Goal: Task Accomplishment & Management: Manage account settings

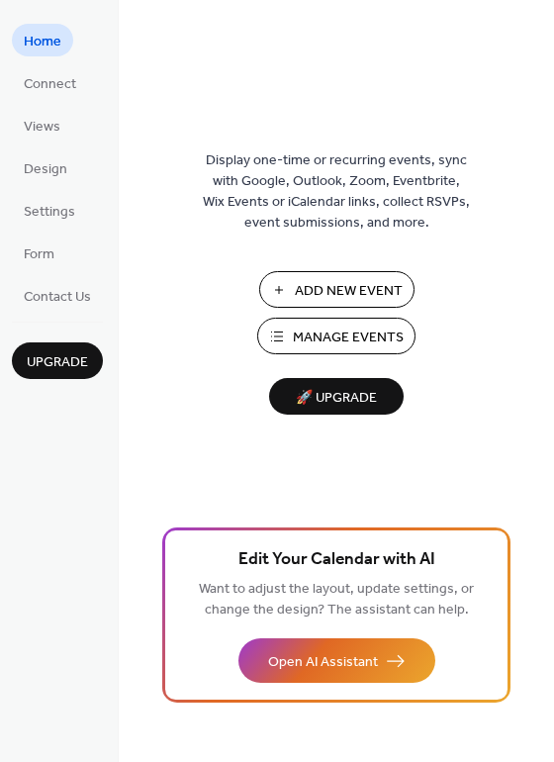
click at [351, 336] on span "Manage Events" at bounding box center [348, 338] width 111 height 21
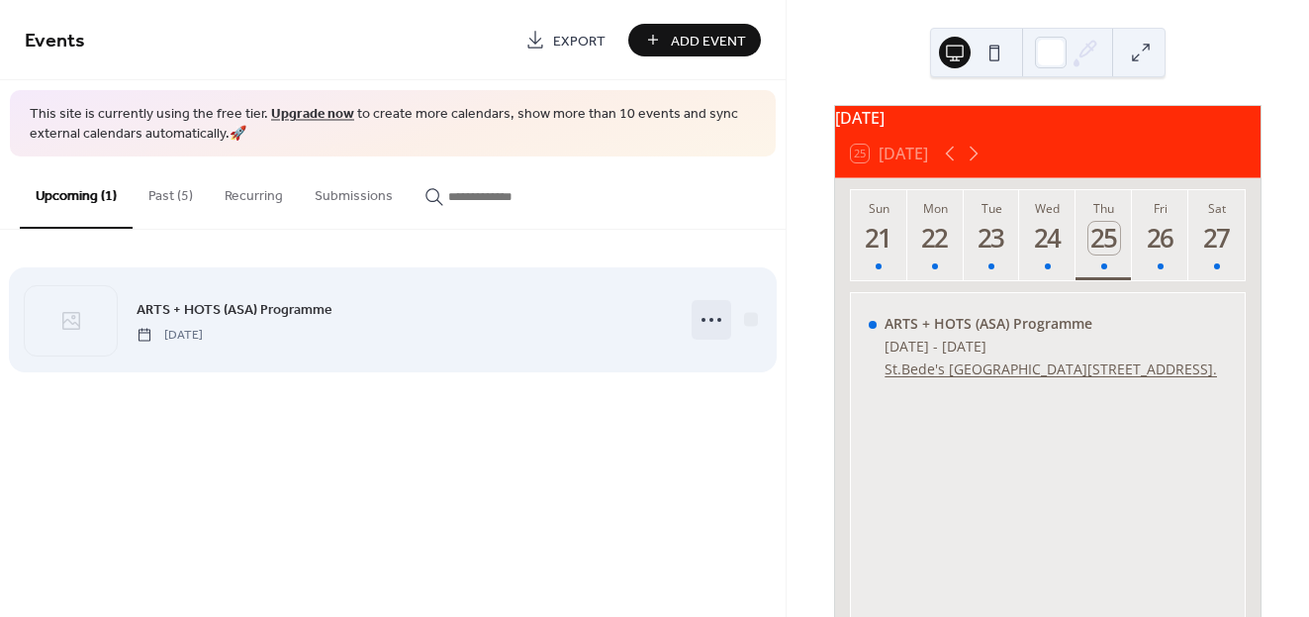
click at [709, 317] on icon at bounding box center [712, 320] width 32 height 32
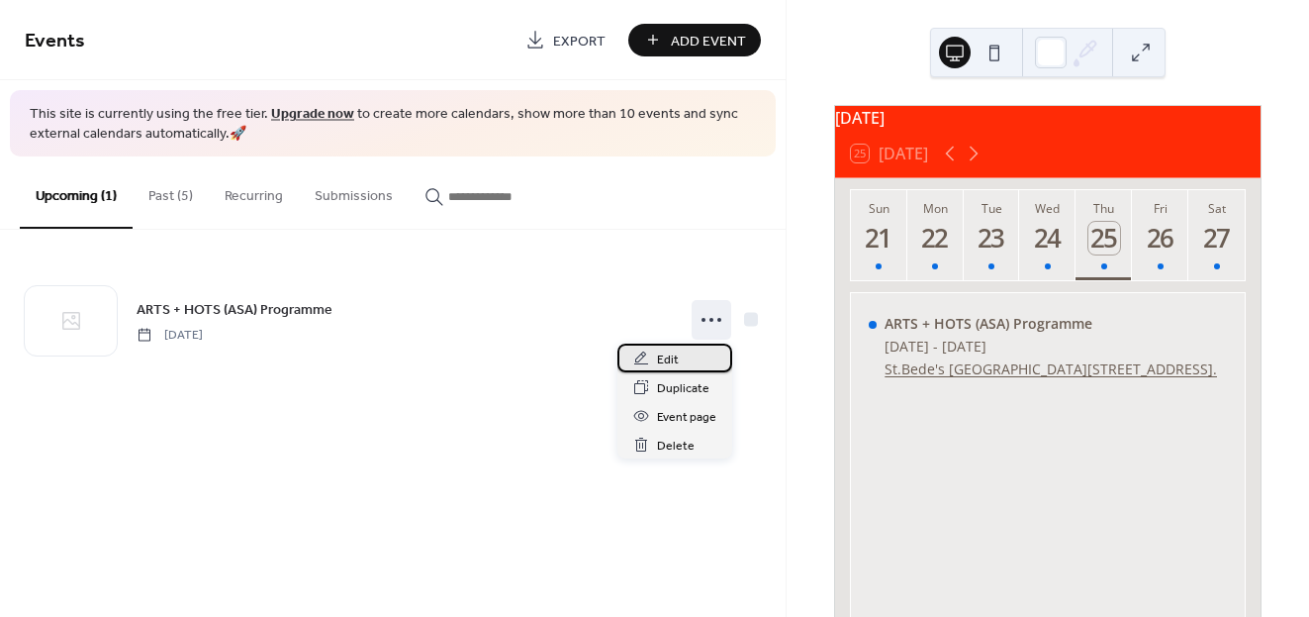
click at [681, 356] on div "Edit" at bounding box center [675, 357] width 115 height 29
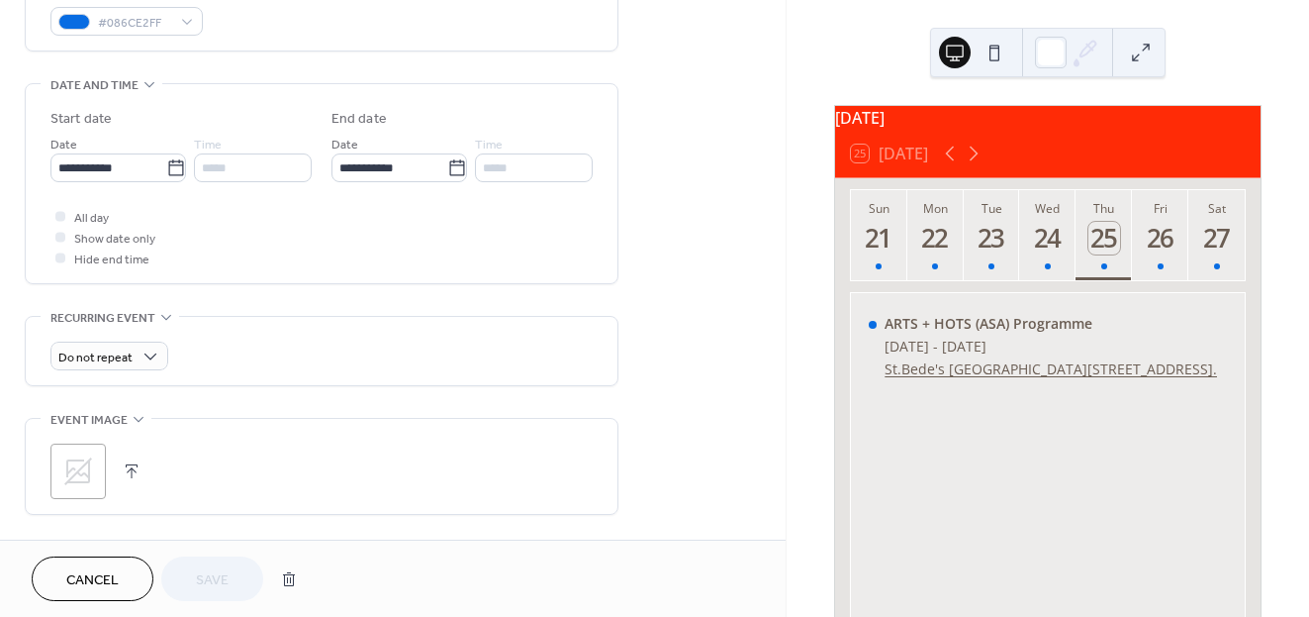
scroll to position [554, 0]
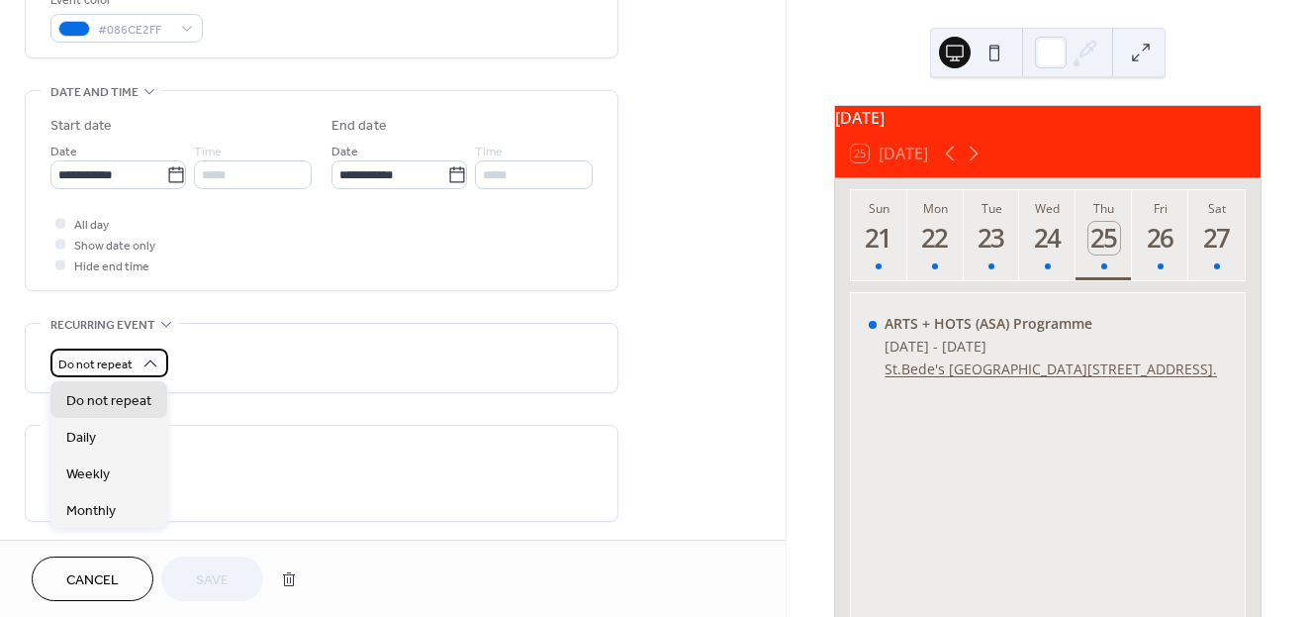
click at [110, 362] on span "Do not repeat" at bounding box center [95, 364] width 74 height 23
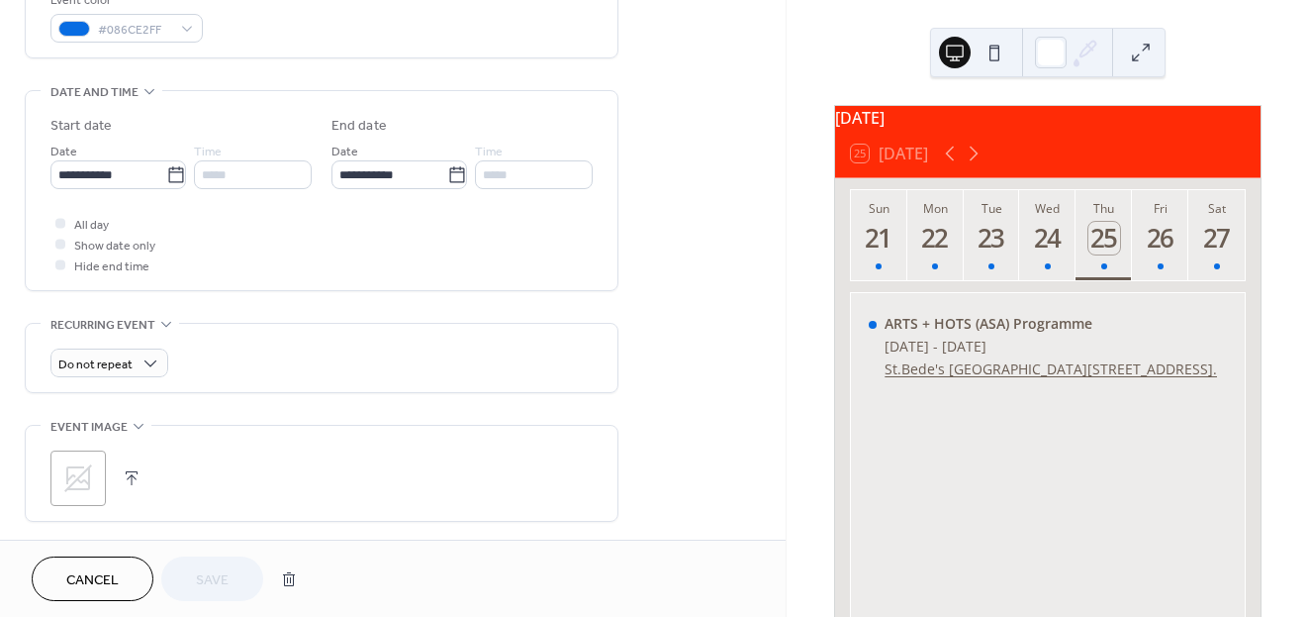
click at [271, 323] on div "Recurring event Do not repeat •••" at bounding box center [322, 358] width 594 height 70
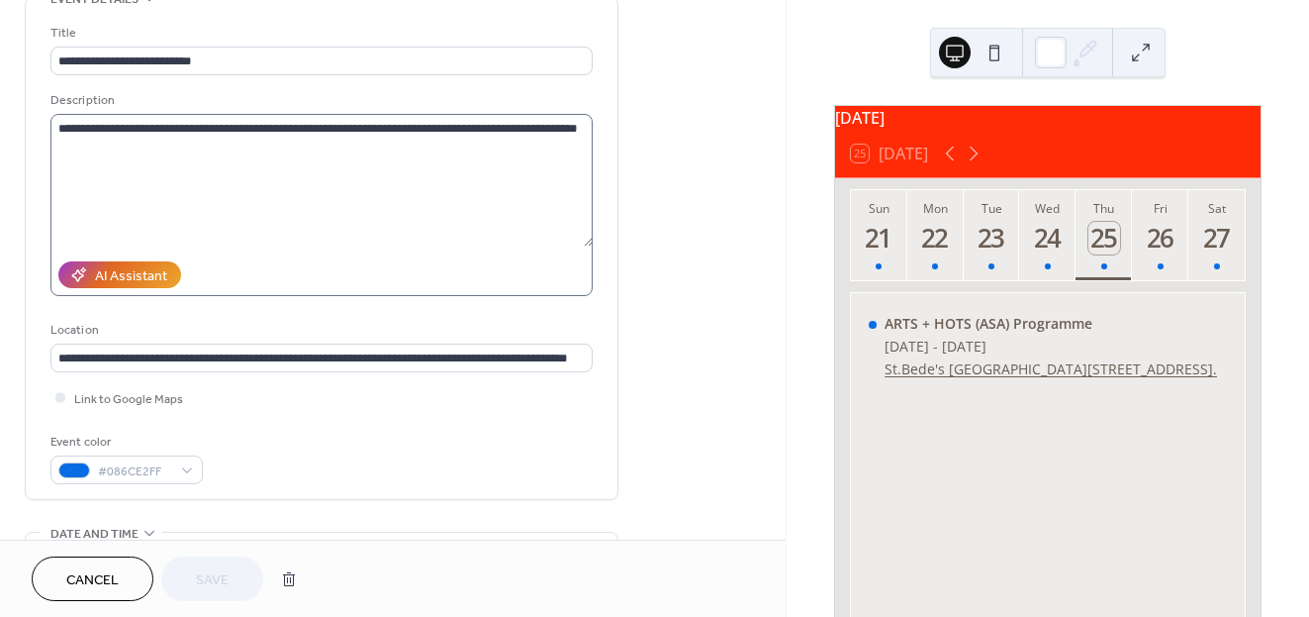
scroll to position [115, 0]
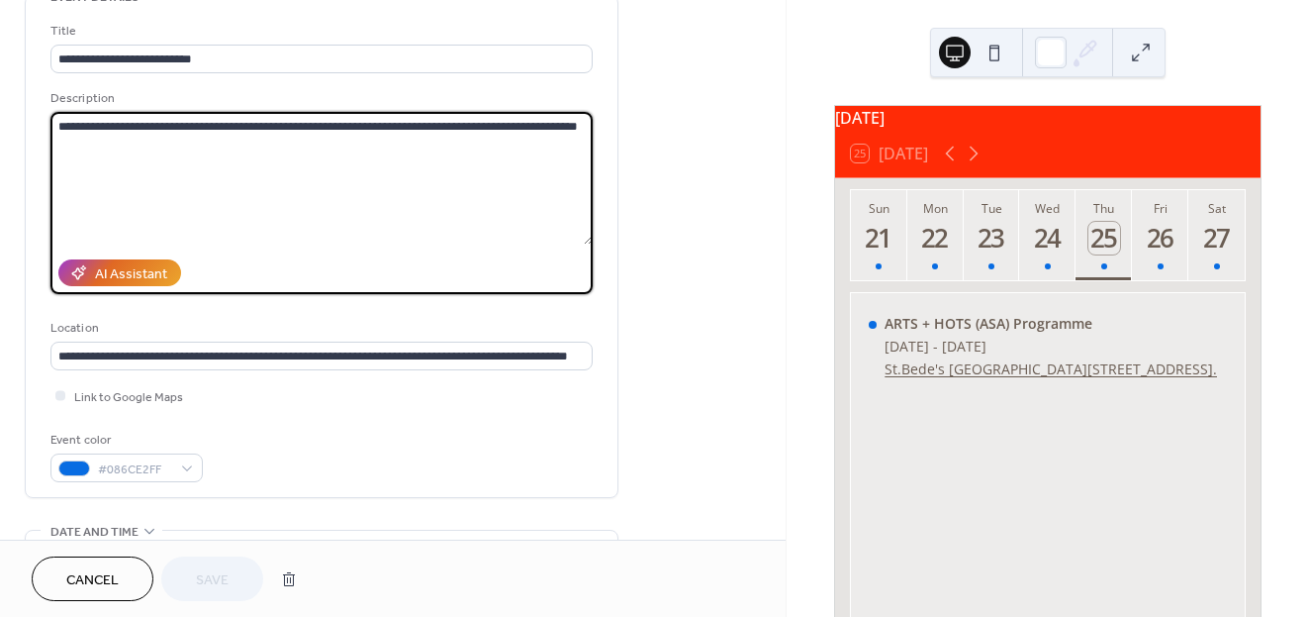
drag, startPoint x: 328, startPoint y: 125, endPoint x: 568, endPoint y: 136, distance: 240.8
click at [568, 136] on textarea "**********" at bounding box center [321, 178] width 542 height 133
click at [551, 130] on textarea "**********" at bounding box center [321, 178] width 542 height 133
type textarea "**********"
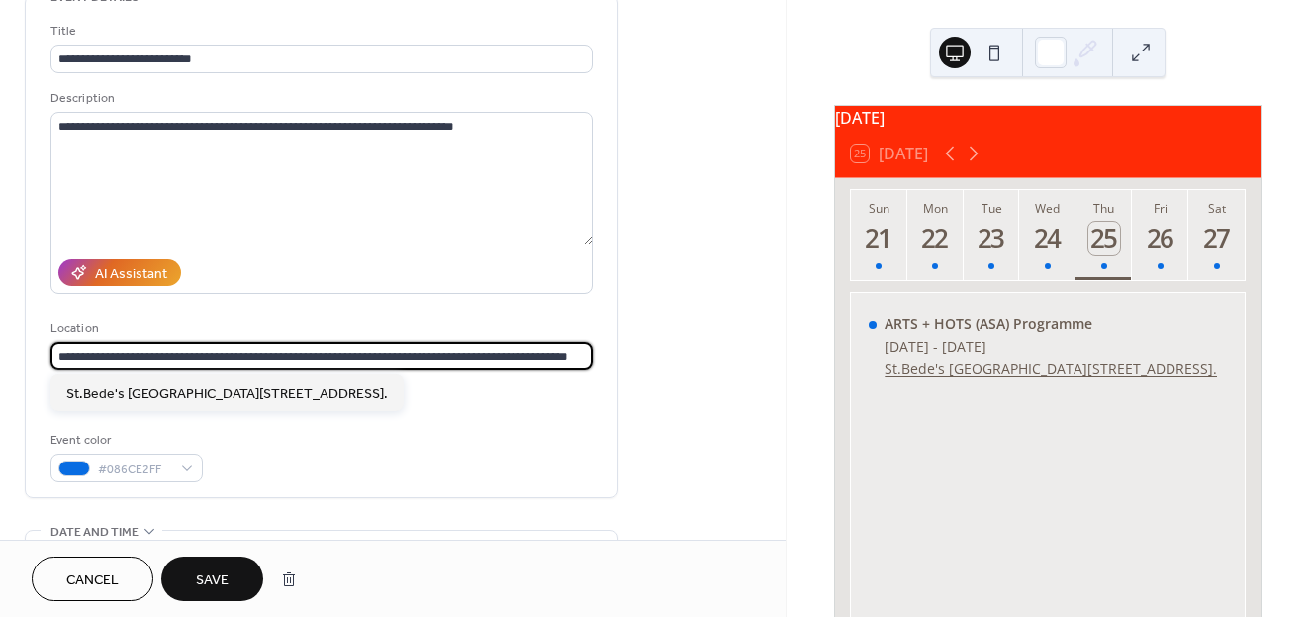
click at [345, 356] on input "**********" at bounding box center [321, 355] width 542 height 29
drag, startPoint x: 111, startPoint y: 355, endPoint x: 309, endPoint y: 355, distance: 198.0
click at [309, 355] on input "**********" at bounding box center [321, 355] width 542 height 29
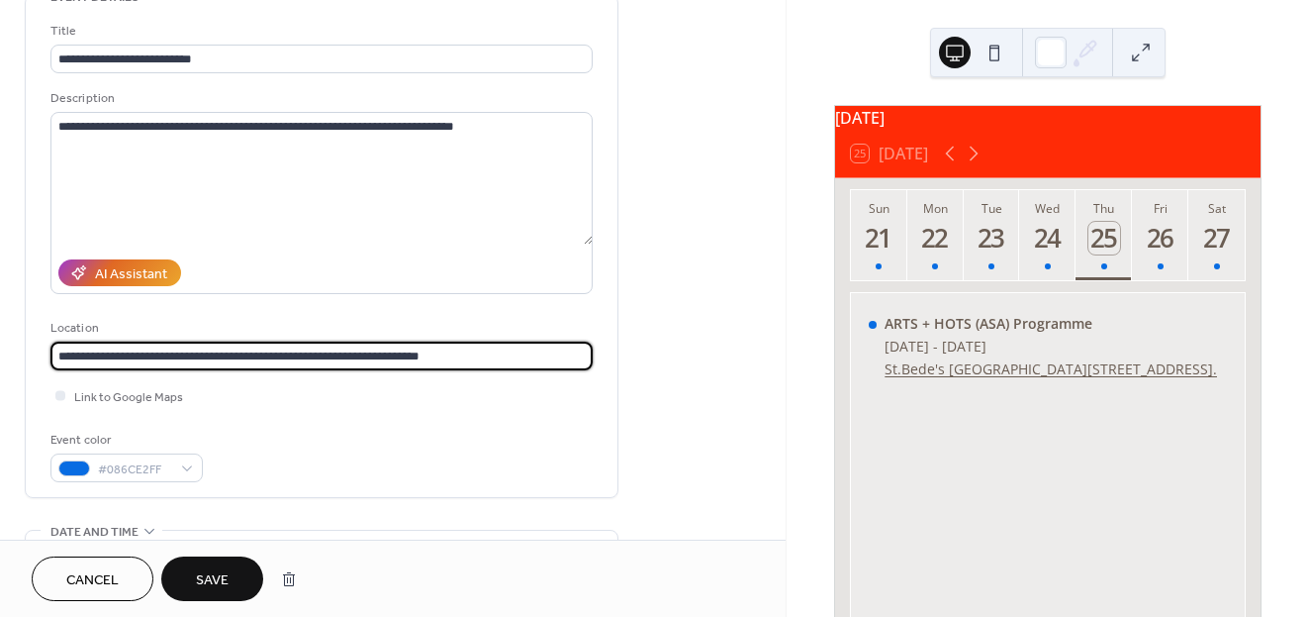
scroll to position [0, 0]
drag, startPoint x: 518, startPoint y: 354, endPoint x: 159, endPoint y: 354, distance: 358.3
click at [159, 354] on input "**********" at bounding box center [321, 355] width 542 height 29
click at [314, 354] on input "**********" at bounding box center [321, 355] width 542 height 29
paste input "**********"
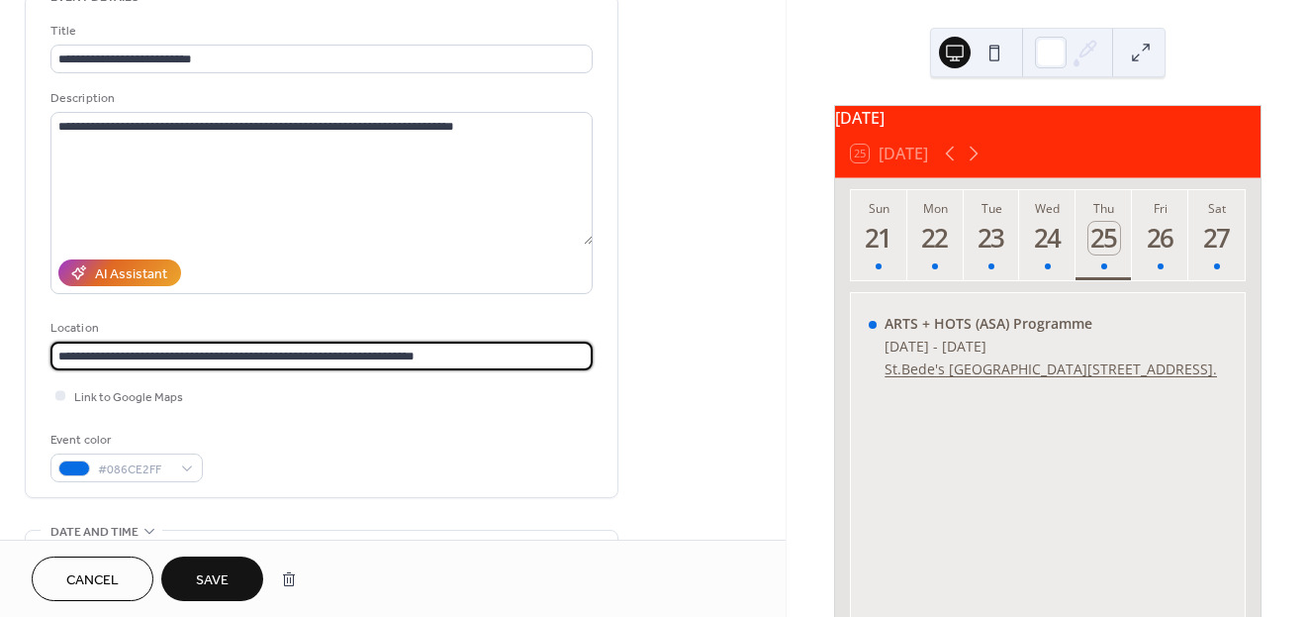
type input "**********"
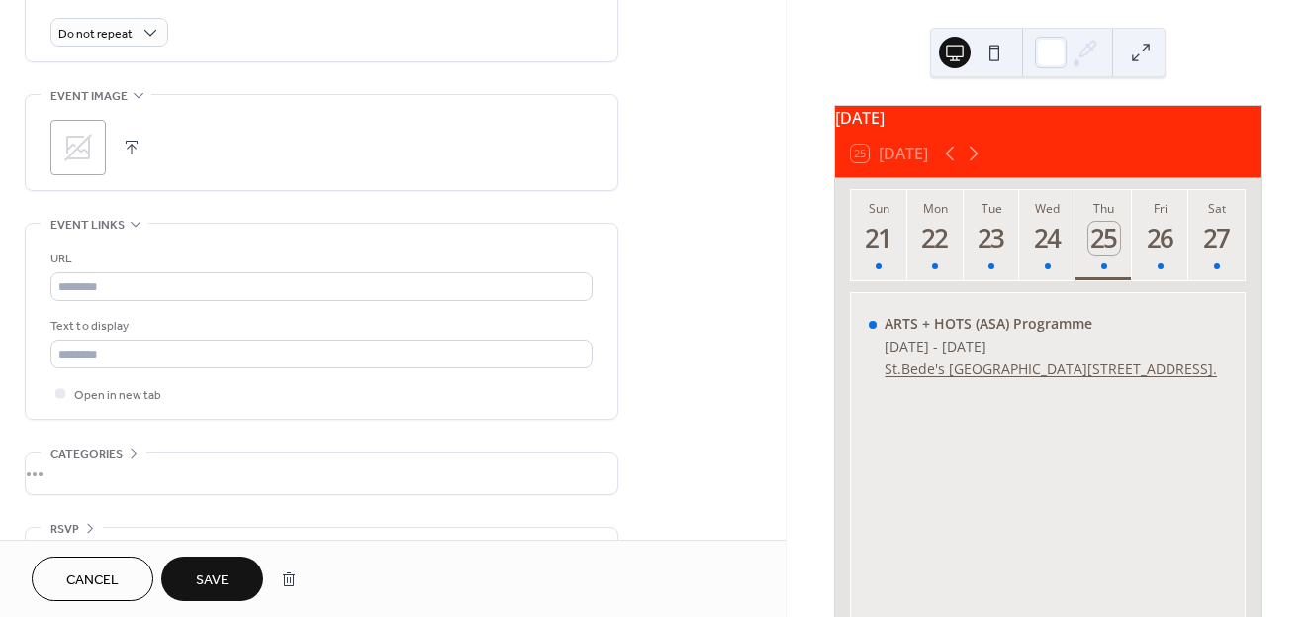
scroll to position [935, 0]
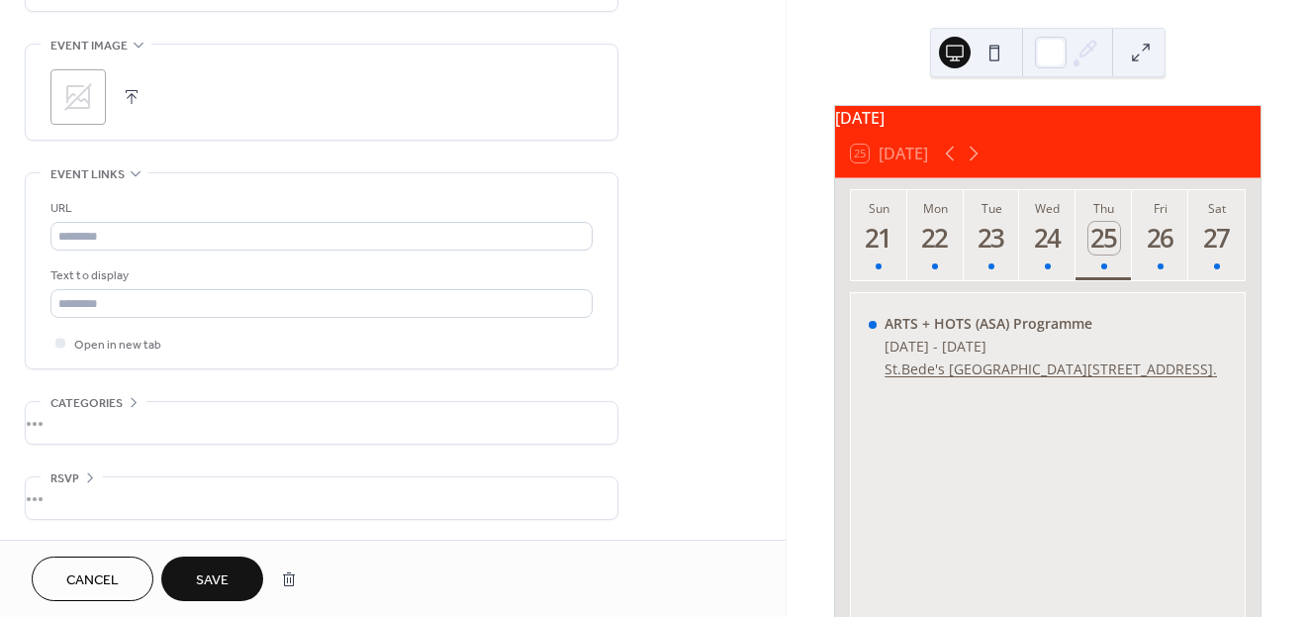
click at [127, 413] on div "•••" at bounding box center [322, 423] width 592 height 42
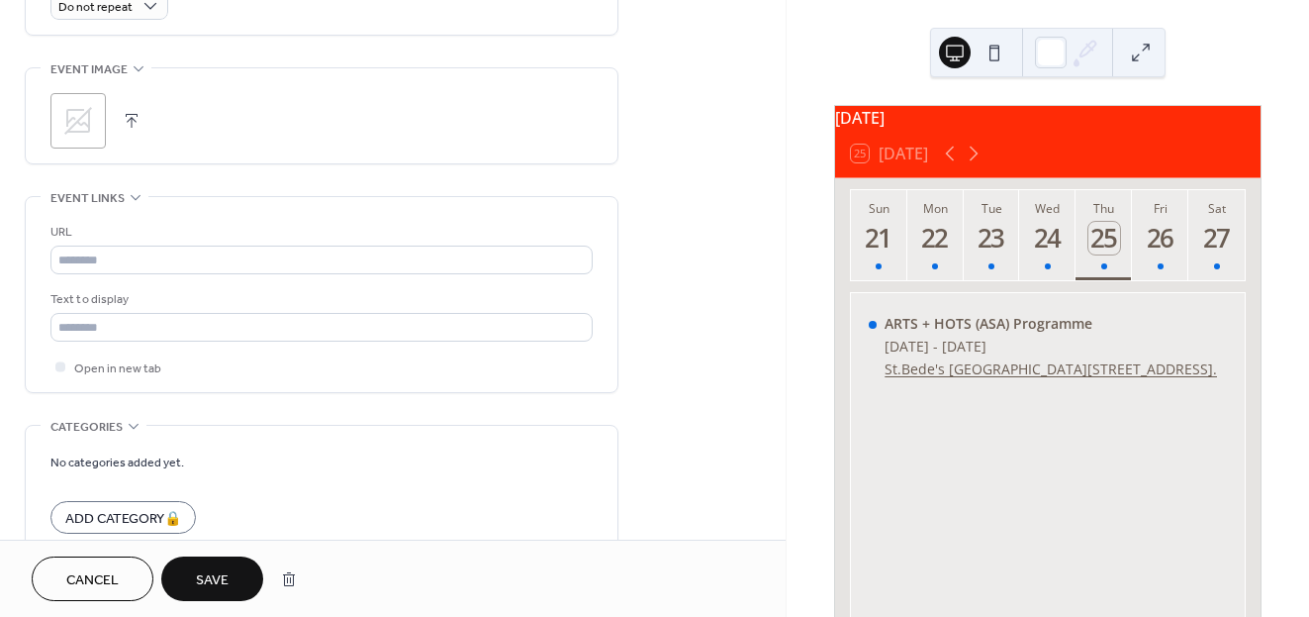
scroll to position [874, 0]
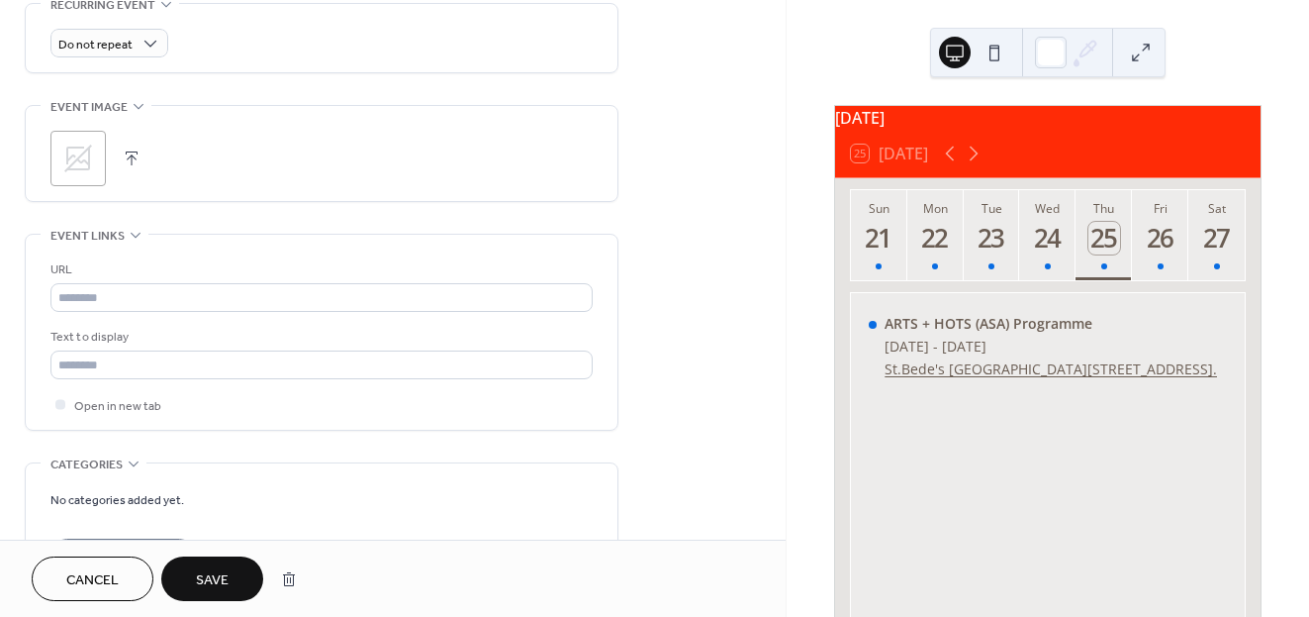
click at [133, 465] on icon at bounding box center [134, 463] width 16 height 16
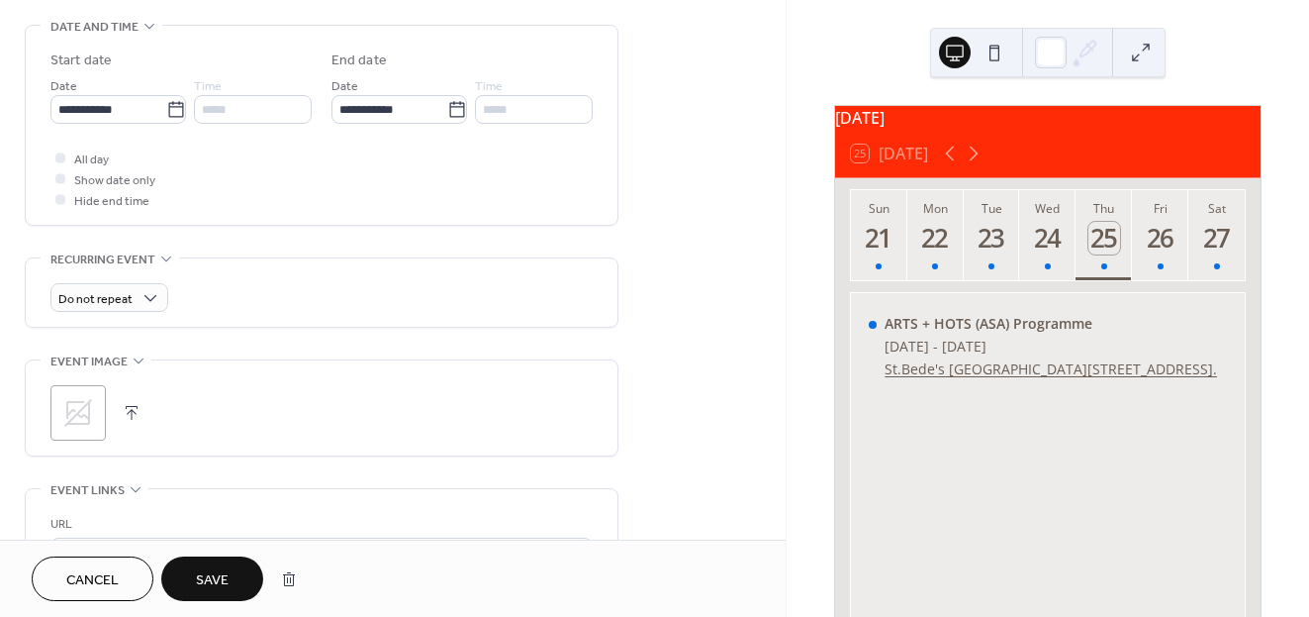
scroll to position [615, 0]
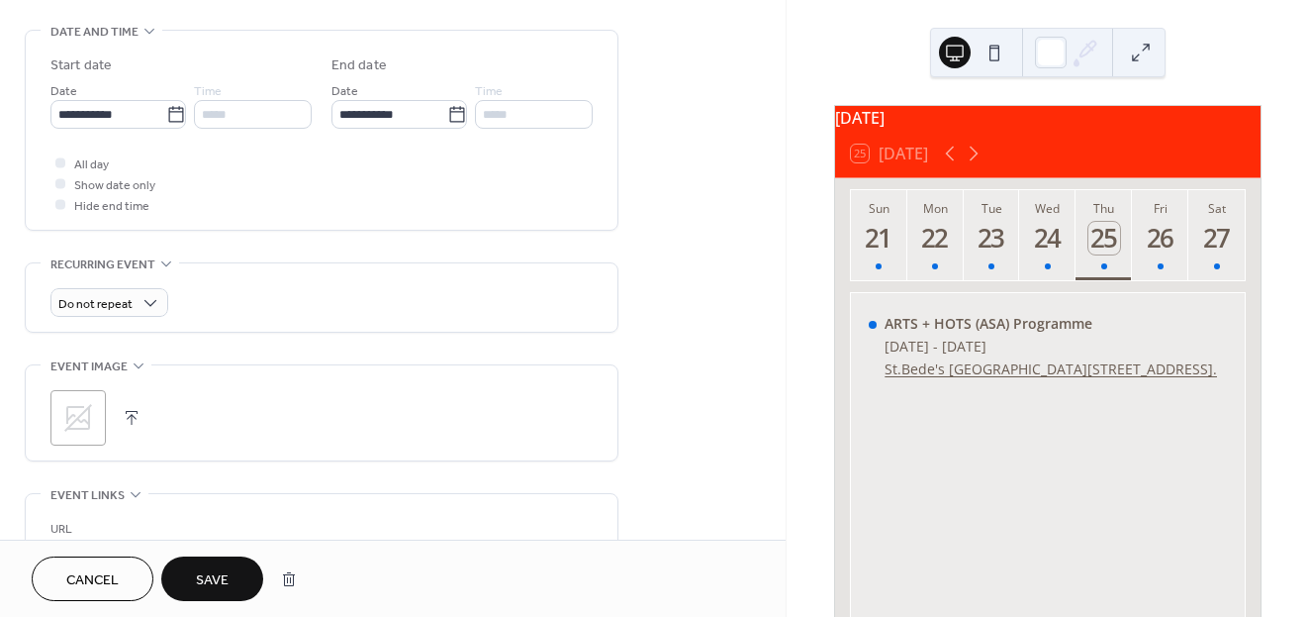
click at [124, 422] on button "button" at bounding box center [132, 418] width 28 height 28
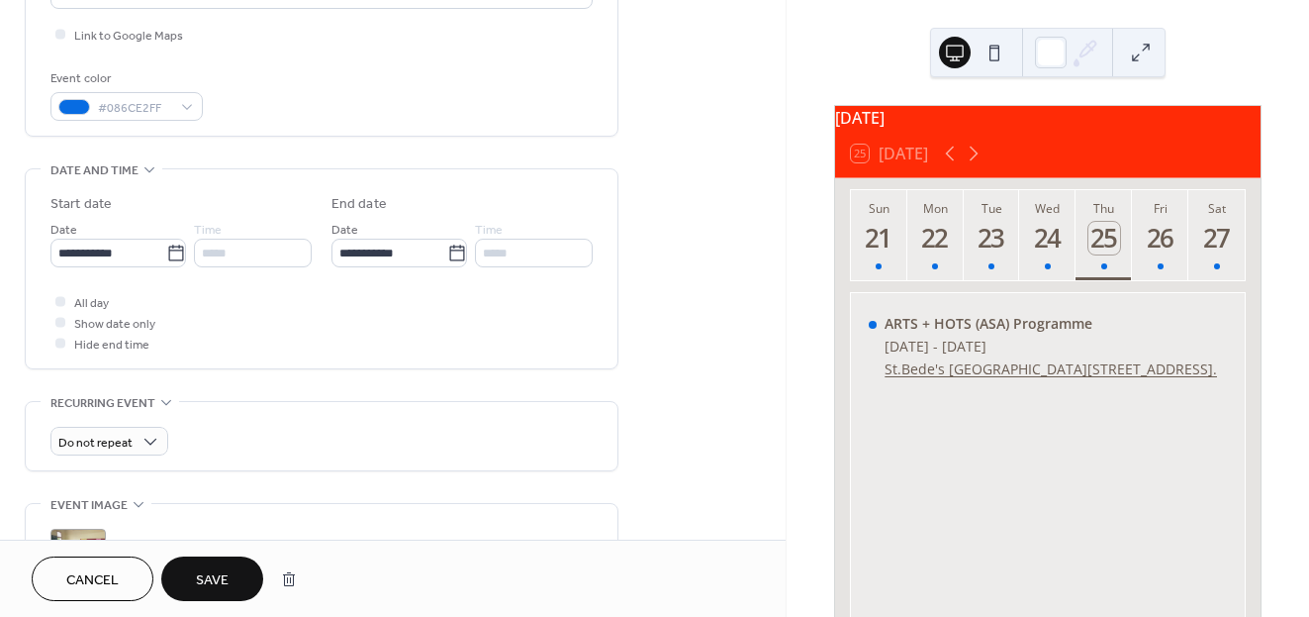
scroll to position [477, 0]
click at [92, 303] on span "All day" at bounding box center [91, 302] width 35 height 21
click at [56, 300] on div at bounding box center [60, 300] width 10 height 10
click at [59, 322] on icon at bounding box center [60, 321] width 6 height 6
click at [63, 304] on div at bounding box center [60, 300] width 20 height 20
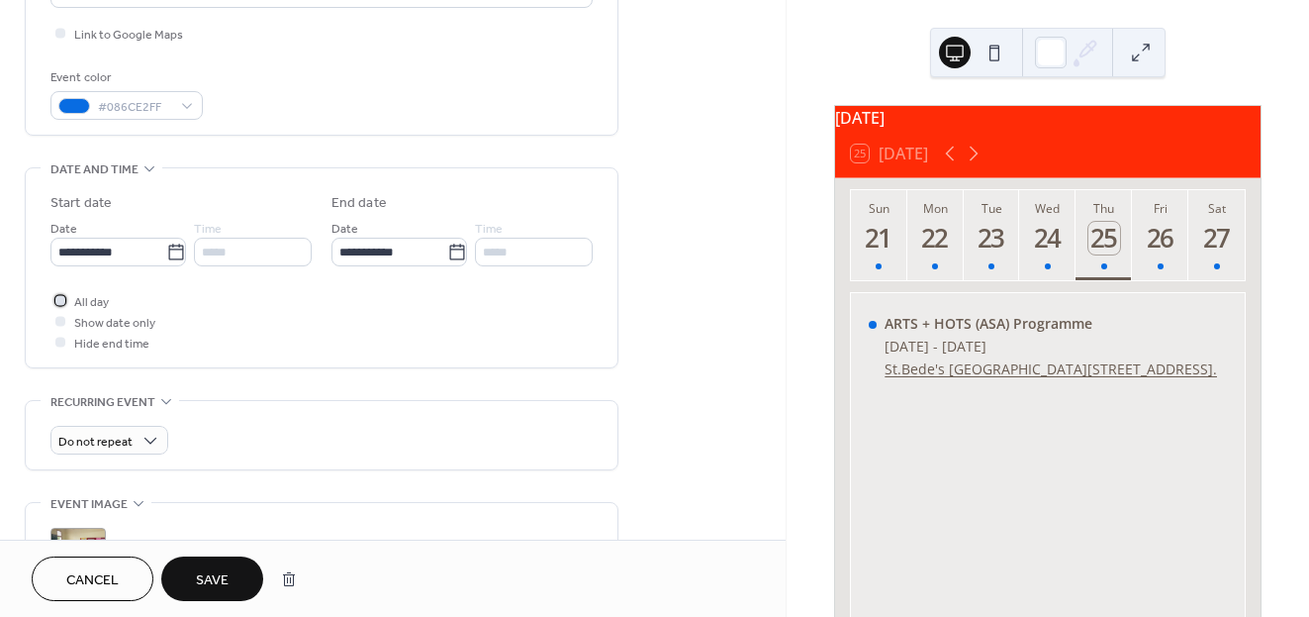
click at [63, 304] on div at bounding box center [60, 300] width 20 height 20
click at [138, 435] on div "Do not repeat" at bounding box center [109, 440] width 118 height 29
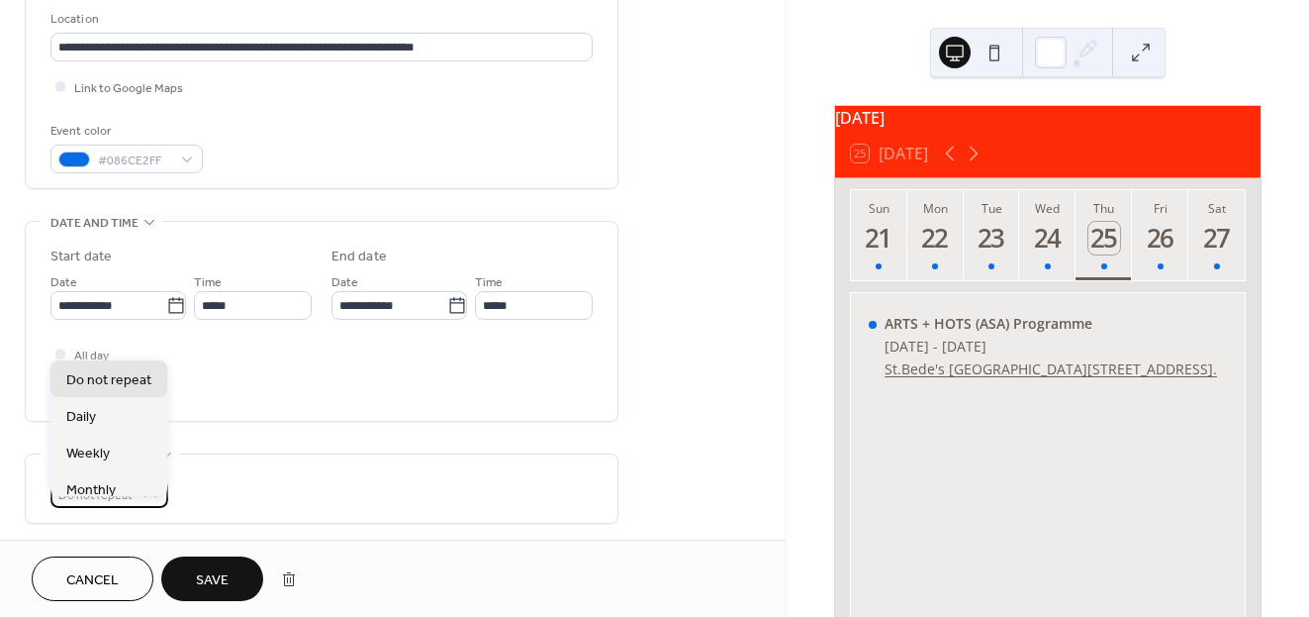
scroll to position [428, 0]
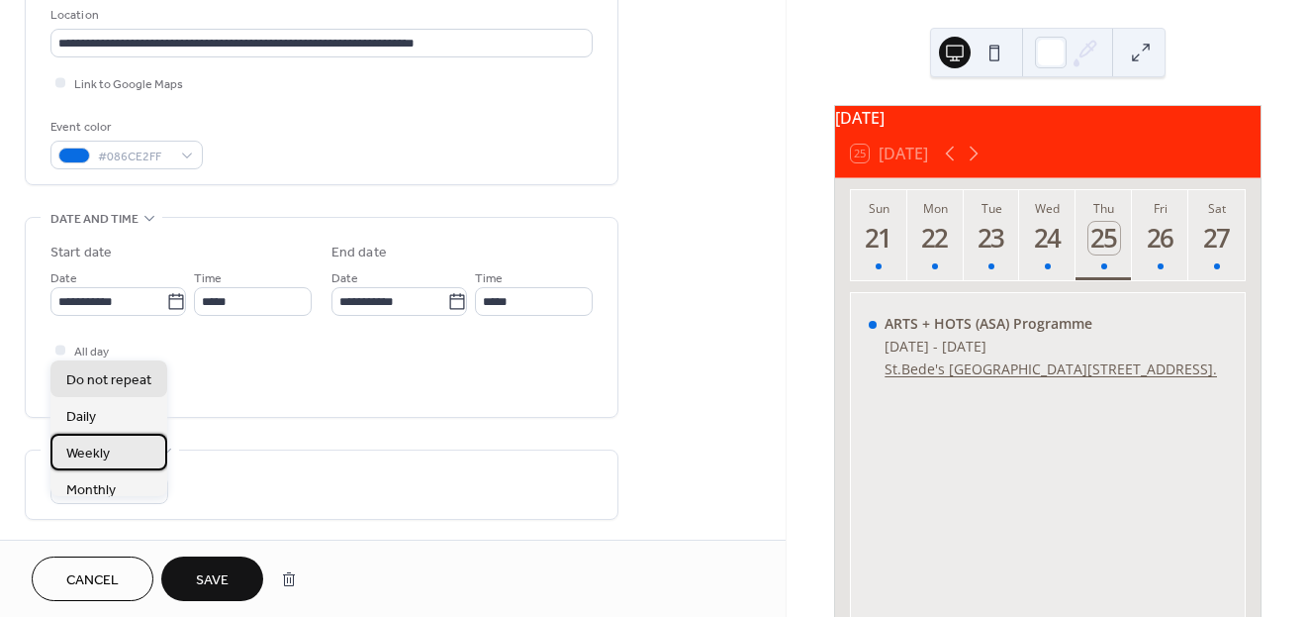
click at [126, 448] on div "Weekly" at bounding box center [108, 452] width 117 height 37
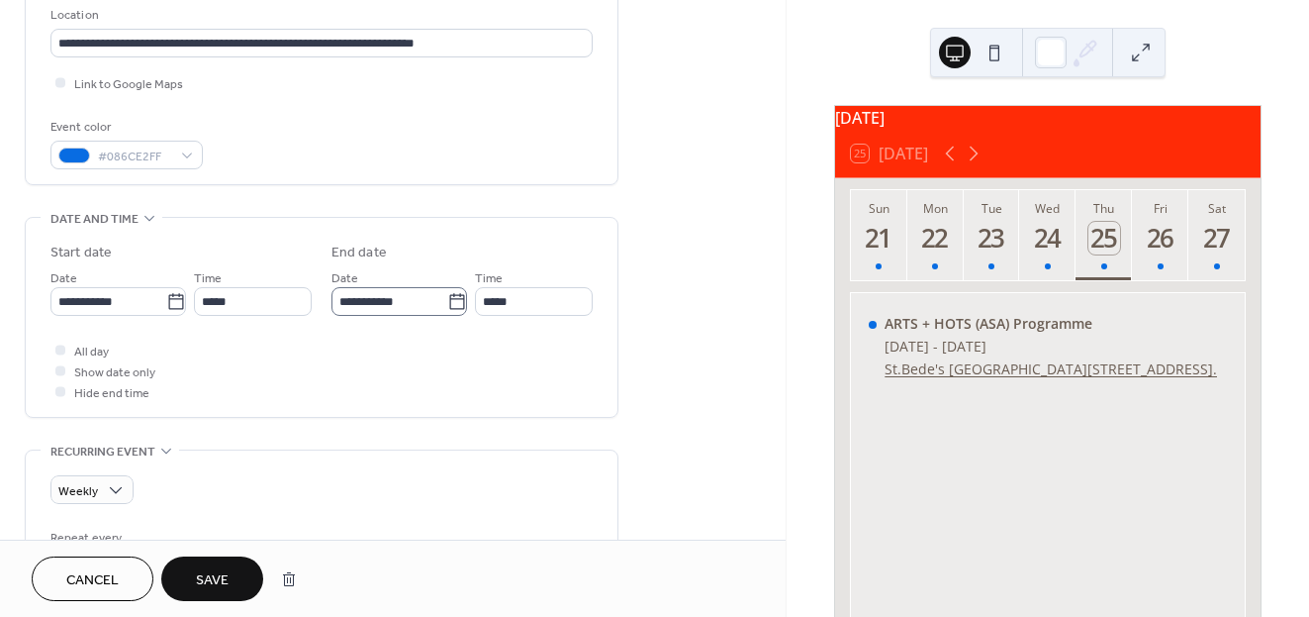
click at [451, 302] on icon at bounding box center [457, 302] width 20 height 20
click at [447, 302] on input "**********" at bounding box center [390, 301] width 116 height 29
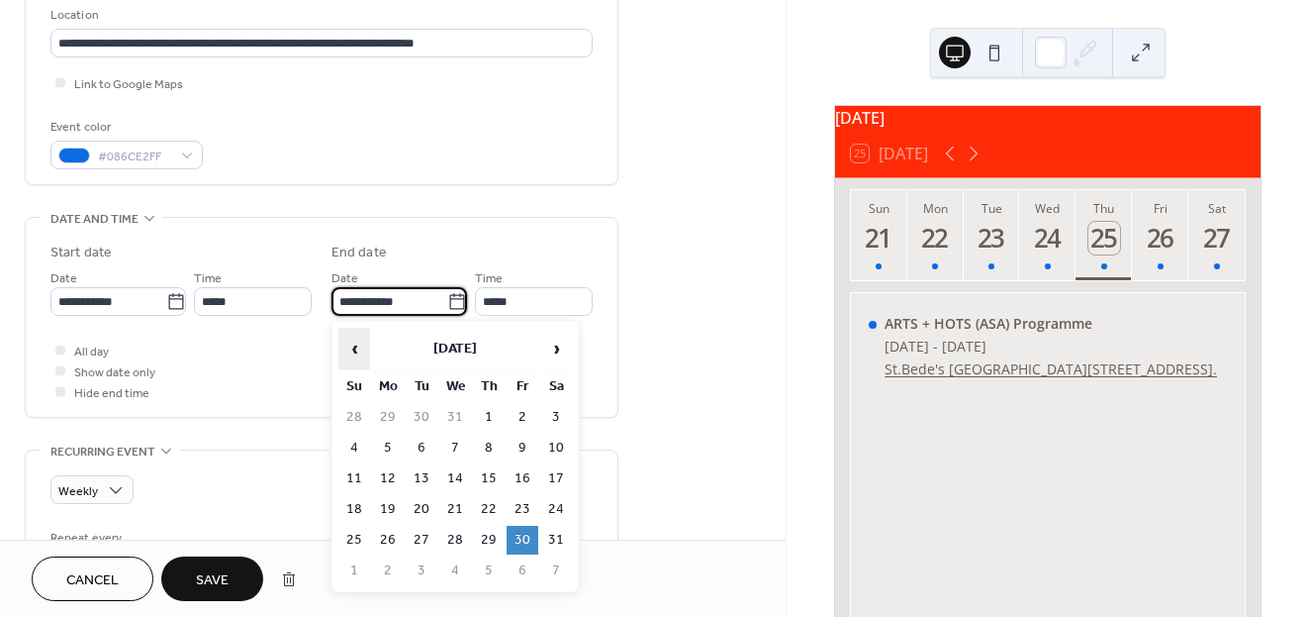
click at [354, 341] on span "‹" at bounding box center [354, 349] width 30 height 40
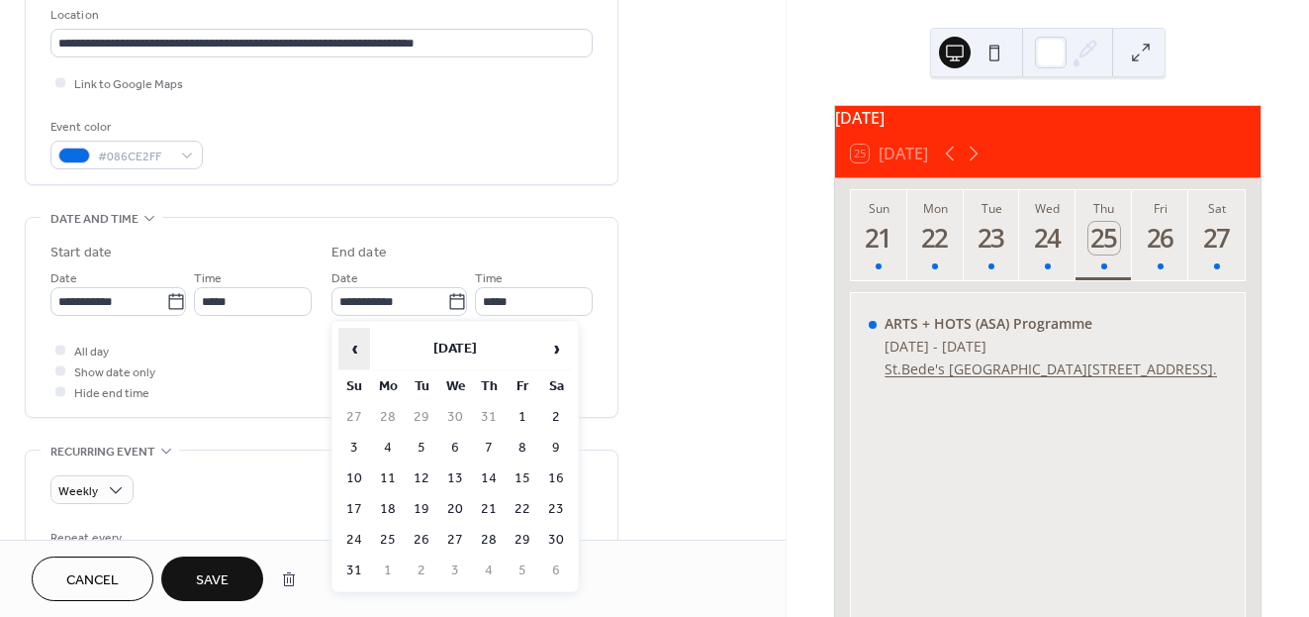
click at [354, 341] on span "‹" at bounding box center [354, 349] width 30 height 40
click at [560, 352] on span "›" at bounding box center [556, 349] width 30 height 40
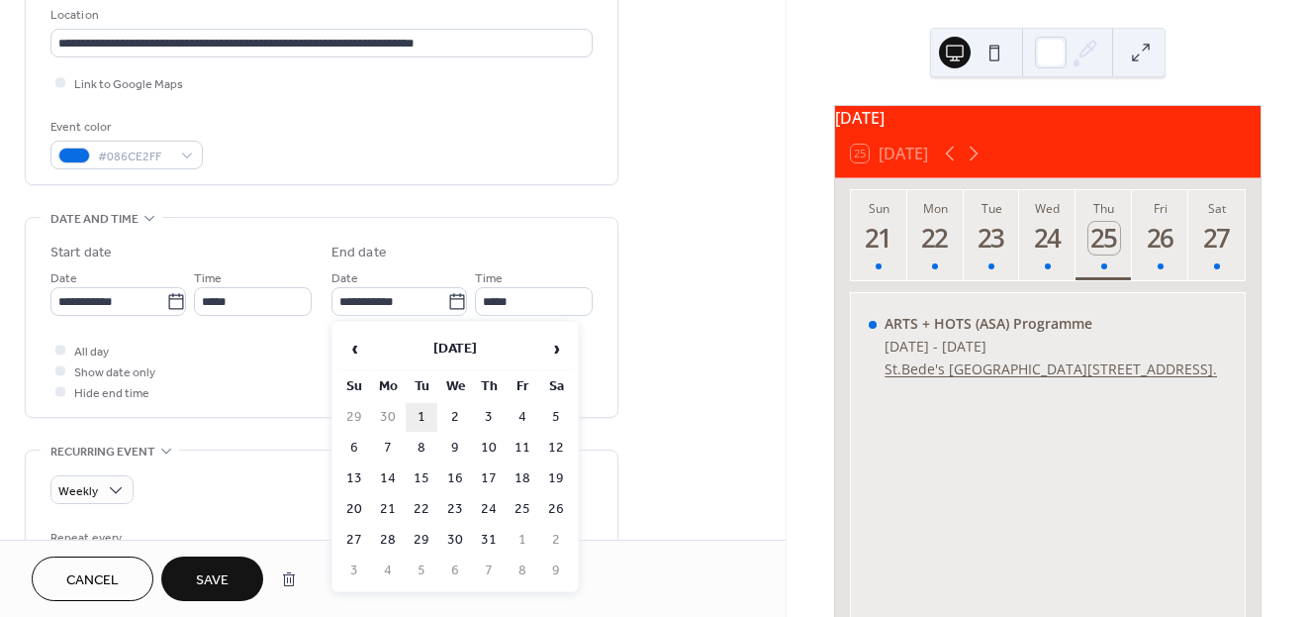
click at [423, 417] on td "1" at bounding box center [422, 417] width 32 height 29
type input "**********"
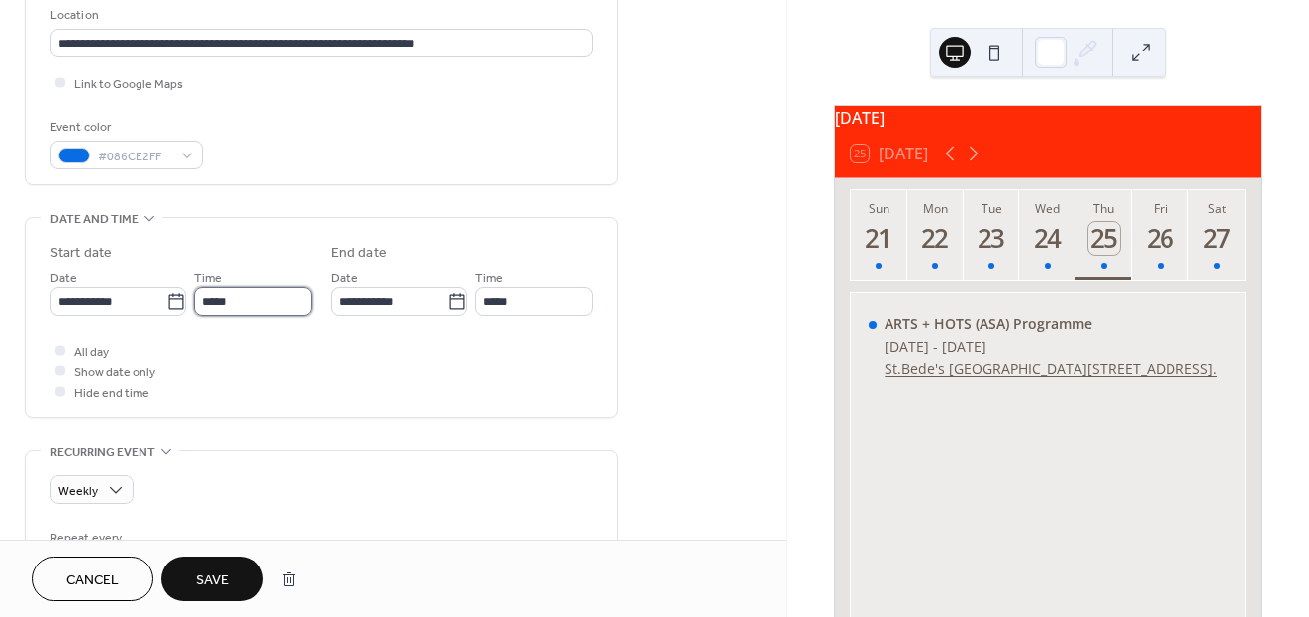
click at [254, 292] on input "*****" at bounding box center [253, 301] width 118 height 29
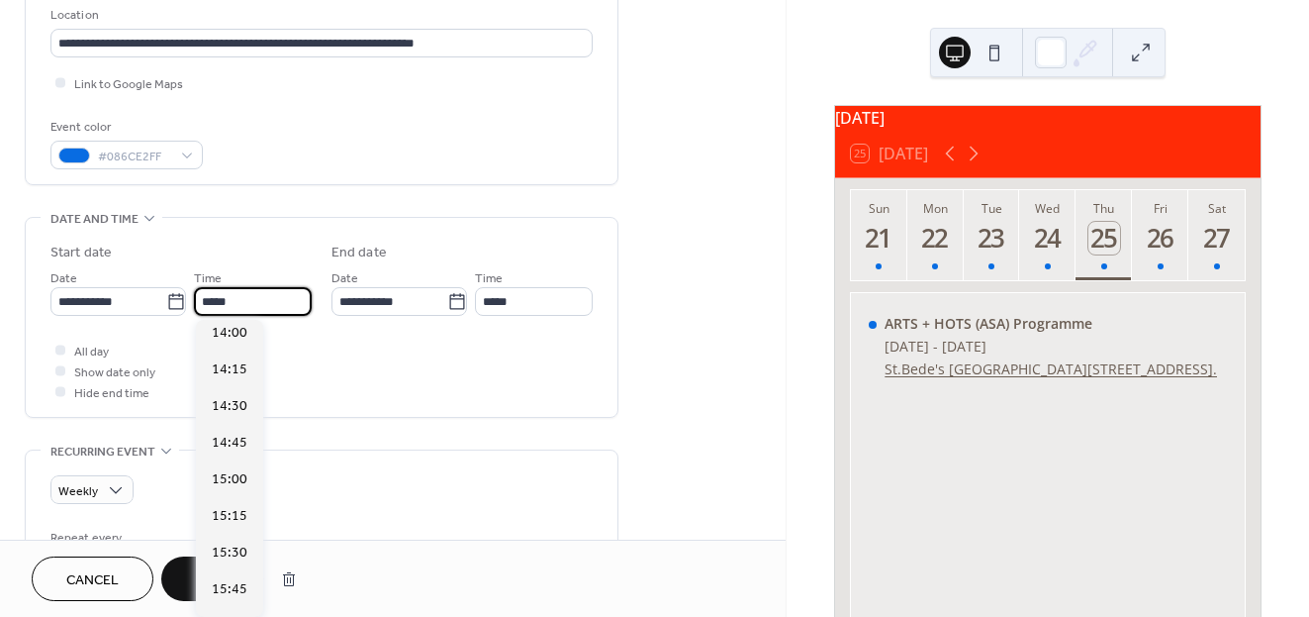
scroll to position [2056, 0]
click at [233, 413] on span "14:30" at bounding box center [230, 408] width 36 height 21
type input "*****"
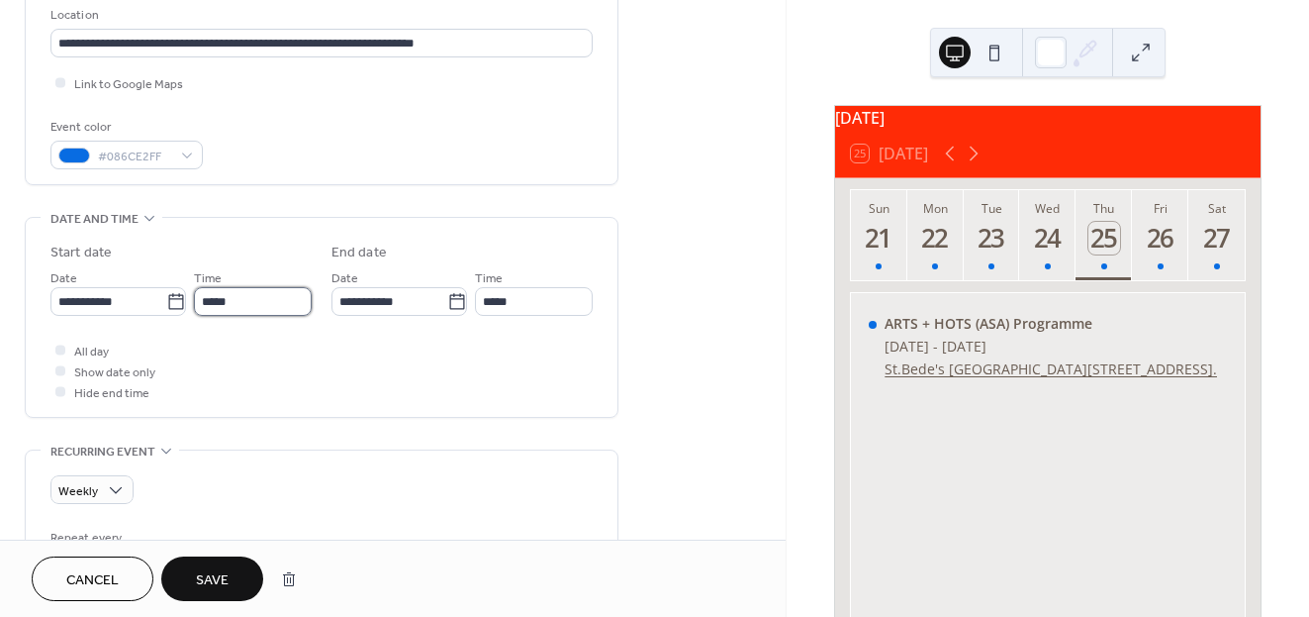
click at [267, 307] on input "*****" at bounding box center [253, 301] width 118 height 29
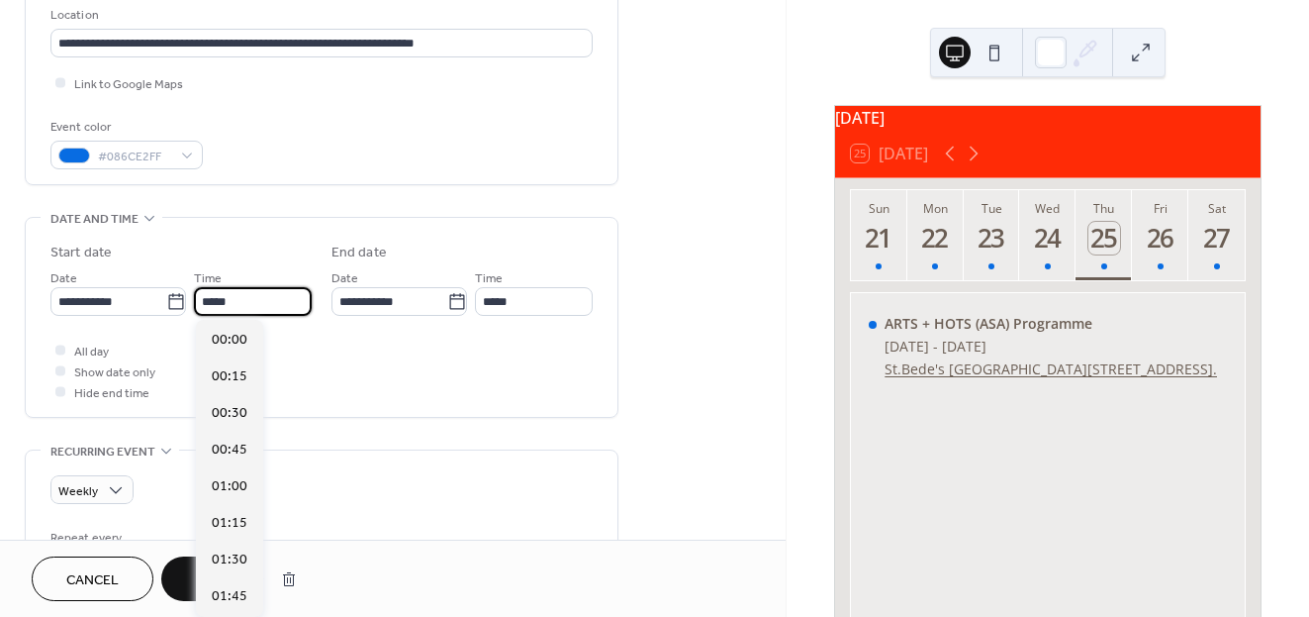
scroll to position [2124, 0]
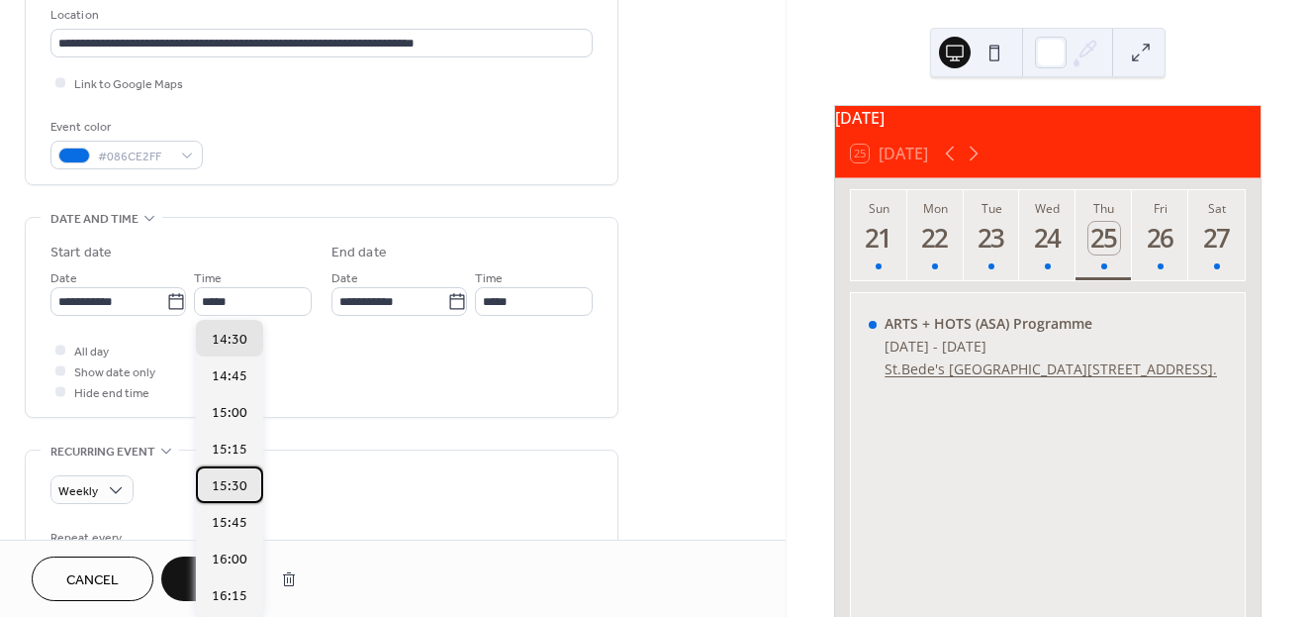
click at [239, 490] on span "15:30" at bounding box center [230, 486] width 36 height 21
type input "*****"
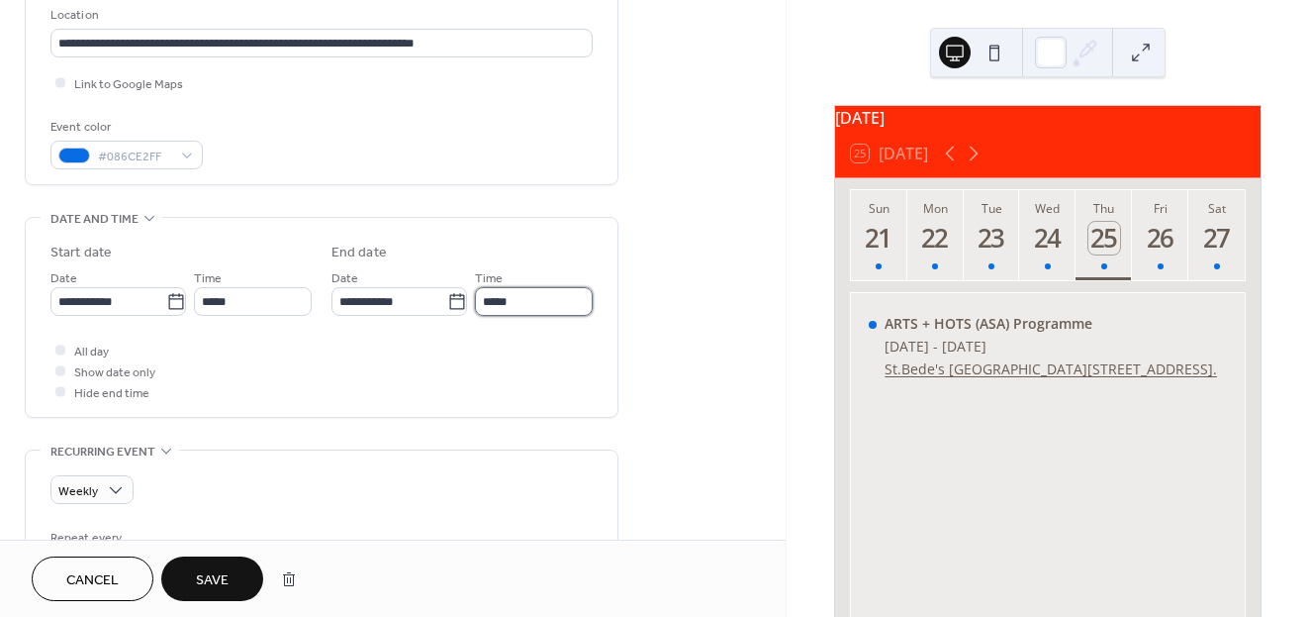
click at [532, 301] on input "*****" at bounding box center [534, 301] width 118 height 29
click at [611, 309] on div "**********" at bounding box center [322, 317] width 592 height 199
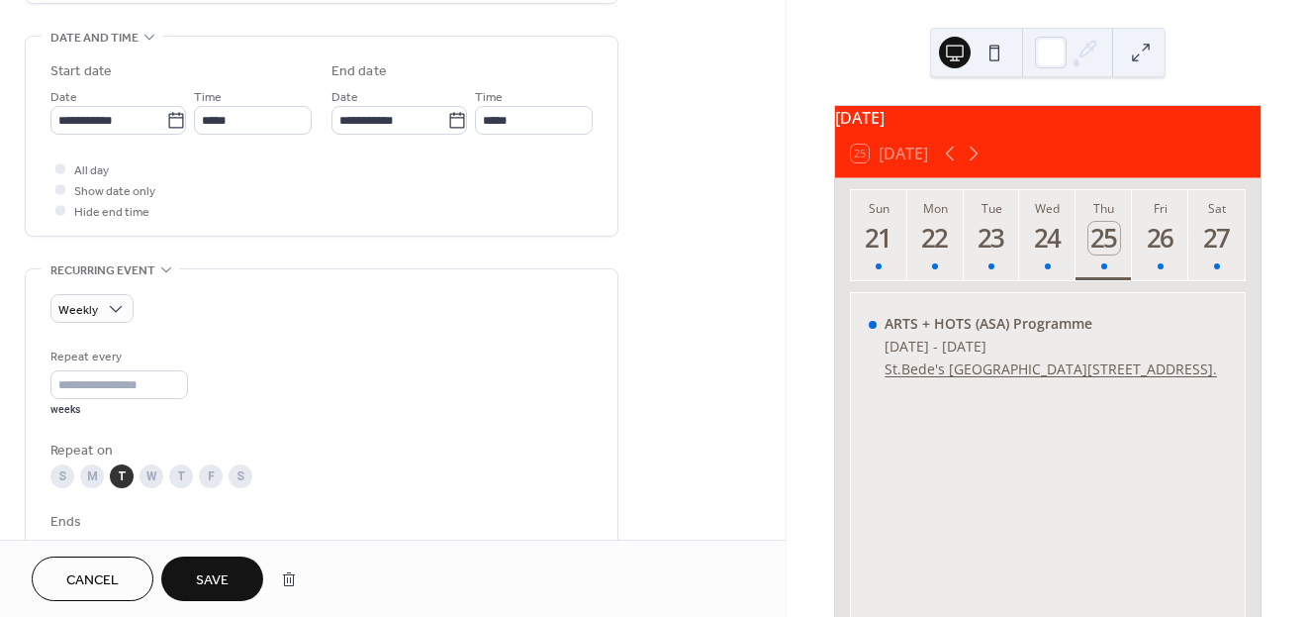
scroll to position [618, 0]
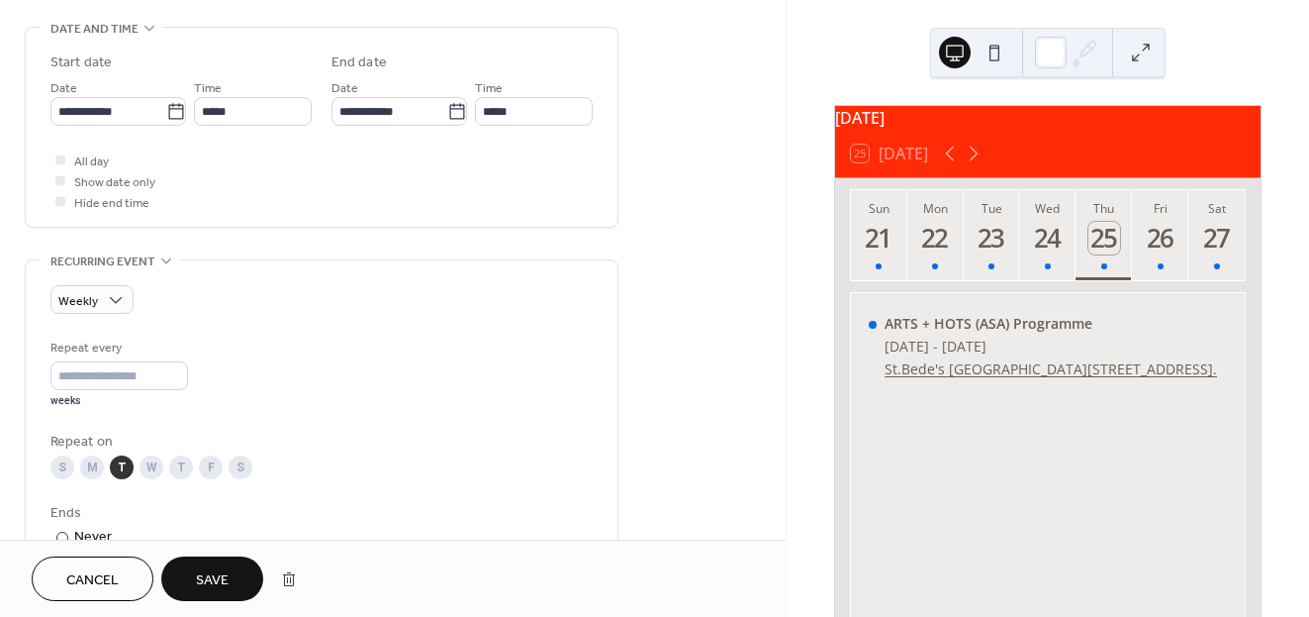
click at [184, 459] on div "T" at bounding box center [181, 467] width 24 height 24
click at [454, 107] on icon at bounding box center [457, 112] width 20 height 20
click at [447, 107] on input "**********" at bounding box center [390, 111] width 116 height 29
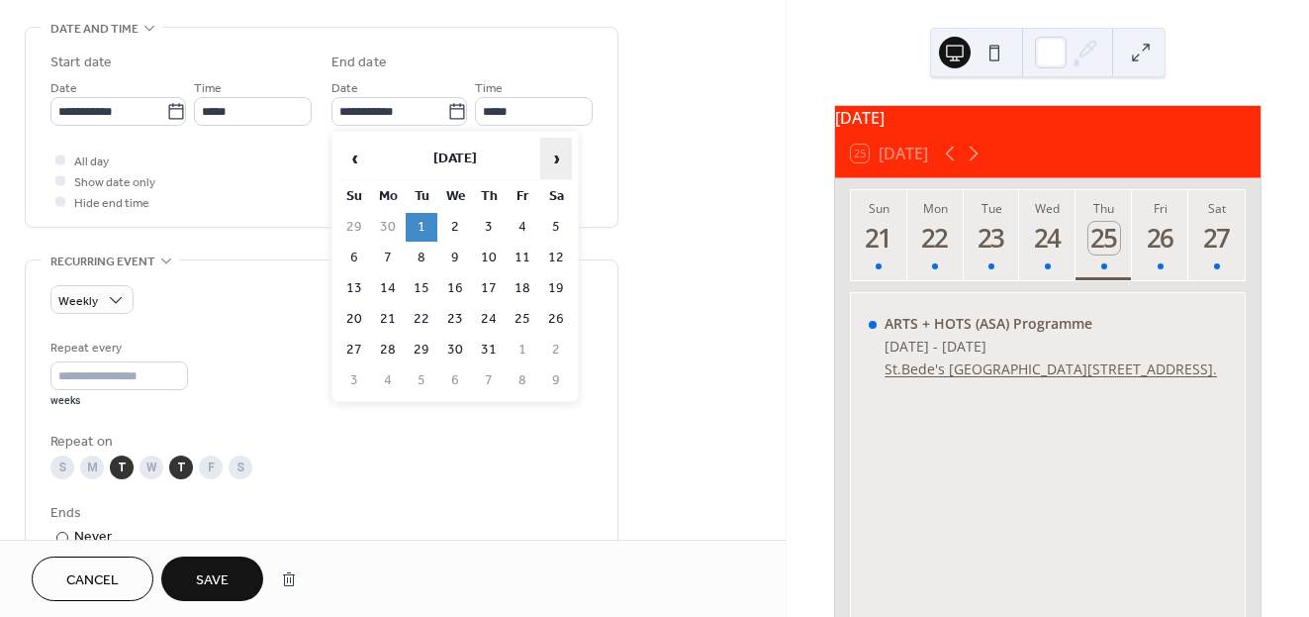
click at [553, 162] on span "›" at bounding box center [556, 159] width 30 height 40
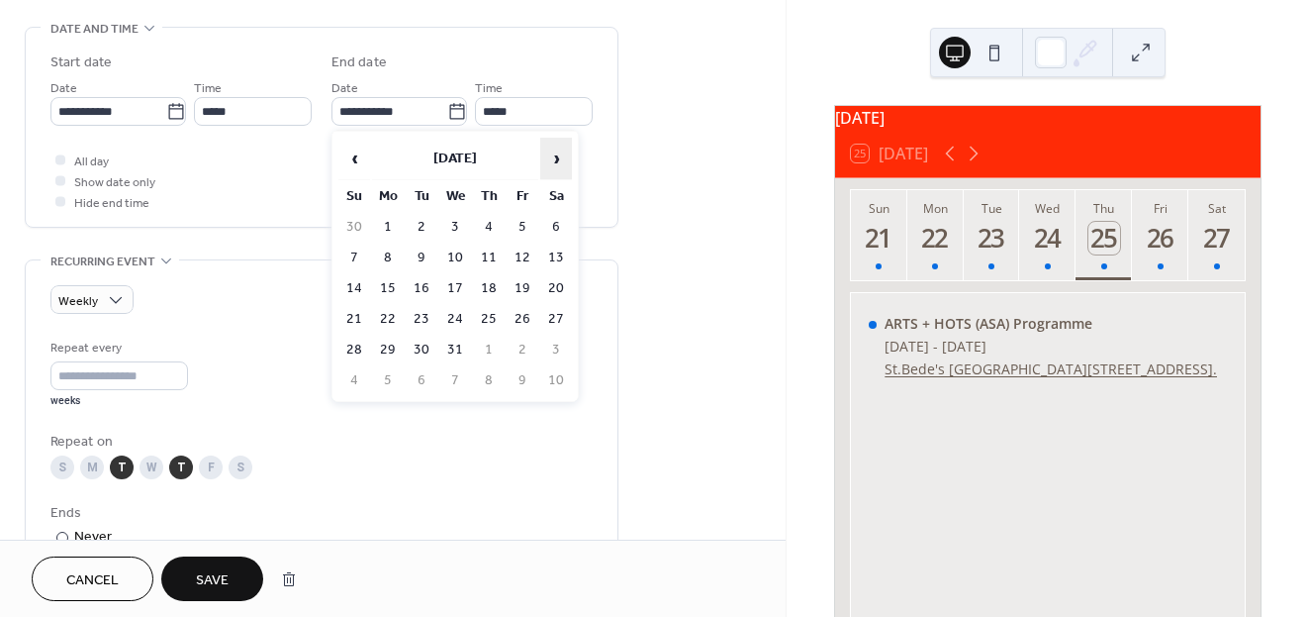
click at [553, 162] on span "›" at bounding box center [556, 159] width 30 height 40
click at [489, 350] on td "26" at bounding box center [489, 350] width 32 height 29
type input "**********"
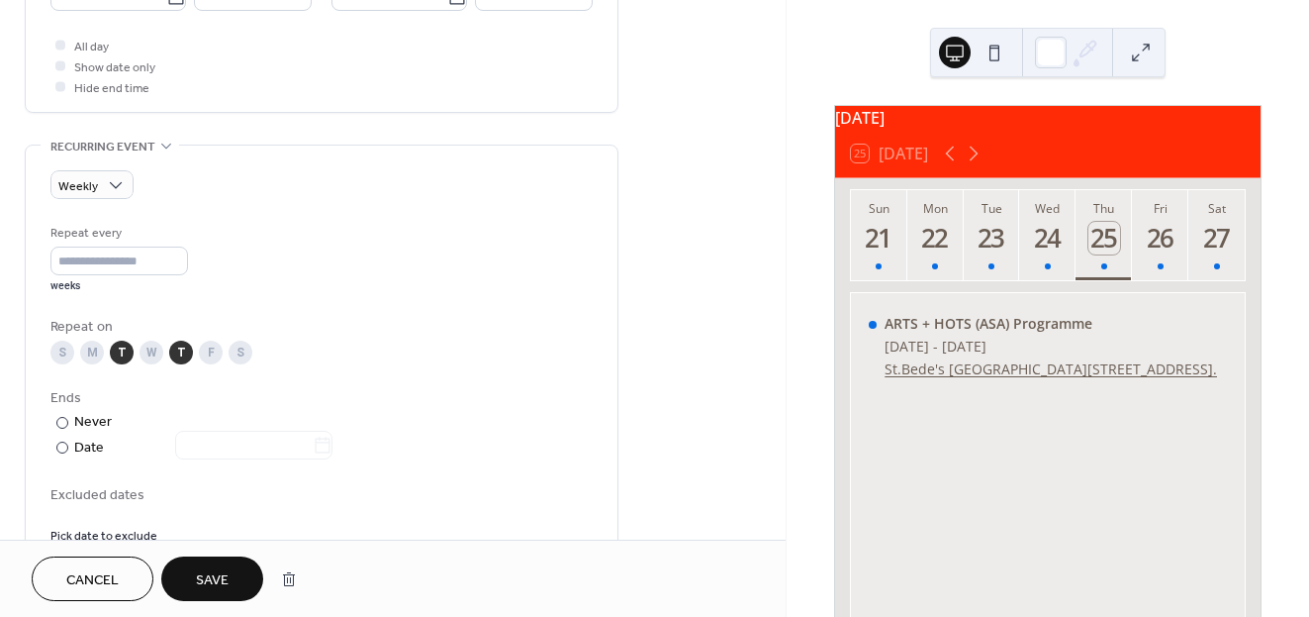
scroll to position [741, 0]
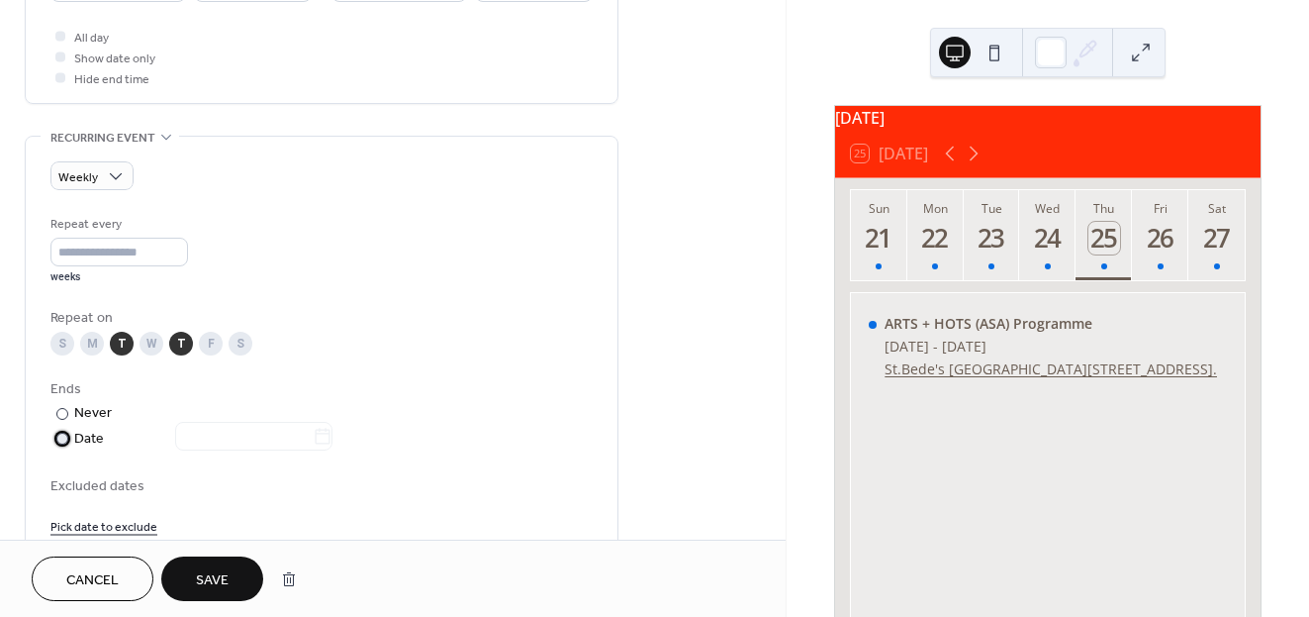
click at [75, 441] on div "Date" at bounding box center [203, 439] width 258 height 23
click at [312, 428] on input "text" at bounding box center [244, 436] width 138 height 29
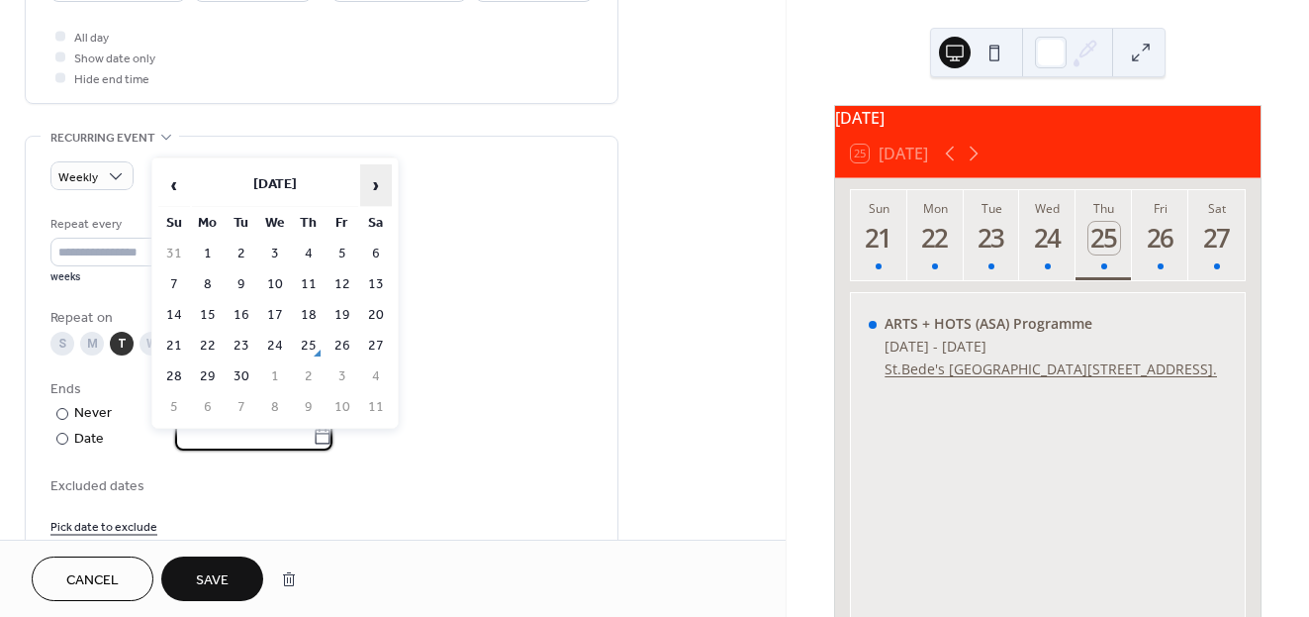
click at [375, 178] on span "›" at bounding box center [376, 185] width 30 height 40
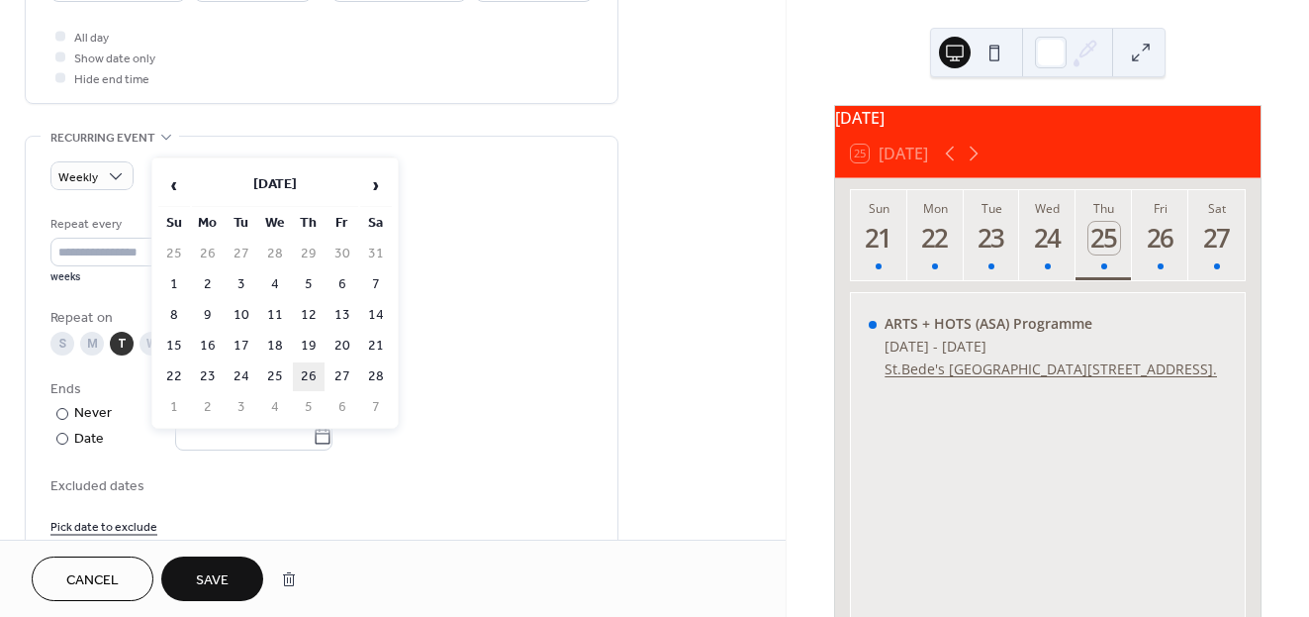
click at [318, 377] on td "26" at bounding box center [309, 376] width 32 height 29
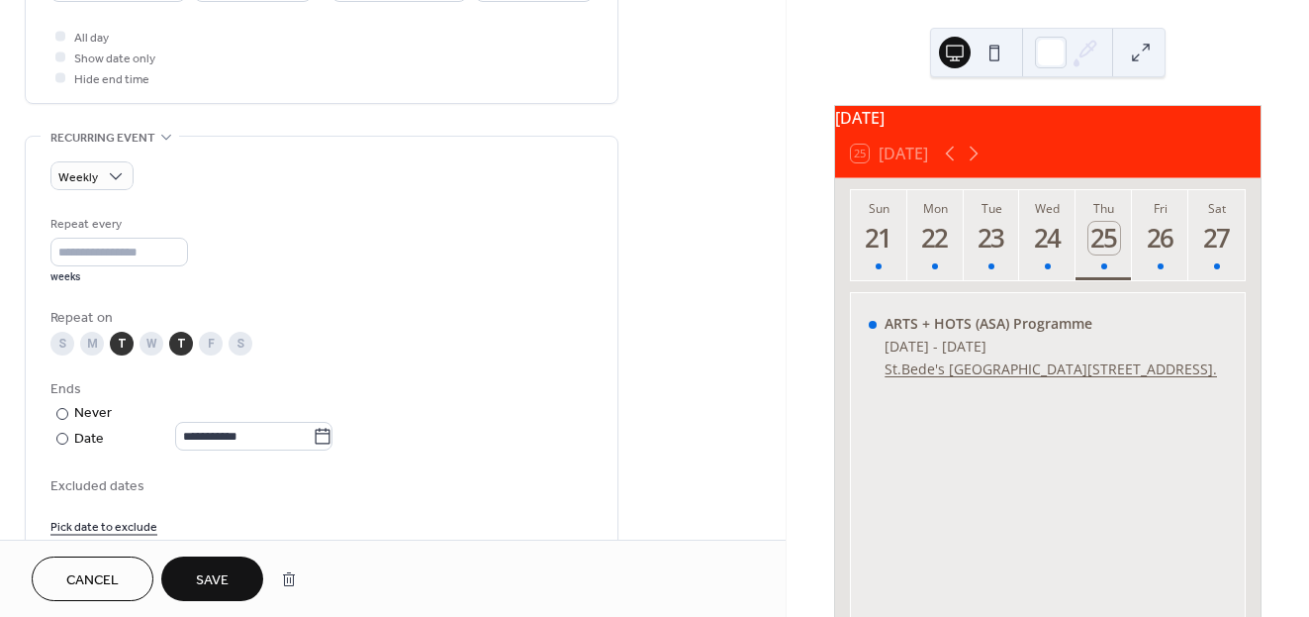
type input "**********"
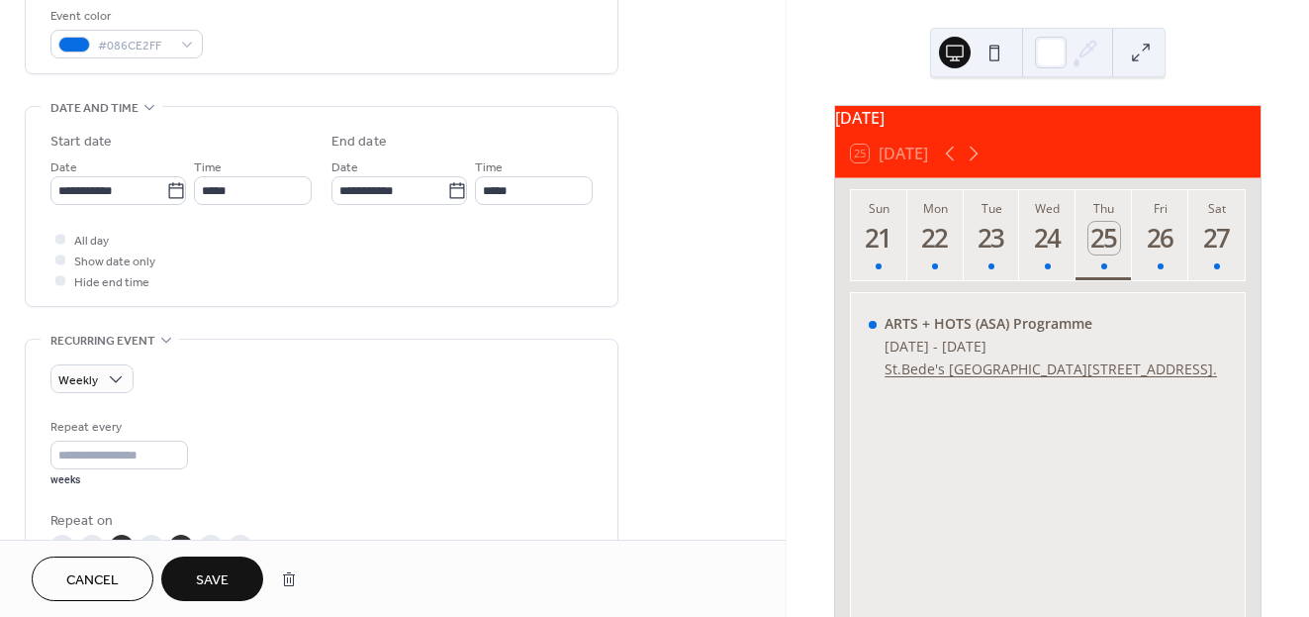
scroll to position [528, 0]
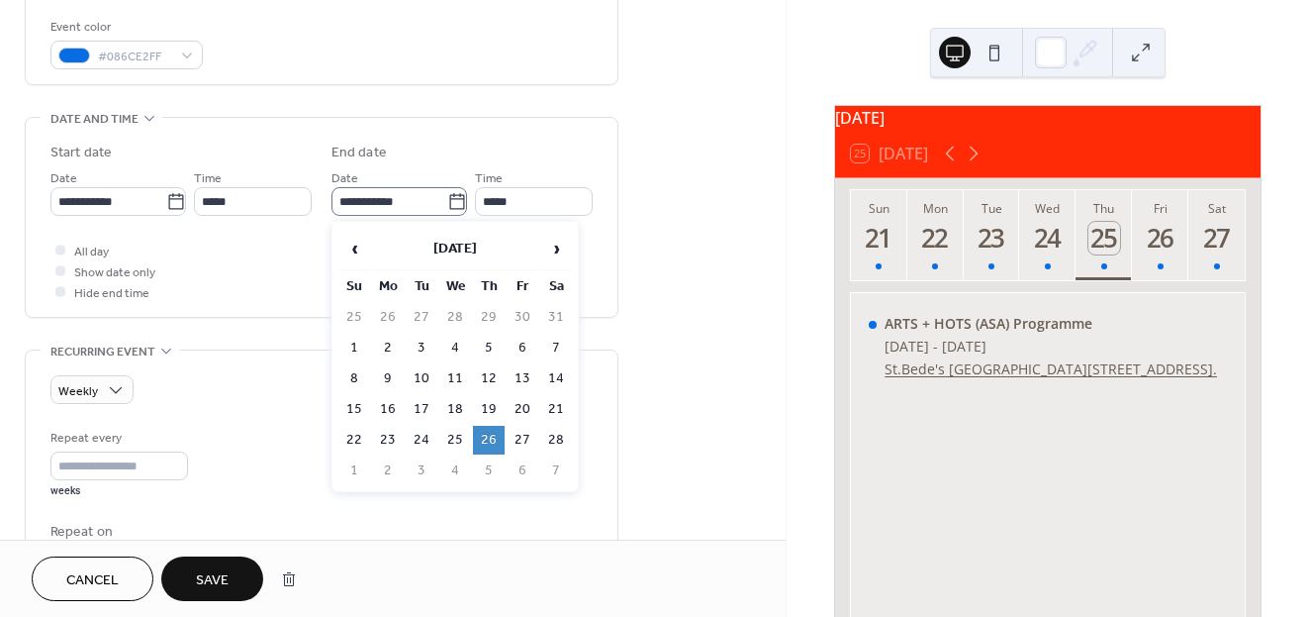
click at [453, 192] on icon at bounding box center [457, 202] width 20 height 20
click at [447, 191] on input "**********" at bounding box center [390, 201] width 116 height 29
click at [356, 245] on span "‹" at bounding box center [354, 249] width 30 height 40
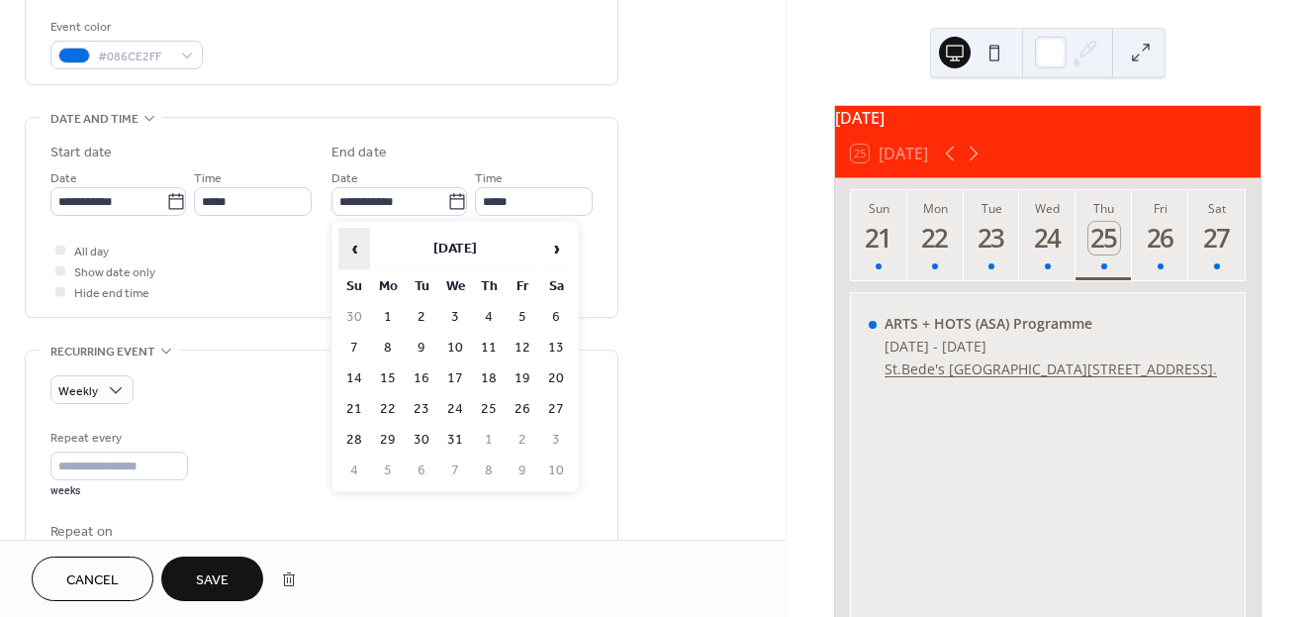
click at [356, 245] on span "‹" at bounding box center [354, 249] width 30 height 40
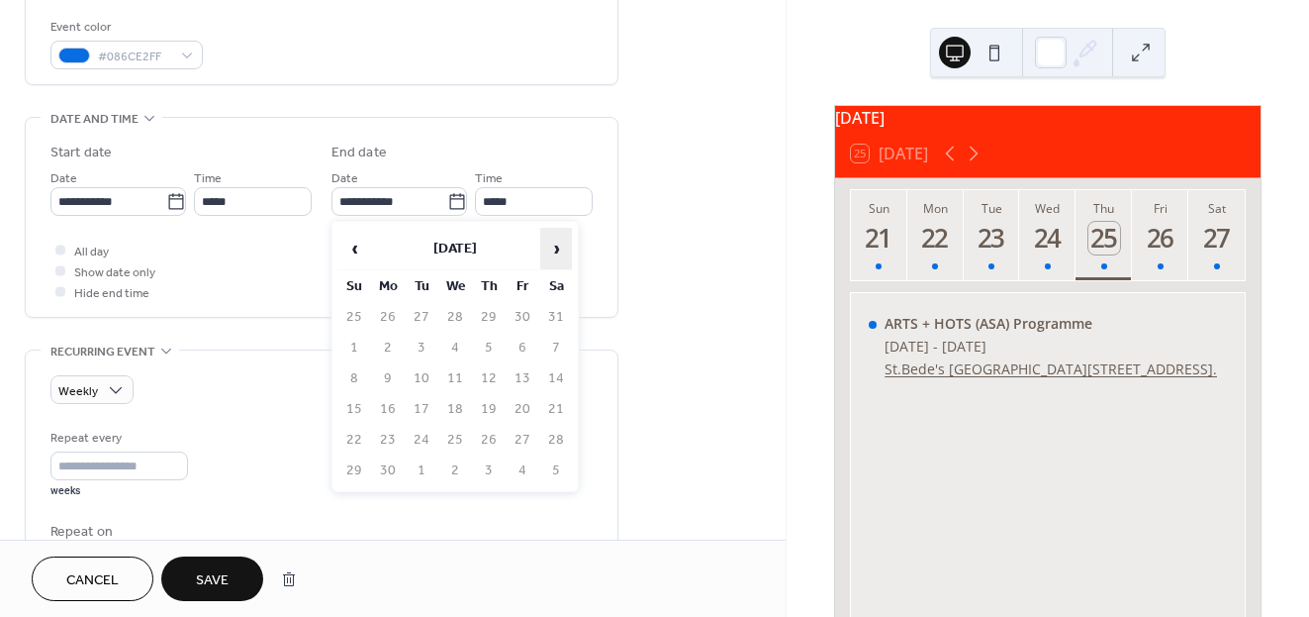
click at [544, 256] on span "›" at bounding box center [556, 249] width 30 height 40
click at [431, 313] on td "1" at bounding box center [422, 317] width 32 height 29
type input "**********"
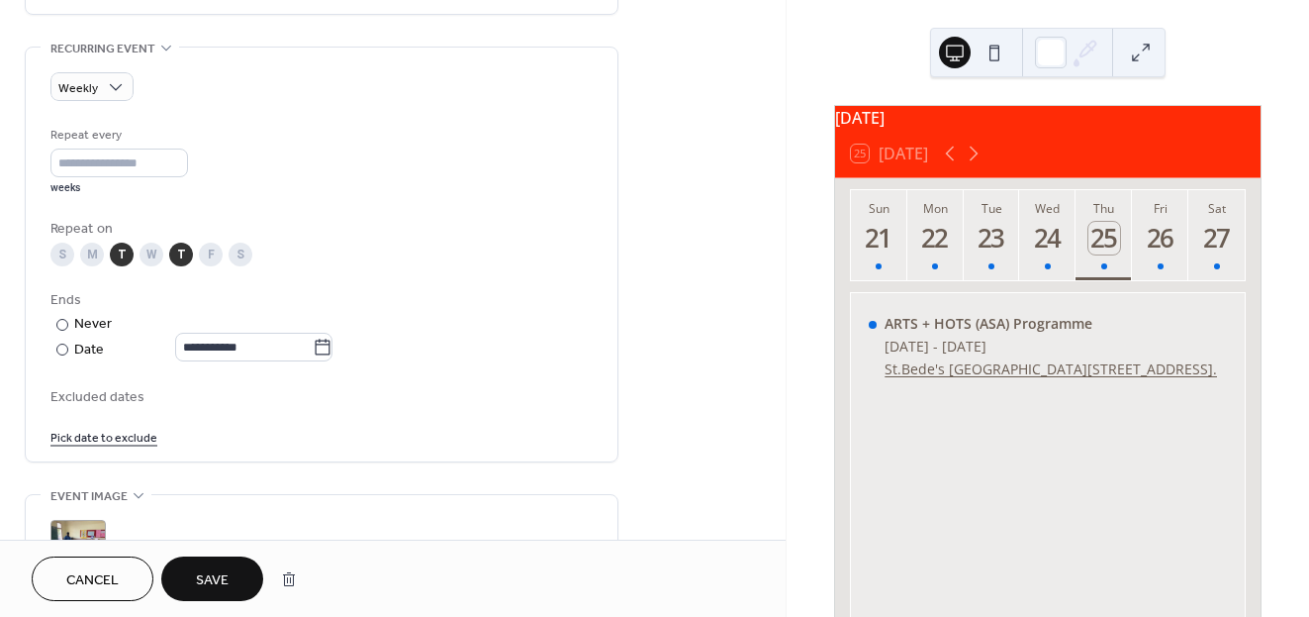
scroll to position [895, 0]
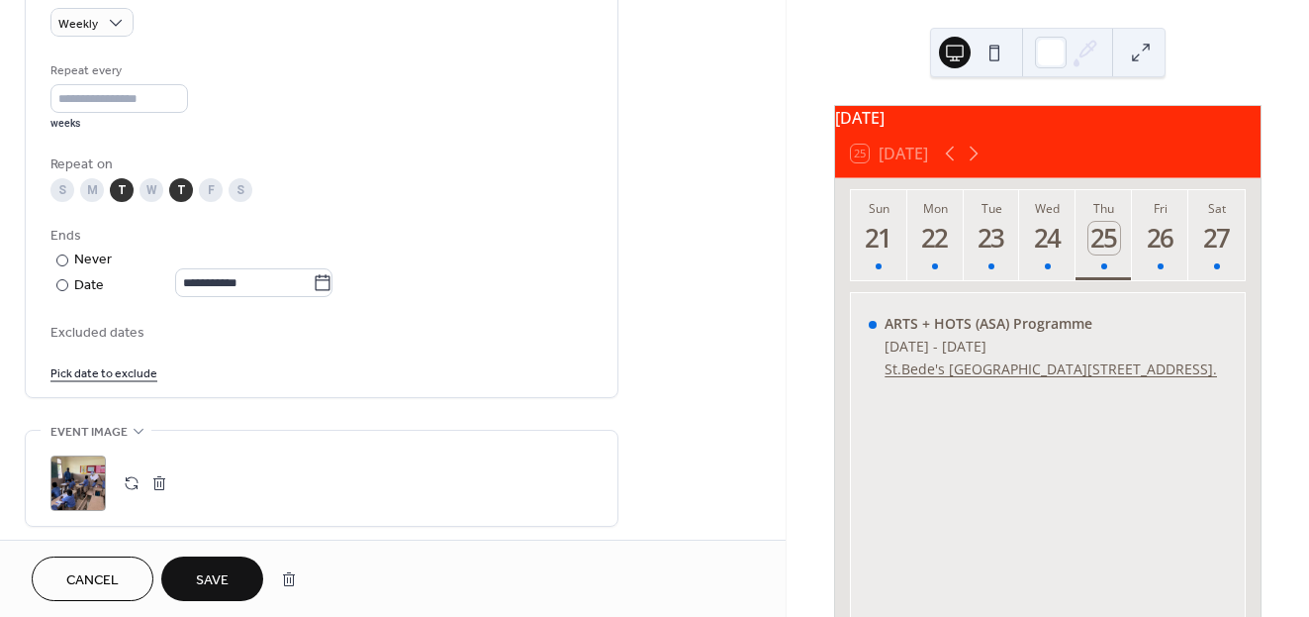
click at [221, 580] on span "Save" at bounding box center [212, 580] width 33 height 21
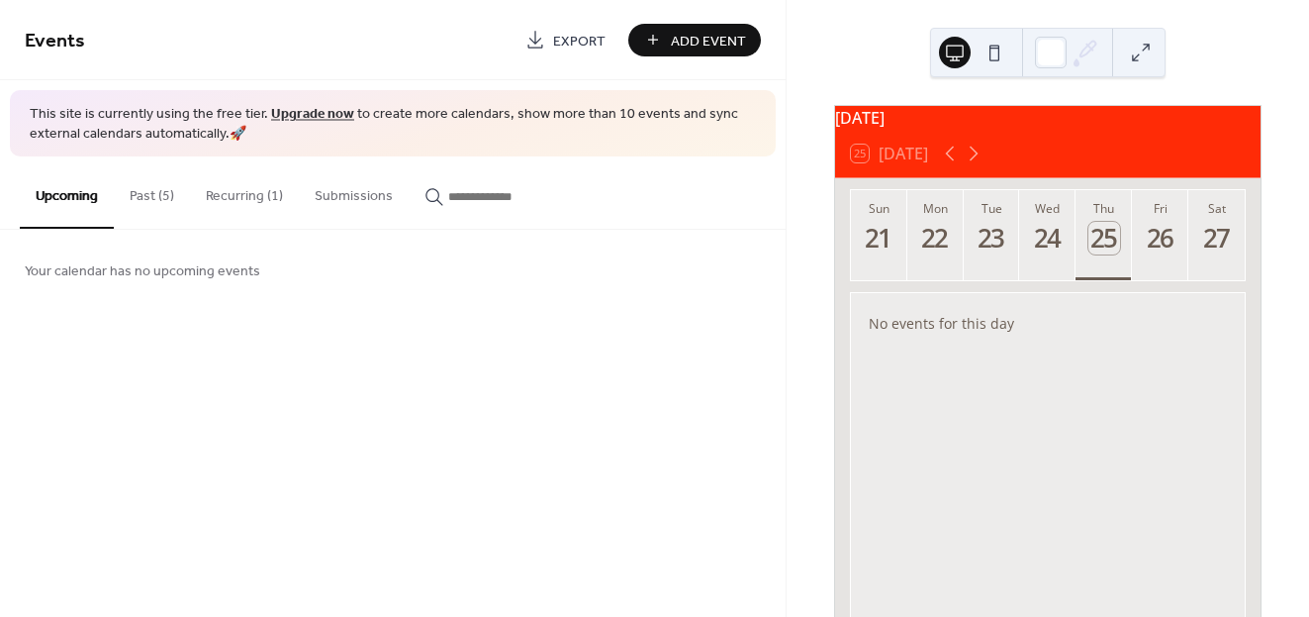
click at [258, 197] on button "Recurring (1)" at bounding box center [244, 191] width 109 height 70
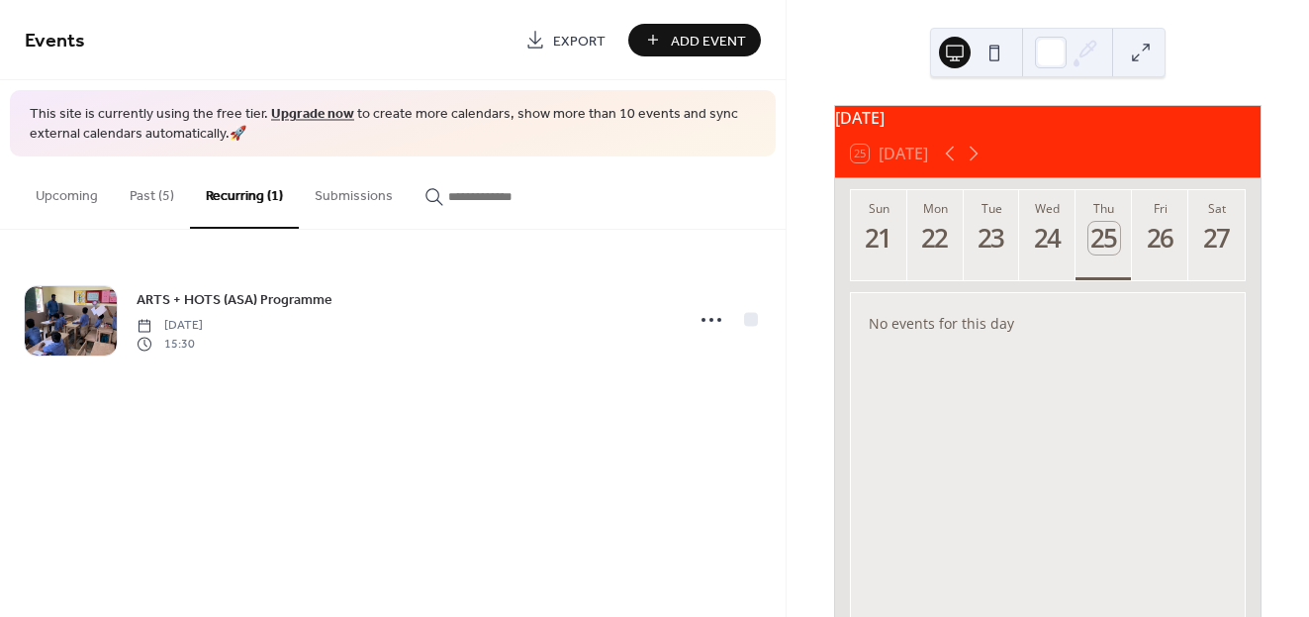
click at [156, 190] on button "Past (5)" at bounding box center [152, 191] width 76 height 70
click at [947, 158] on icon at bounding box center [950, 154] width 24 height 24
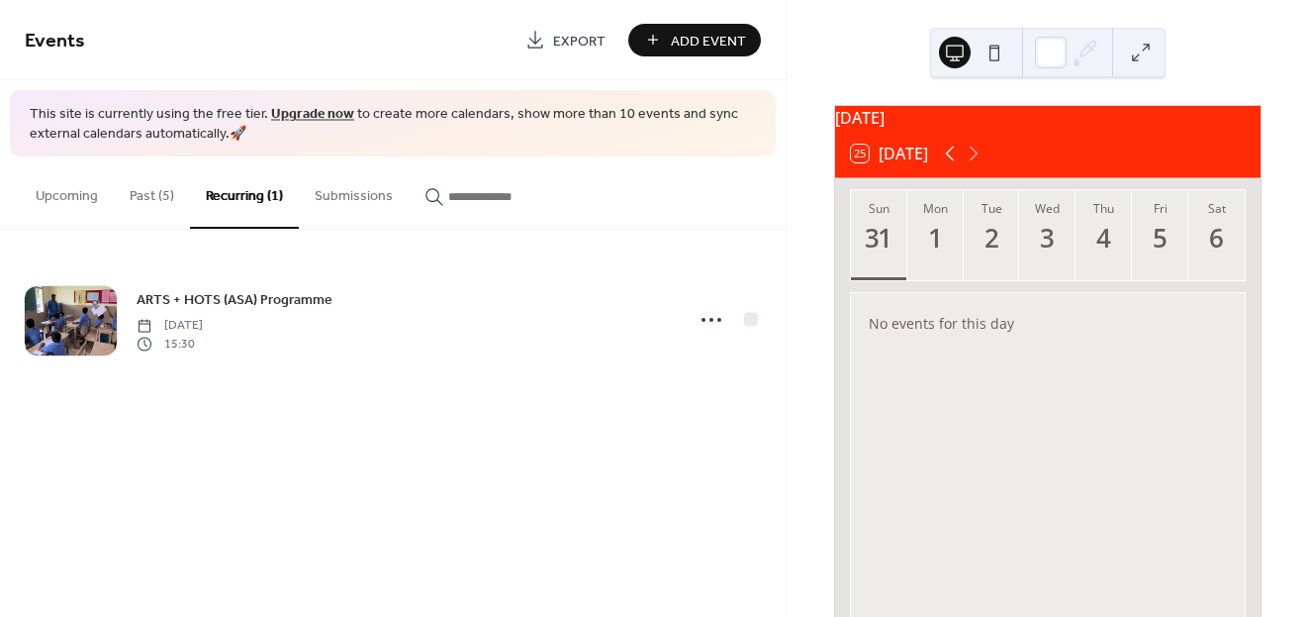
click at [947, 158] on icon at bounding box center [950, 154] width 24 height 24
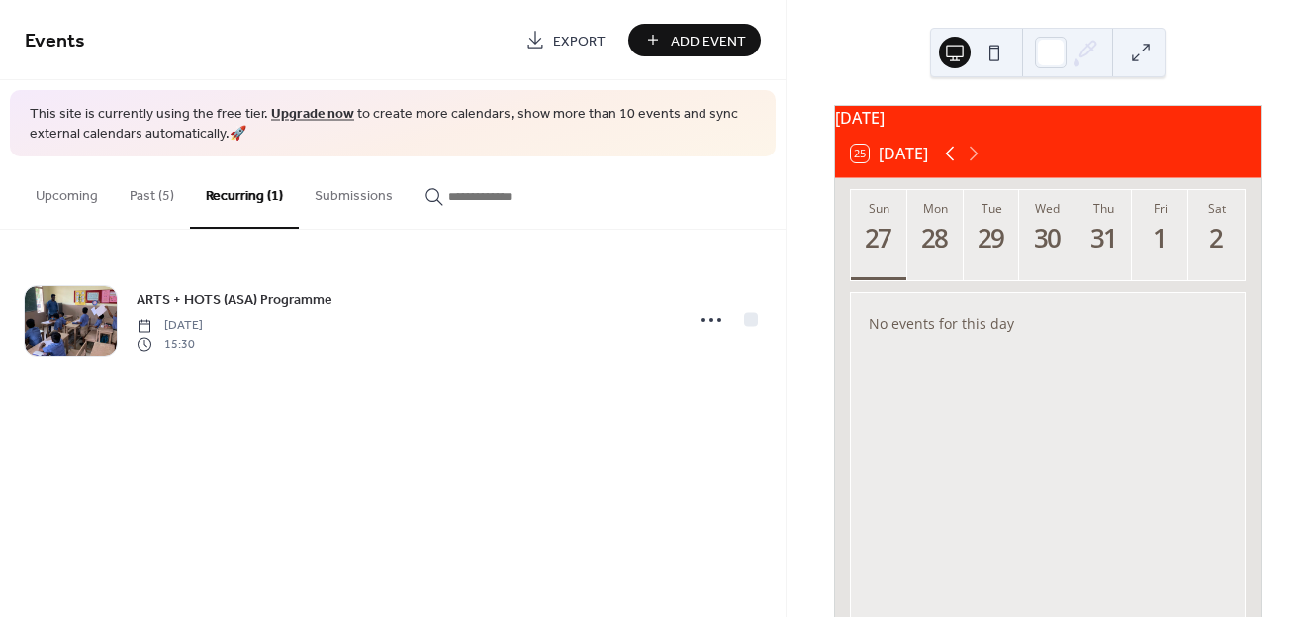
click at [947, 158] on icon at bounding box center [950, 154] width 24 height 24
click at [999, 252] on div "15" at bounding box center [992, 238] width 33 height 33
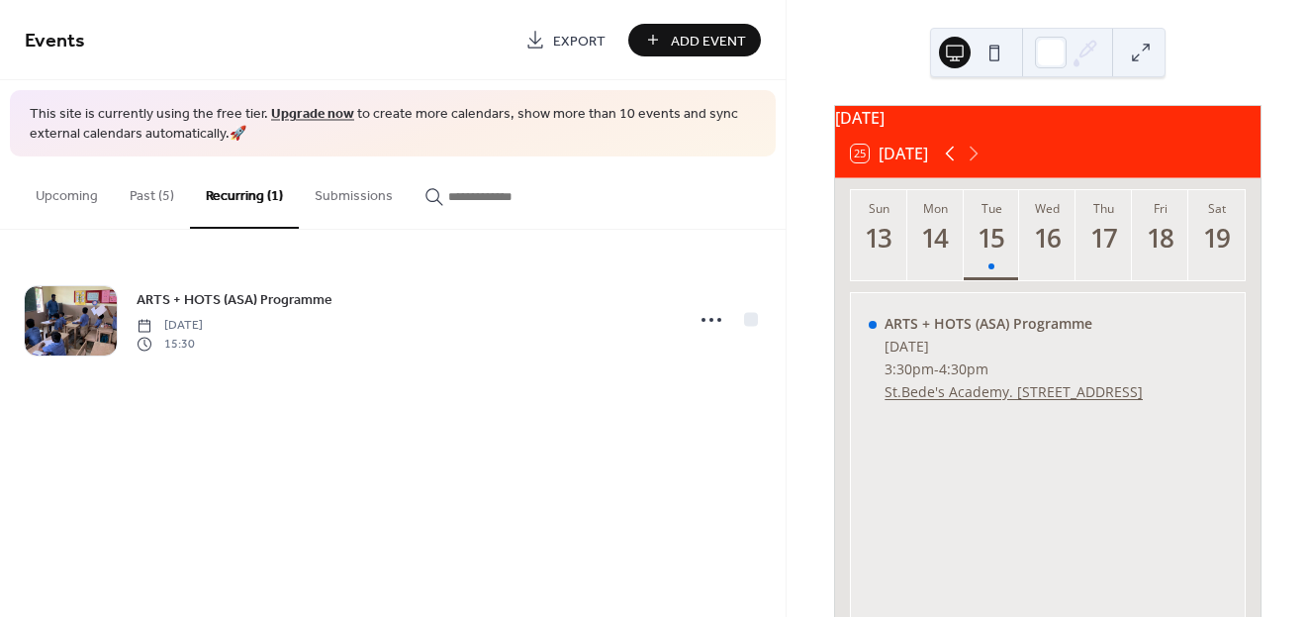
click at [959, 165] on icon at bounding box center [950, 154] width 24 height 24
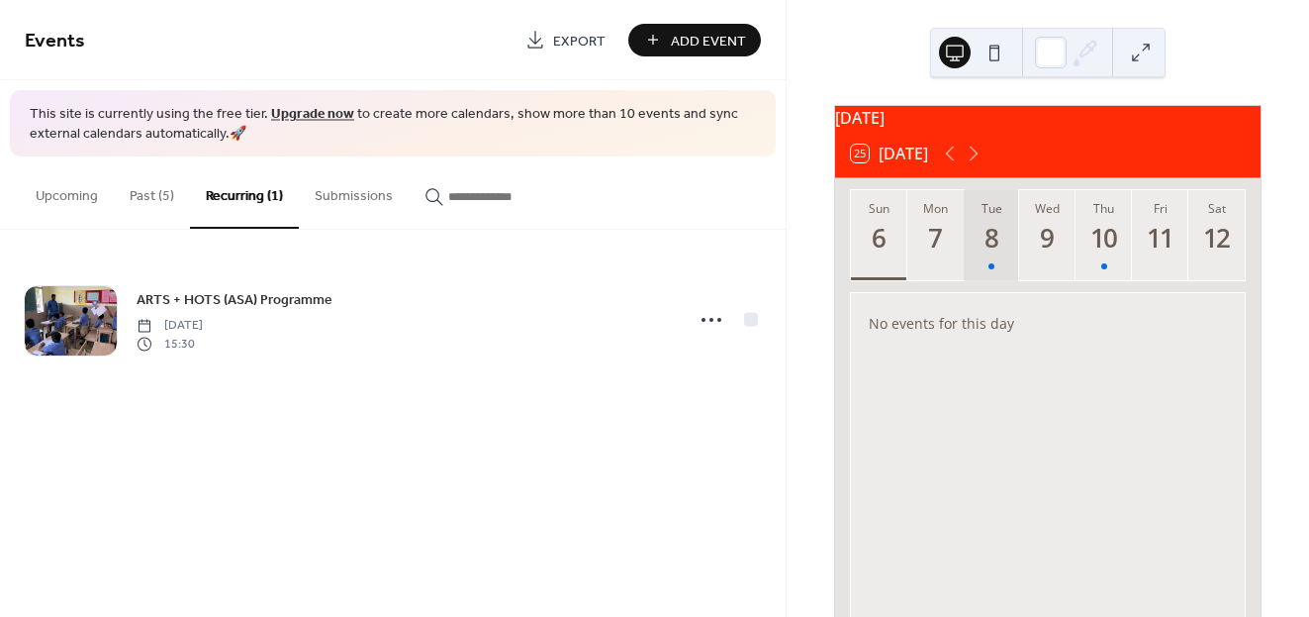
click at [998, 245] on div "8" at bounding box center [992, 238] width 33 height 33
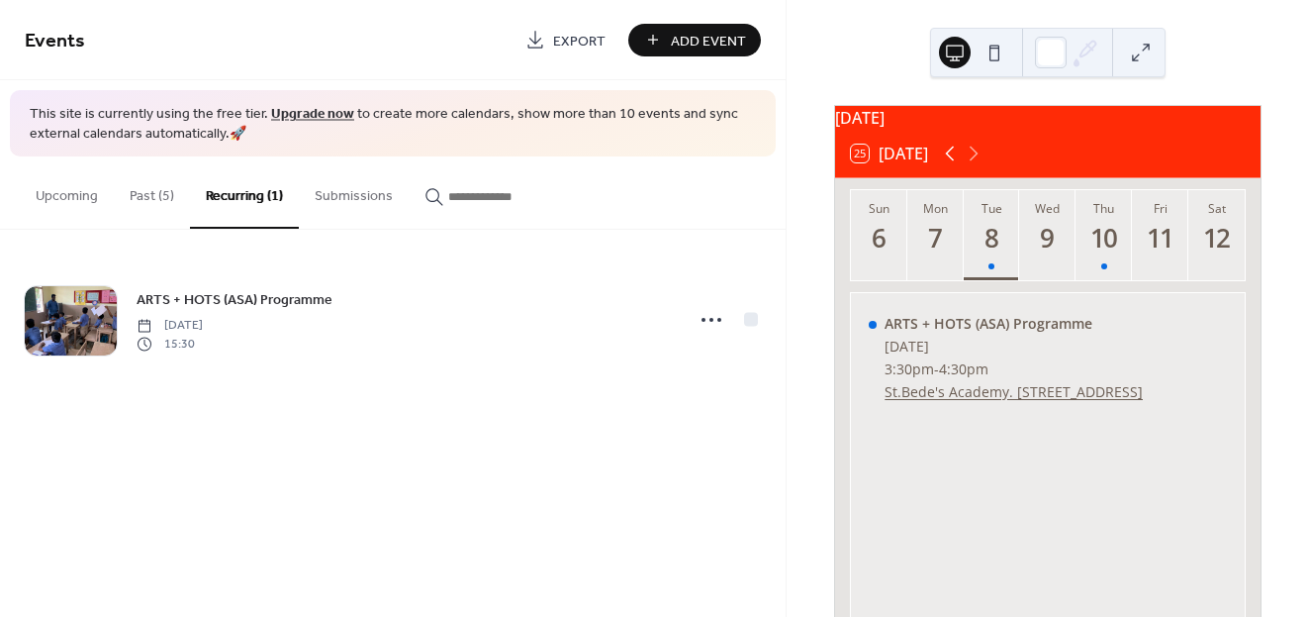
click at [956, 165] on icon at bounding box center [950, 154] width 24 height 24
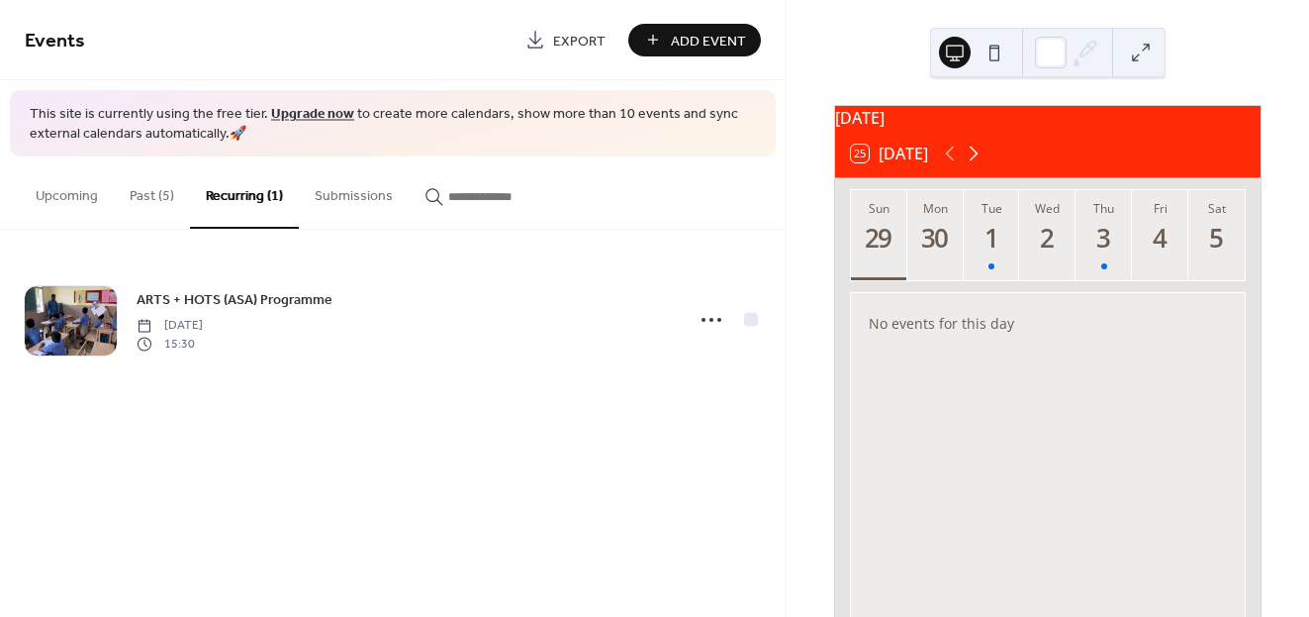
click at [985, 165] on icon at bounding box center [974, 154] width 24 height 24
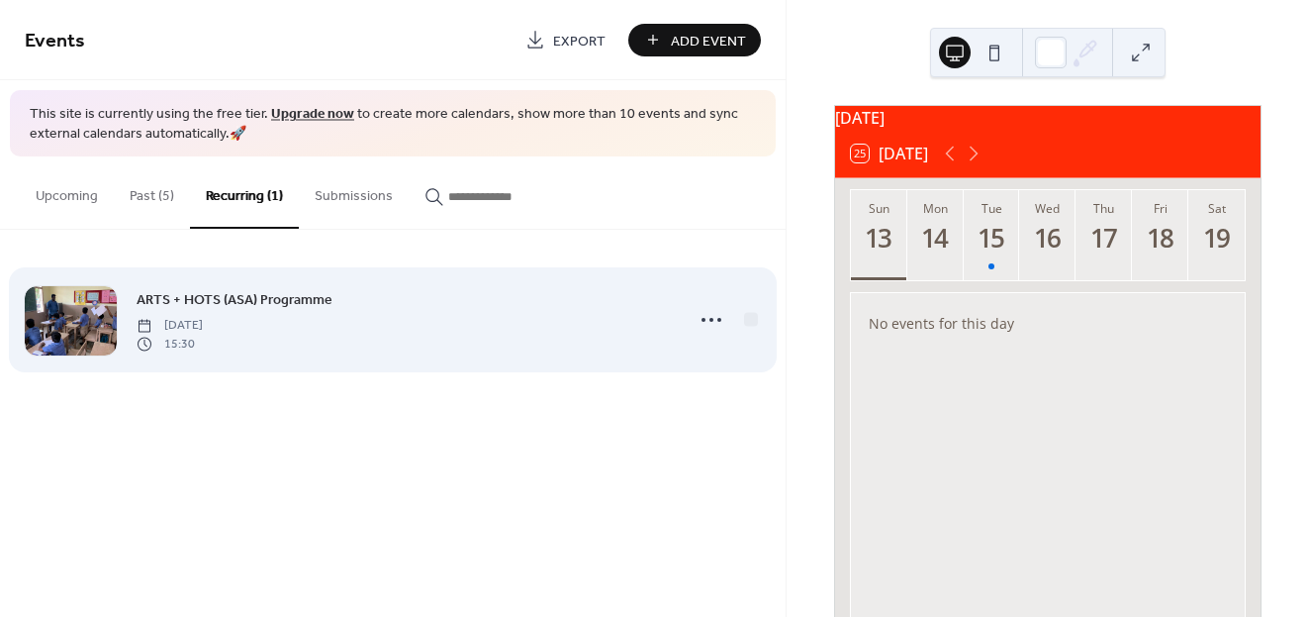
click at [239, 305] on span "ARTS + HOTS (ASA) Programme" at bounding box center [235, 300] width 196 height 21
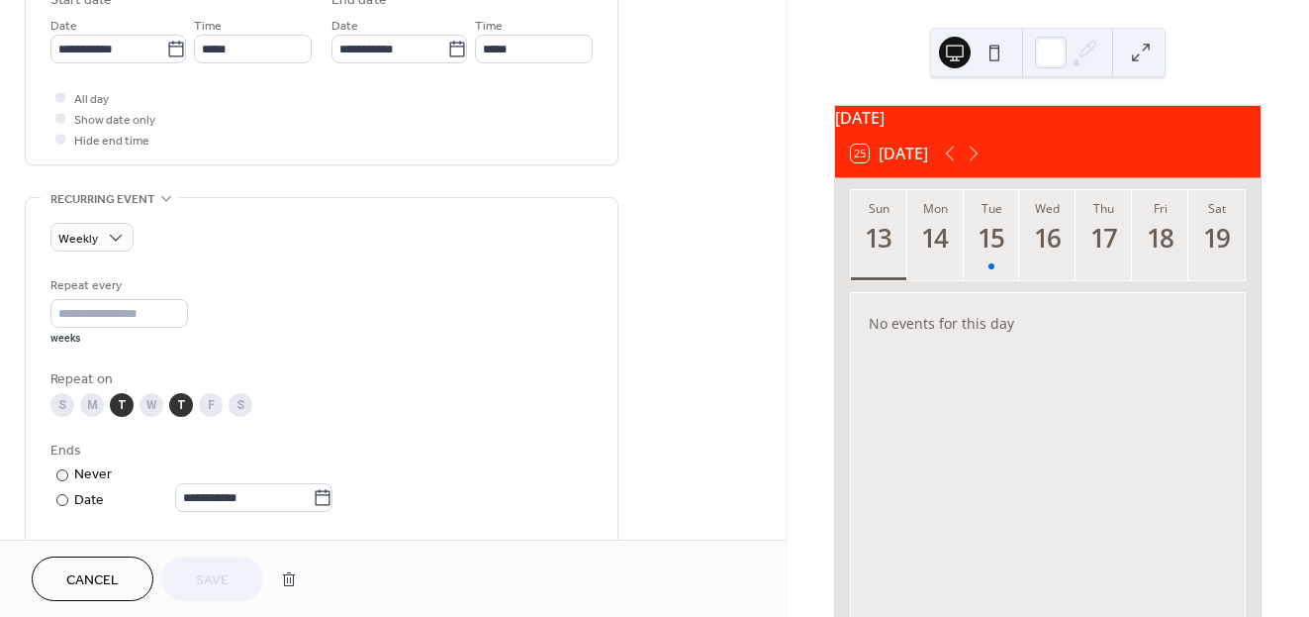
scroll to position [703, 0]
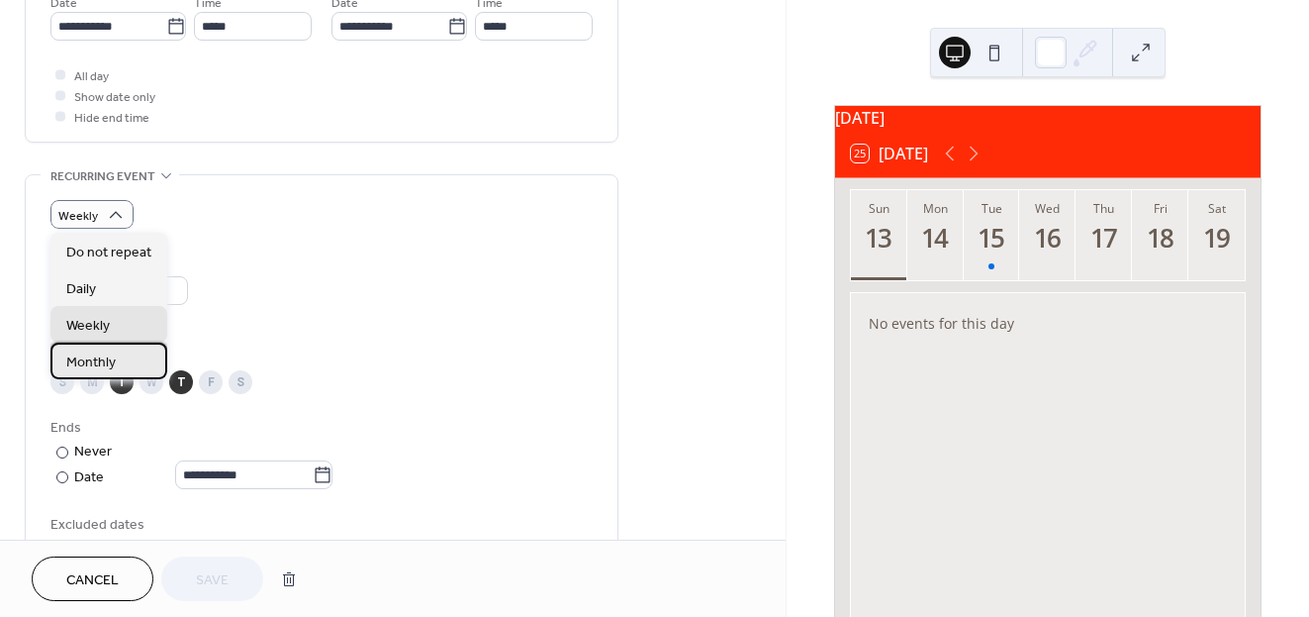
click at [110, 360] on span "Monthly" at bounding box center [90, 362] width 49 height 21
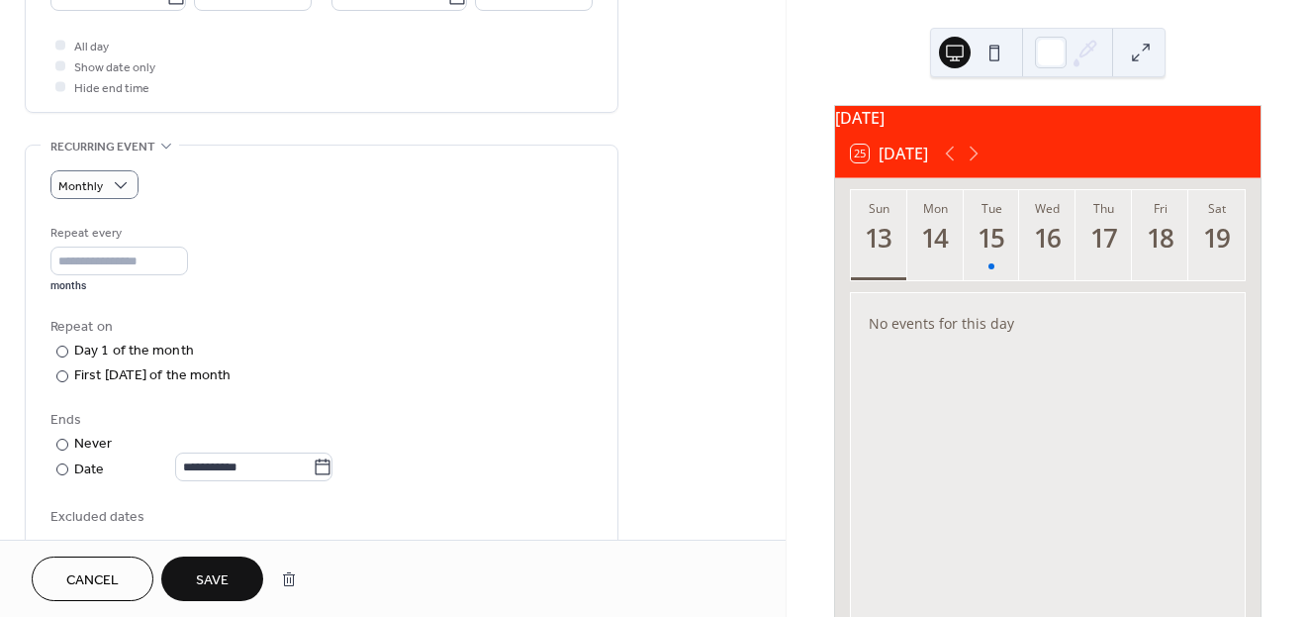
scroll to position [728, 0]
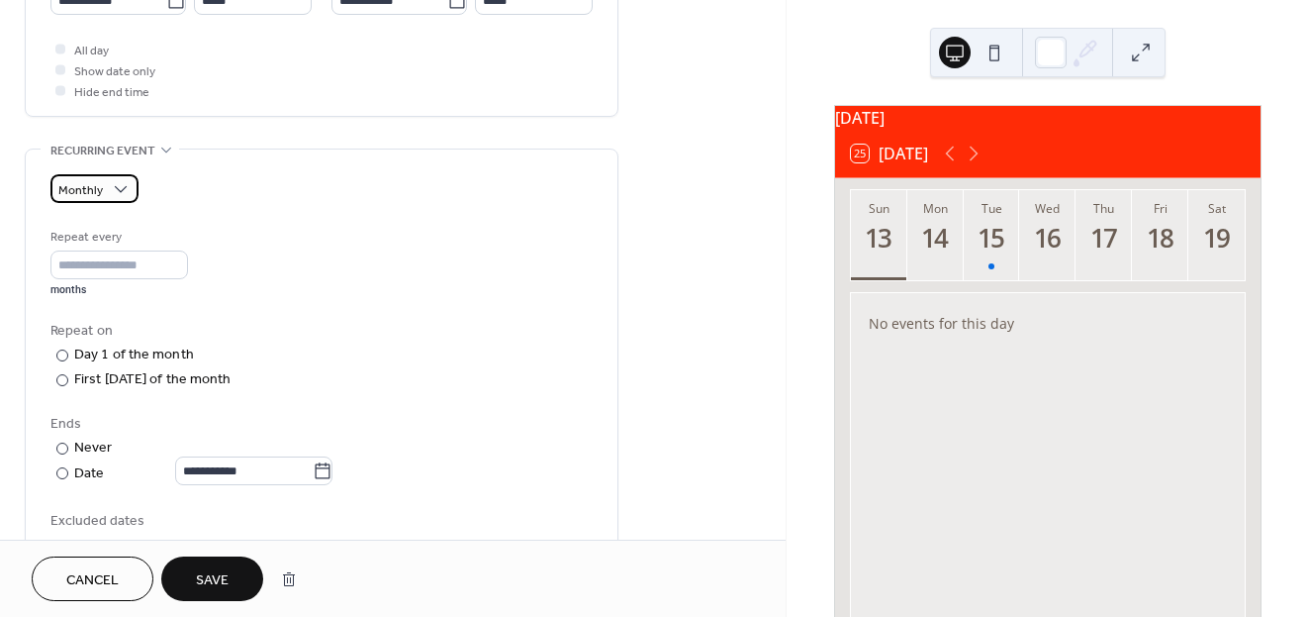
click at [103, 193] on div "Monthly" at bounding box center [94, 188] width 88 height 29
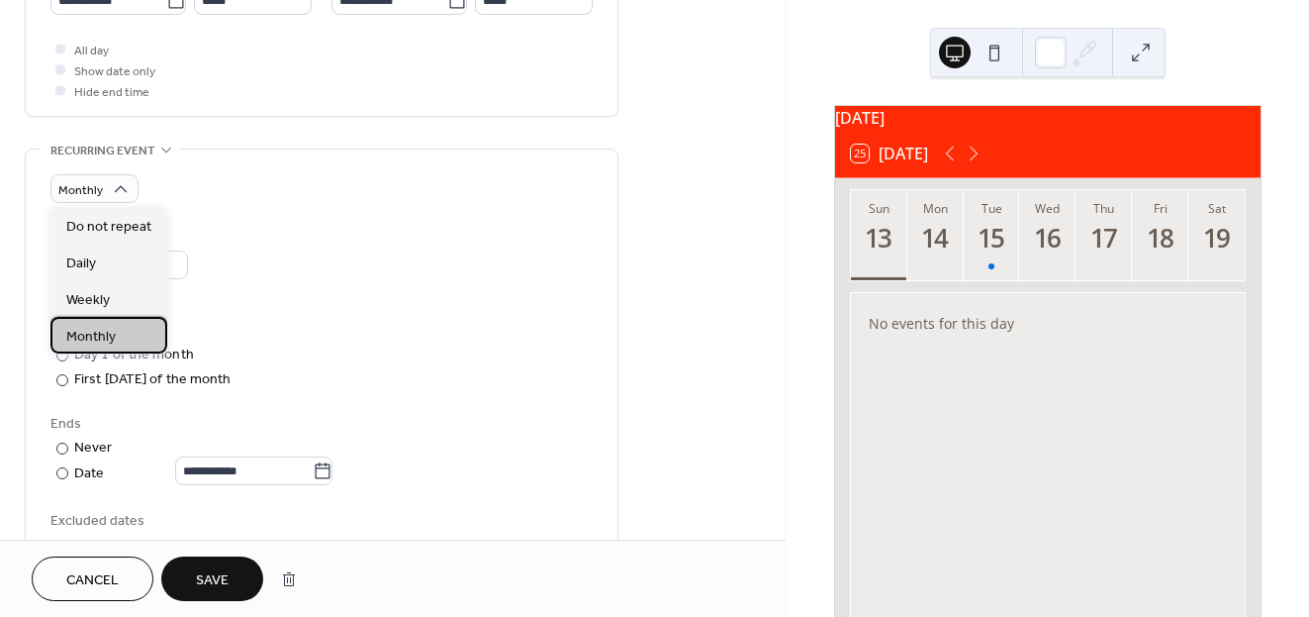
click at [98, 318] on div "Monthly" at bounding box center [108, 335] width 117 height 37
click at [107, 294] on span "Weekly" at bounding box center [88, 300] width 44 height 21
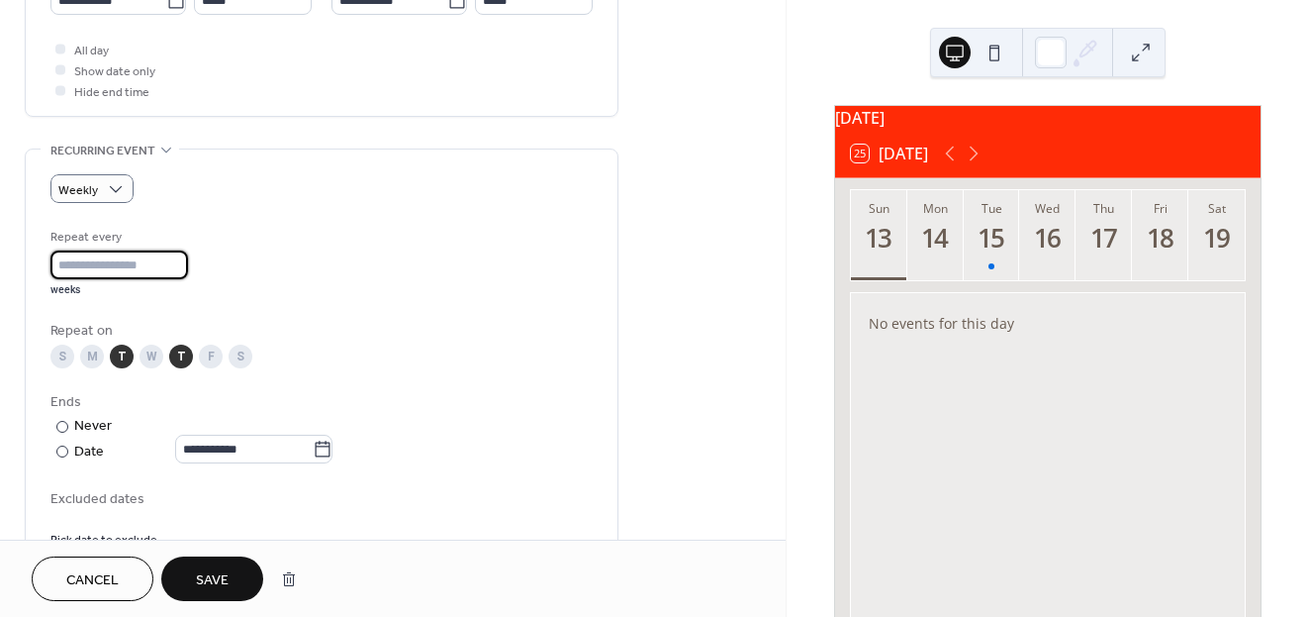
click at [180, 259] on input "*" at bounding box center [119, 264] width 138 height 29
type input "*"
click at [182, 270] on input "*" at bounding box center [119, 264] width 138 height 29
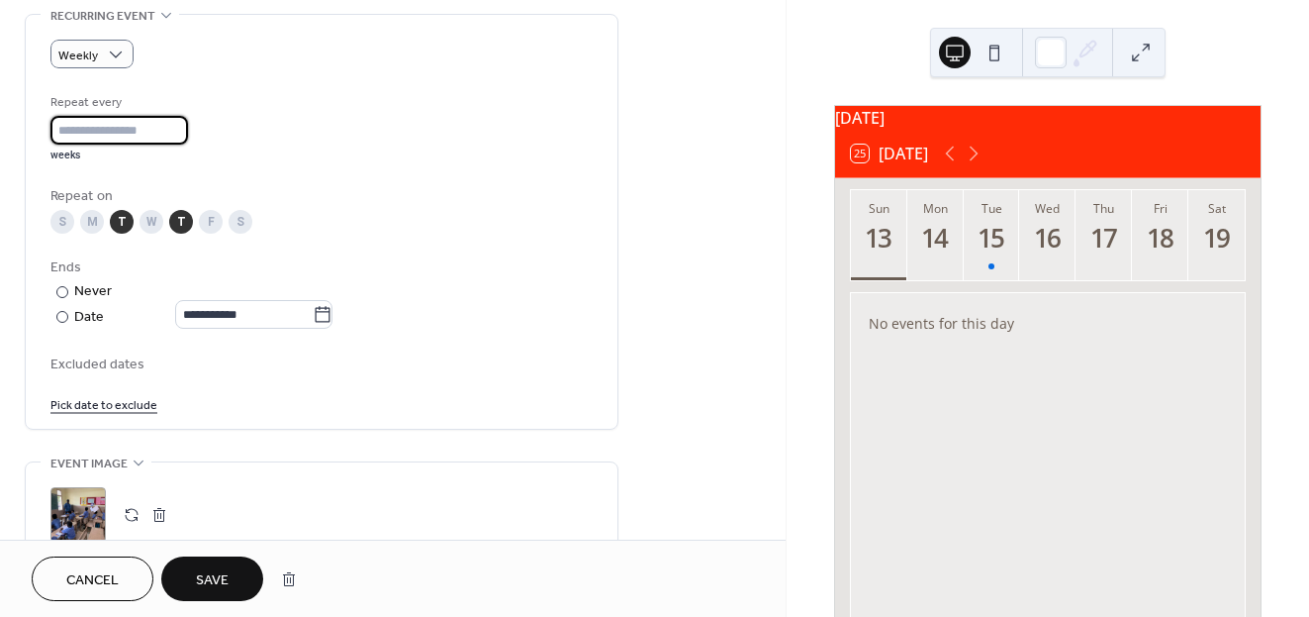
scroll to position [896, 0]
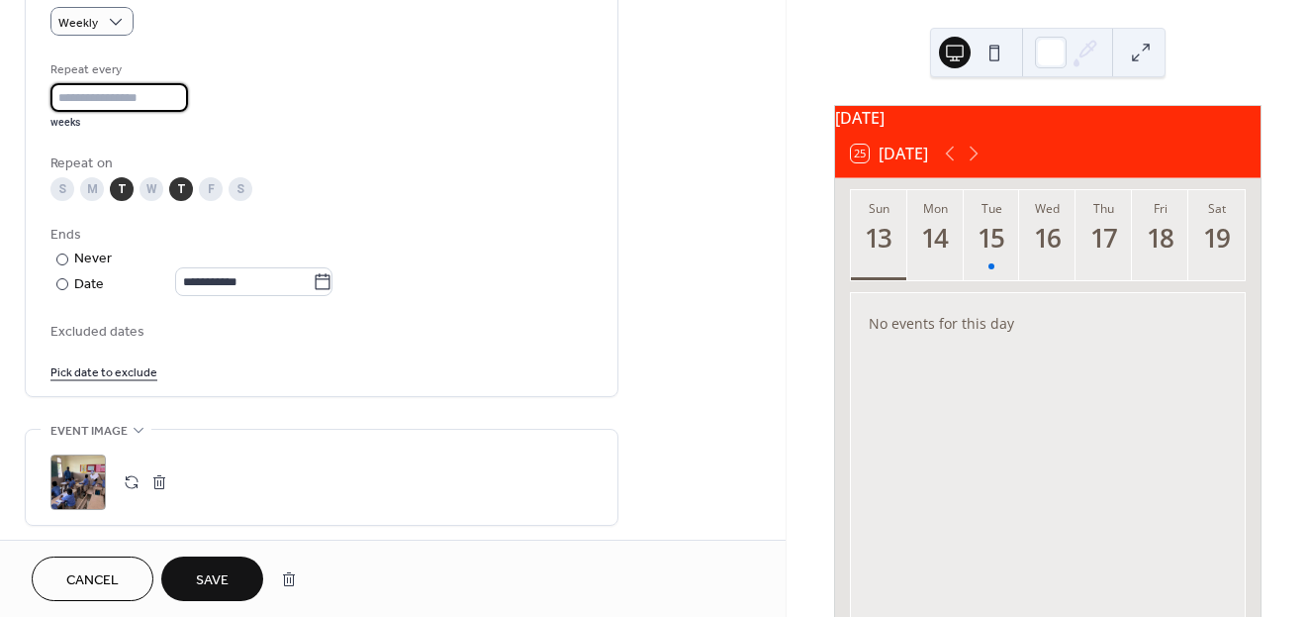
click at [220, 578] on span "Save" at bounding box center [212, 580] width 33 height 21
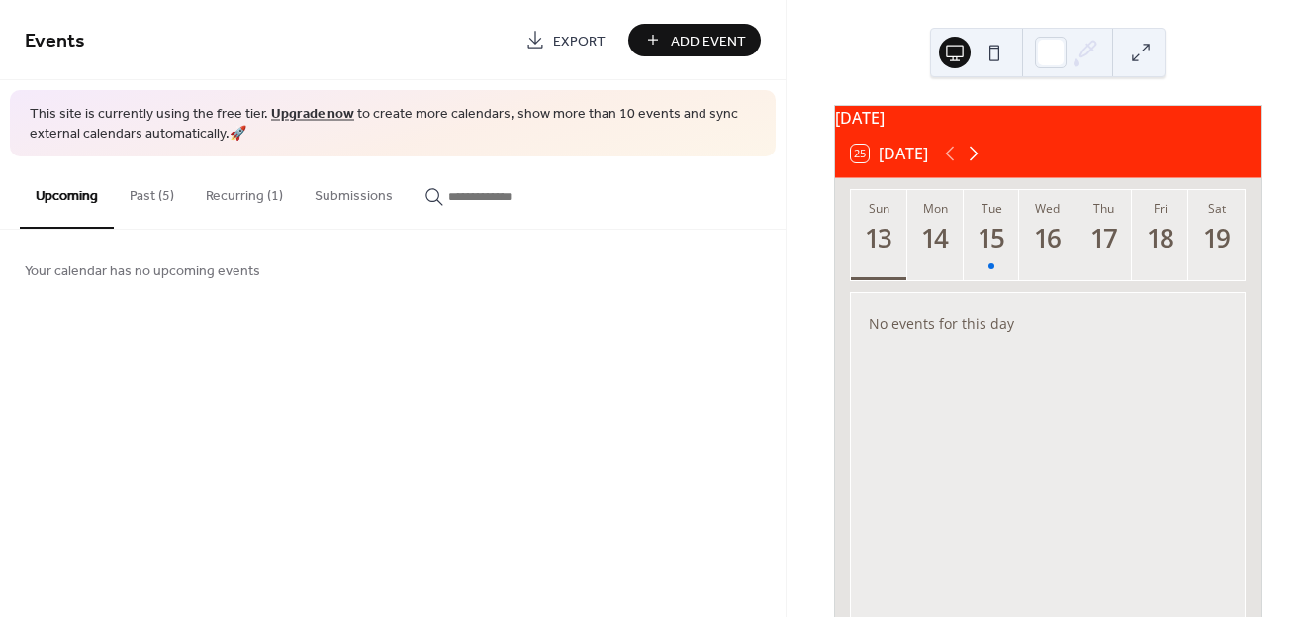
click at [985, 165] on icon at bounding box center [974, 154] width 24 height 24
click at [945, 165] on icon at bounding box center [950, 154] width 24 height 24
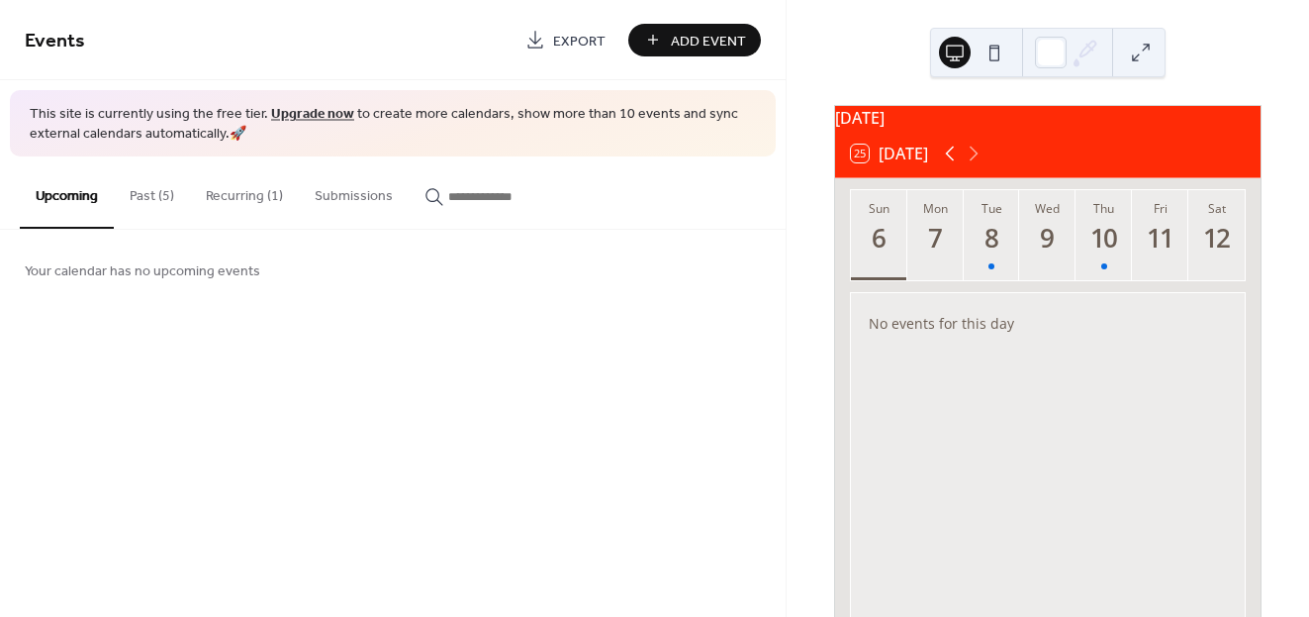
click at [945, 165] on icon at bounding box center [950, 154] width 24 height 24
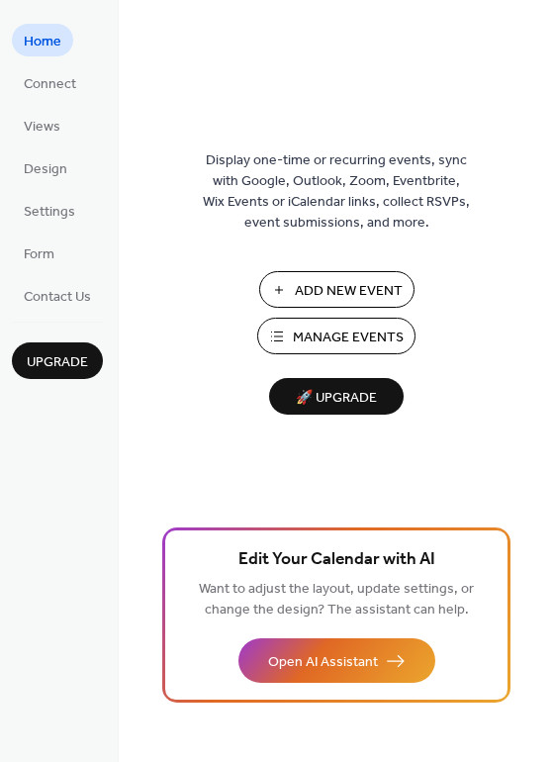
click at [338, 338] on span "Manage Events" at bounding box center [348, 338] width 111 height 21
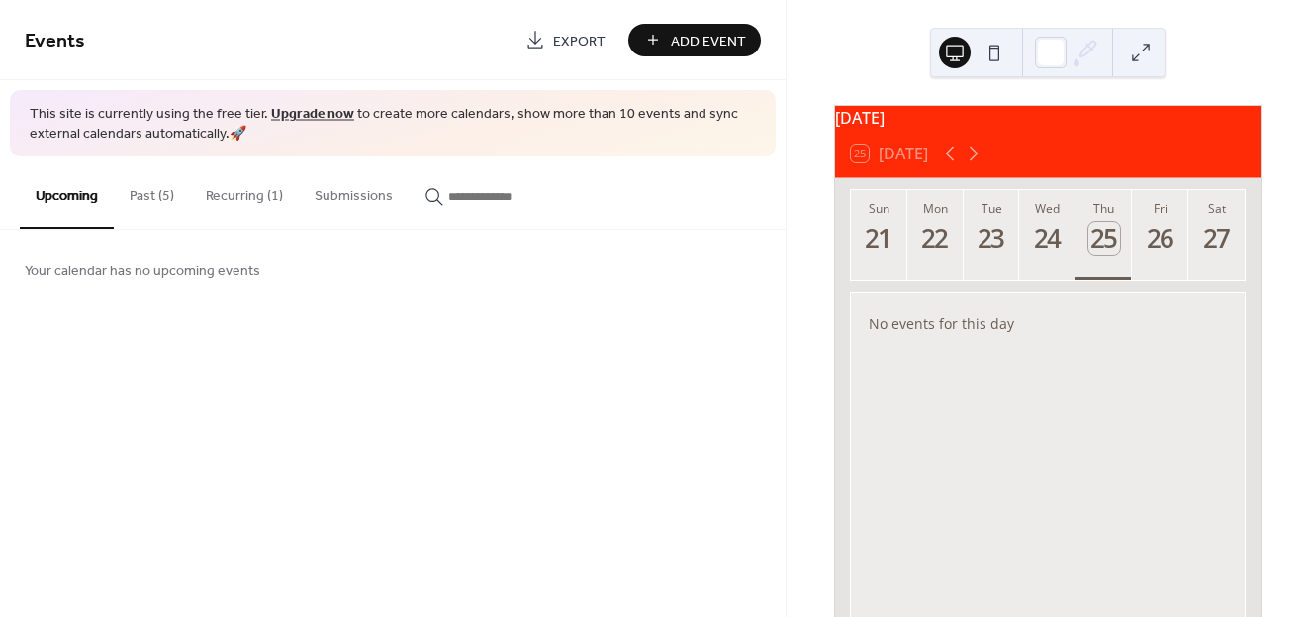
click at [206, 184] on button "Recurring (1)" at bounding box center [244, 191] width 109 height 70
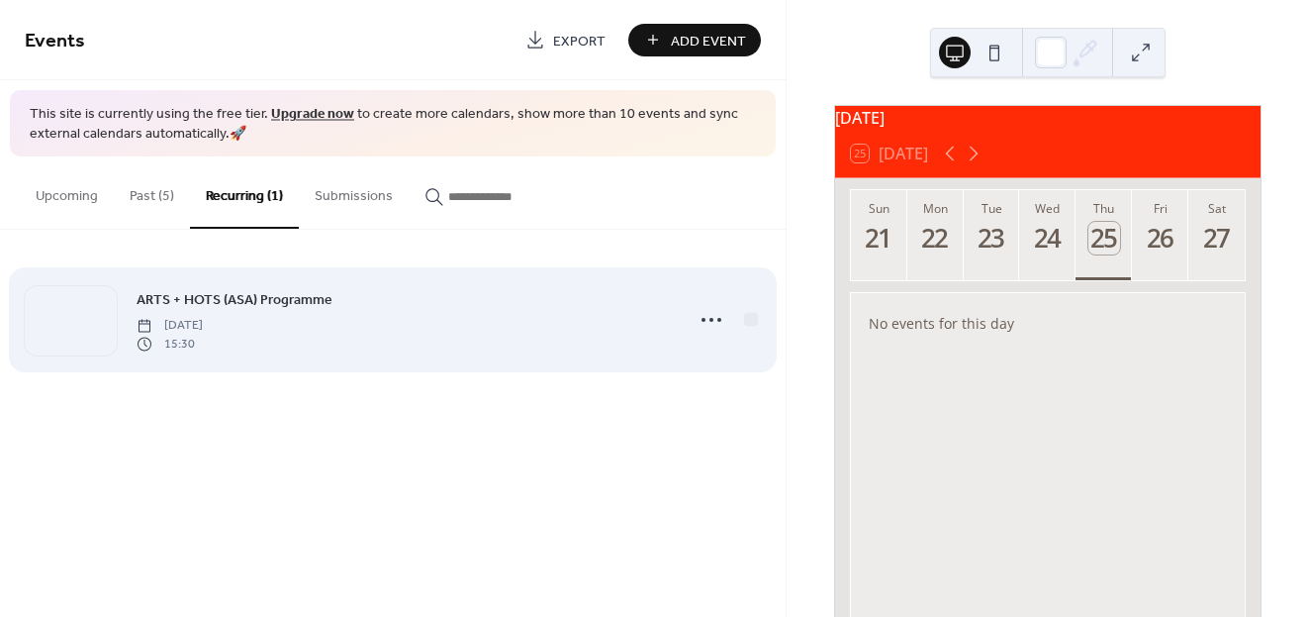
click at [486, 334] on div "ARTS + HOTS (ASA) Programme Tuesday, July 1, 2025 15:30" at bounding box center [404, 319] width 534 height 63
click at [555, 331] on div "ARTS + HOTS (ASA) Programme Tuesday, July 1, 2025 15:30" at bounding box center [404, 319] width 534 height 63
click at [221, 306] on span "ARTS + HOTS (ASA) Programme" at bounding box center [235, 300] width 196 height 21
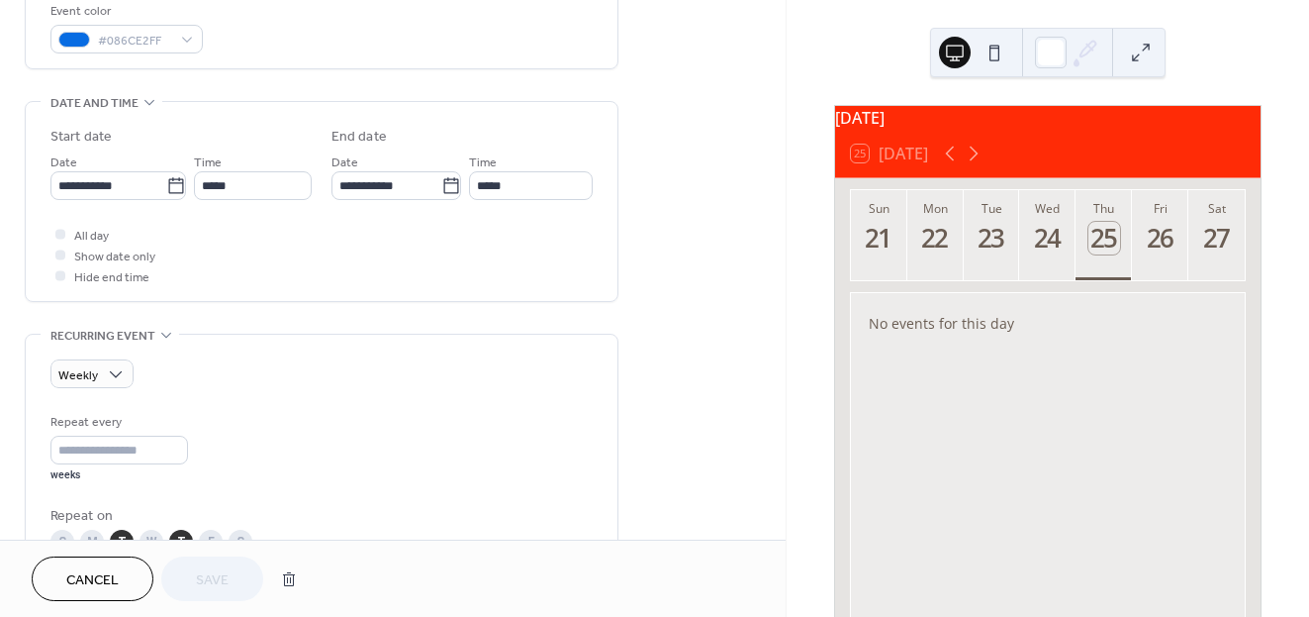
scroll to position [533, 0]
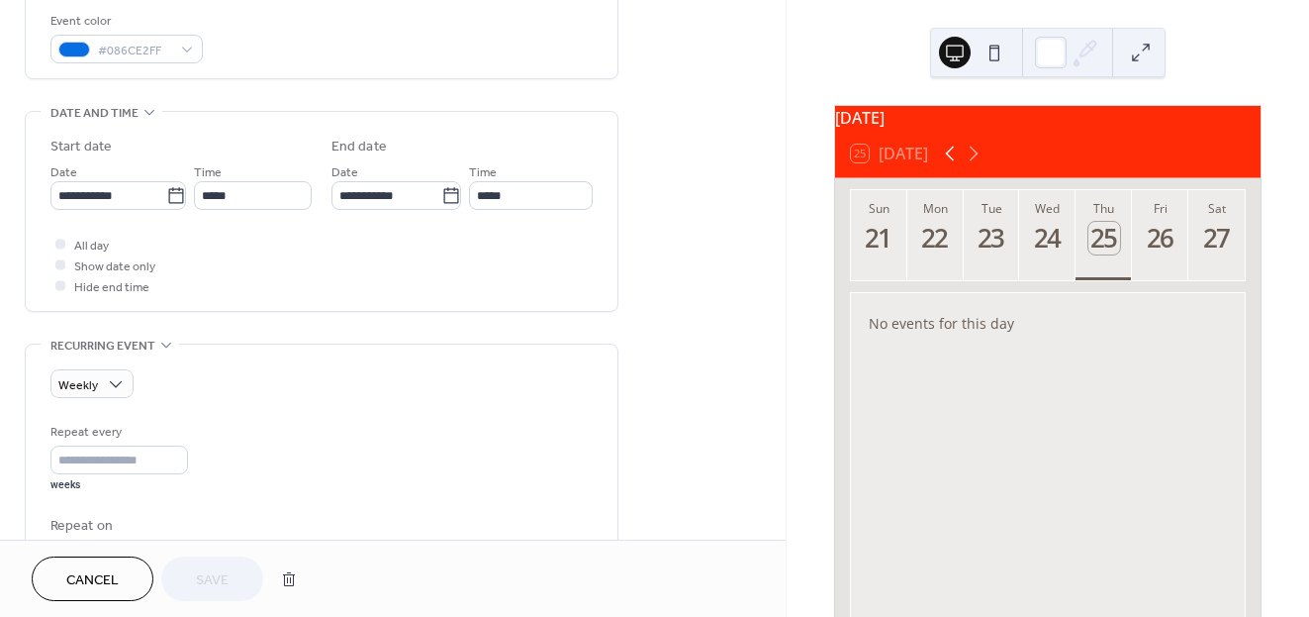
click at [954, 161] on icon at bounding box center [949, 153] width 9 height 15
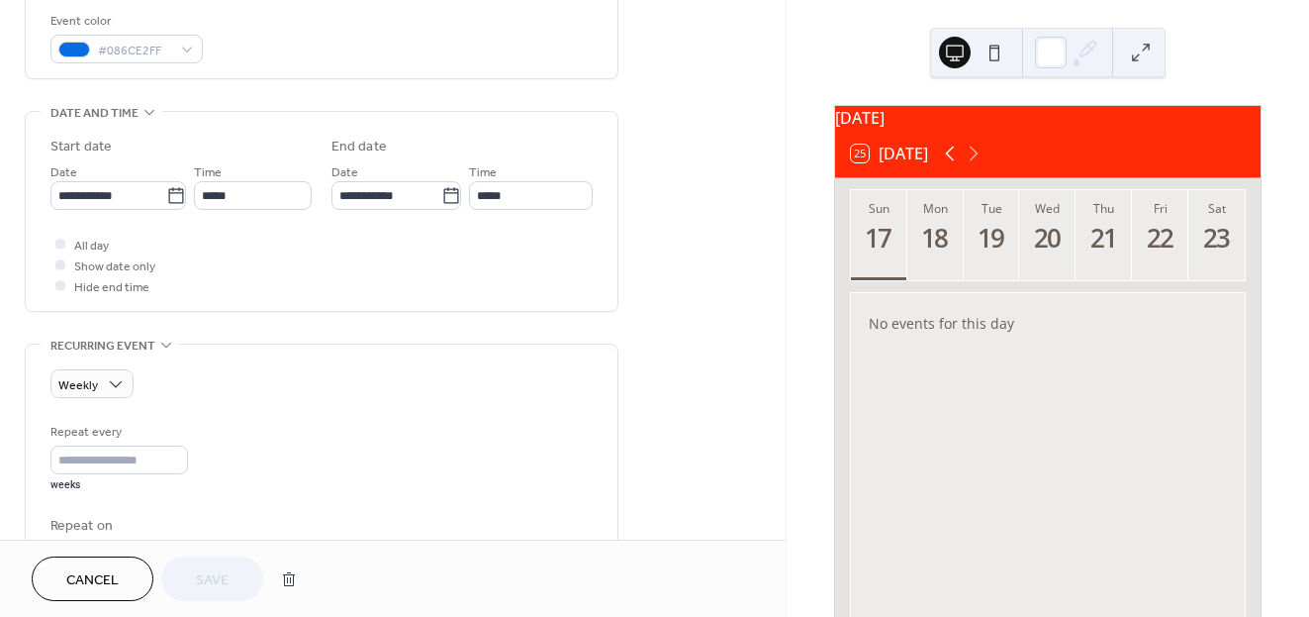
click at [954, 161] on icon at bounding box center [949, 153] width 9 height 15
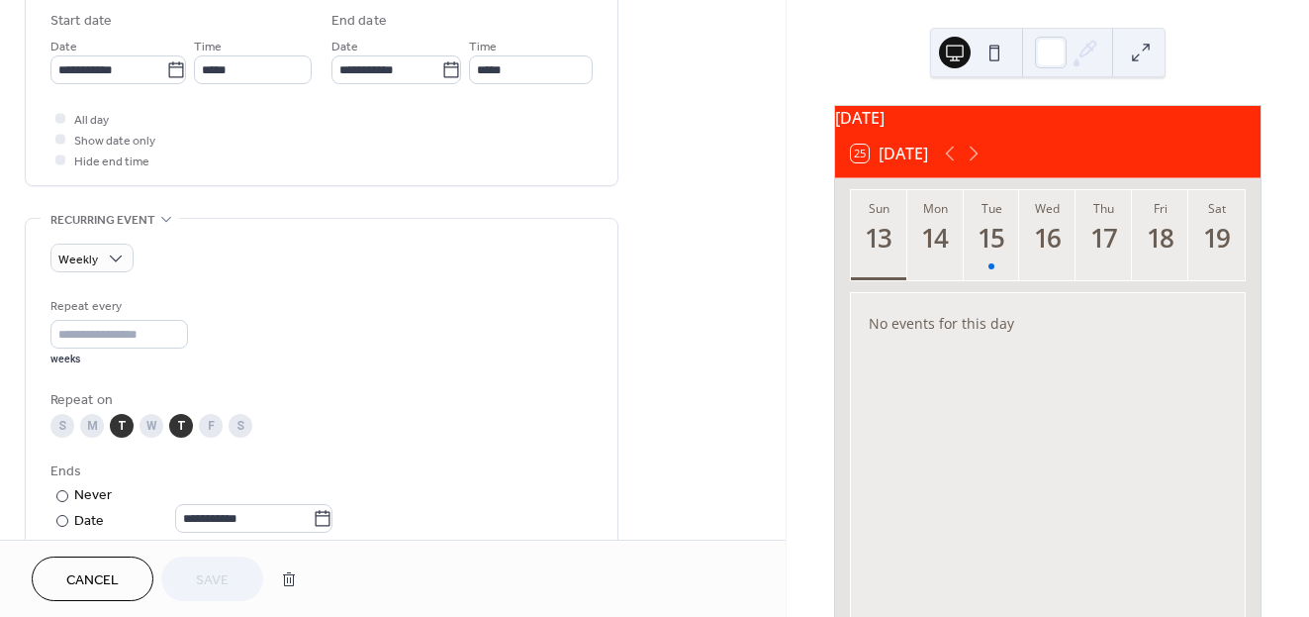
scroll to position [658, 0]
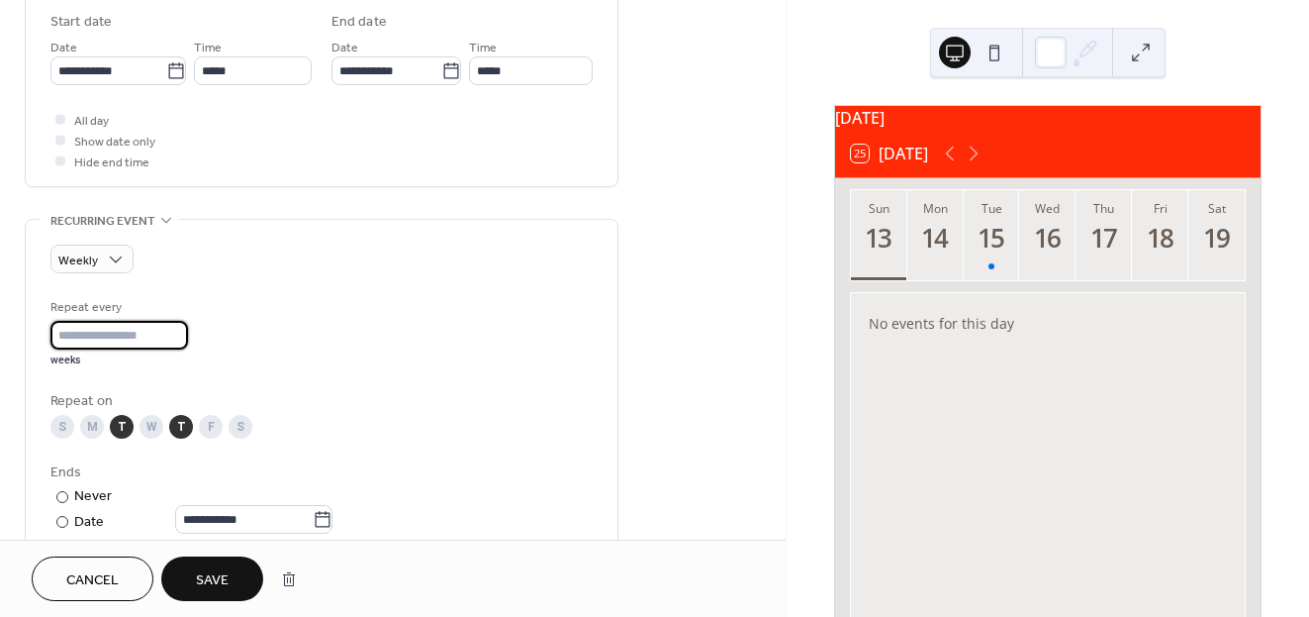
click at [178, 327] on input "*" at bounding box center [119, 335] width 138 height 29
type input "*"
click at [178, 327] on input "*" at bounding box center [119, 335] width 138 height 29
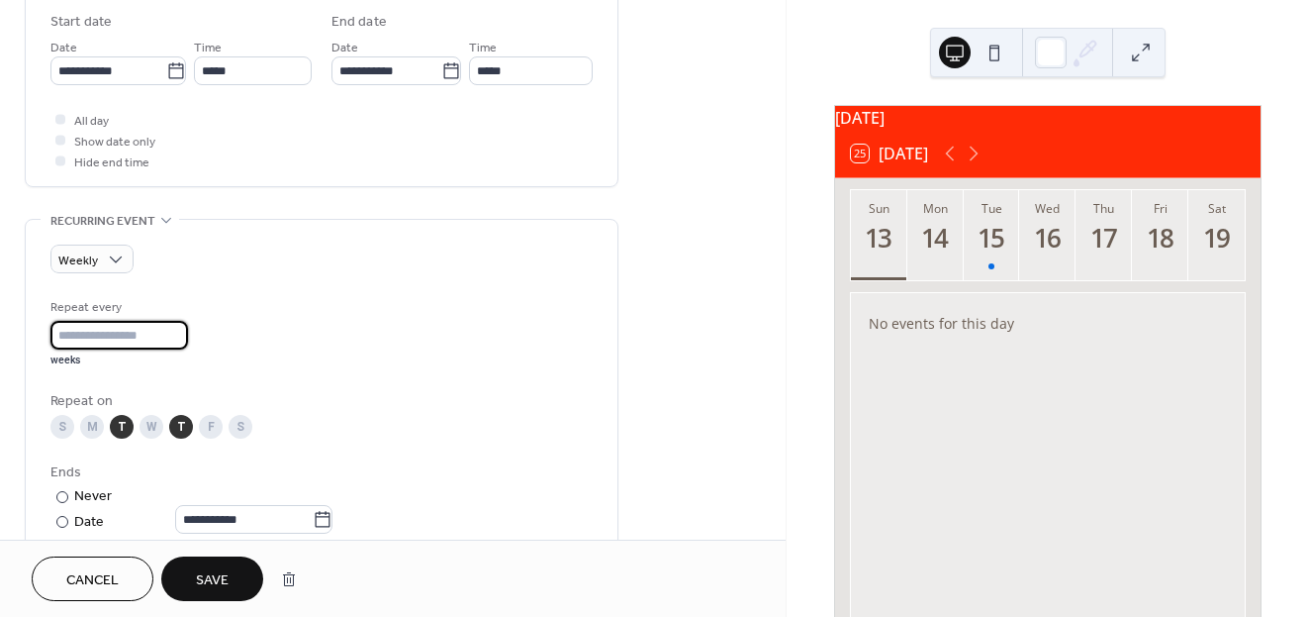
click at [201, 579] on span "Save" at bounding box center [212, 580] width 33 height 21
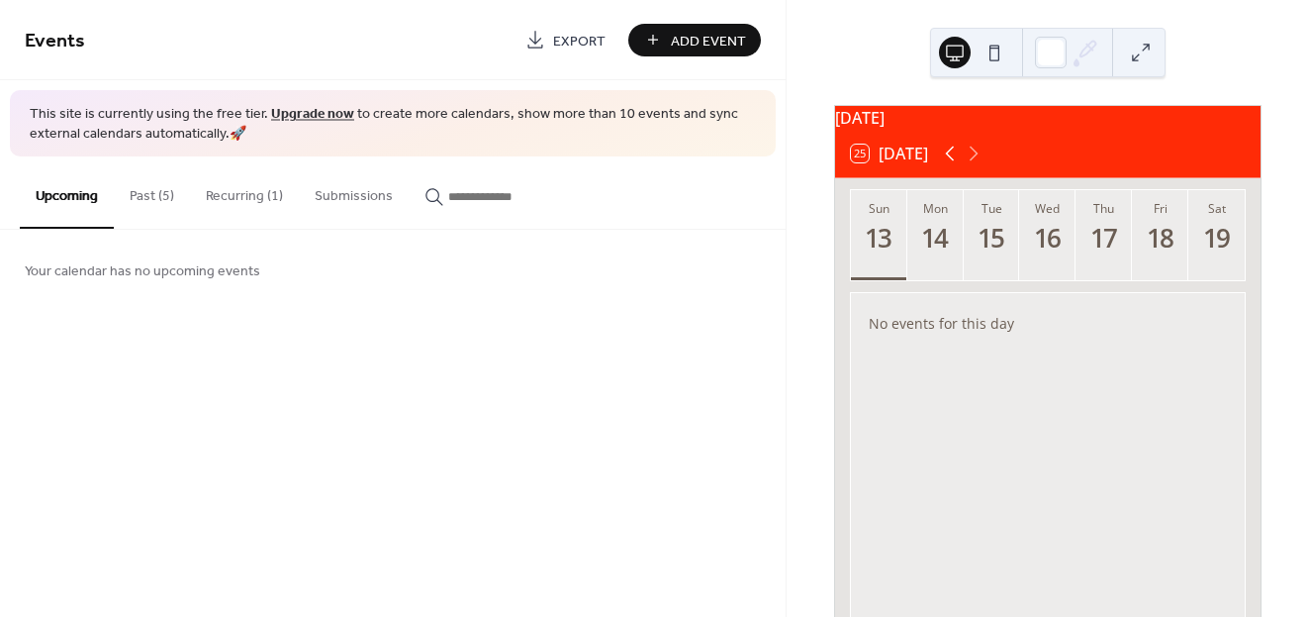
click at [956, 162] on icon at bounding box center [950, 154] width 24 height 24
click at [983, 165] on icon at bounding box center [974, 154] width 24 height 24
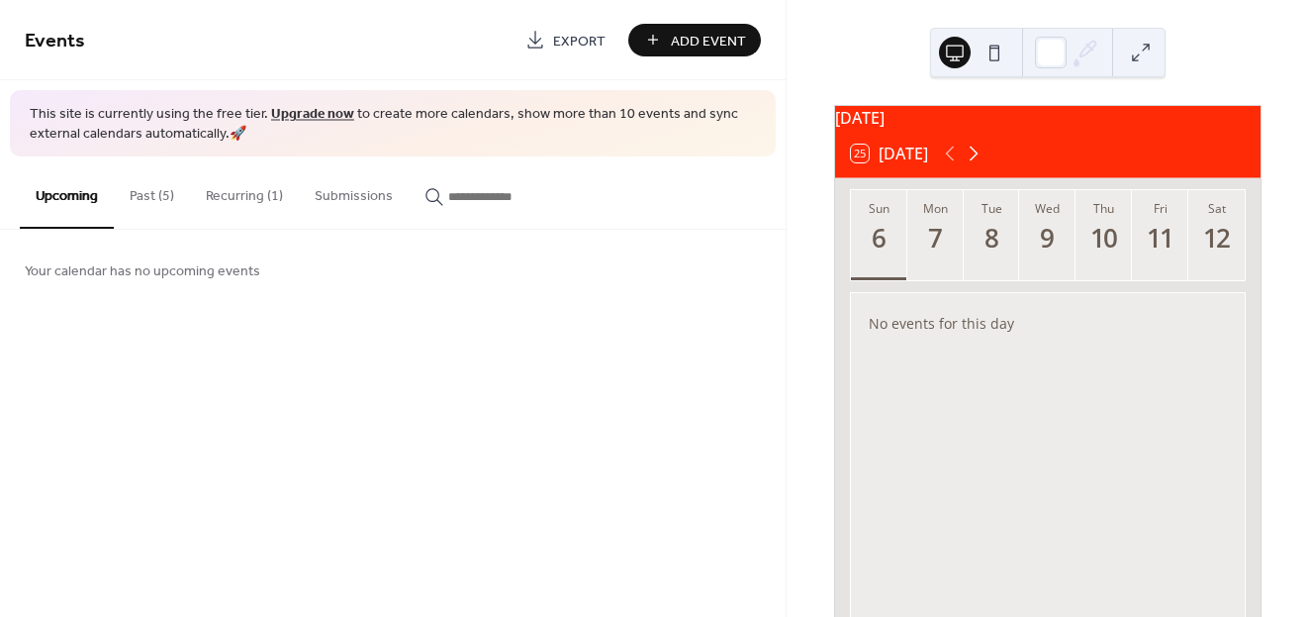
click at [983, 165] on icon at bounding box center [974, 154] width 24 height 24
click at [957, 165] on icon at bounding box center [950, 154] width 24 height 24
click at [975, 161] on icon at bounding box center [974, 153] width 9 height 15
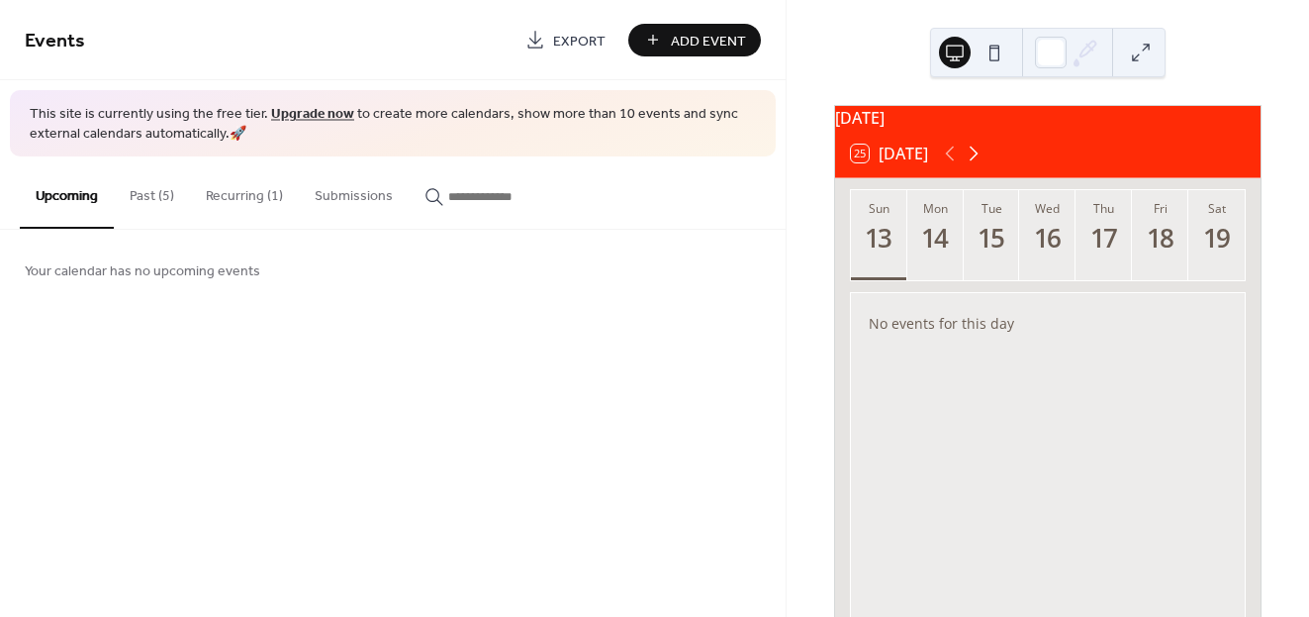
click at [975, 161] on icon at bounding box center [974, 153] width 9 height 15
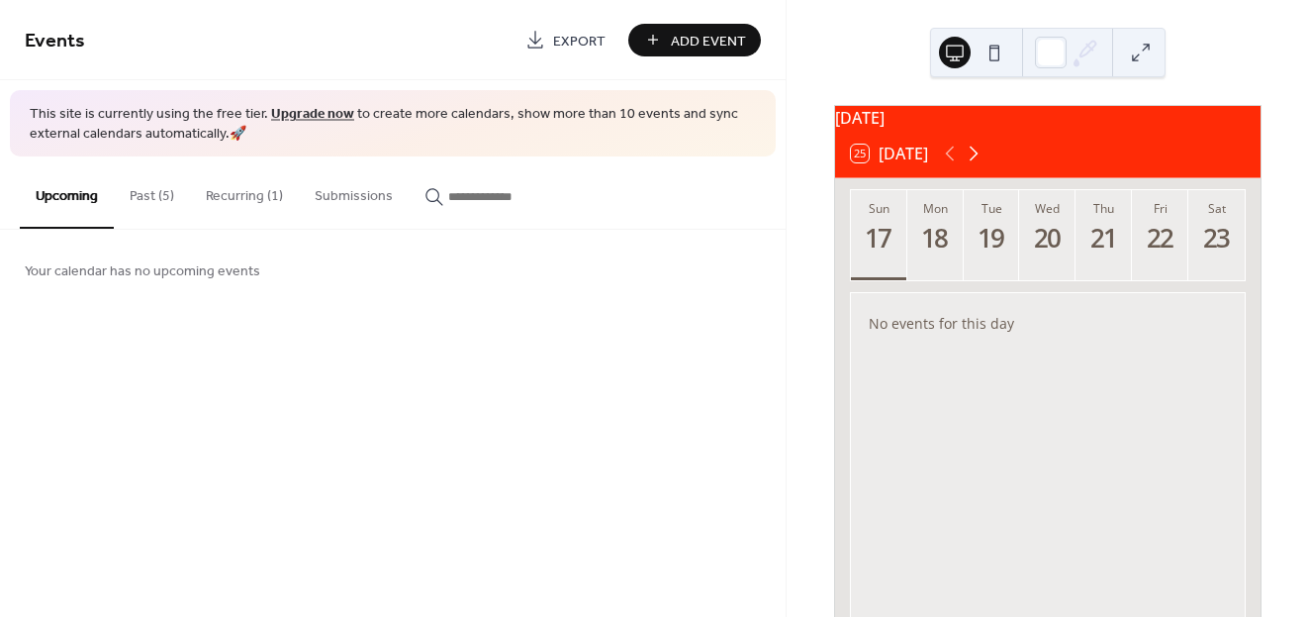
click at [975, 161] on icon at bounding box center [974, 153] width 9 height 15
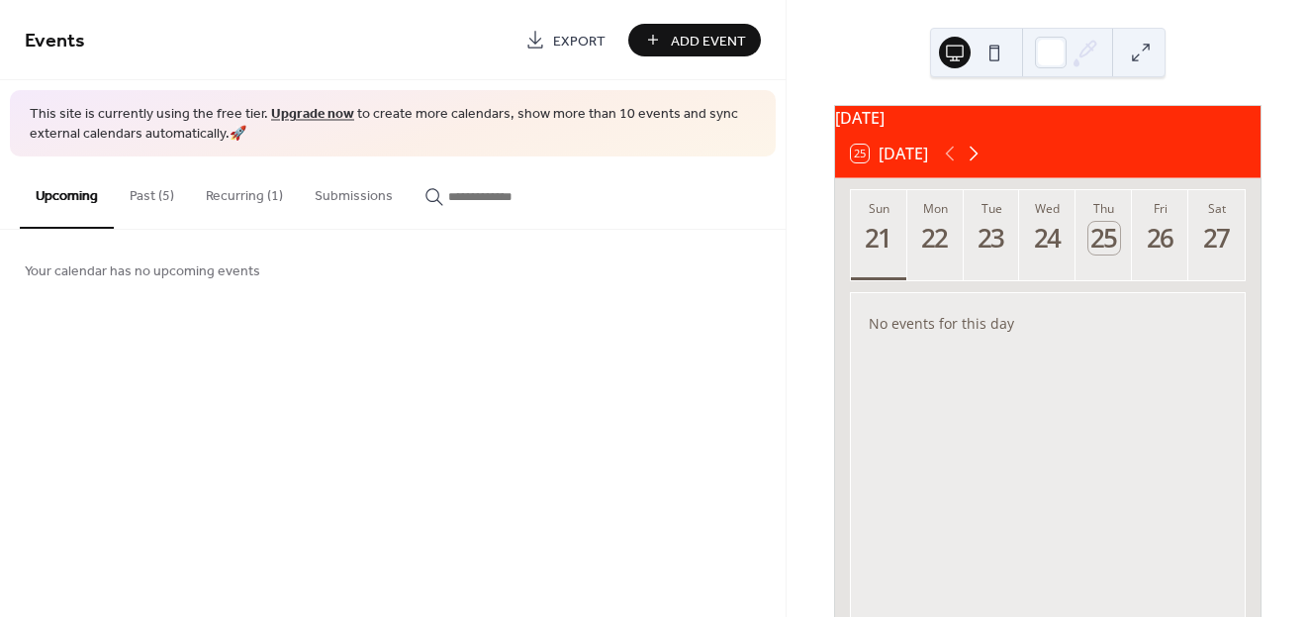
click at [975, 161] on icon at bounding box center [974, 153] width 9 height 15
click at [948, 165] on icon at bounding box center [950, 154] width 24 height 24
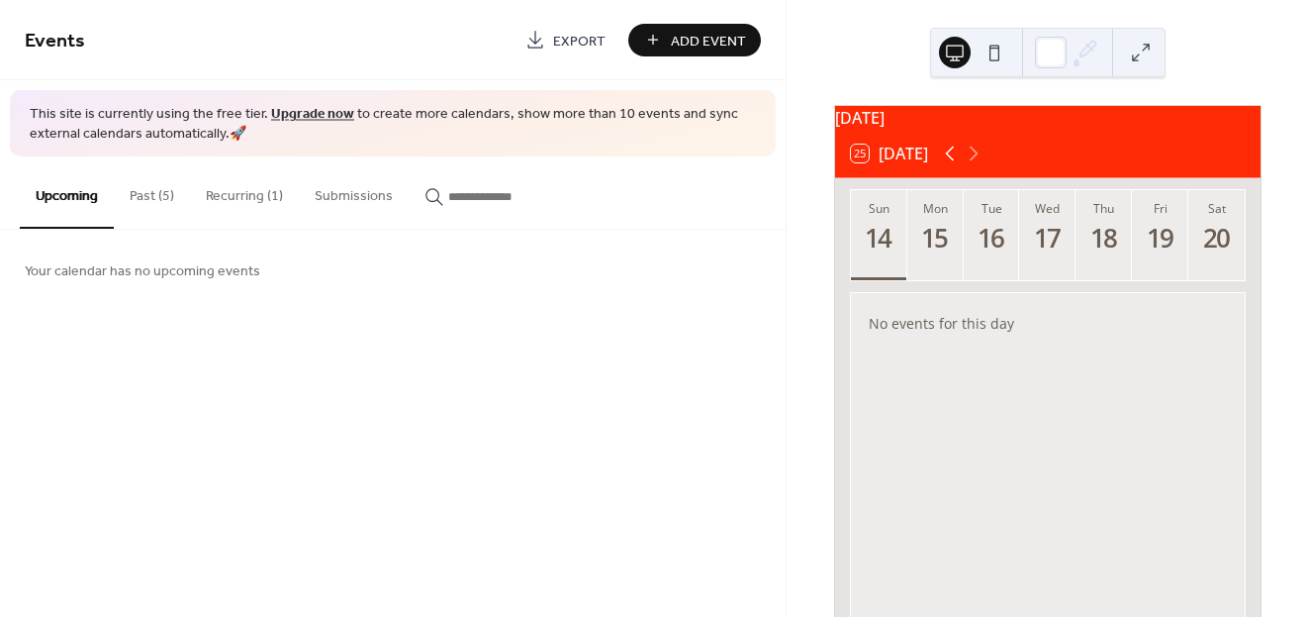
click at [948, 165] on icon at bounding box center [950, 154] width 24 height 24
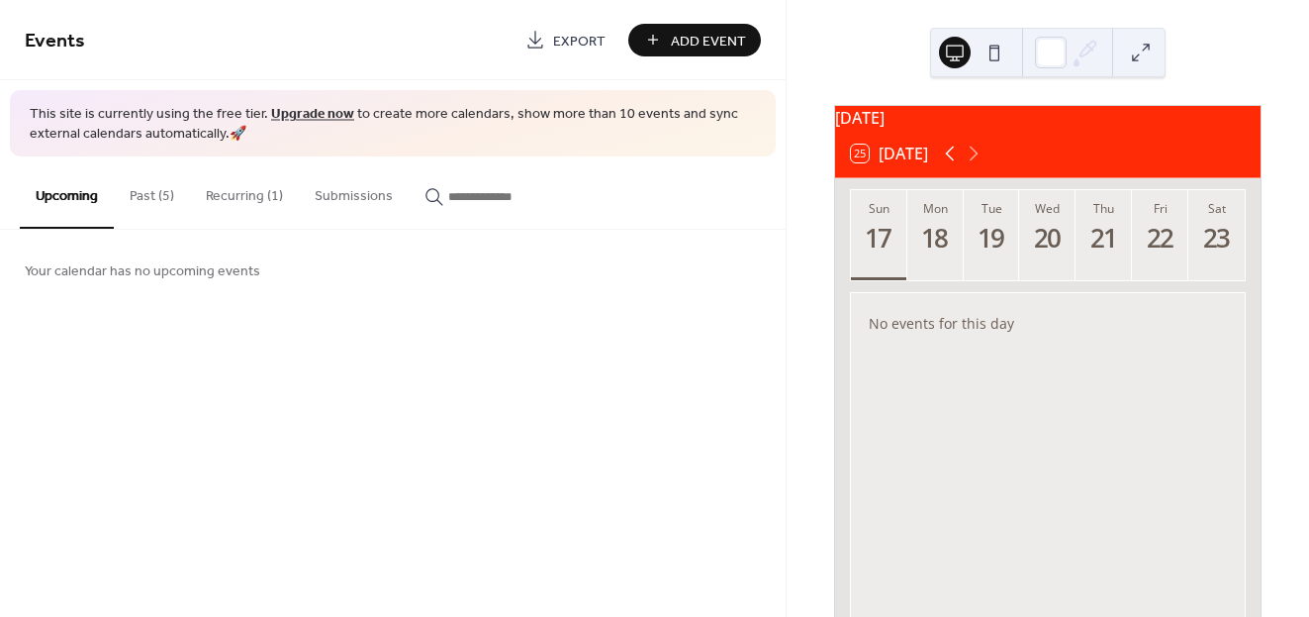
click at [948, 165] on icon at bounding box center [950, 154] width 24 height 24
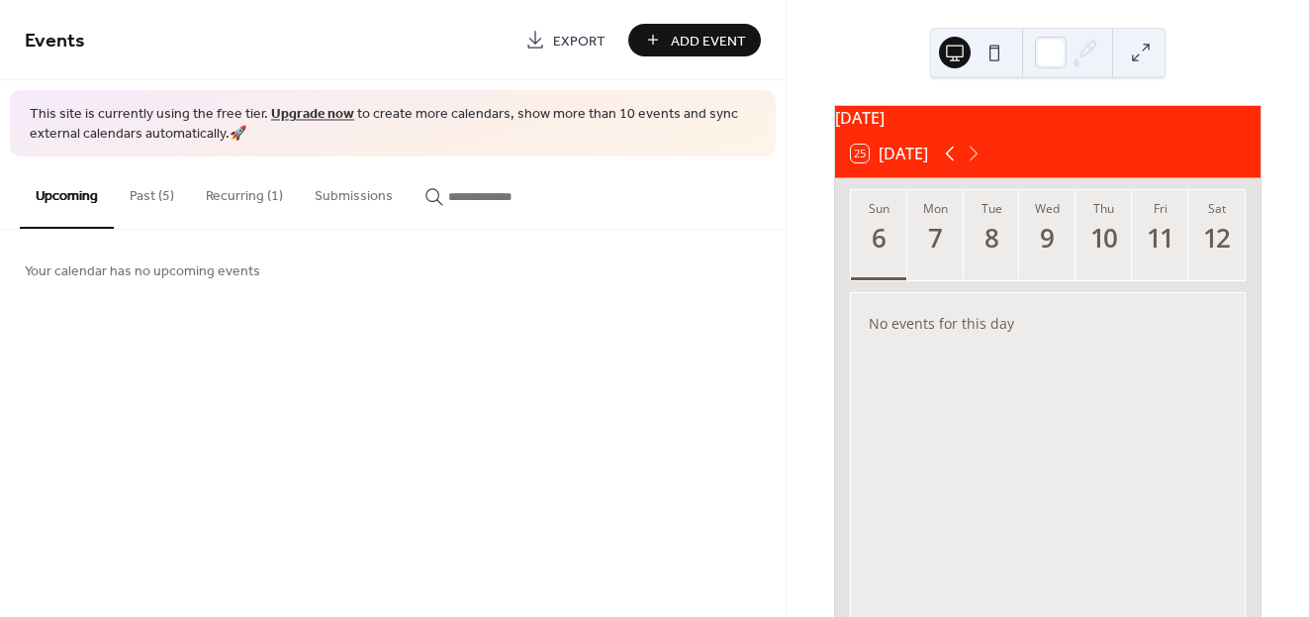
click at [948, 165] on icon at bounding box center [950, 154] width 24 height 24
click at [986, 165] on icon at bounding box center [974, 154] width 24 height 24
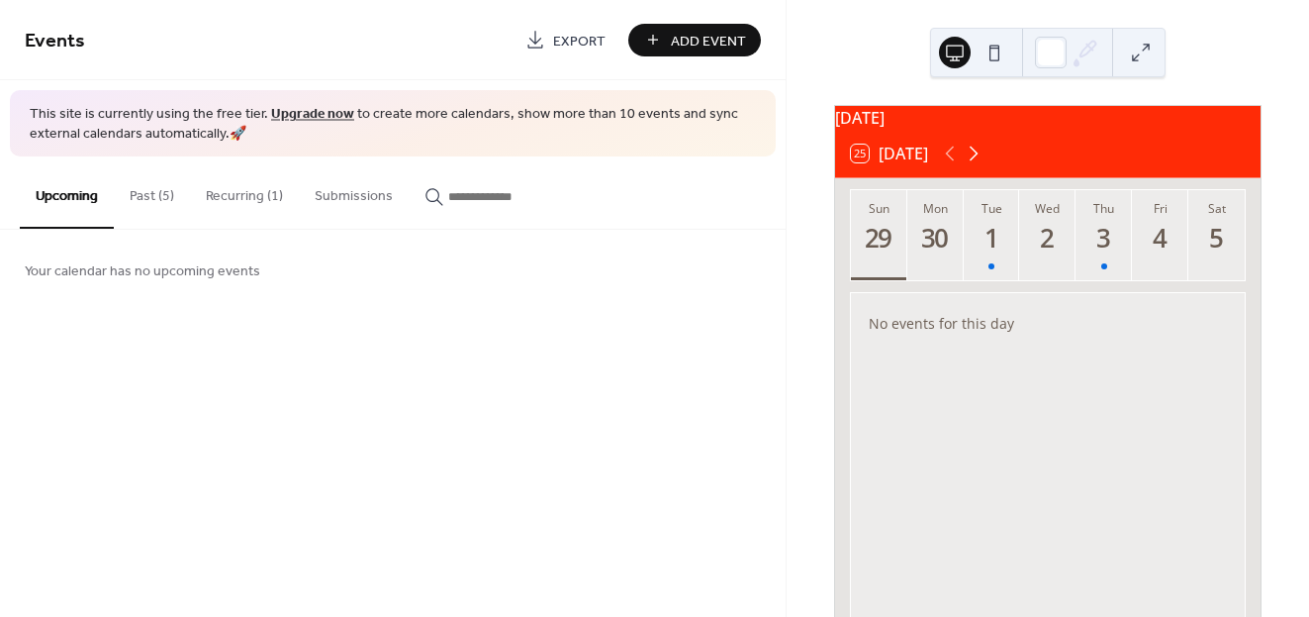
click at [986, 165] on icon at bounding box center [974, 154] width 24 height 24
click at [958, 165] on icon at bounding box center [950, 154] width 24 height 24
click at [286, 186] on button "Recurring (1)" at bounding box center [244, 191] width 109 height 70
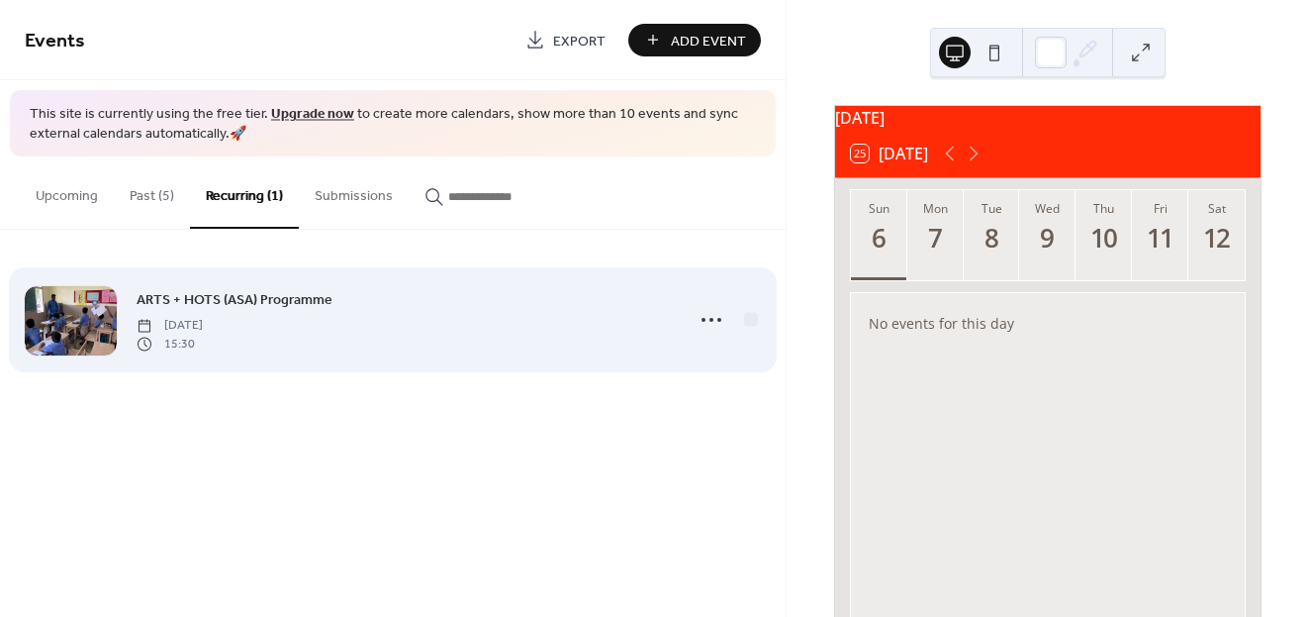
click at [180, 322] on span "Tuesday, July 1, 2025" at bounding box center [170, 326] width 66 height 18
click at [205, 302] on span "ARTS + HOTS (ASA) Programme" at bounding box center [235, 300] width 196 height 21
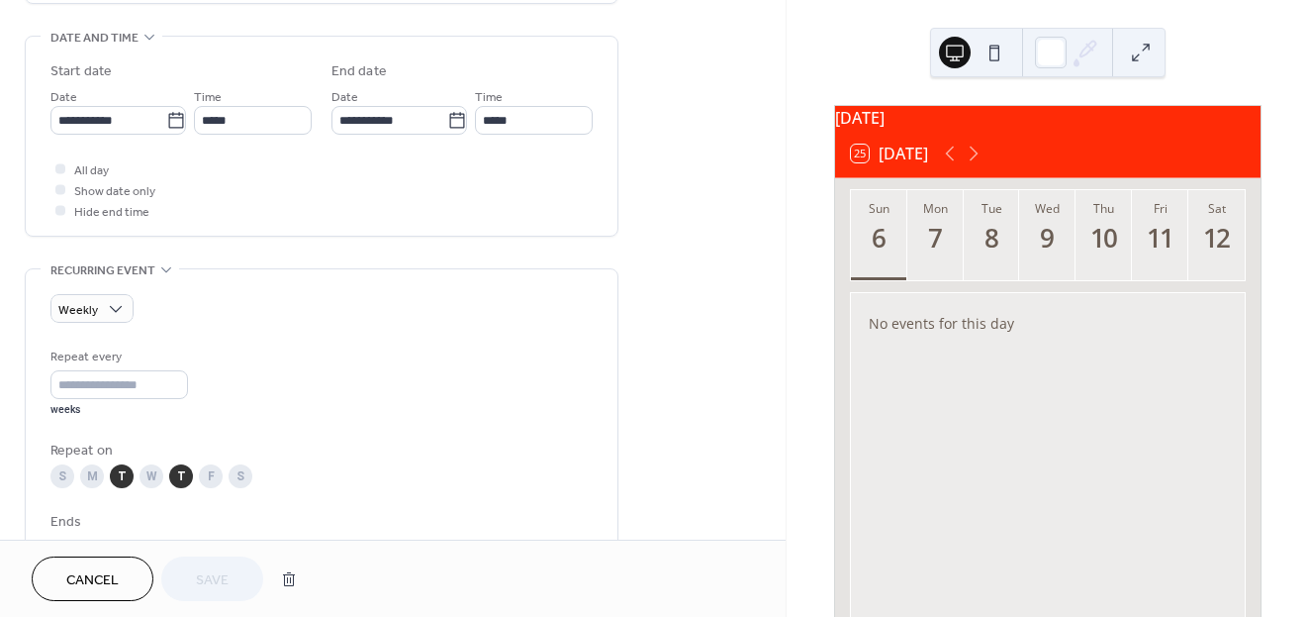
scroll to position [612, 0]
click at [182, 386] on input "*" at bounding box center [119, 381] width 138 height 29
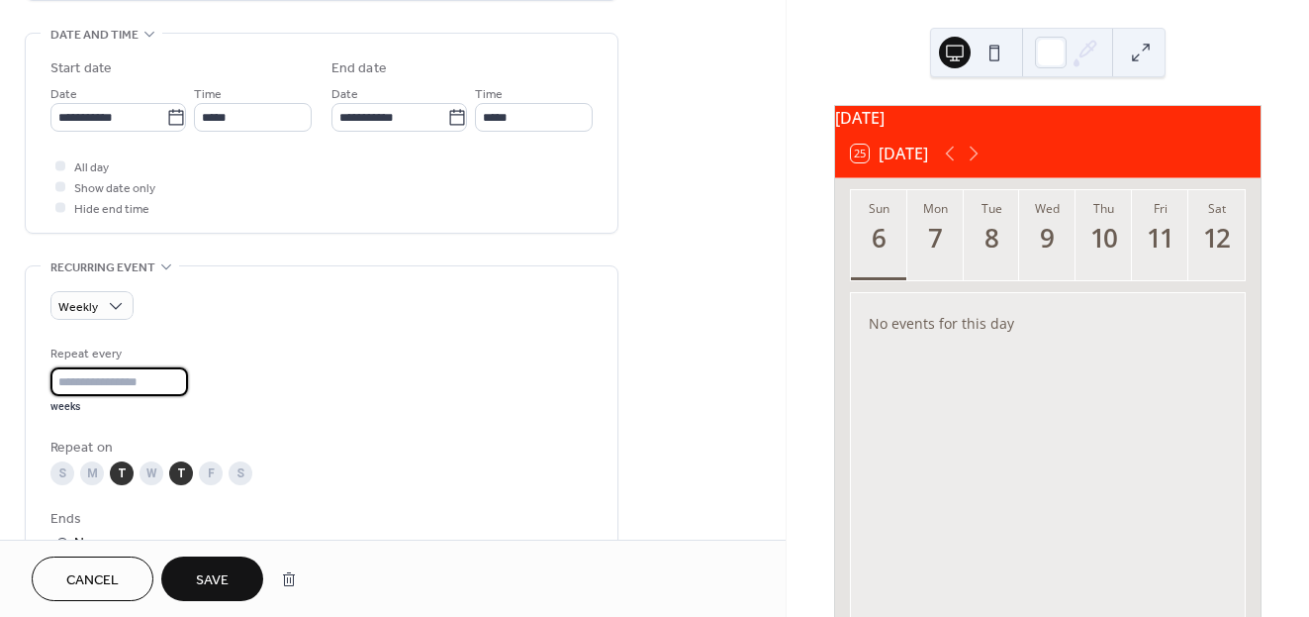
click at [182, 386] on input "*" at bounding box center [119, 381] width 138 height 29
type input "*"
click at [182, 386] on input "*" at bounding box center [119, 381] width 138 height 29
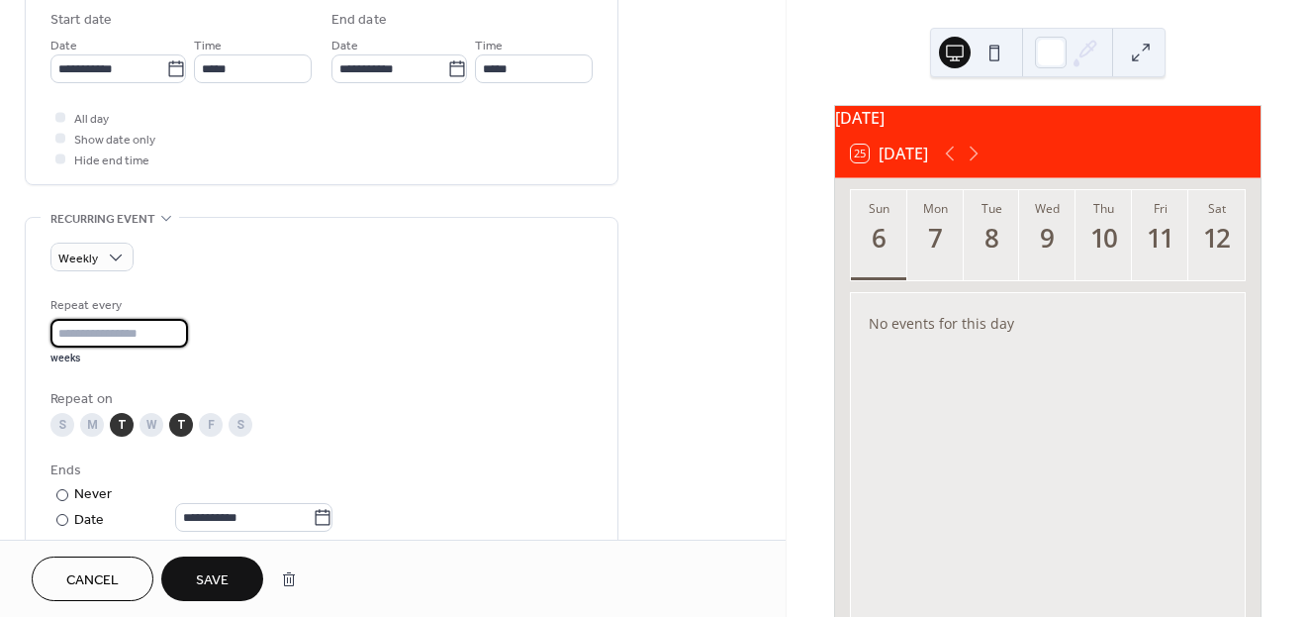
scroll to position [659, 0]
click at [419, 383] on div "**********" at bounding box center [321, 457] width 542 height 322
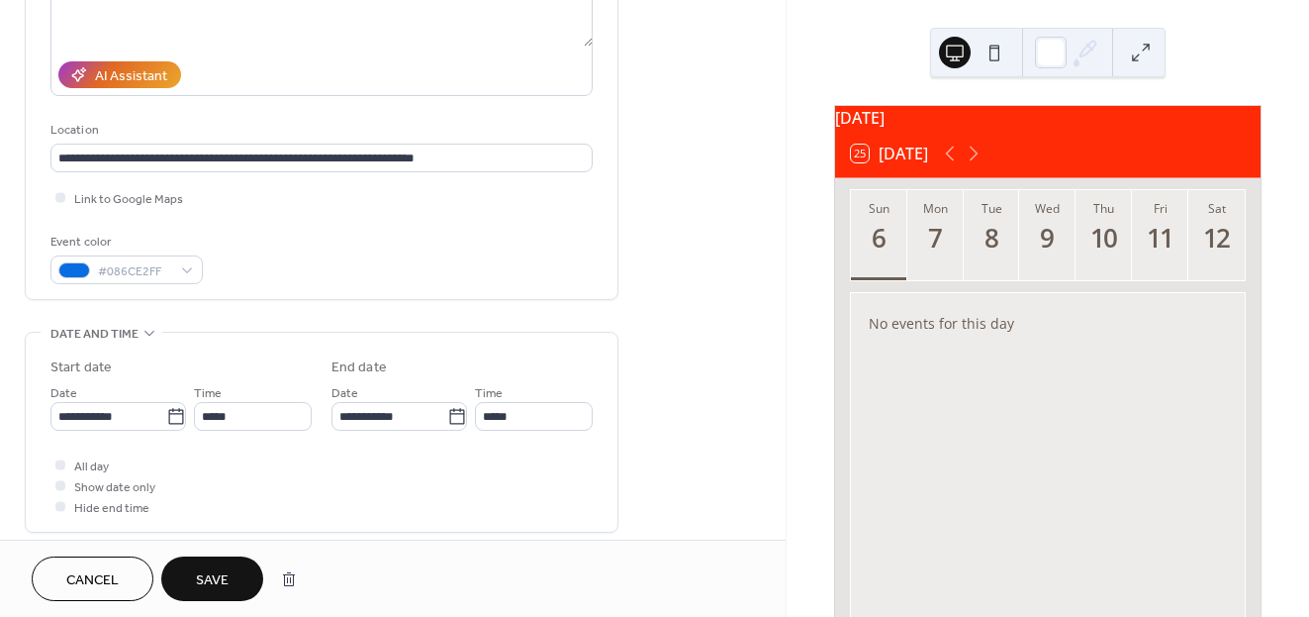
scroll to position [399, 0]
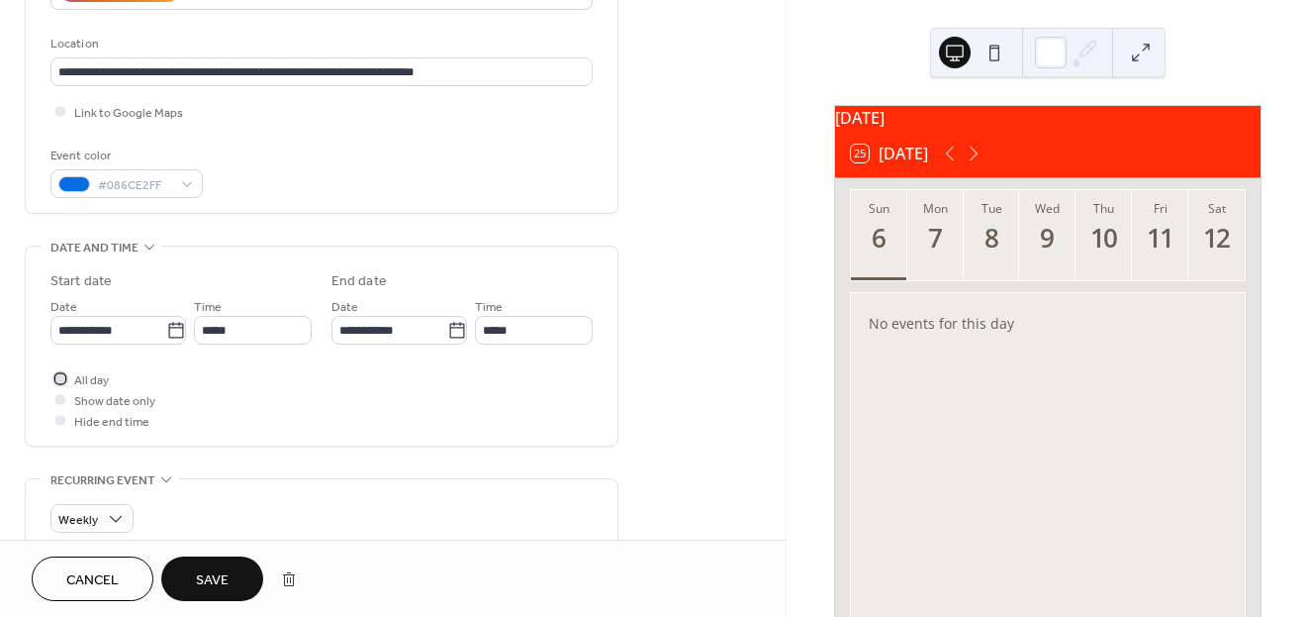
click at [60, 382] on div at bounding box center [60, 378] width 20 height 20
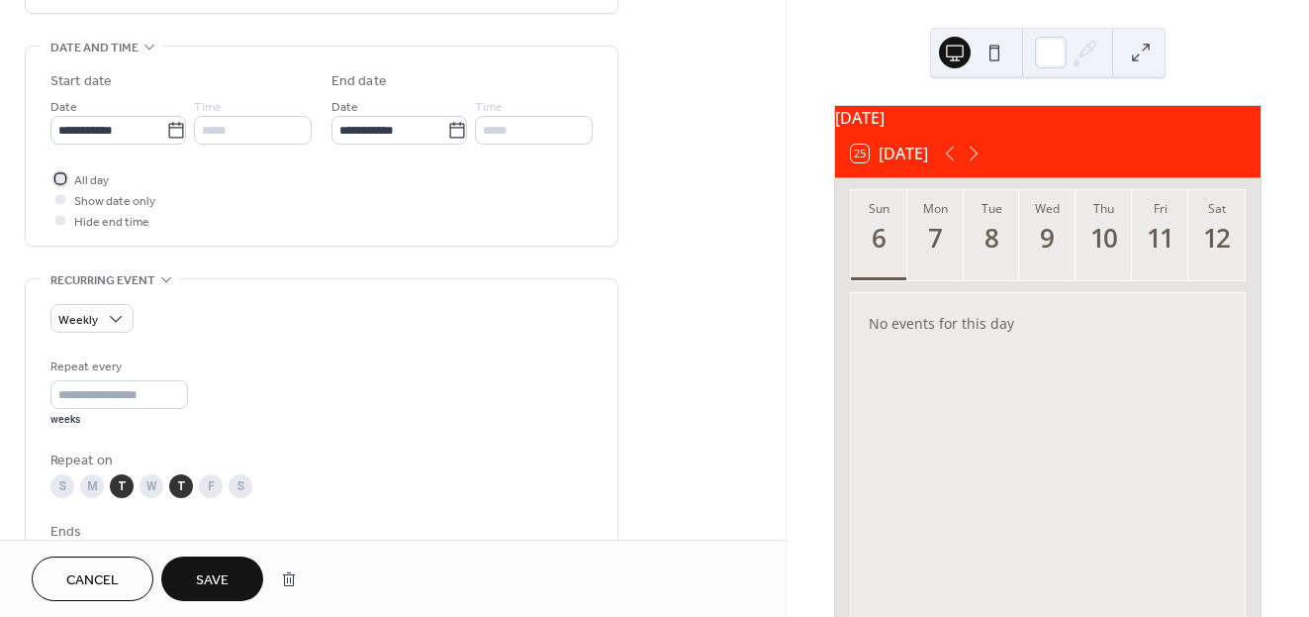
scroll to position [596, 0]
click at [57, 184] on div at bounding box center [60, 181] width 10 height 10
click at [60, 202] on div at bounding box center [60, 202] width 10 height 10
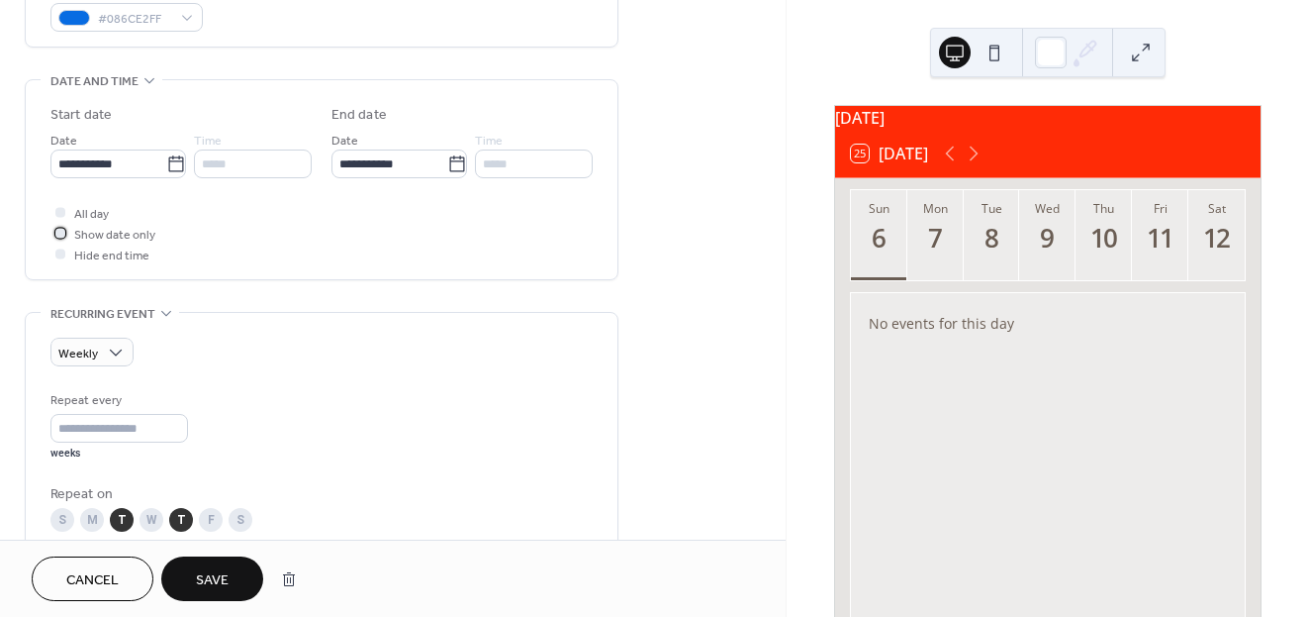
scroll to position [551, 0]
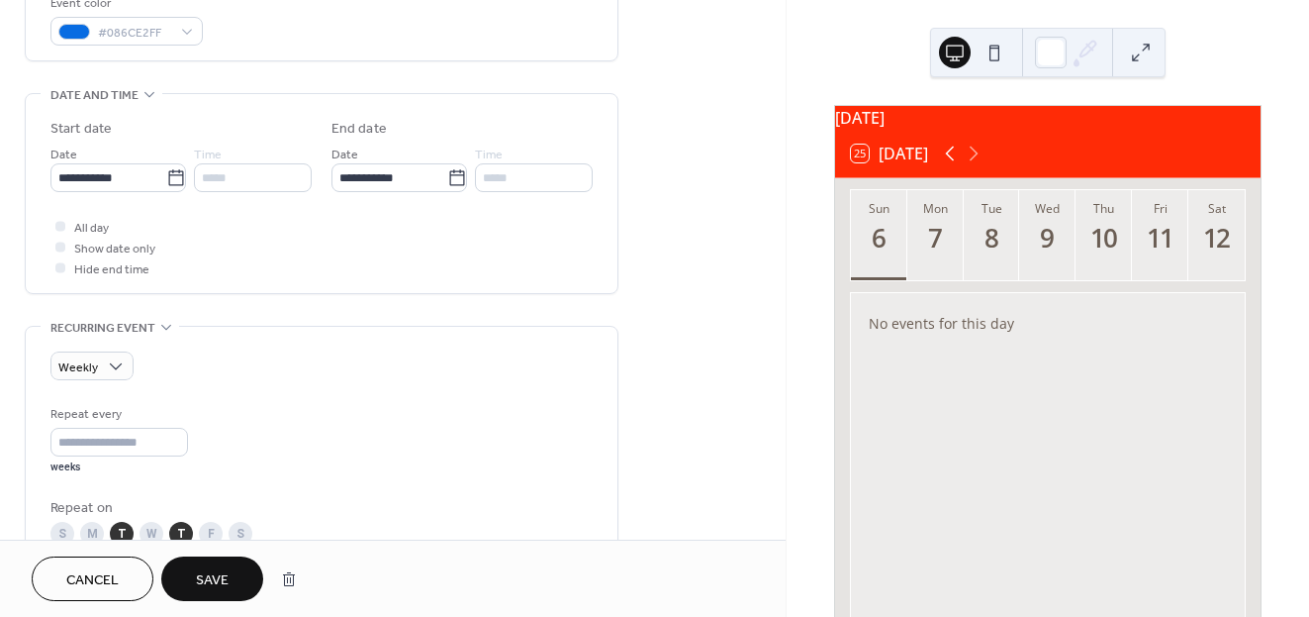
click at [951, 156] on icon at bounding box center [950, 154] width 24 height 24
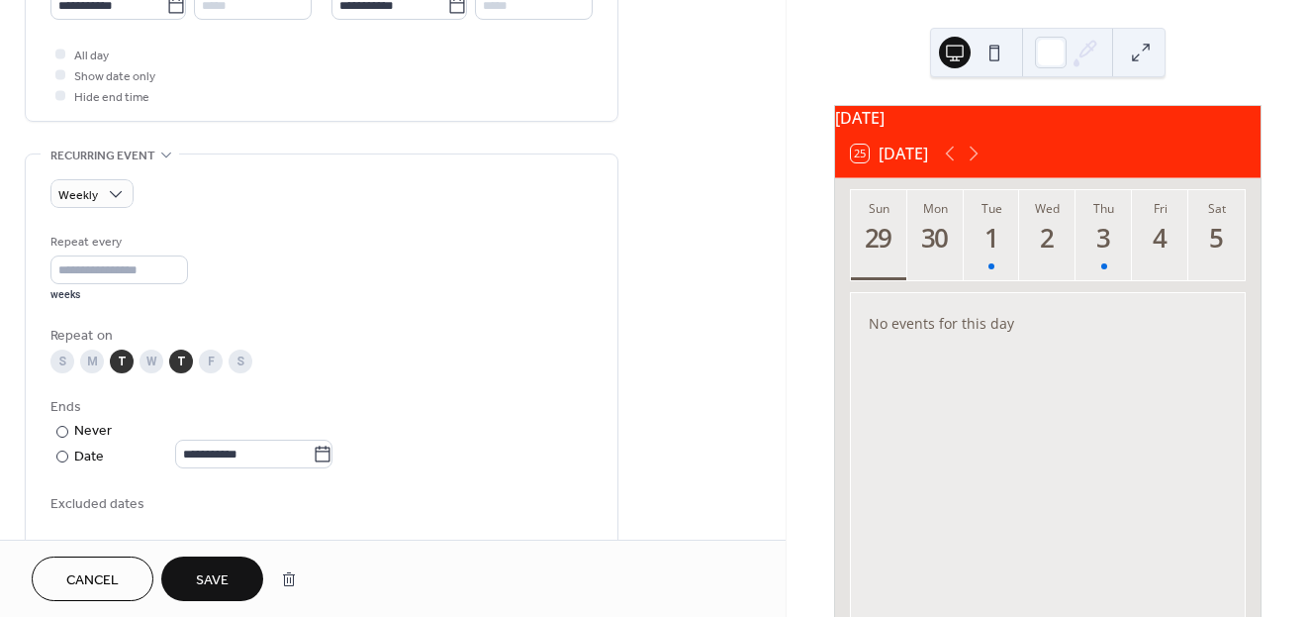
scroll to position [737, 0]
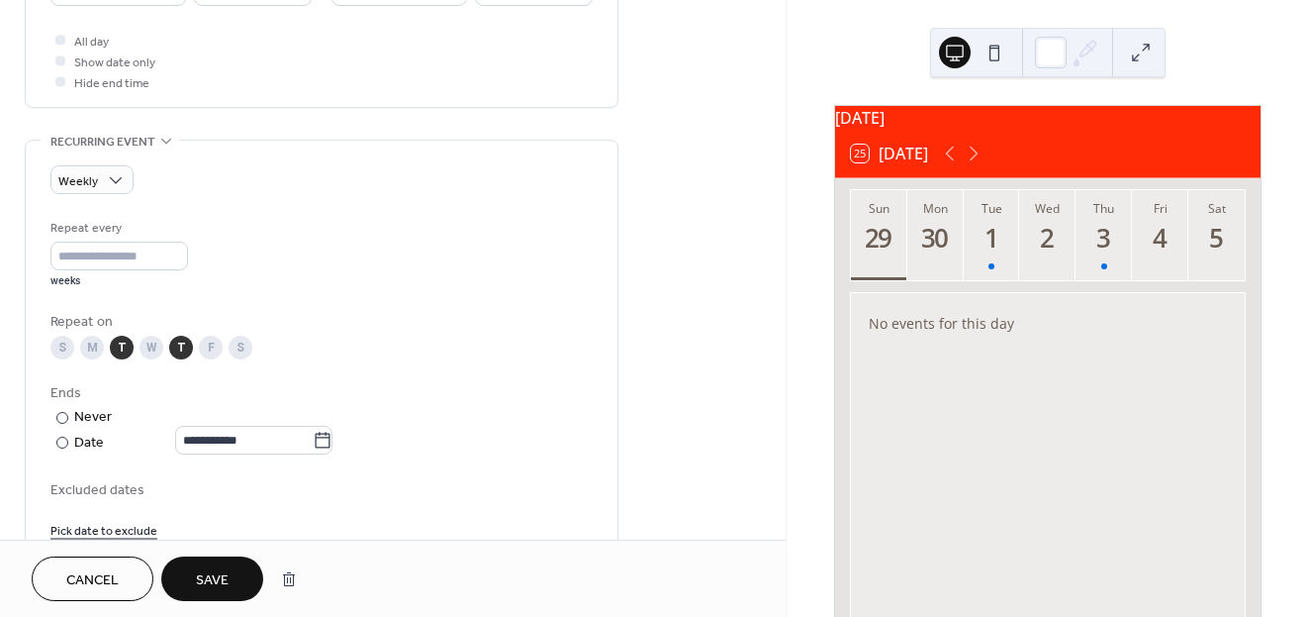
click at [242, 578] on button "Save" at bounding box center [212, 578] width 102 height 45
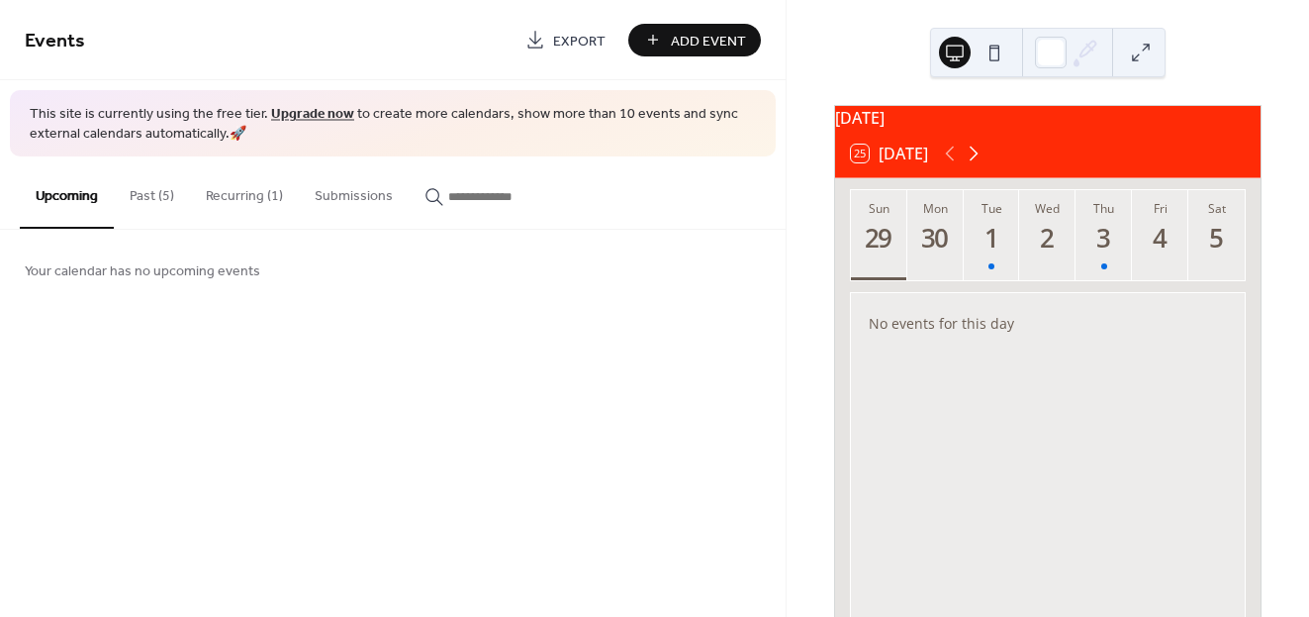
click at [984, 161] on icon at bounding box center [974, 154] width 24 height 24
click at [952, 165] on icon at bounding box center [950, 154] width 24 height 24
click at [1098, 251] on div "17" at bounding box center [1105, 238] width 33 height 33
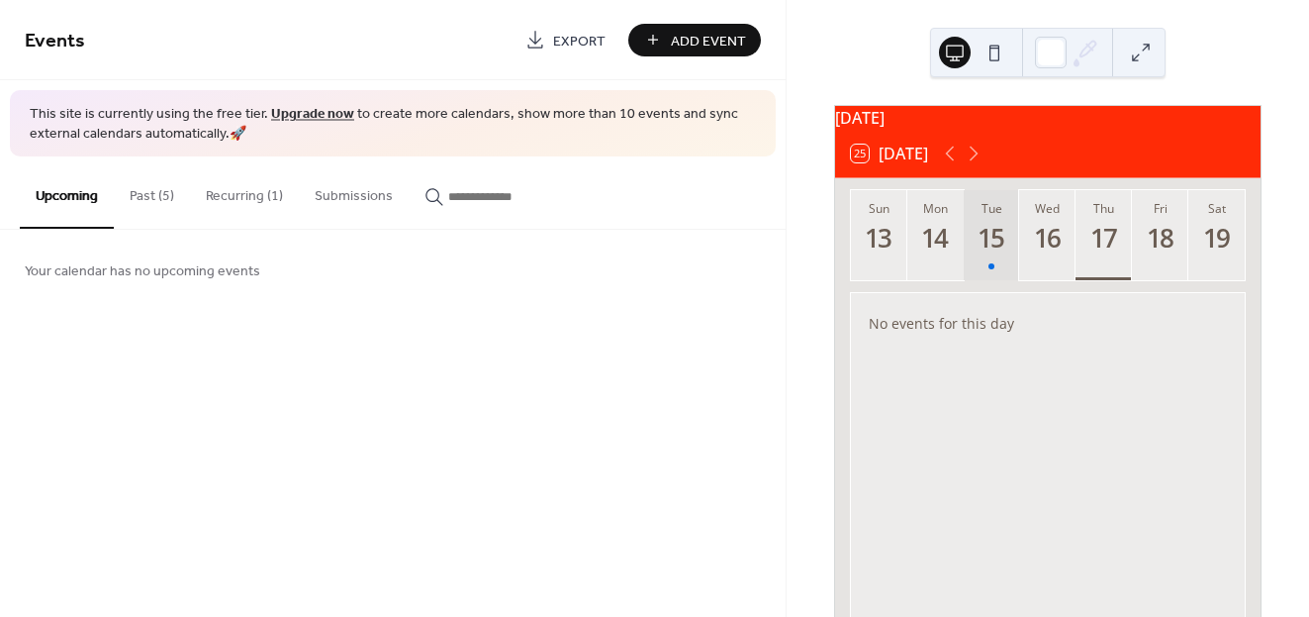
click at [998, 272] on button "Tue 15" at bounding box center [992, 235] width 56 height 90
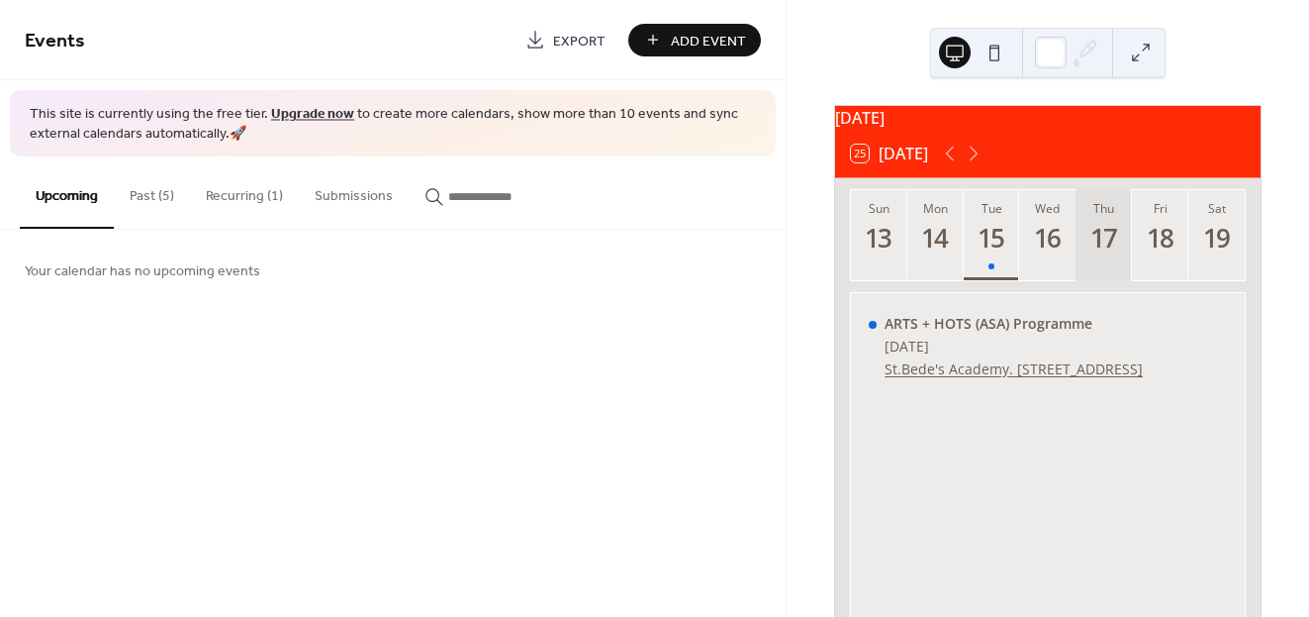
click at [1095, 275] on button "Thu 17" at bounding box center [1104, 235] width 56 height 90
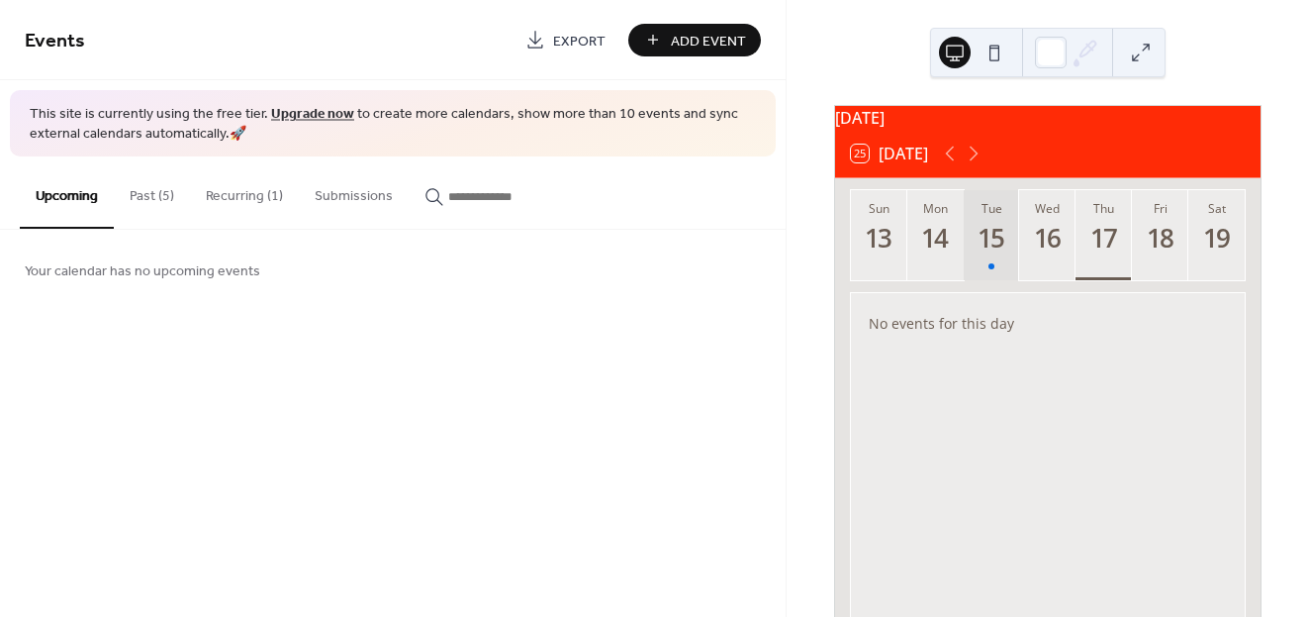
click at [1011, 267] on button "Tue 15" at bounding box center [992, 235] width 56 height 90
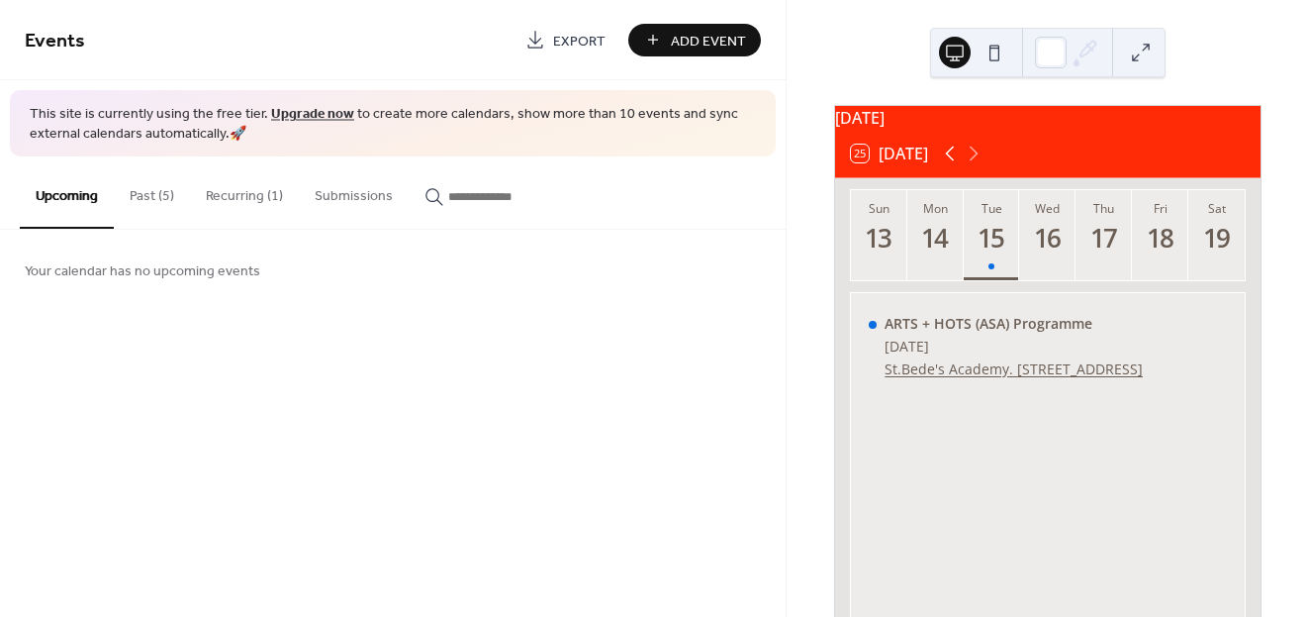
click at [956, 165] on icon at bounding box center [950, 154] width 24 height 24
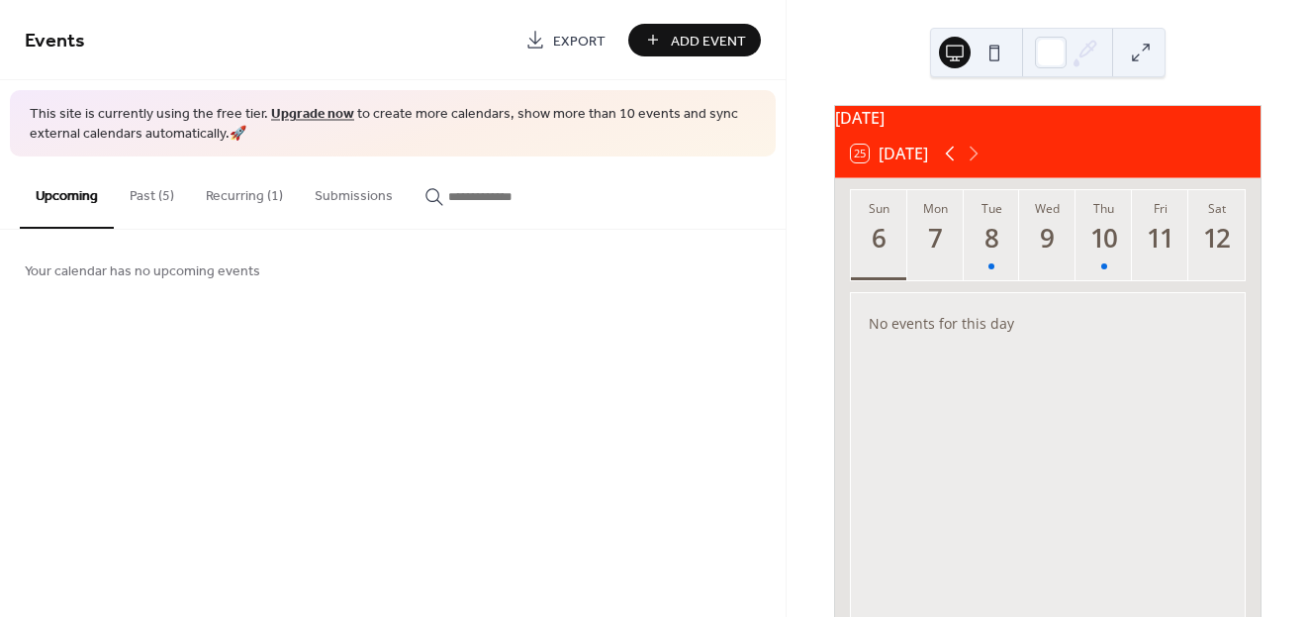
click at [956, 165] on icon at bounding box center [950, 154] width 24 height 24
click at [981, 165] on icon at bounding box center [974, 154] width 24 height 24
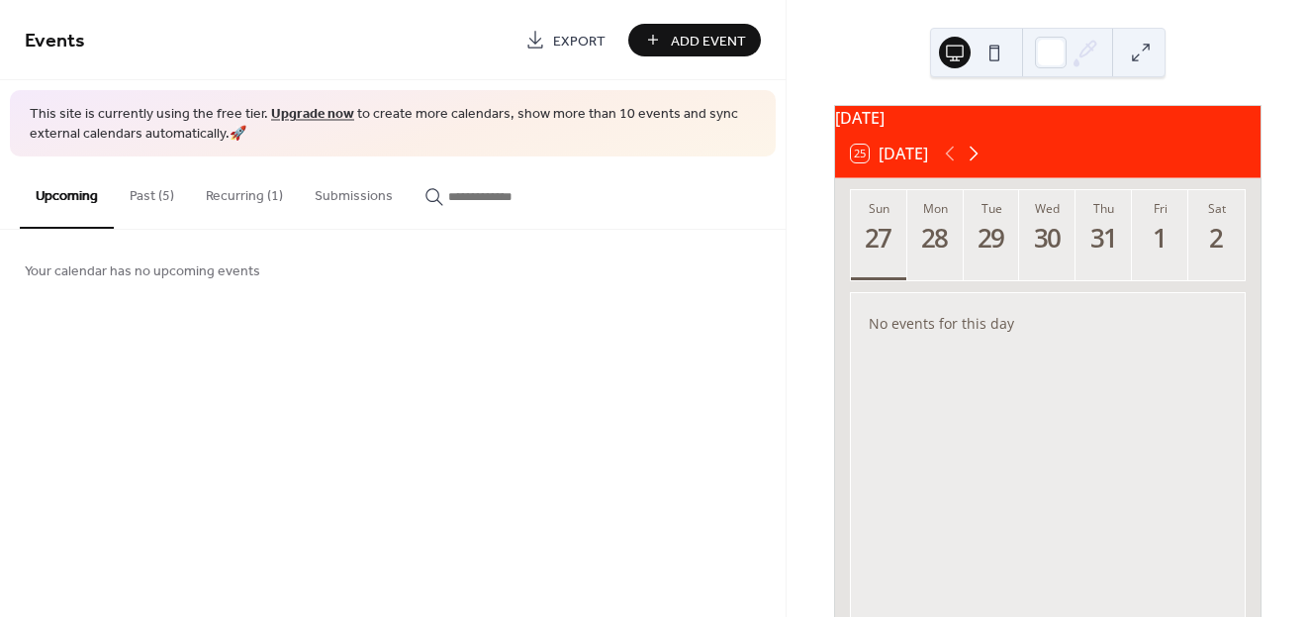
click at [981, 165] on icon at bounding box center [974, 154] width 24 height 24
click at [951, 161] on icon at bounding box center [949, 153] width 9 height 15
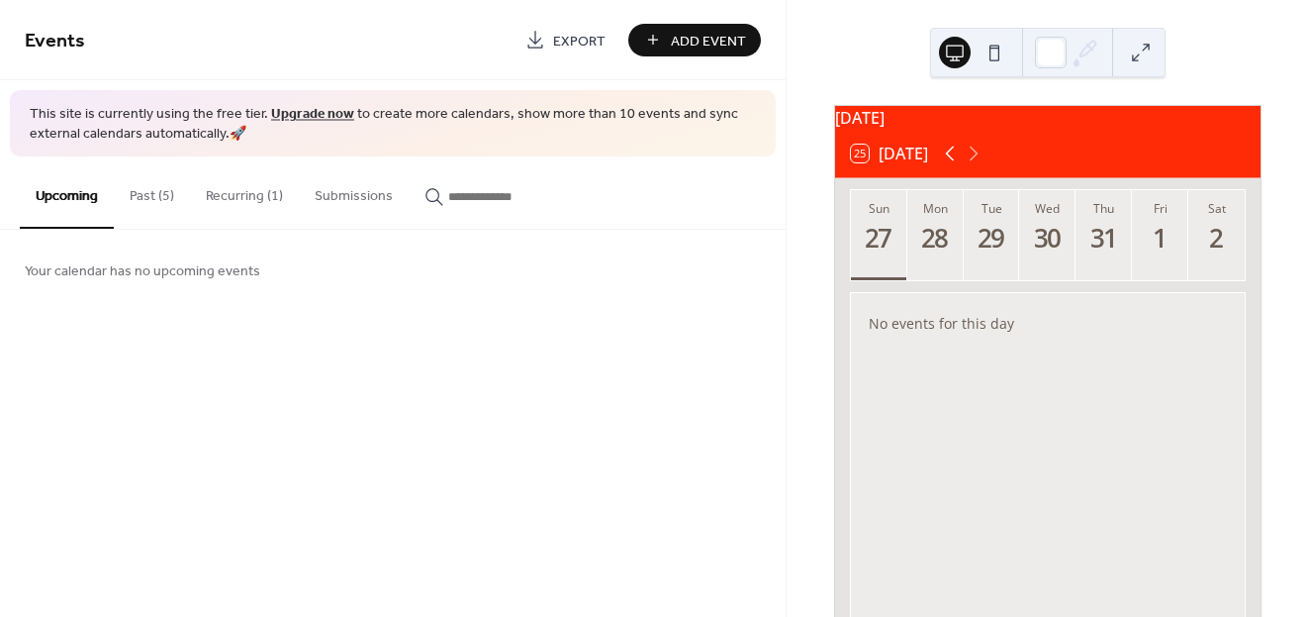
click at [951, 161] on icon at bounding box center [949, 153] width 9 height 15
click at [271, 179] on button "Recurring (1)" at bounding box center [244, 191] width 109 height 70
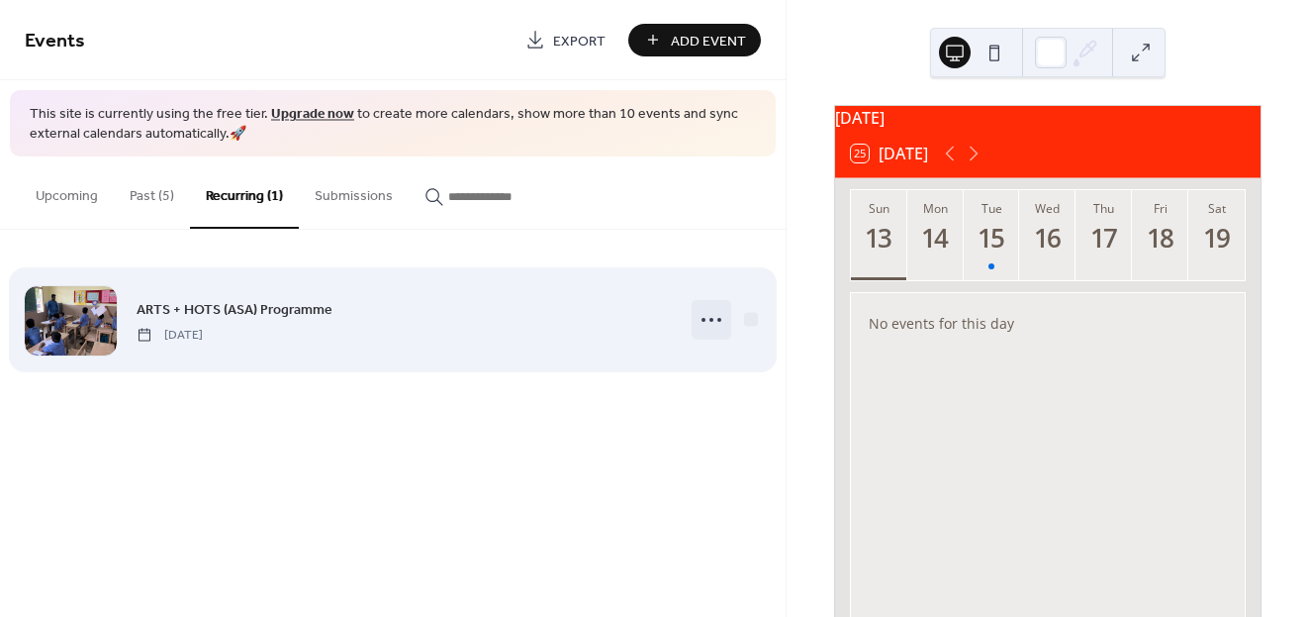
click at [711, 322] on icon at bounding box center [712, 320] width 32 height 32
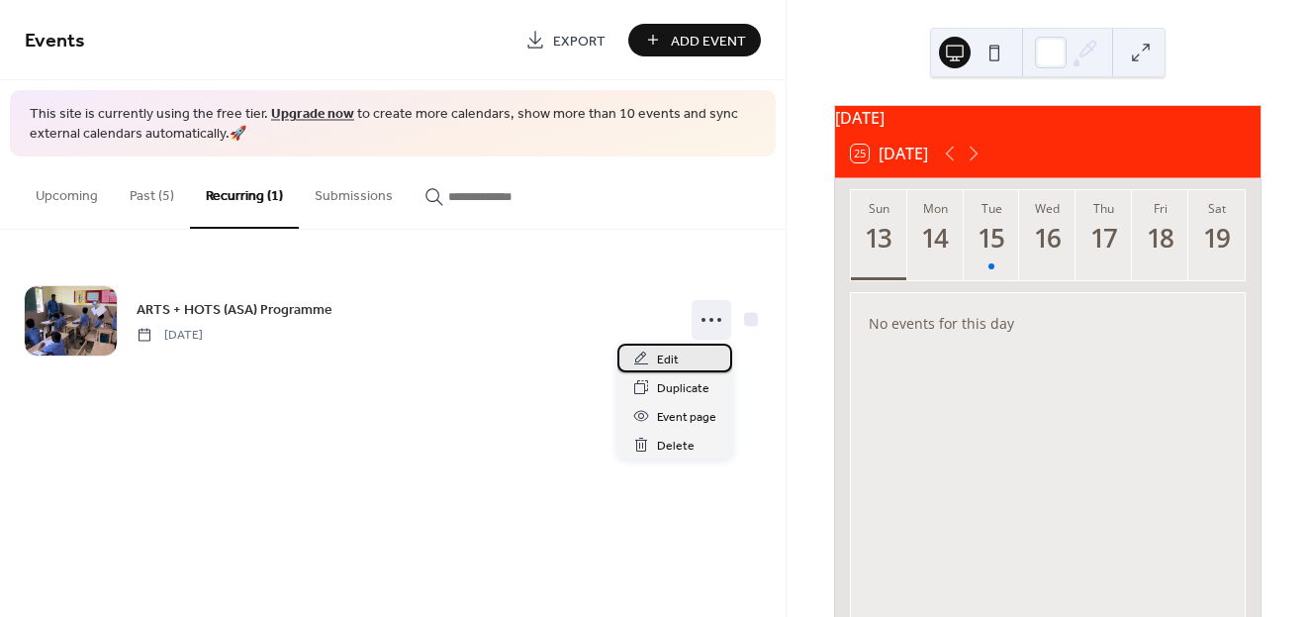
click at [676, 361] on span "Edit" at bounding box center [668, 359] width 22 height 21
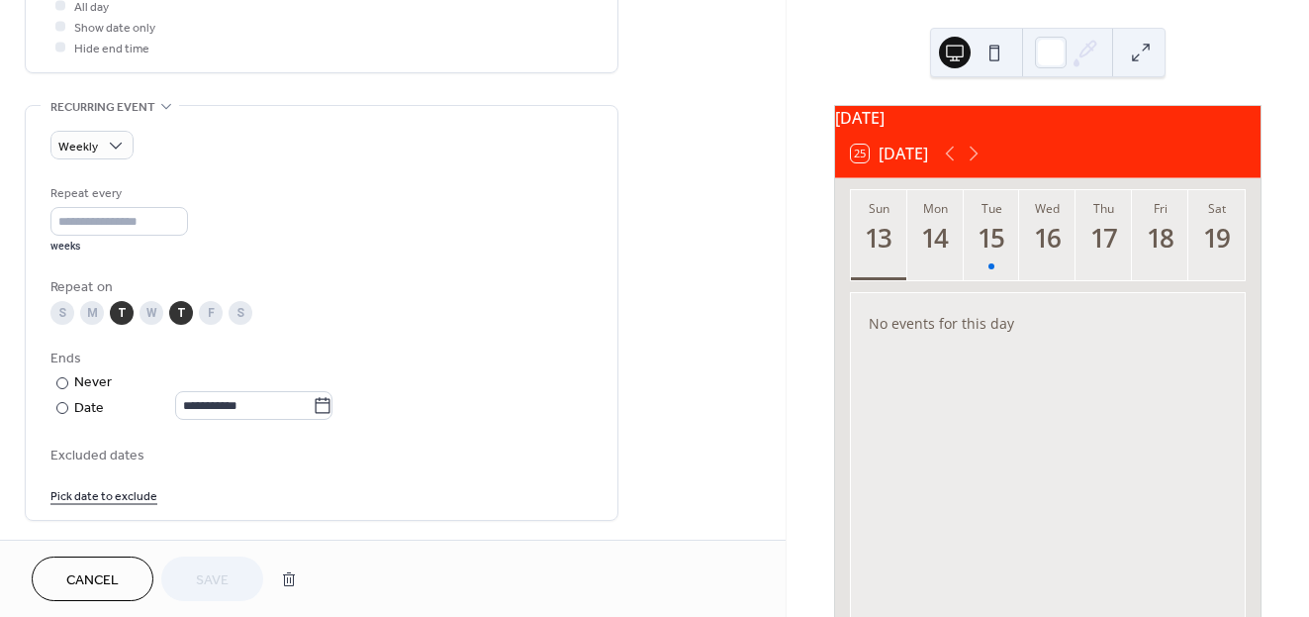
scroll to position [783, 0]
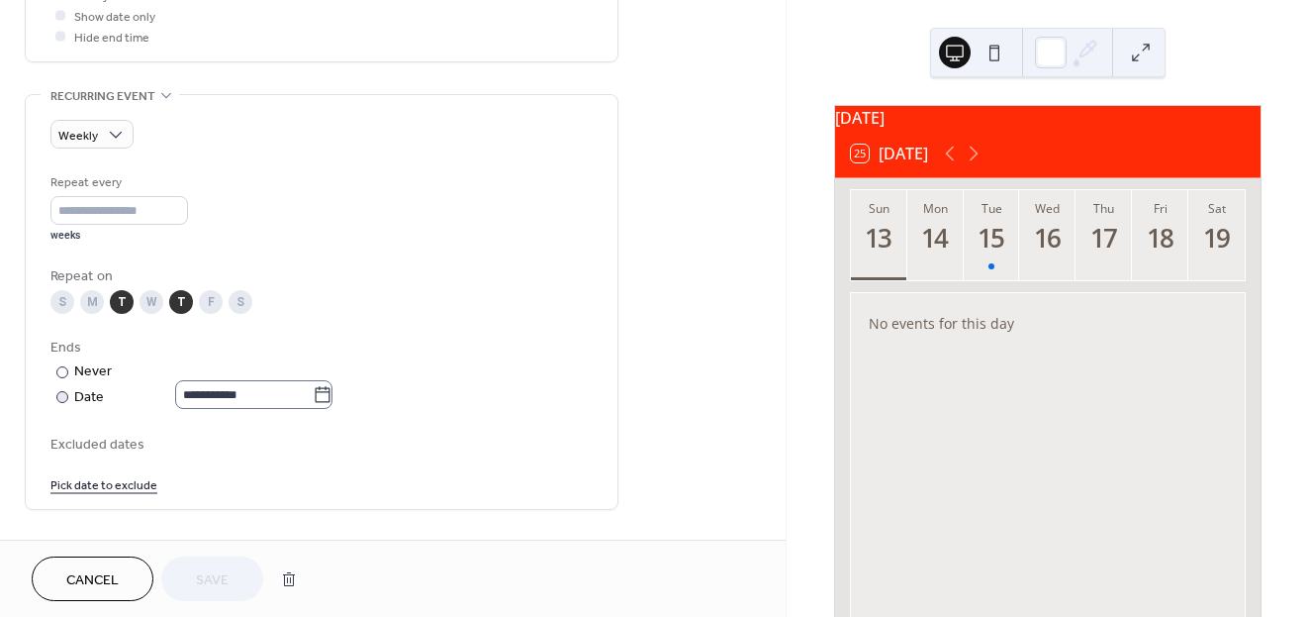
click at [331, 399] on icon at bounding box center [323, 394] width 15 height 16
click at [313, 399] on input "**********" at bounding box center [244, 394] width 138 height 29
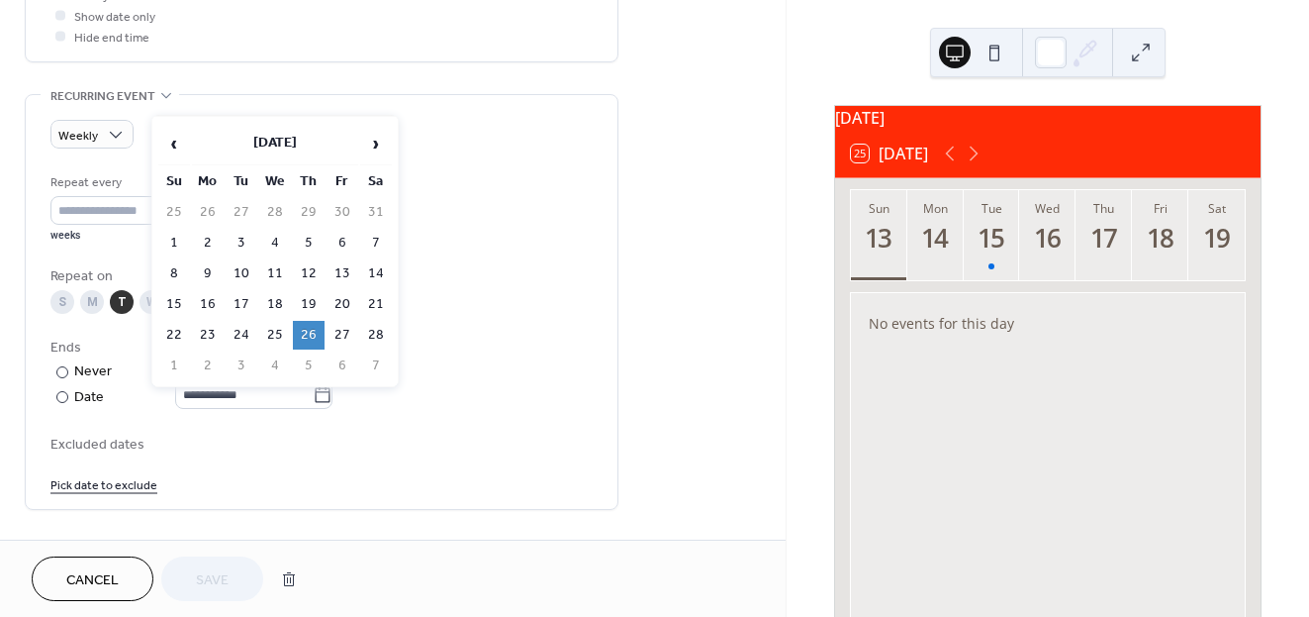
click at [310, 327] on td "26" at bounding box center [309, 335] width 32 height 29
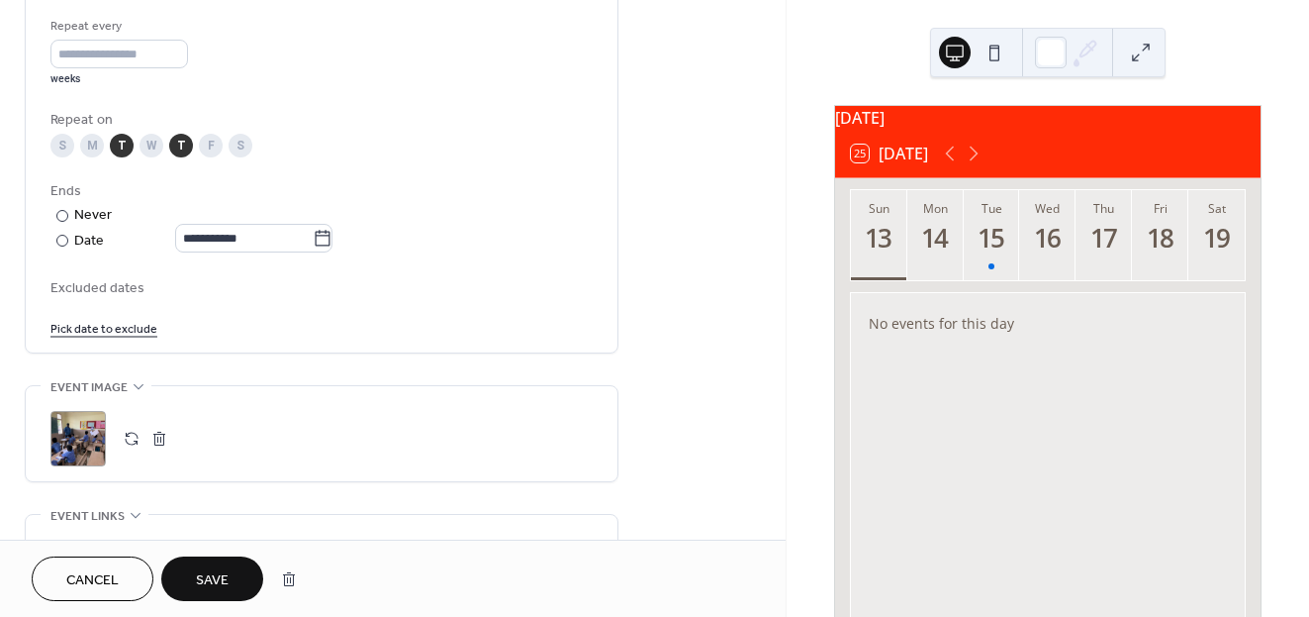
scroll to position [973, 0]
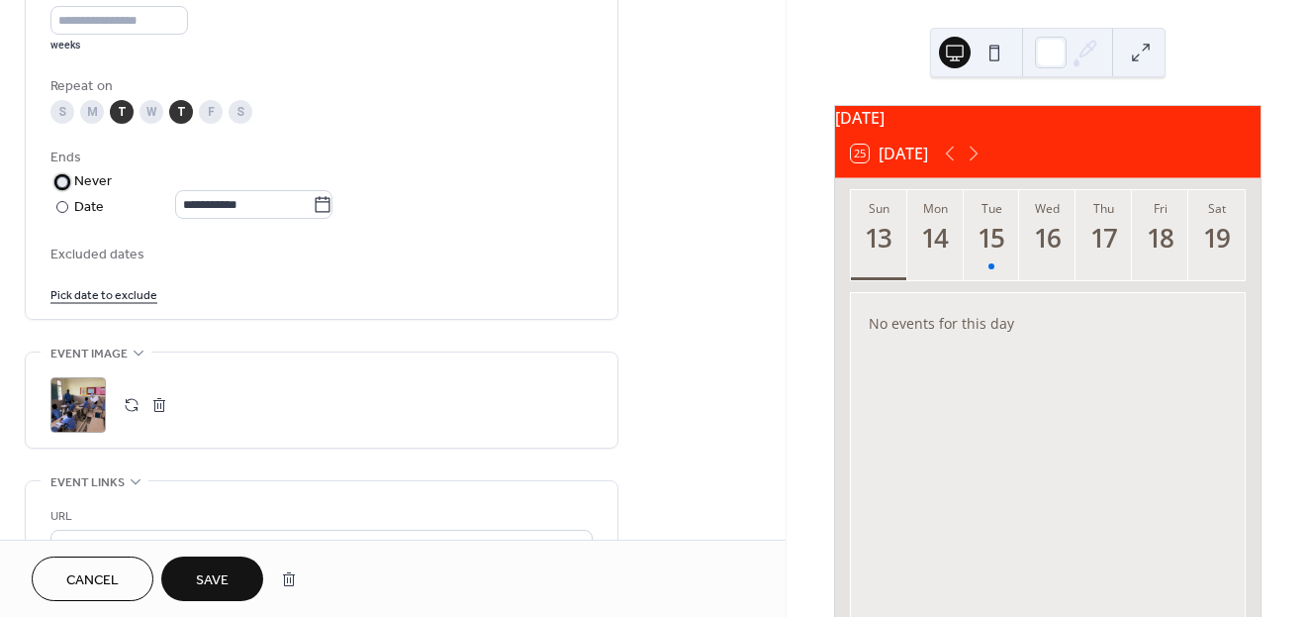
click at [83, 180] on div "Never" at bounding box center [93, 181] width 39 height 21
click at [205, 595] on button "Save" at bounding box center [212, 578] width 102 height 45
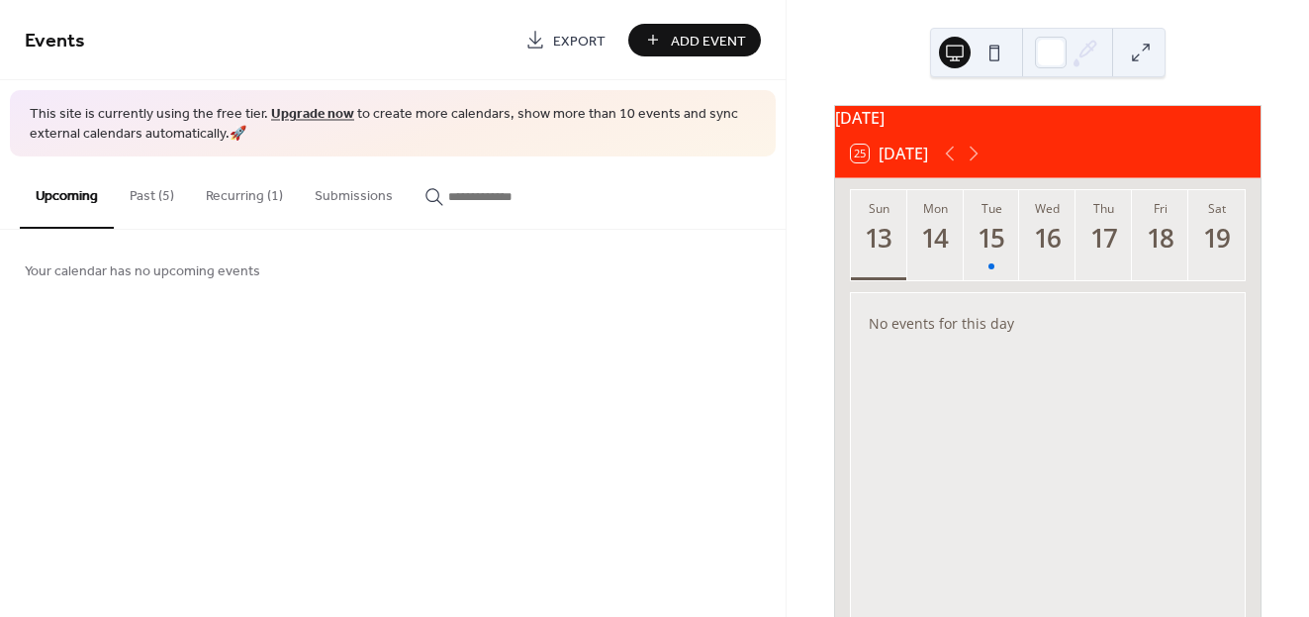
click at [256, 202] on button "Recurring (1)" at bounding box center [244, 191] width 109 height 70
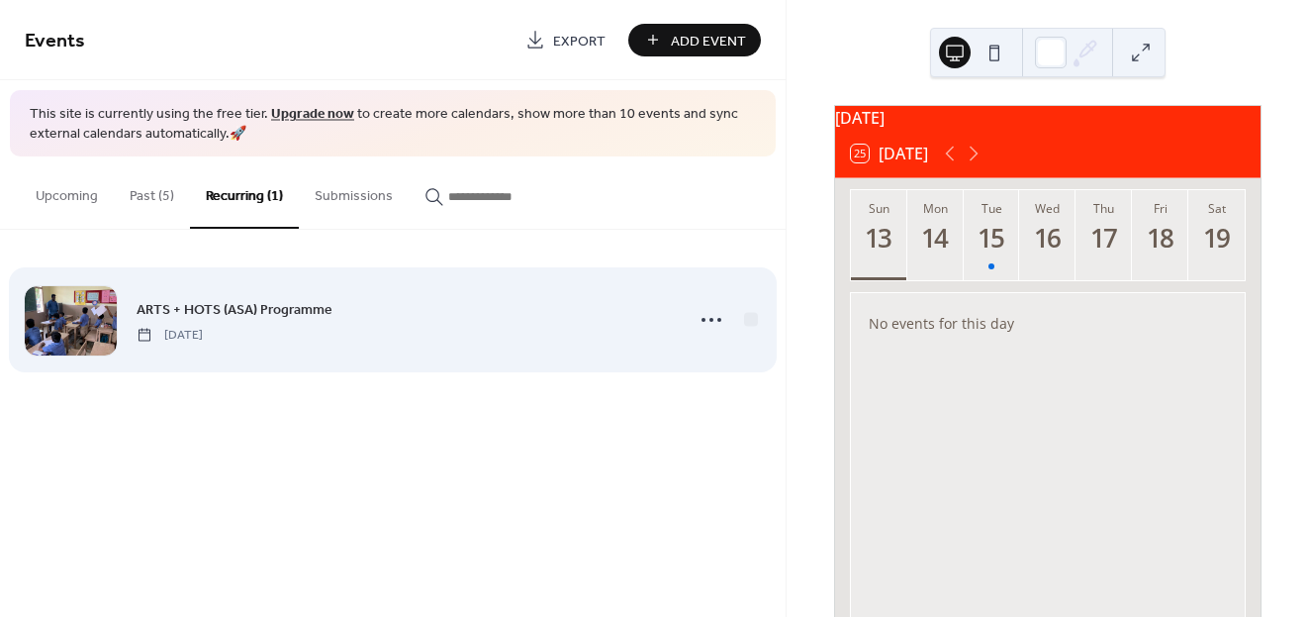
click at [200, 299] on span "ARTS + HOTS (ASA) Programme" at bounding box center [235, 309] width 196 height 21
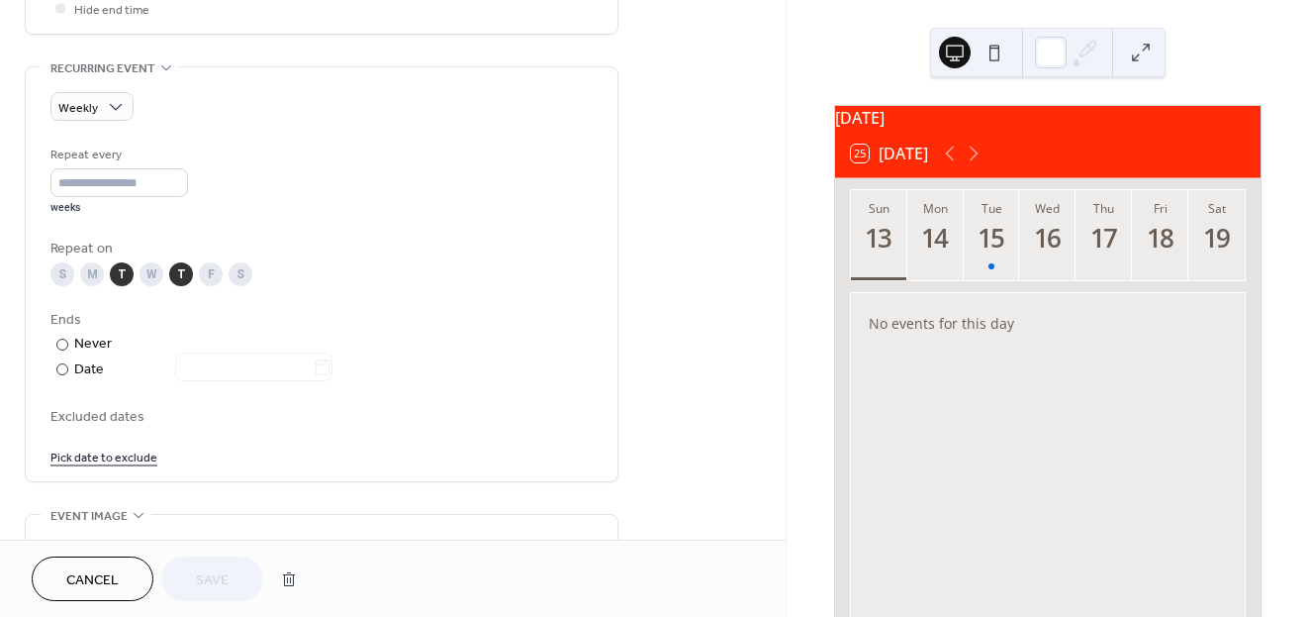
scroll to position [816, 0]
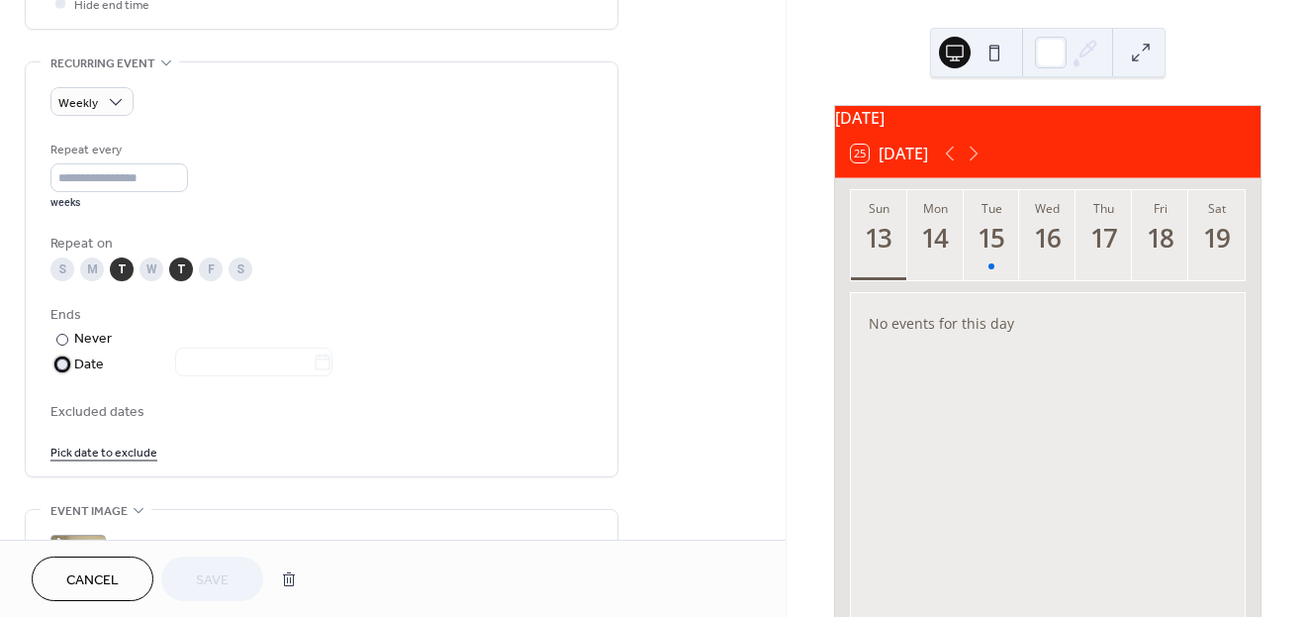
click at [67, 353] on div "​" at bounding box center [60, 363] width 20 height 21
click at [233, 359] on input "text" at bounding box center [244, 361] width 138 height 29
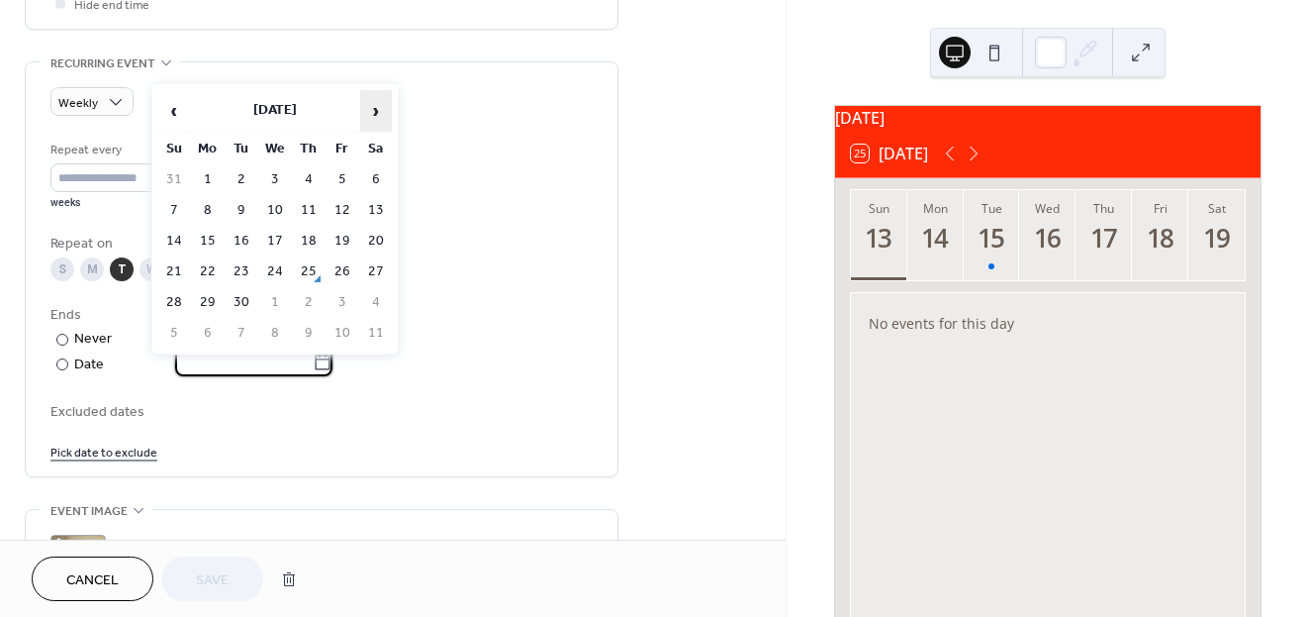
click at [374, 116] on span "›" at bounding box center [376, 111] width 30 height 40
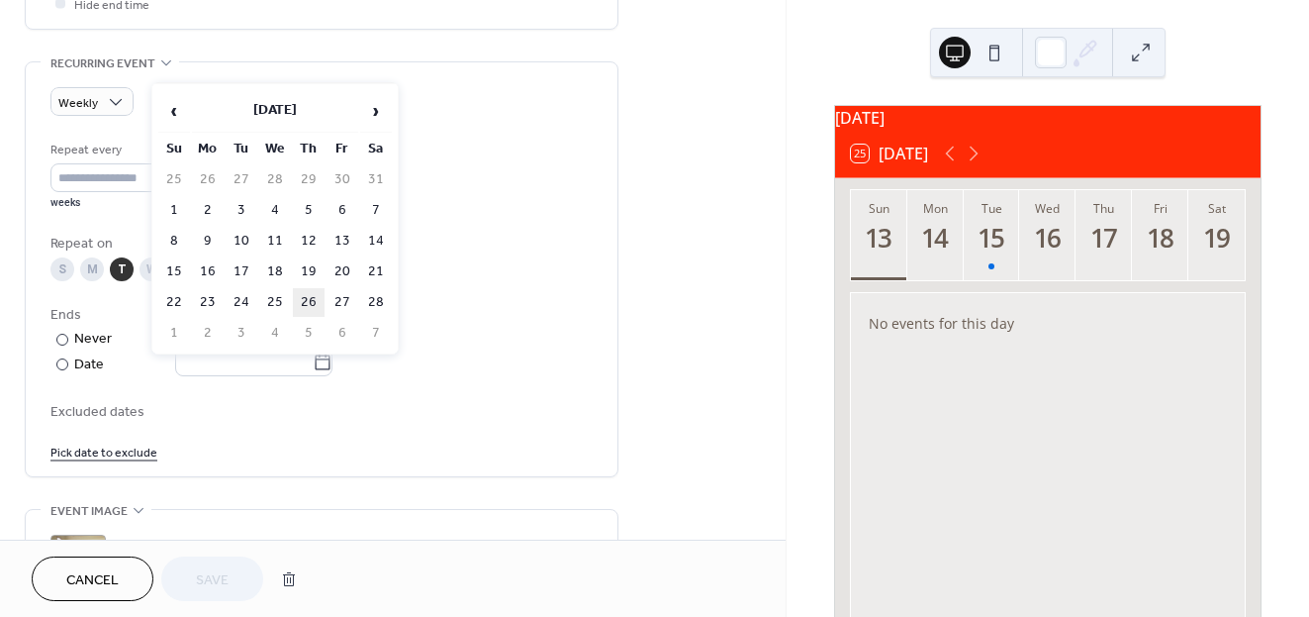
click at [317, 309] on td "26" at bounding box center [309, 302] width 32 height 29
type input "**********"
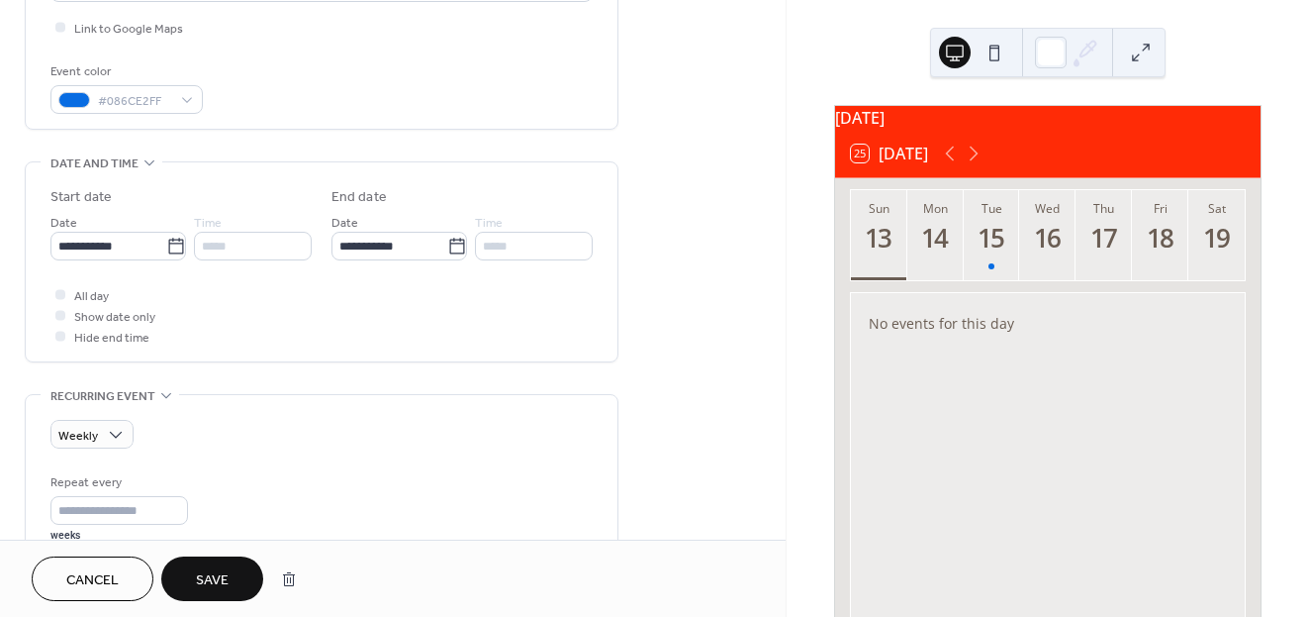
scroll to position [471, 0]
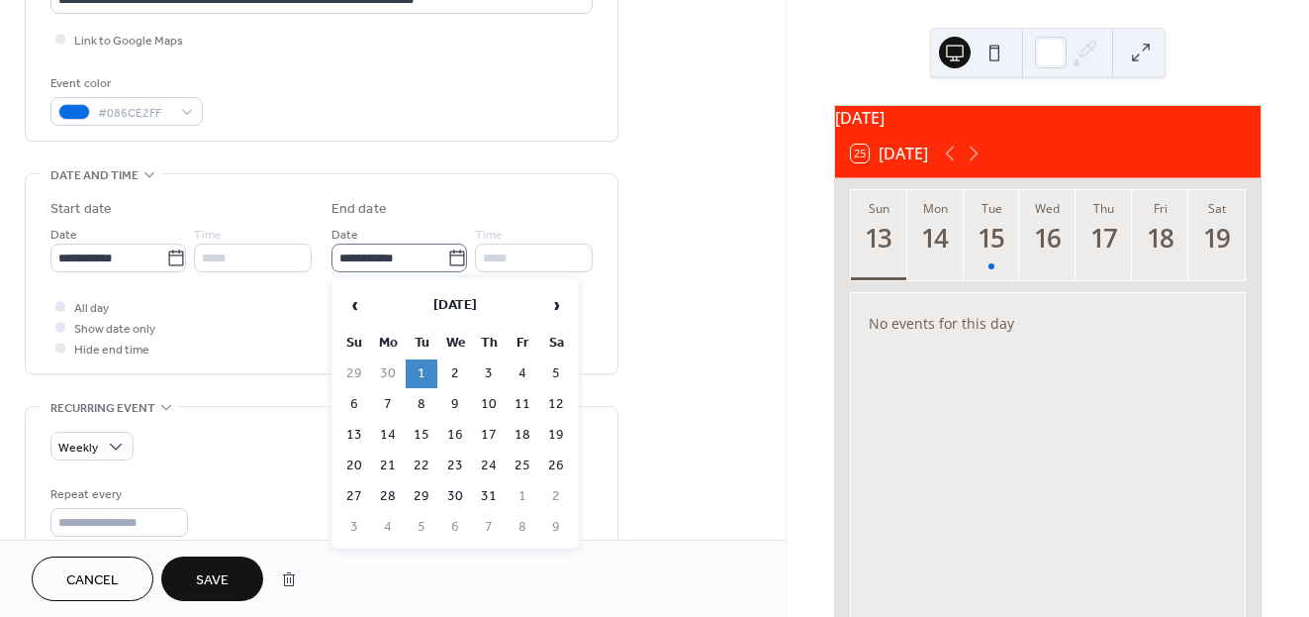
click at [450, 256] on icon at bounding box center [457, 258] width 20 height 20
click at [447, 256] on input "**********" at bounding box center [390, 257] width 116 height 29
click at [496, 369] on td "3" at bounding box center [489, 373] width 32 height 29
type input "**********"
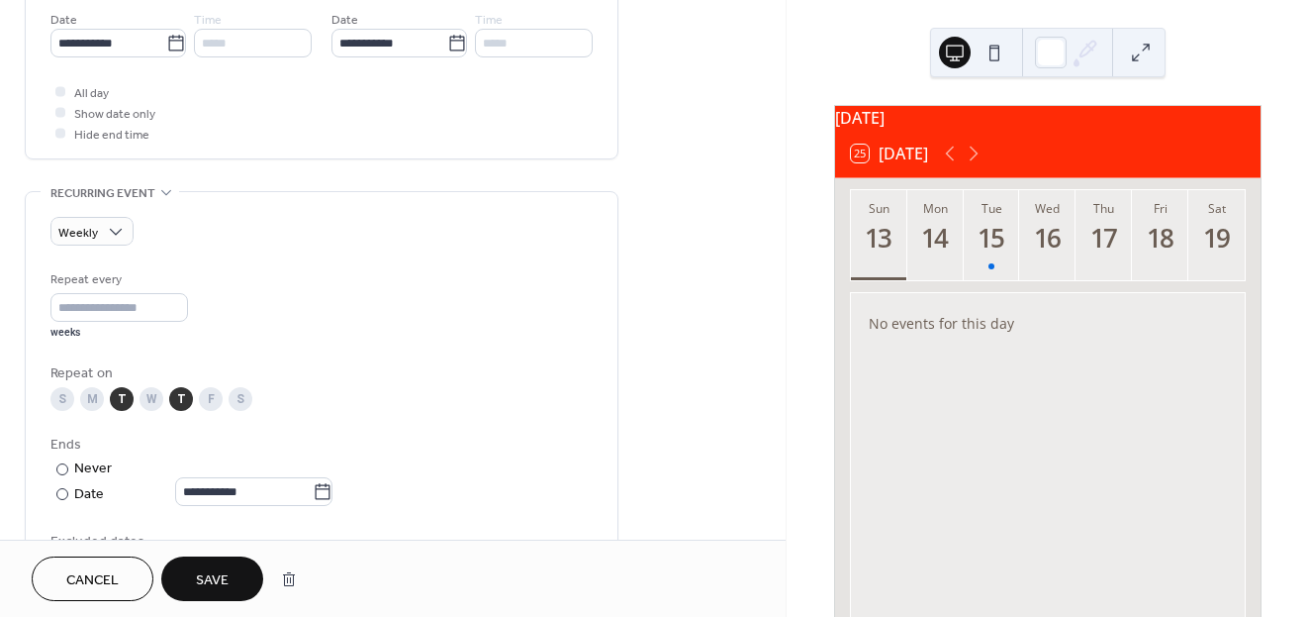
scroll to position [691, 0]
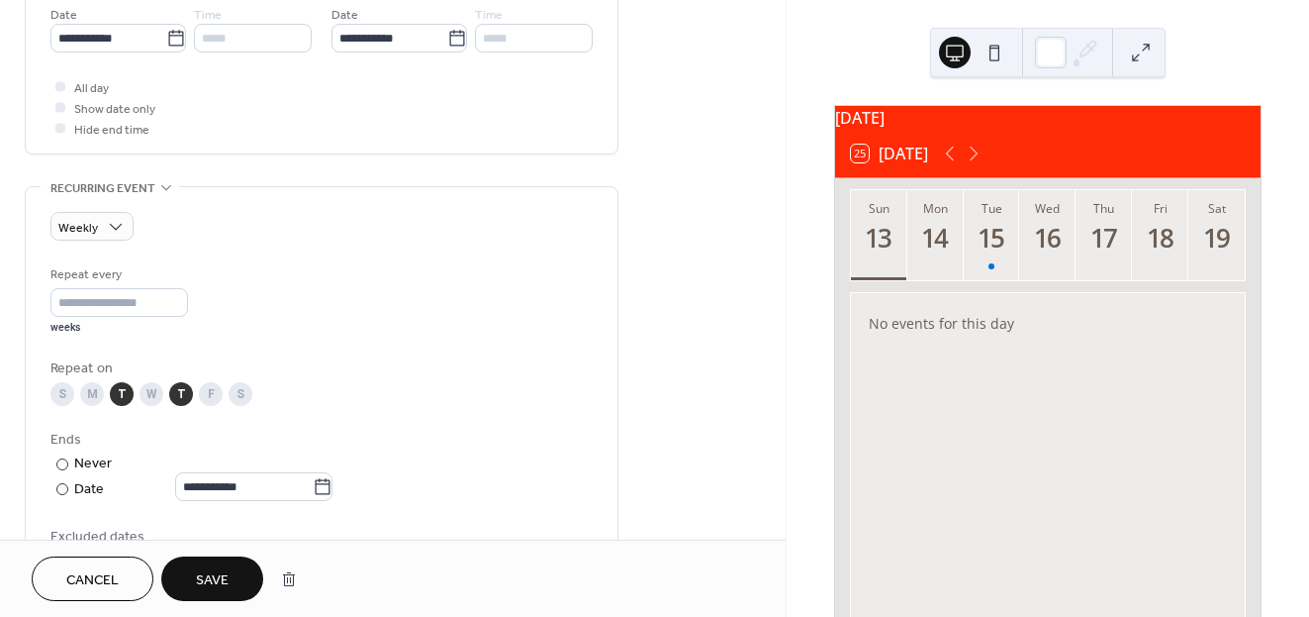
click at [215, 587] on span "Save" at bounding box center [212, 580] width 33 height 21
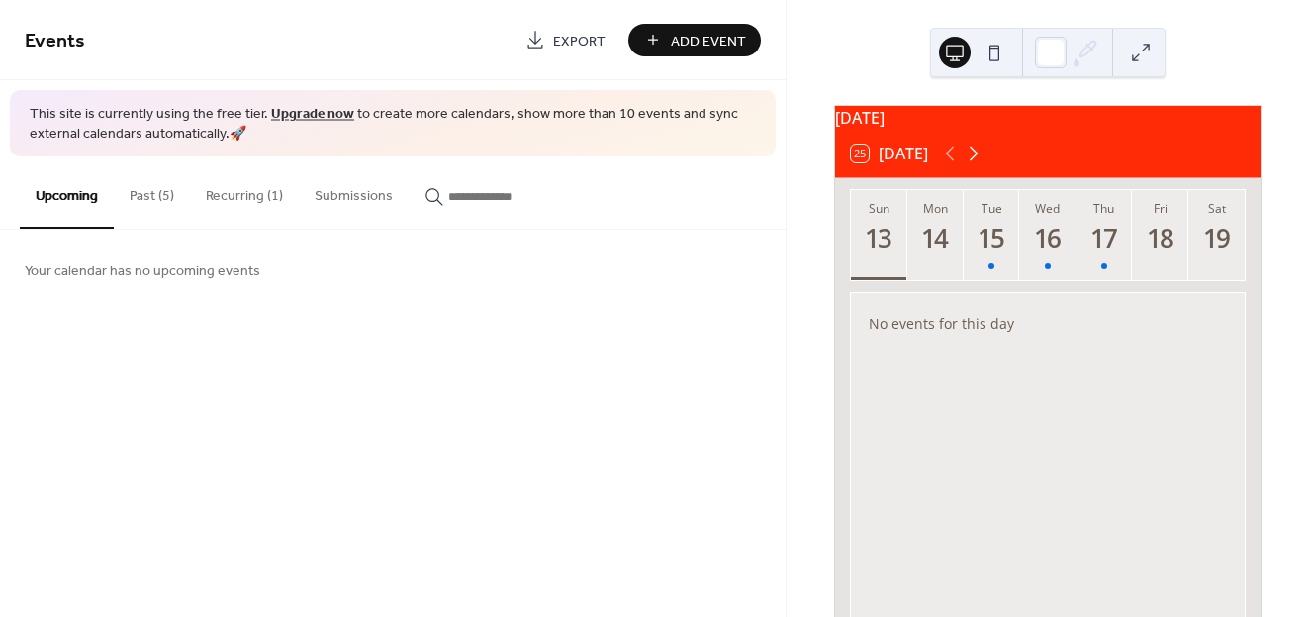
click at [971, 165] on icon at bounding box center [974, 154] width 24 height 24
click at [950, 165] on icon at bounding box center [950, 154] width 24 height 24
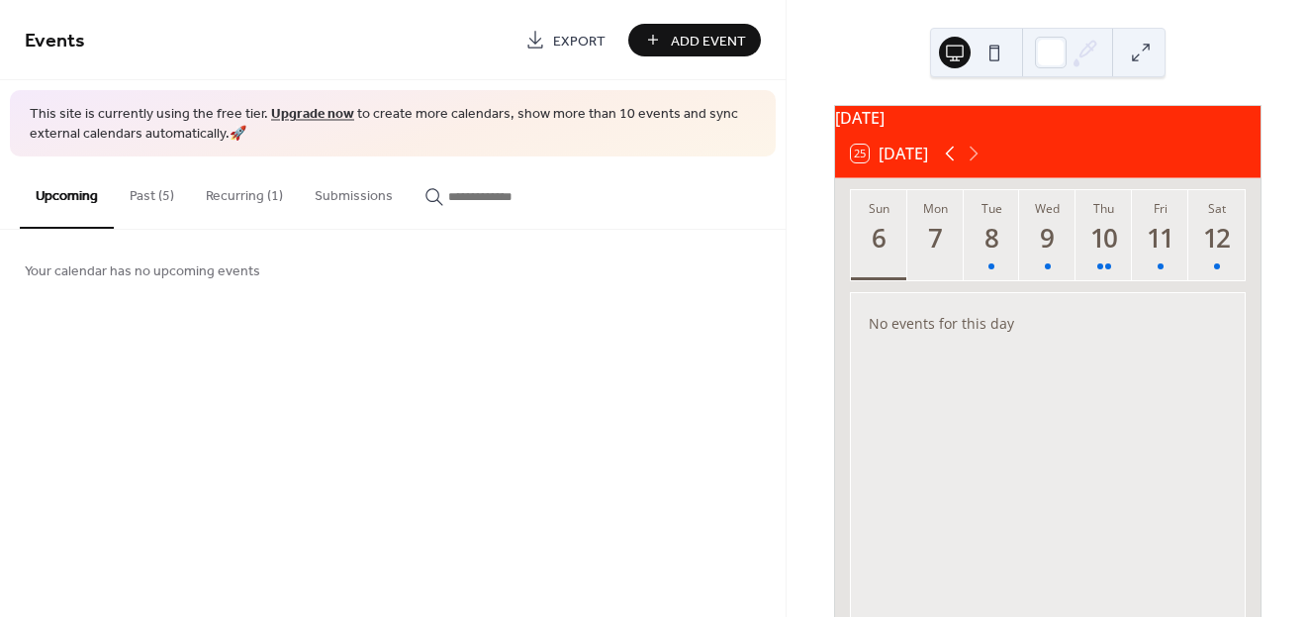
click at [950, 165] on icon at bounding box center [950, 154] width 24 height 24
click at [978, 165] on icon at bounding box center [974, 154] width 24 height 24
click at [1097, 245] on div "10" at bounding box center [1105, 238] width 33 height 33
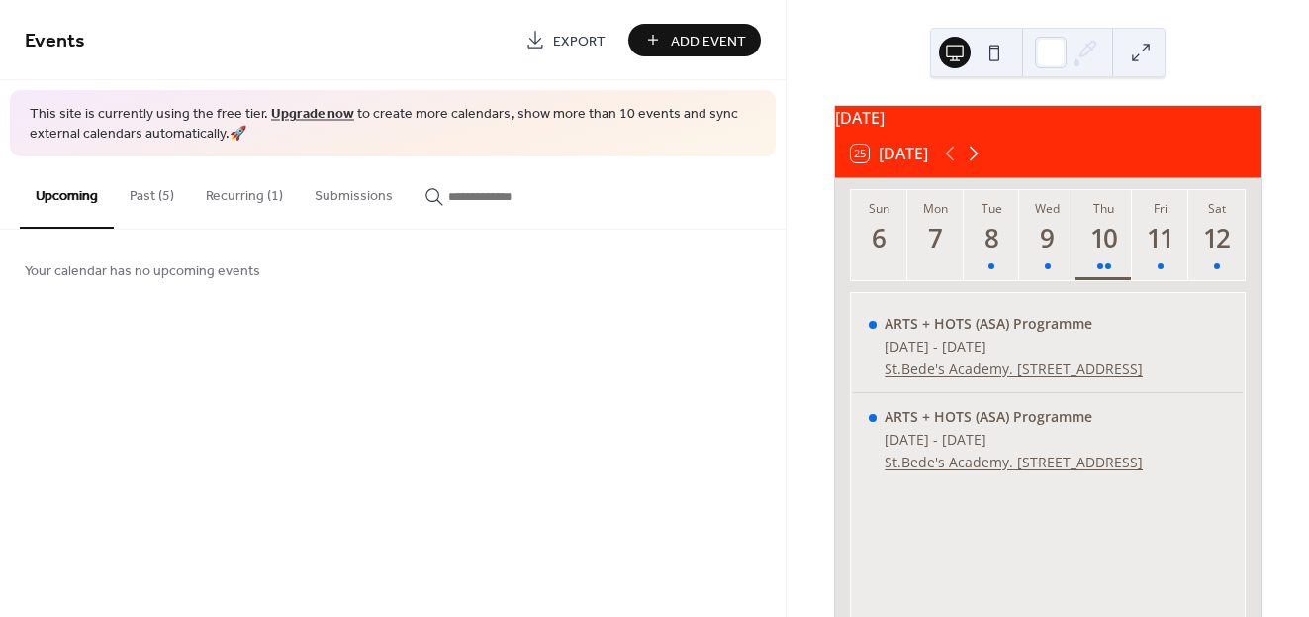
click at [980, 165] on icon at bounding box center [974, 154] width 24 height 24
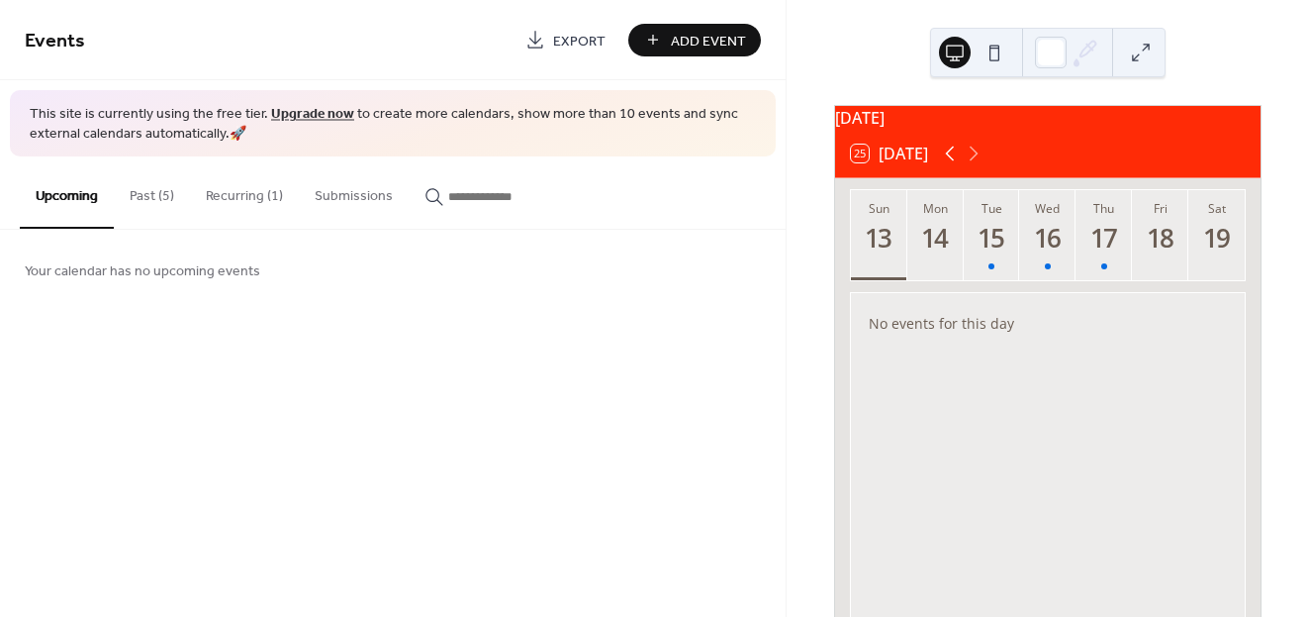
click at [949, 165] on icon at bounding box center [950, 154] width 24 height 24
click at [975, 161] on icon at bounding box center [974, 153] width 9 height 15
click at [1104, 254] on div "3" at bounding box center [1105, 238] width 33 height 33
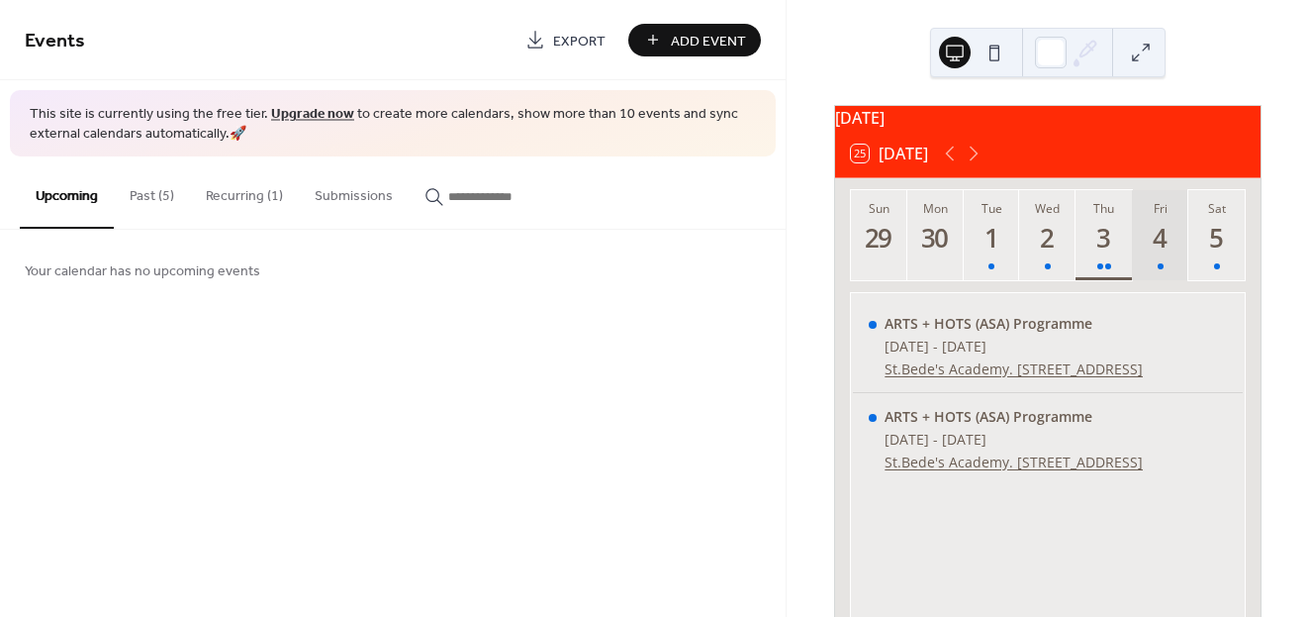
click at [1150, 254] on div "4" at bounding box center [1160, 238] width 33 height 33
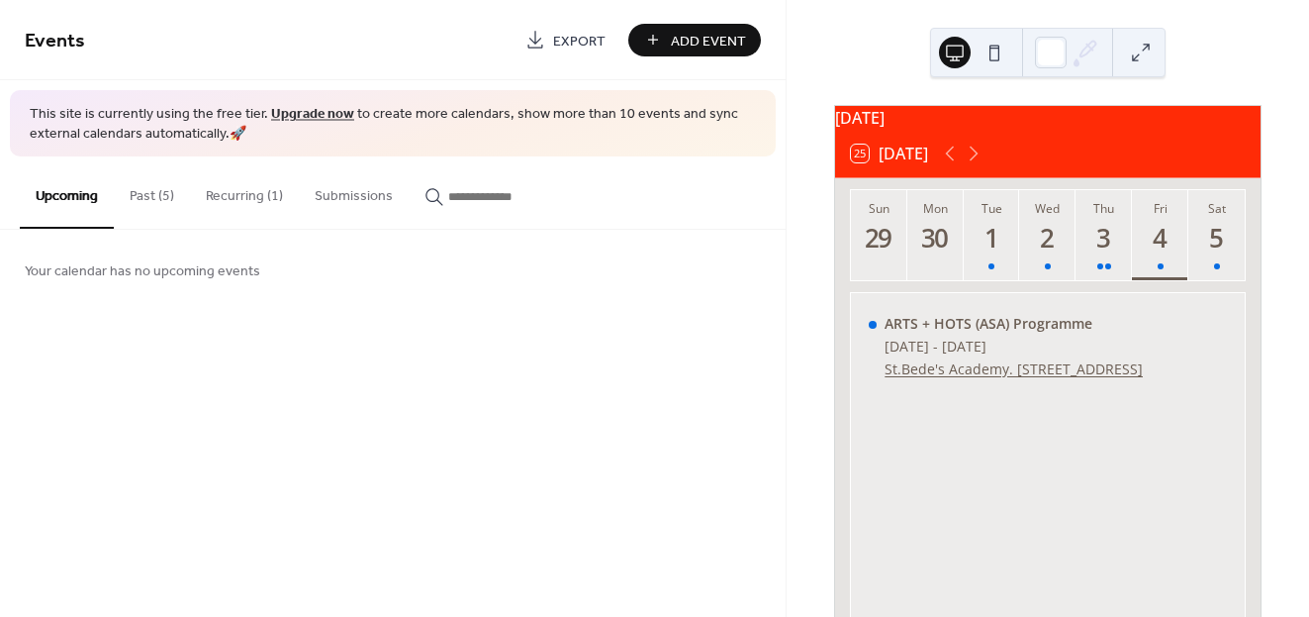
click at [245, 199] on button "Recurring (1)" at bounding box center [244, 191] width 109 height 70
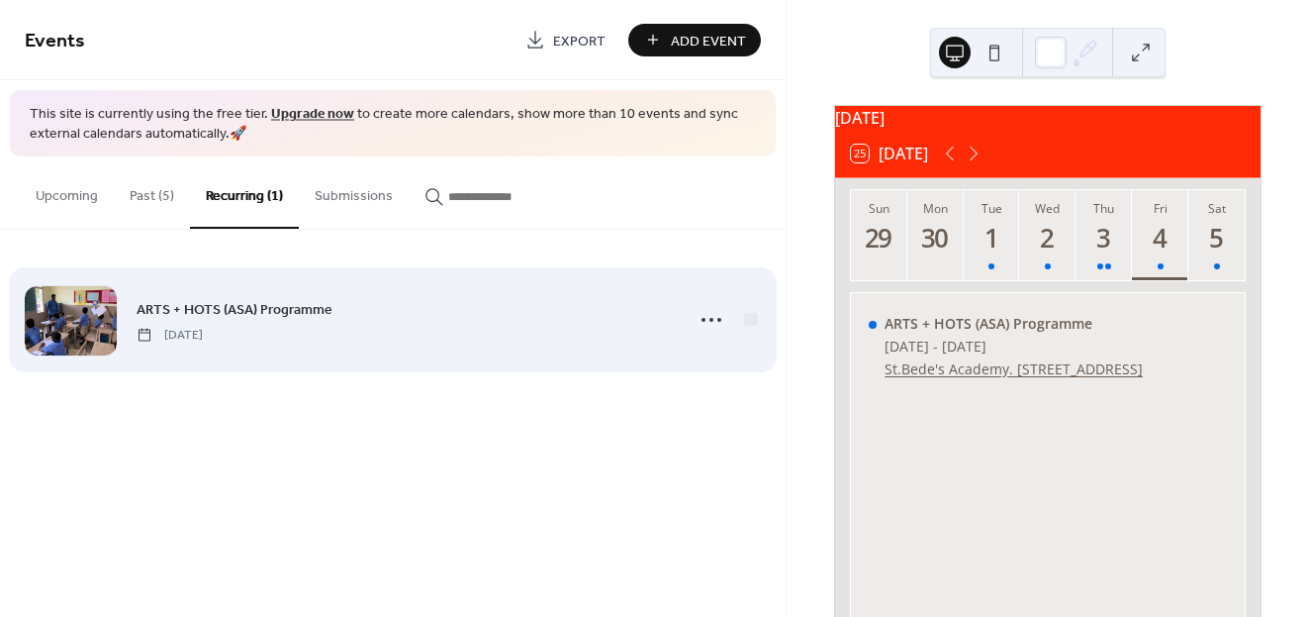
click at [203, 309] on span "ARTS + HOTS (ASA) Programme" at bounding box center [235, 309] width 196 height 21
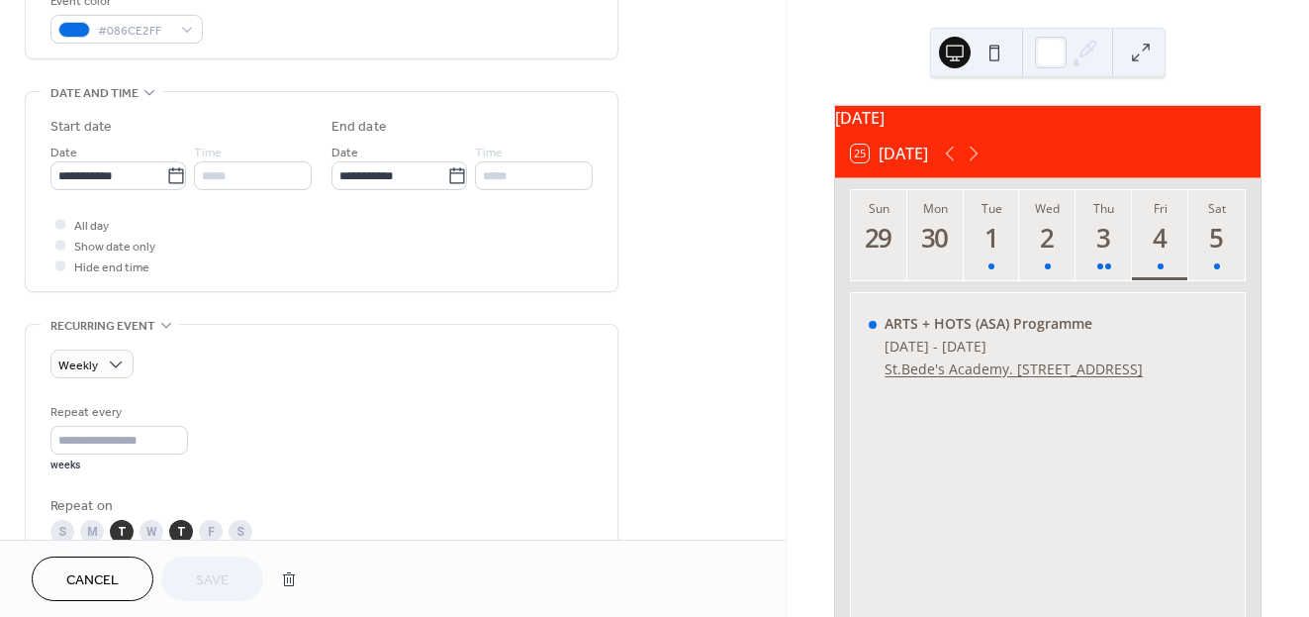
scroll to position [558, 0]
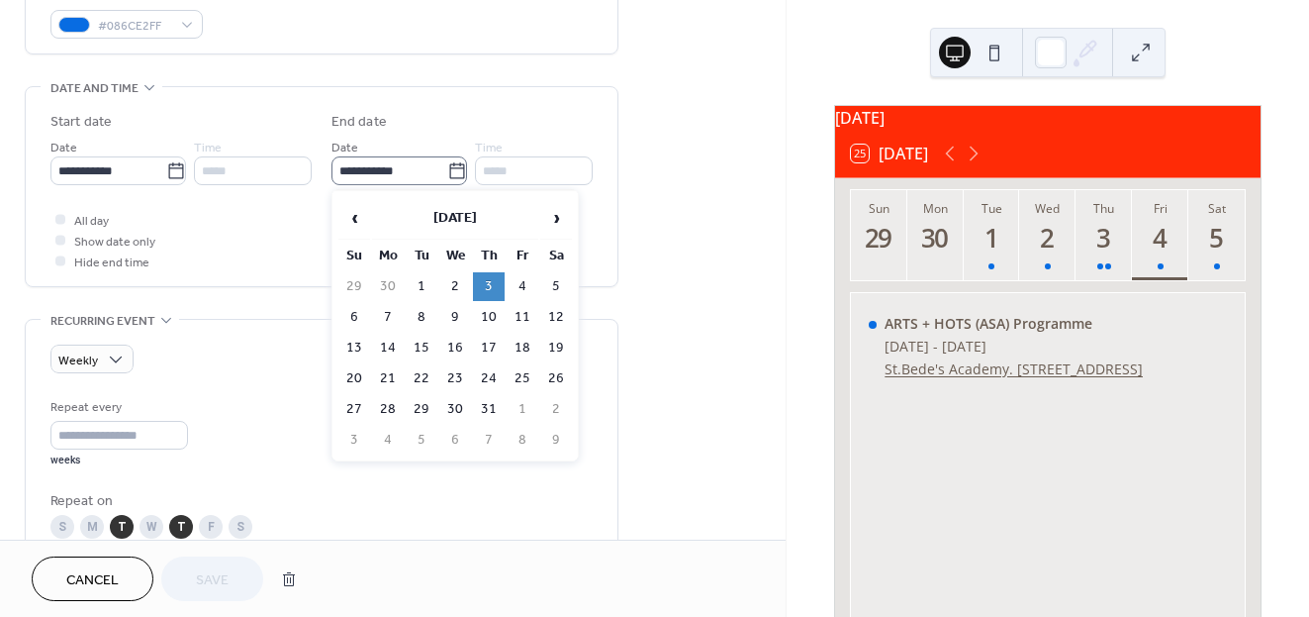
click at [450, 169] on icon at bounding box center [457, 171] width 20 height 20
click at [447, 169] on input "**********" at bounding box center [390, 170] width 116 height 29
click at [422, 284] on td "1" at bounding box center [422, 286] width 32 height 29
type input "**********"
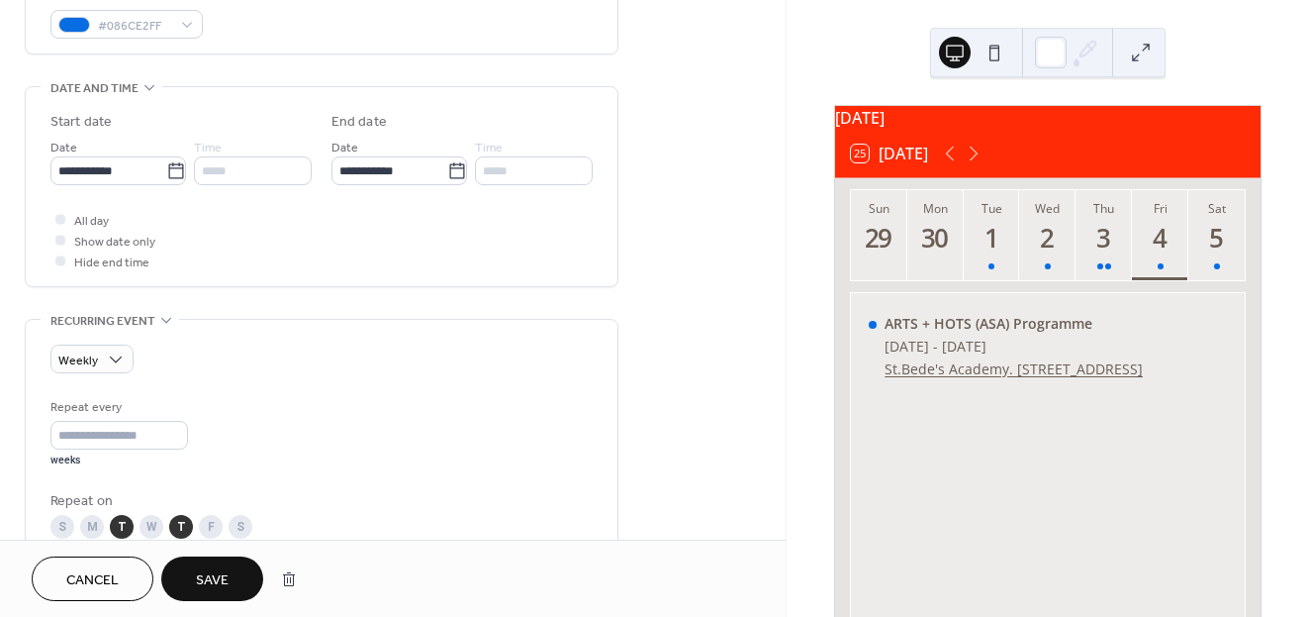
click at [217, 579] on span "Save" at bounding box center [212, 580] width 33 height 21
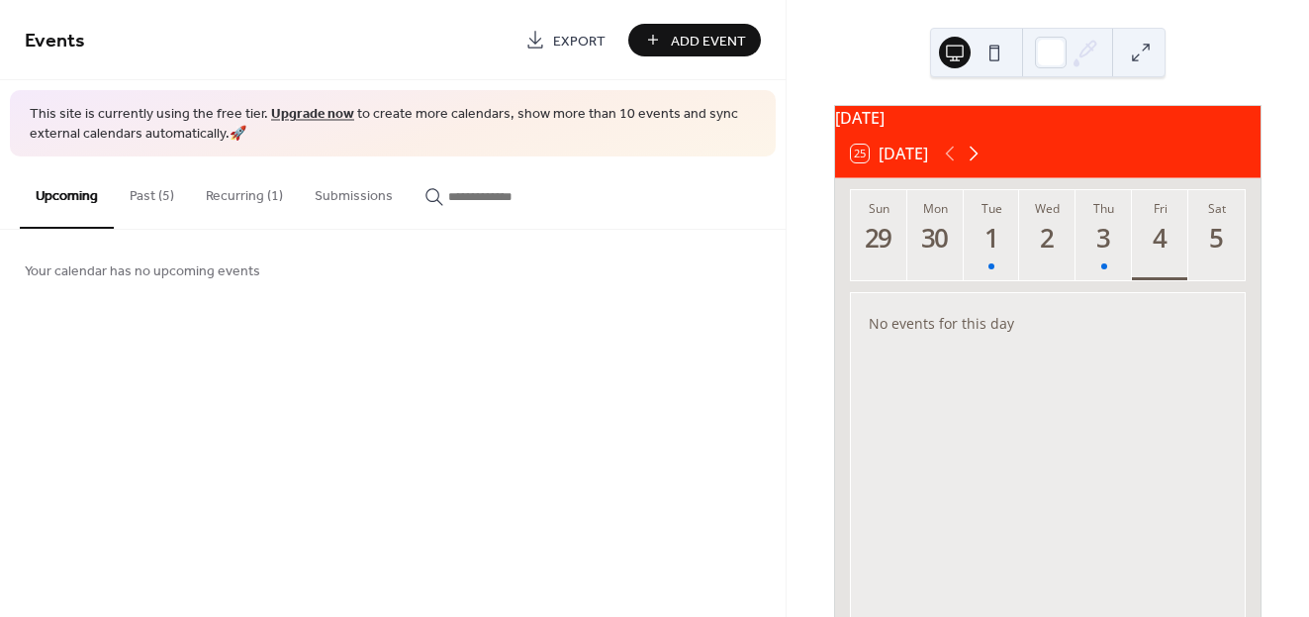
click at [979, 165] on icon at bounding box center [974, 154] width 24 height 24
click at [945, 165] on icon at bounding box center [950, 154] width 24 height 24
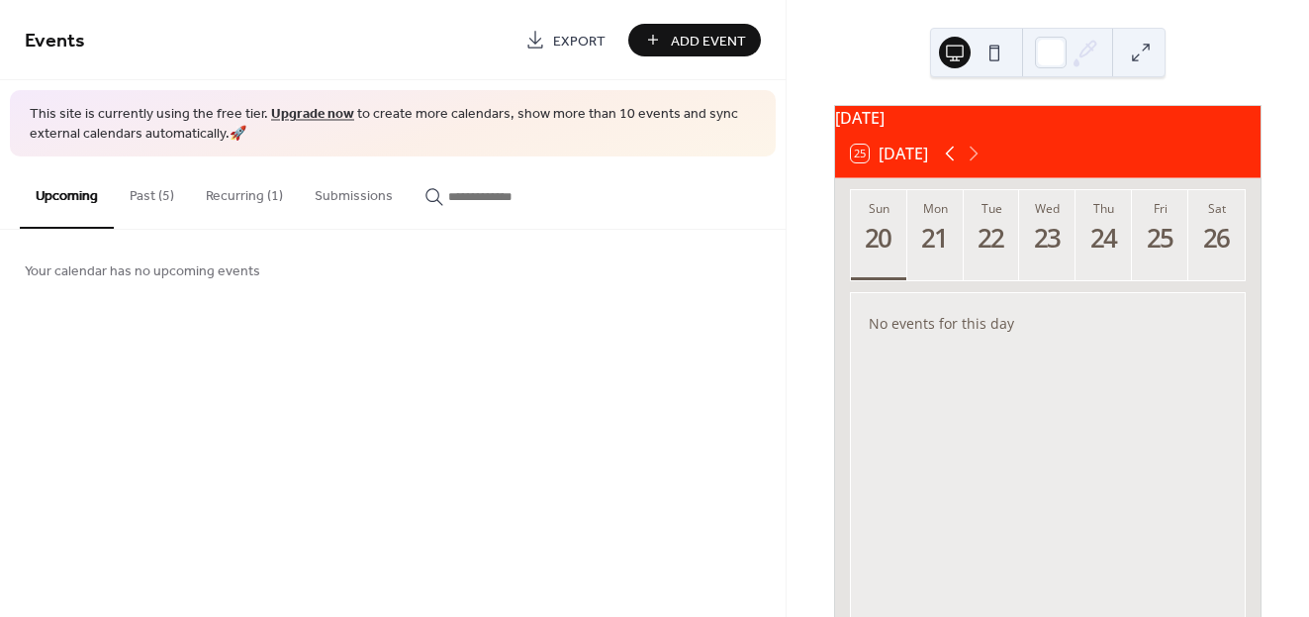
click at [945, 165] on icon at bounding box center [950, 154] width 24 height 24
click at [997, 236] on div "15" at bounding box center [992, 238] width 33 height 33
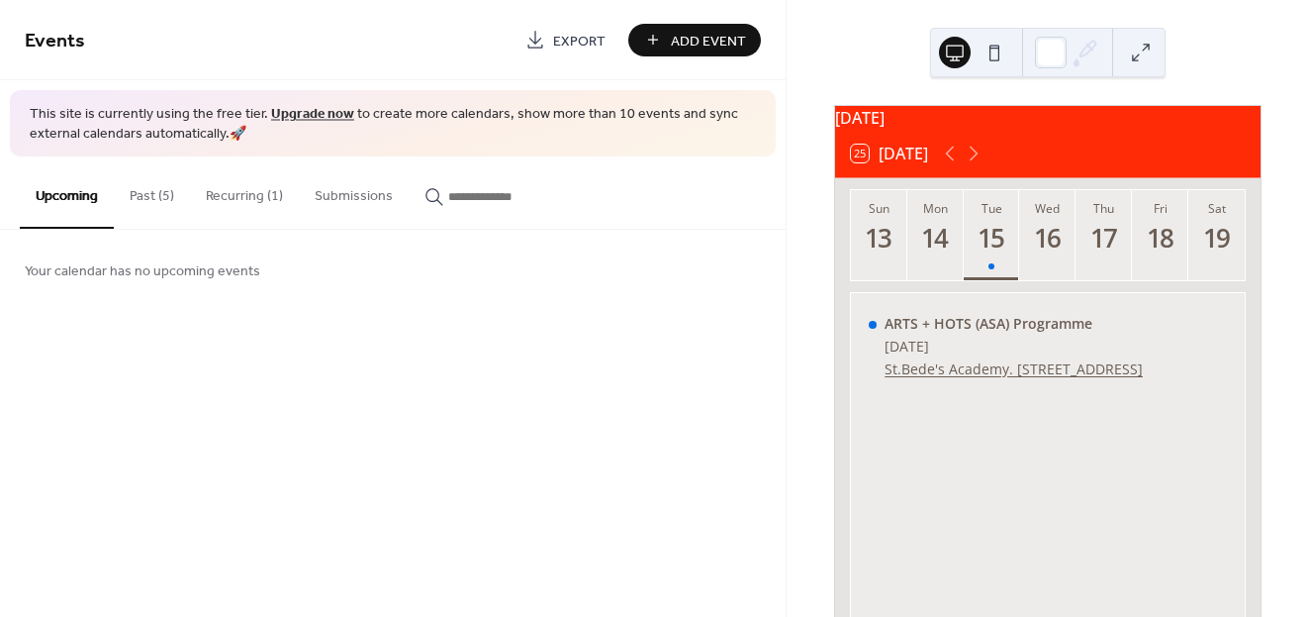
click at [956, 45] on button at bounding box center [955, 53] width 32 height 32
click at [996, 55] on button at bounding box center [995, 53] width 32 height 32
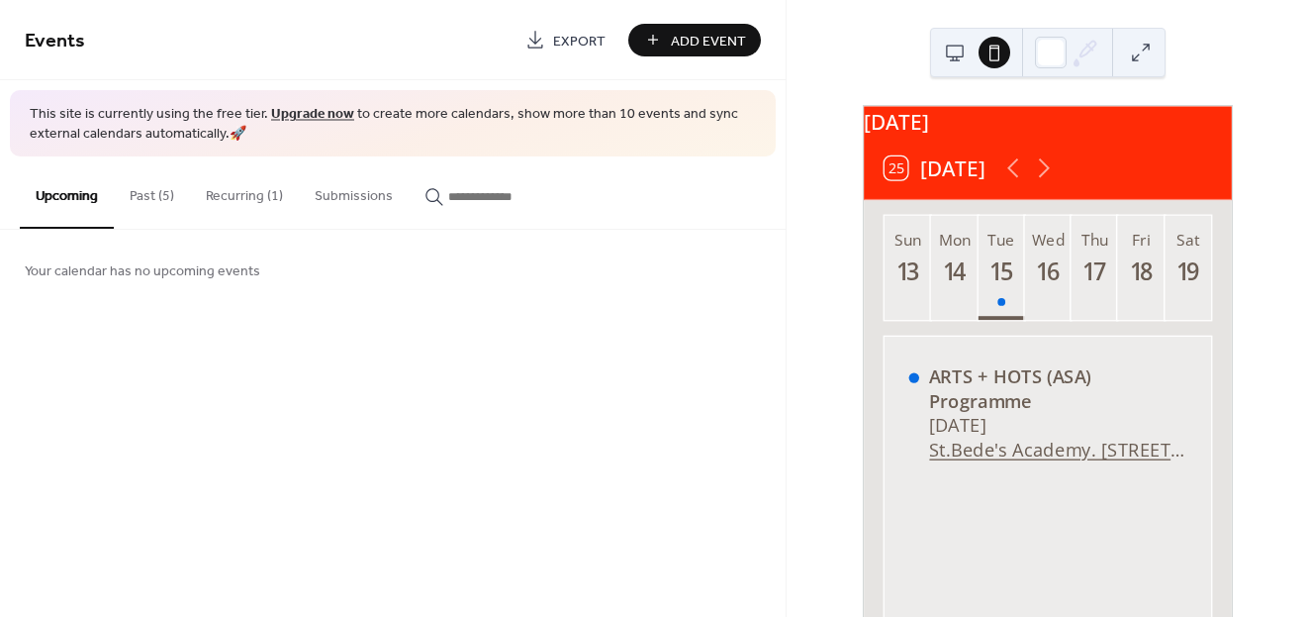
click at [958, 55] on button at bounding box center [955, 53] width 32 height 32
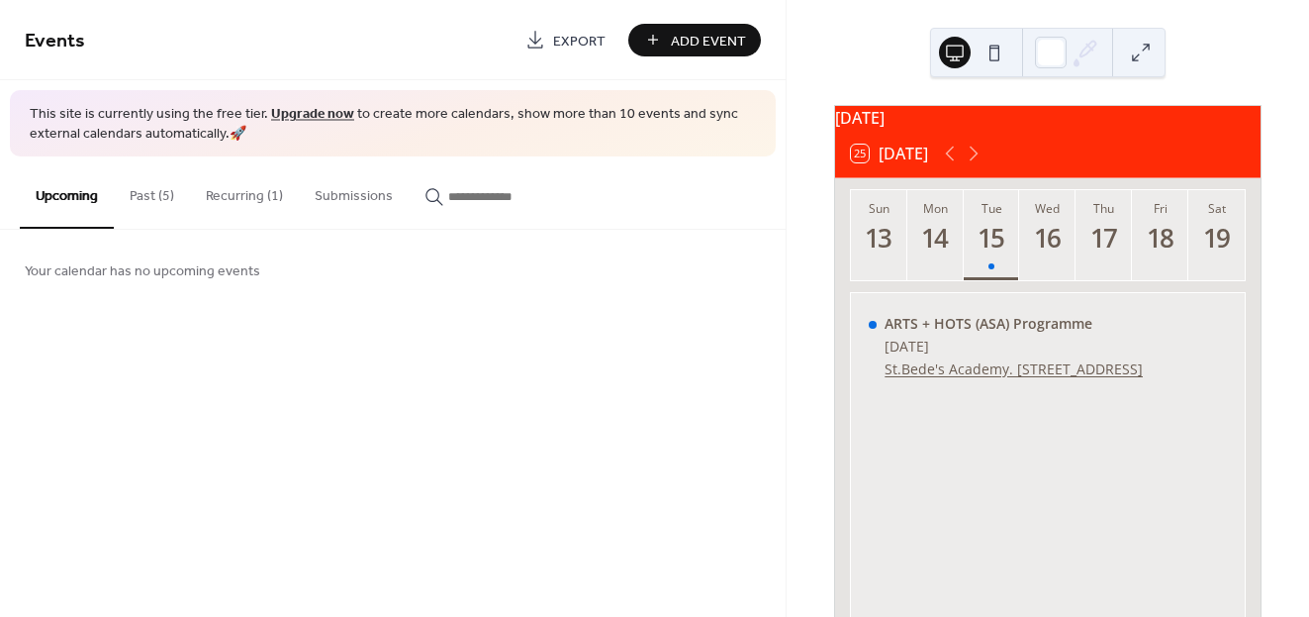
click at [242, 204] on button "Recurring (1)" at bounding box center [244, 191] width 109 height 70
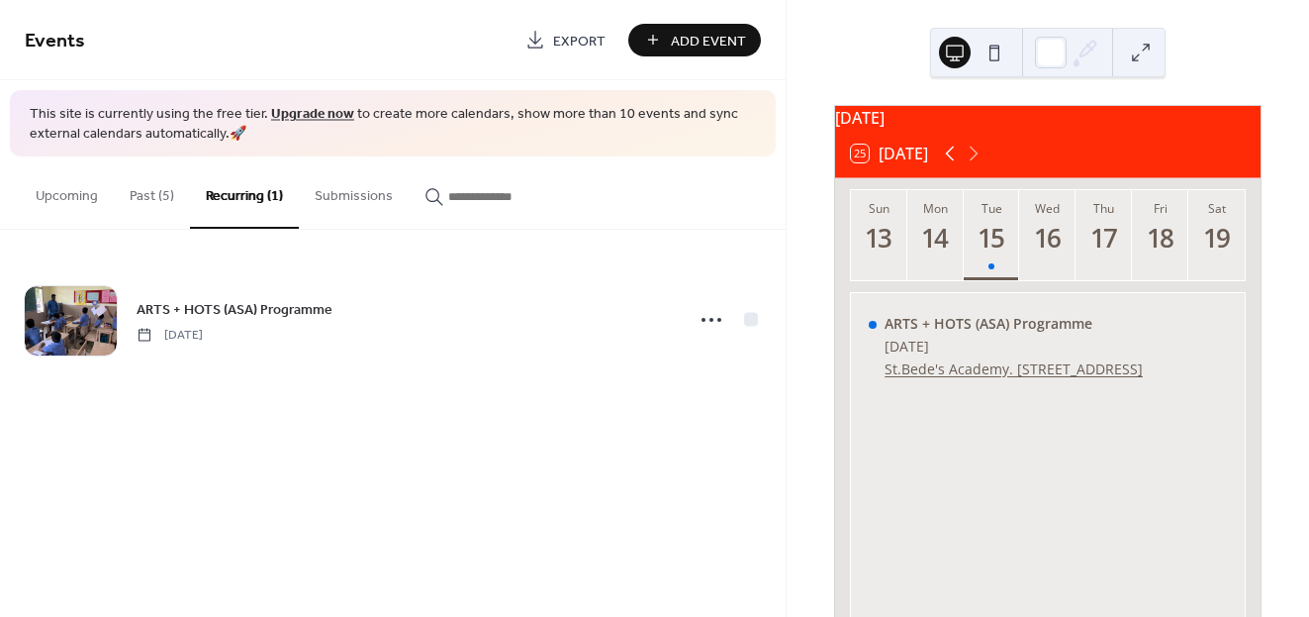
click at [941, 165] on icon at bounding box center [950, 154] width 24 height 24
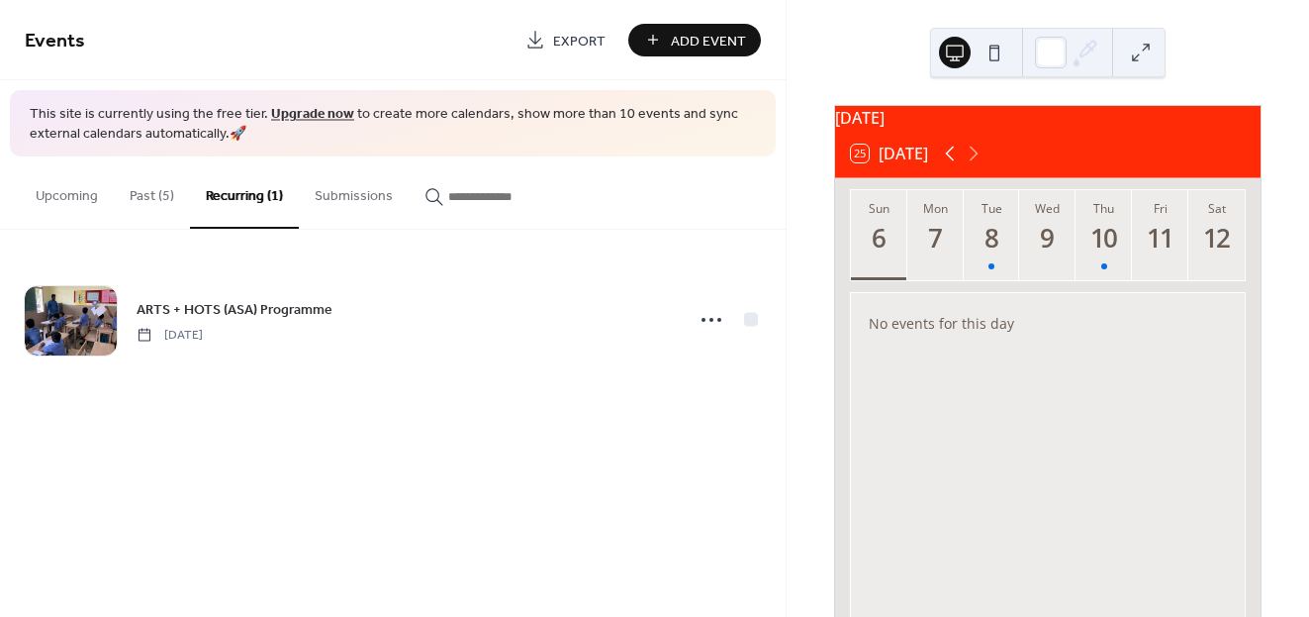
click at [941, 165] on icon at bounding box center [950, 154] width 24 height 24
click at [953, 165] on icon at bounding box center [950, 154] width 24 height 24
click at [974, 165] on icon at bounding box center [974, 154] width 24 height 24
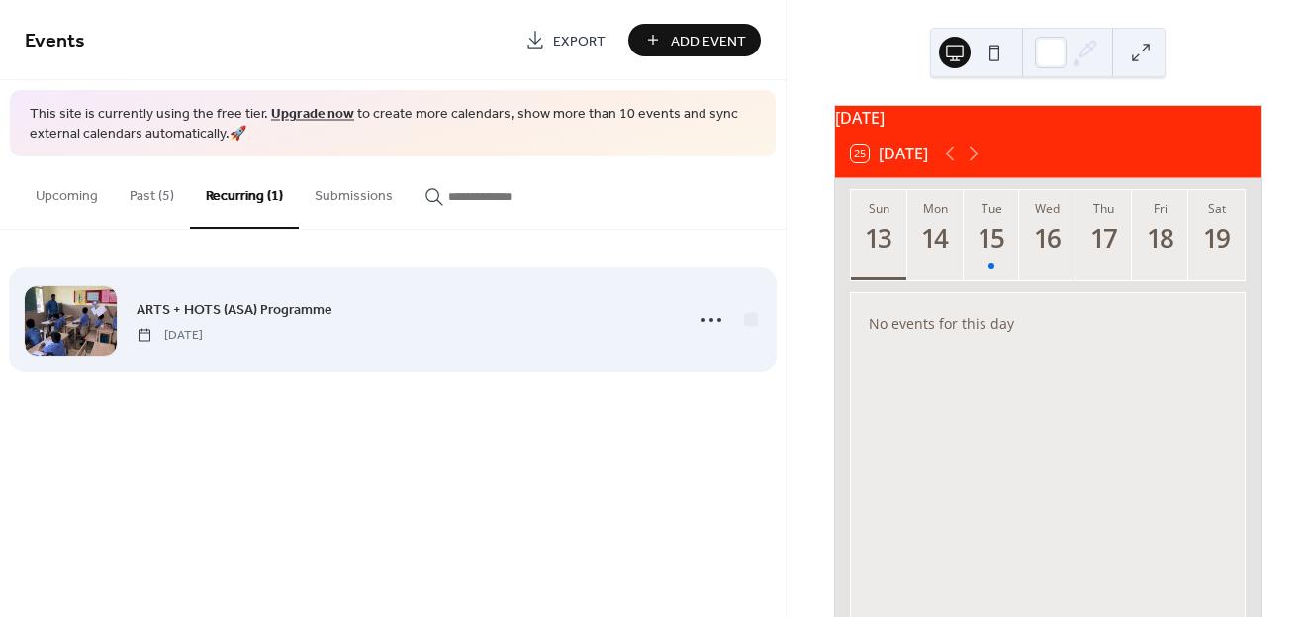
click at [231, 301] on span "ARTS + HOTS (ASA) Programme" at bounding box center [235, 309] width 196 height 21
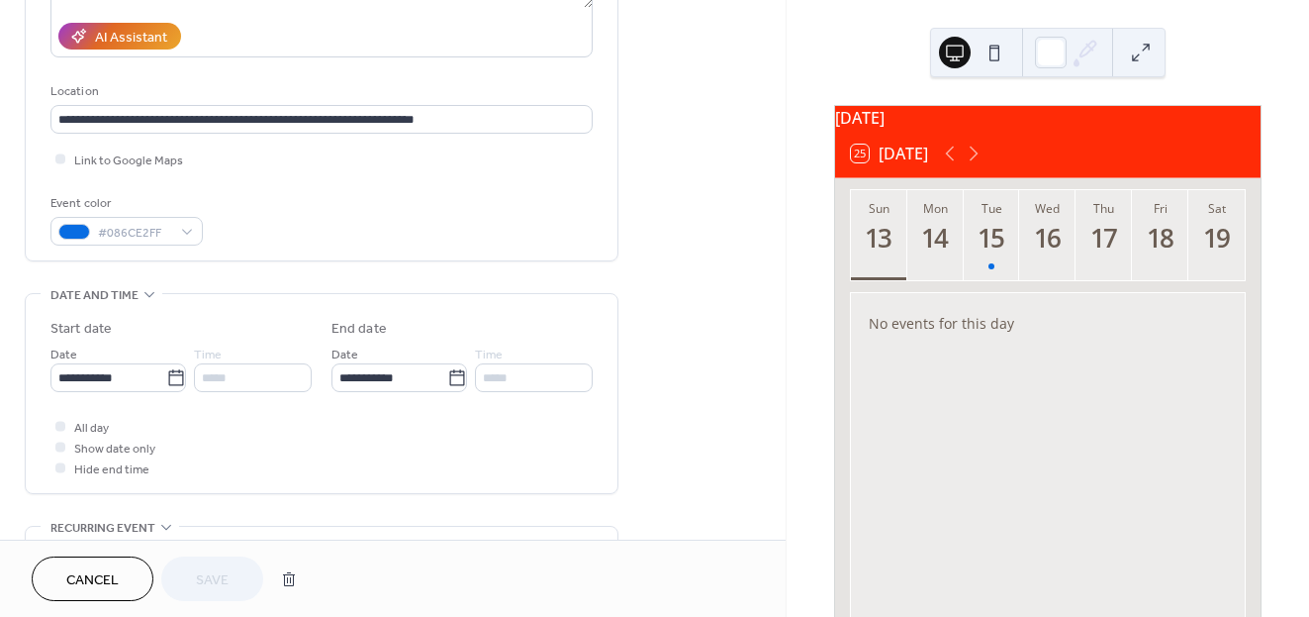
scroll to position [357, 0]
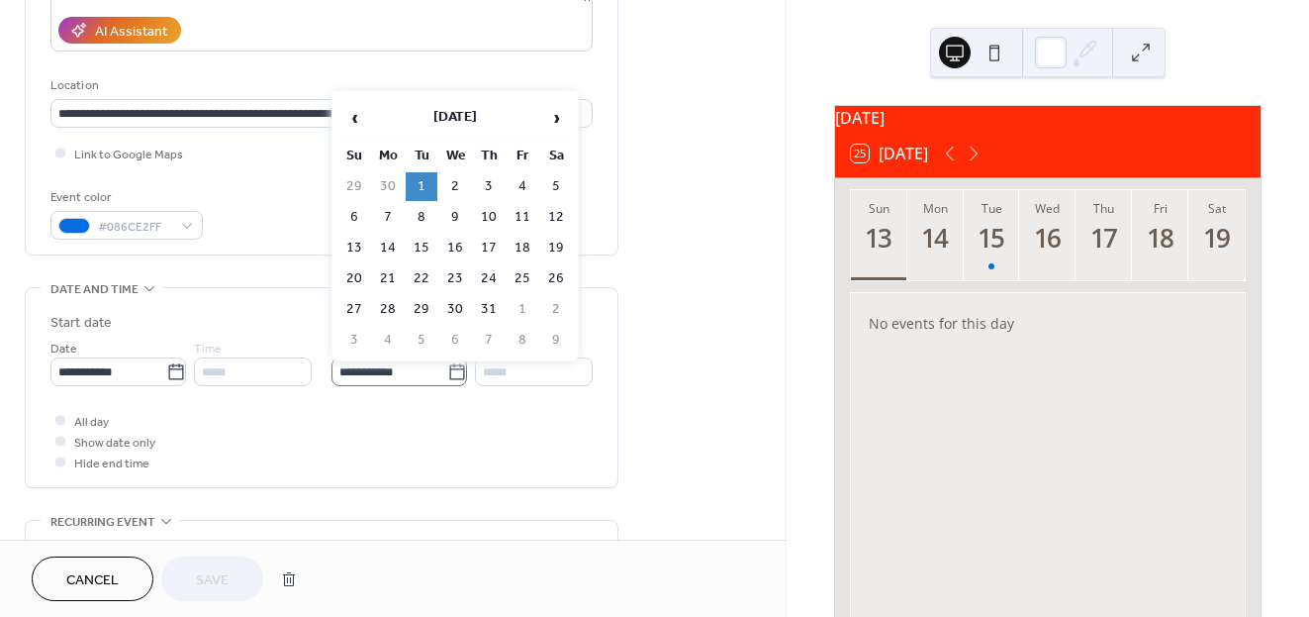
click at [448, 376] on icon at bounding box center [457, 372] width 20 height 20
click at [447, 376] on input "**********" at bounding box center [390, 371] width 116 height 29
click at [553, 129] on span "›" at bounding box center [556, 118] width 30 height 40
click at [633, 259] on div "**********" at bounding box center [393, 608] width 786 height 1710
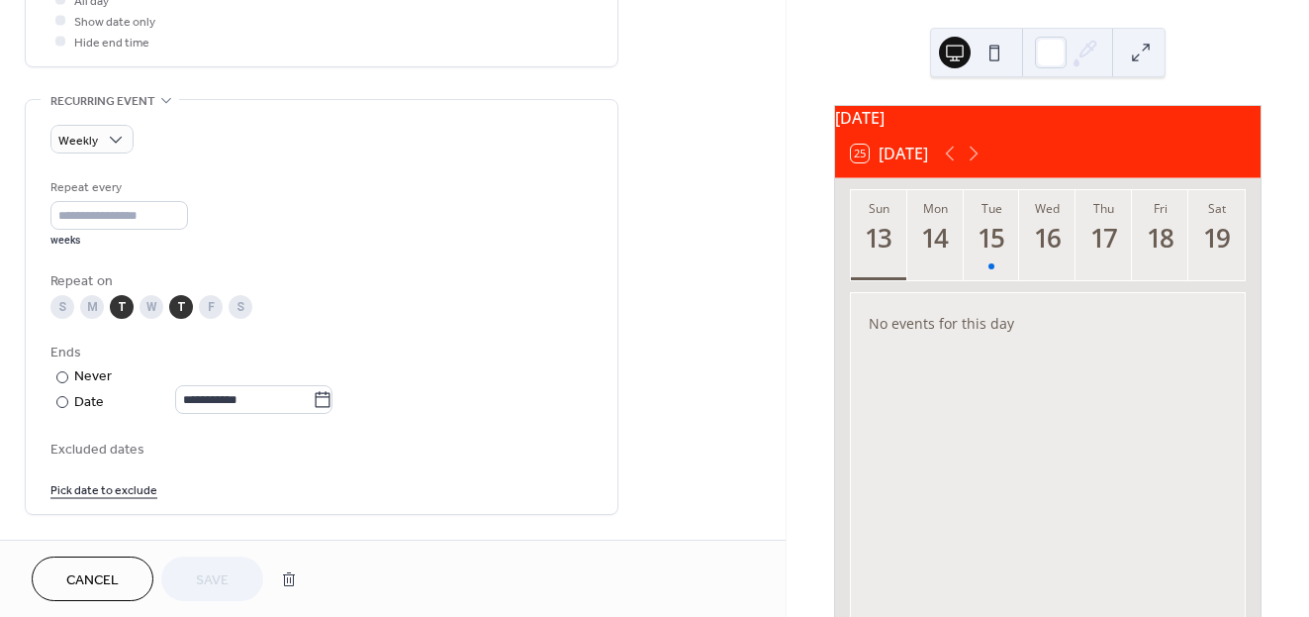
scroll to position [780, 0]
click at [313, 391] on input "**********" at bounding box center [244, 397] width 138 height 29
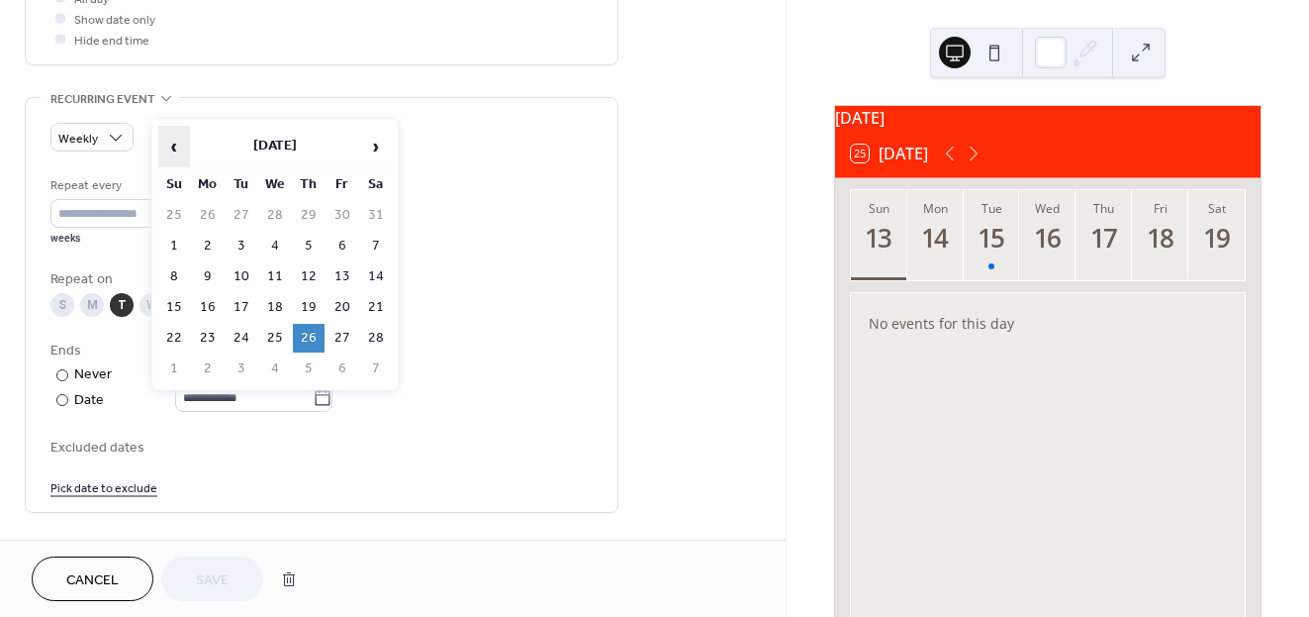
click at [173, 149] on span "‹" at bounding box center [174, 147] width 30 height 40
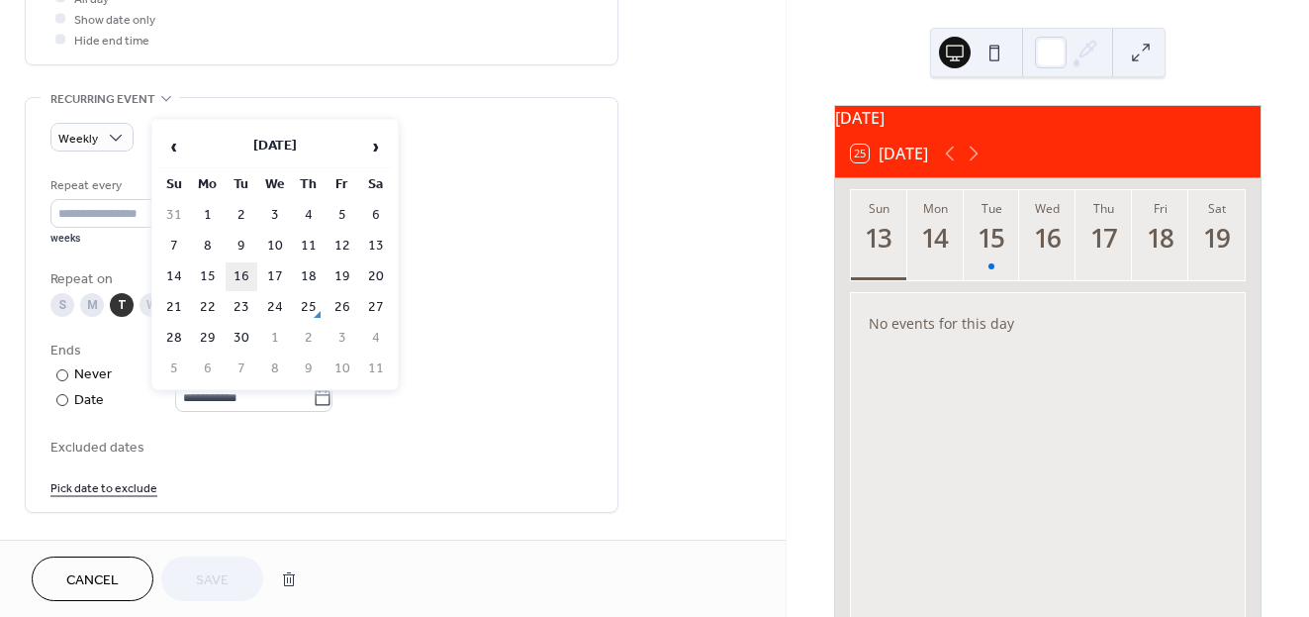
click at [234, 263] on td "16" at bounding box center [242, 276] width 32 height 29
type input "**********"
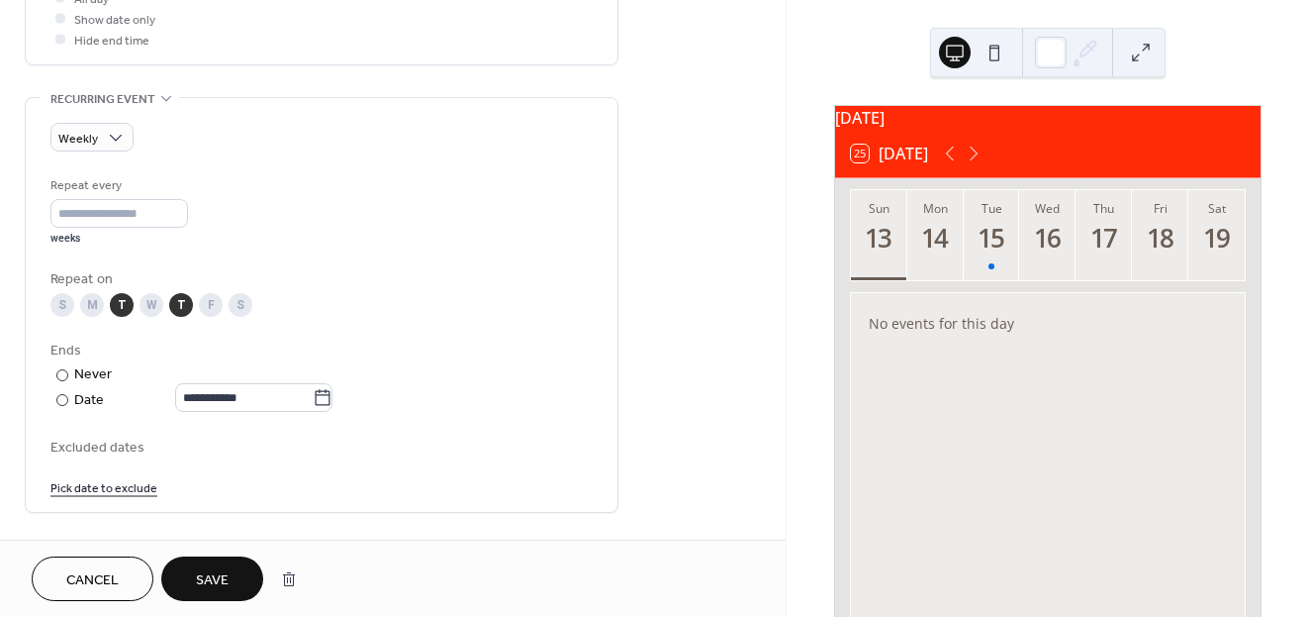
click at [236, 561] on button "Save" at bounding box center [212, 578] width 102 height 45
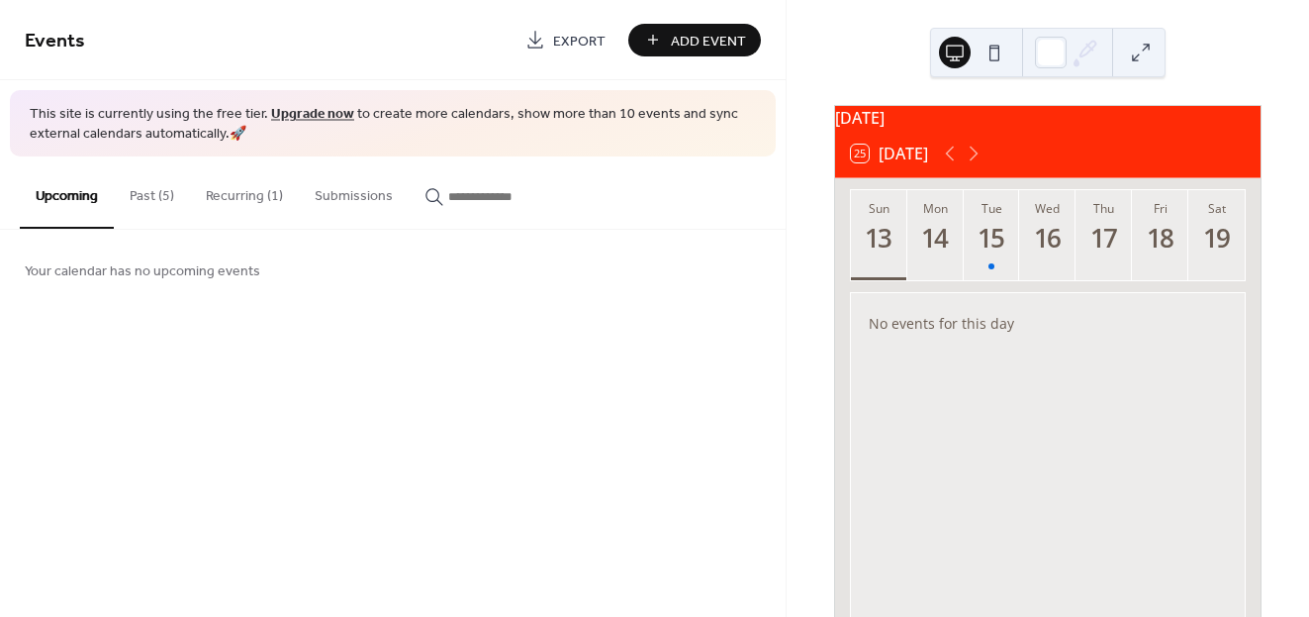
click at [157, 186] on button "Past (5)" at bounding box center [152, 191] width 76 height 70
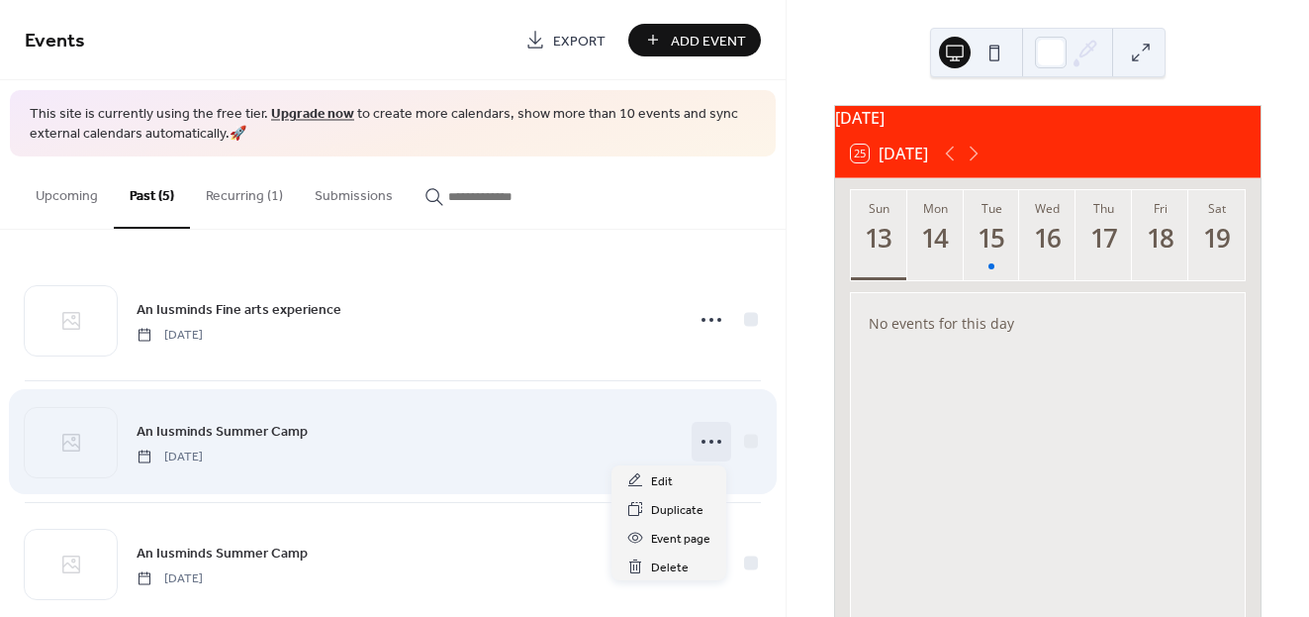
click at [697, 453] on icon at bounding box center [712, 442] width 32 height 32
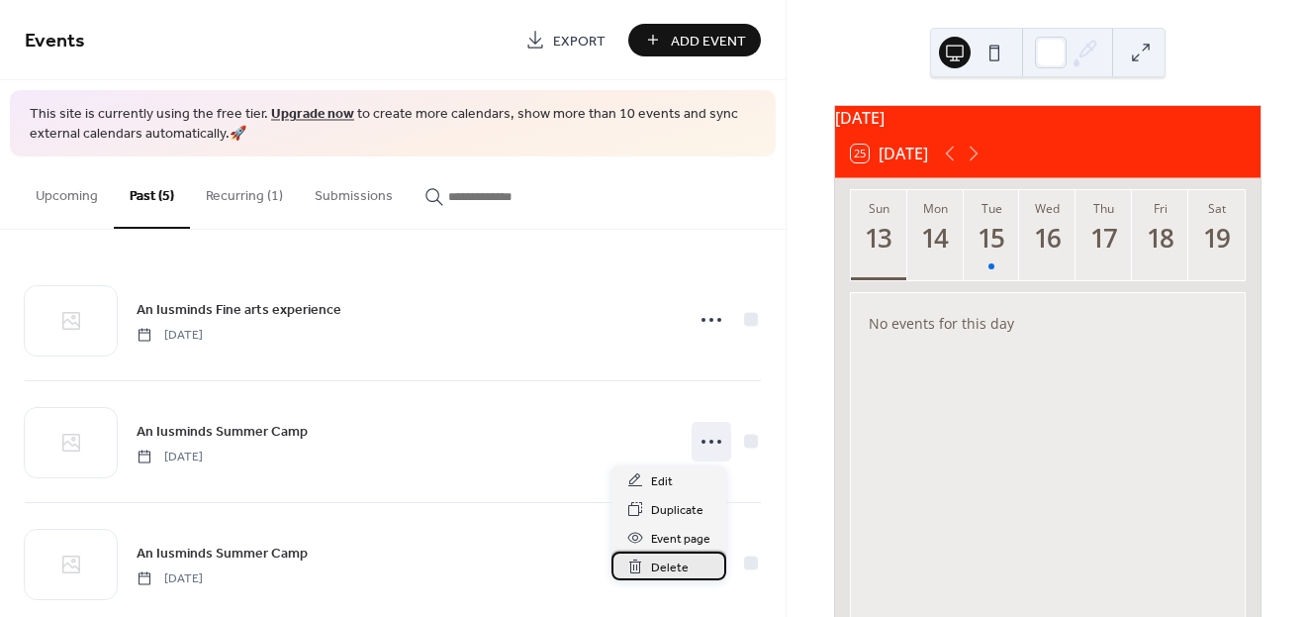
click at [674, 571] on span "Delete" at bounding box center [670, 567] width 38 height 21
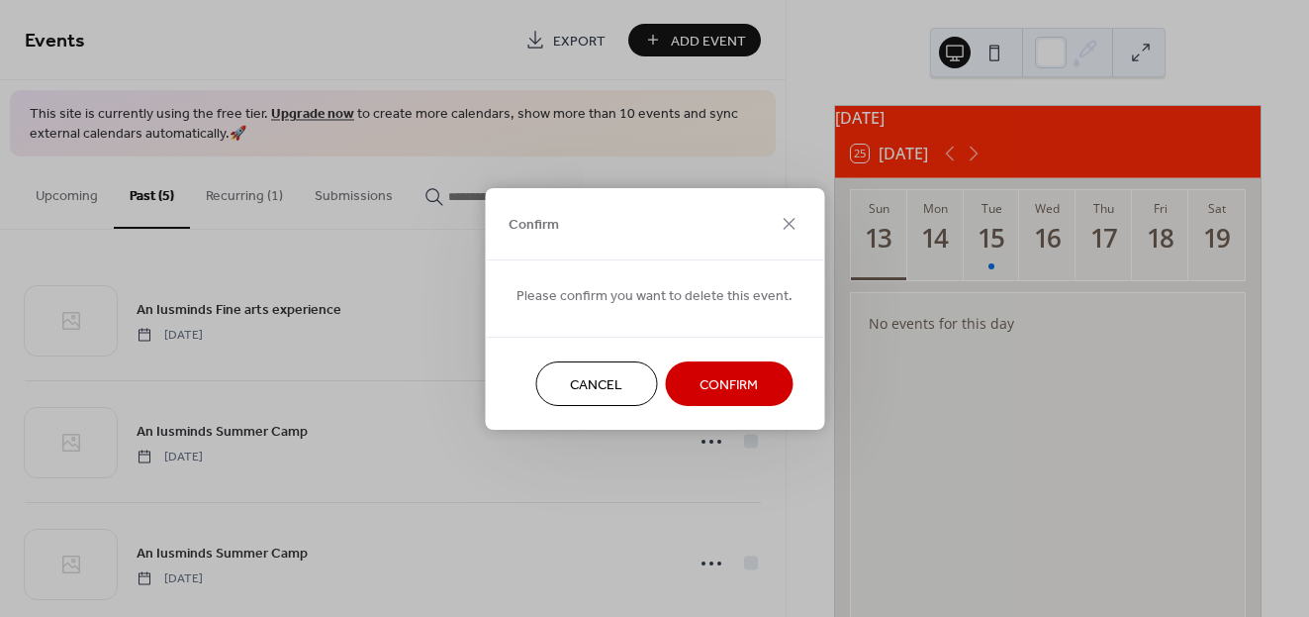
click at [710, 394] on span "Confirm" at bounding box center [729, 384] width 58 height 21
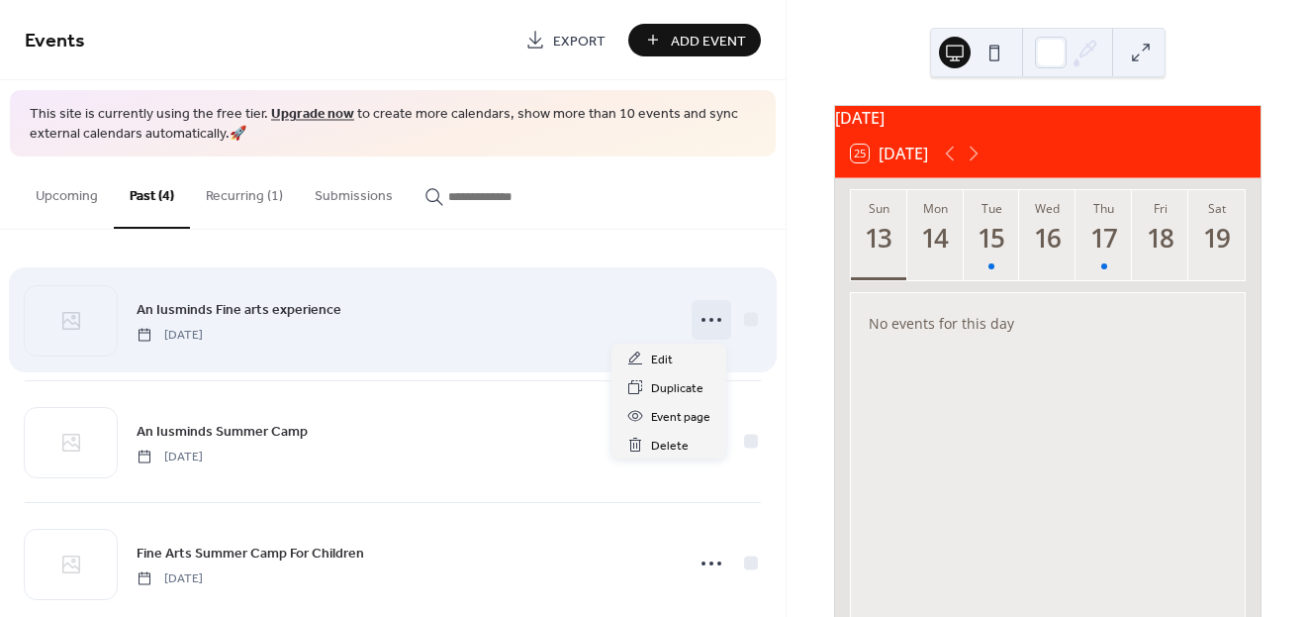
click at [703, 322] on icon at bounding box center [712, 320] width 32 height 32
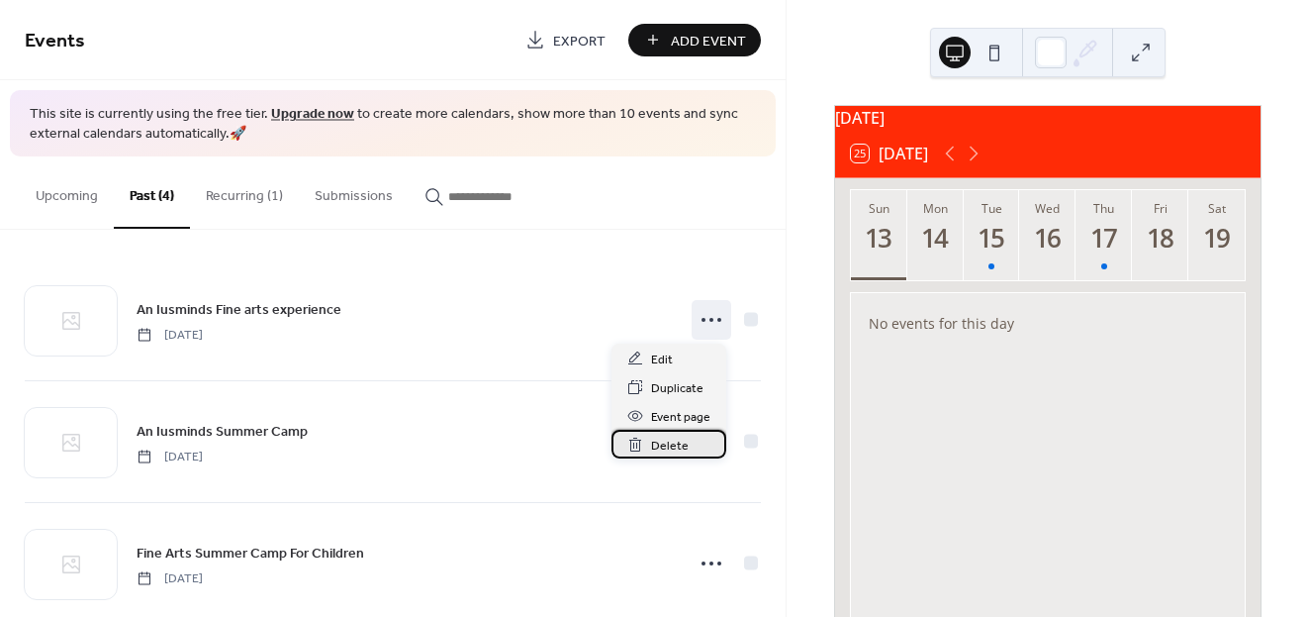
click at [663, 438] on span "Delete" at bounding box center [670, 445] width 38 height 21
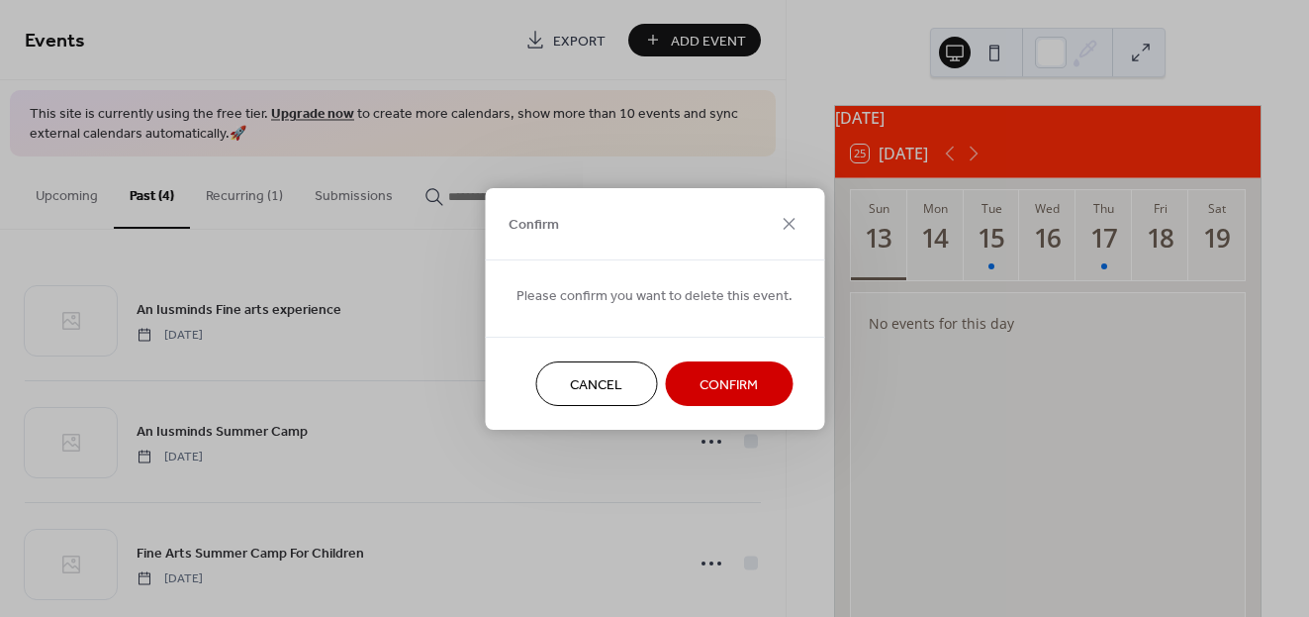
click at [722, 375] on span "Confirm" at bounding box center [729, 384] width 58 height 21
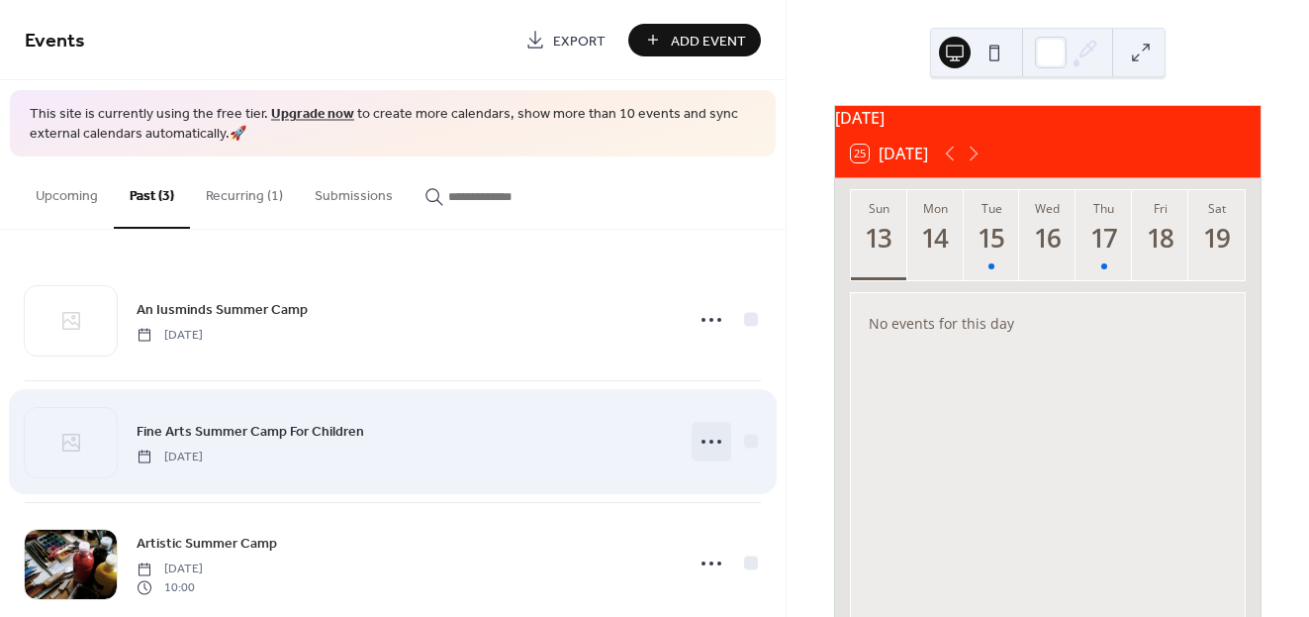
click at [713, 446] on icon at bounding box center [712, 442] width 32 height 32
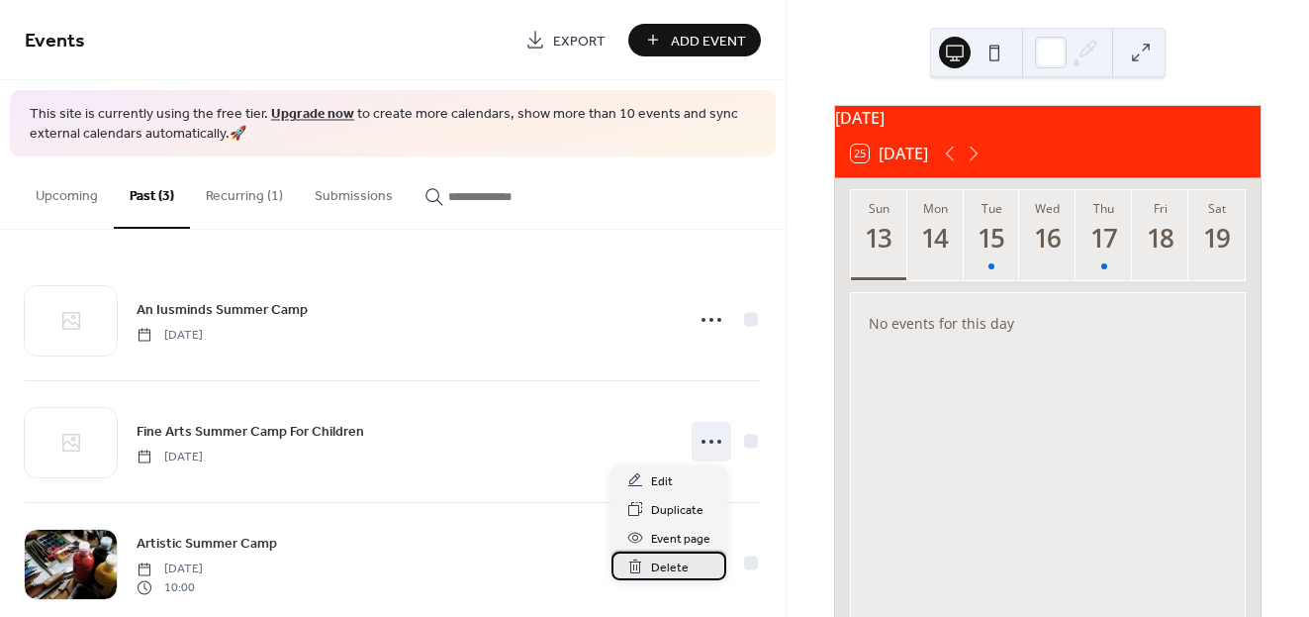
click at [663, 558] on span "Delete" at bounding box center [670, 567] width 38 height 21
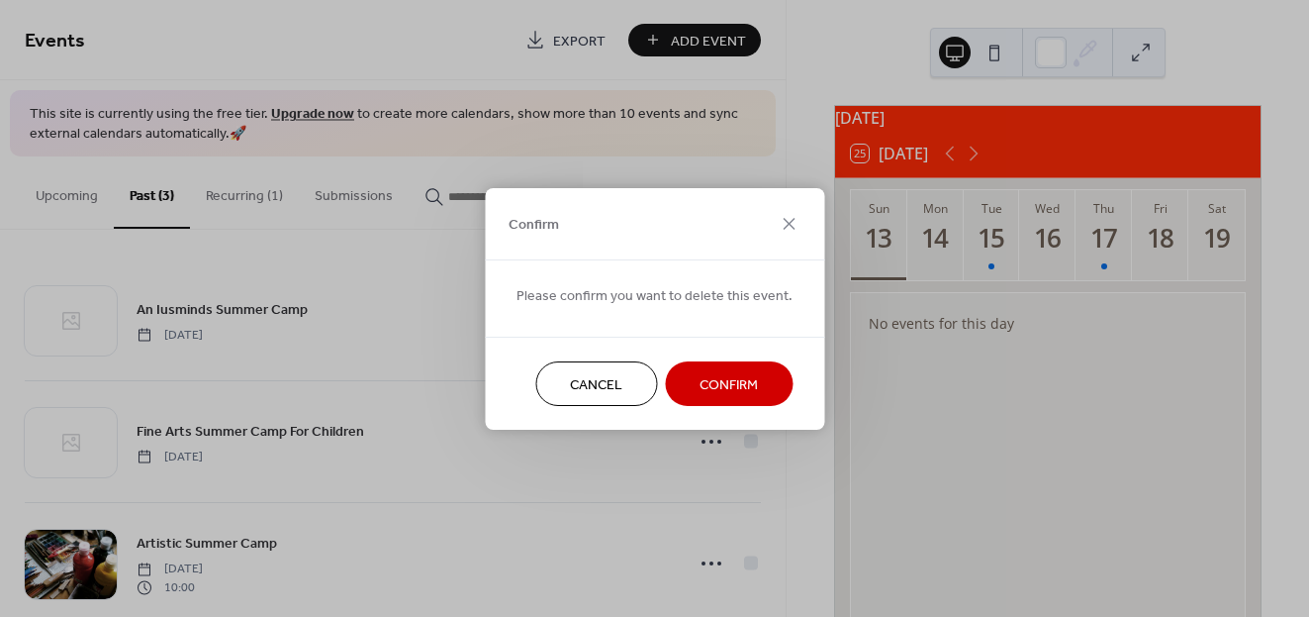
click at [742, 392] on span "Confirm" at bounding box center [729, 384] width 58 height 21
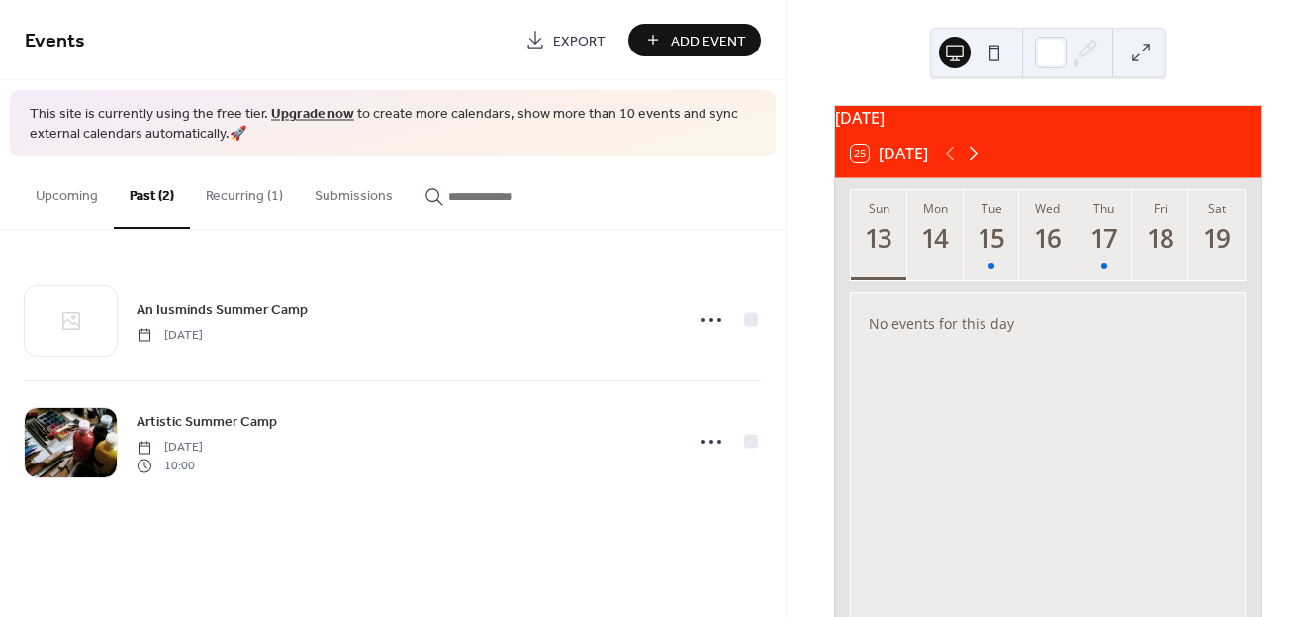
click at [975, 159] on icon at bounding box center [974, 153] width 9 height 15
click at [949, 161] on icon at bounding box center [949, 153] width 9 height 15
click at [980, 165] on icon at bounding box center [974, 154] width 24 height 24
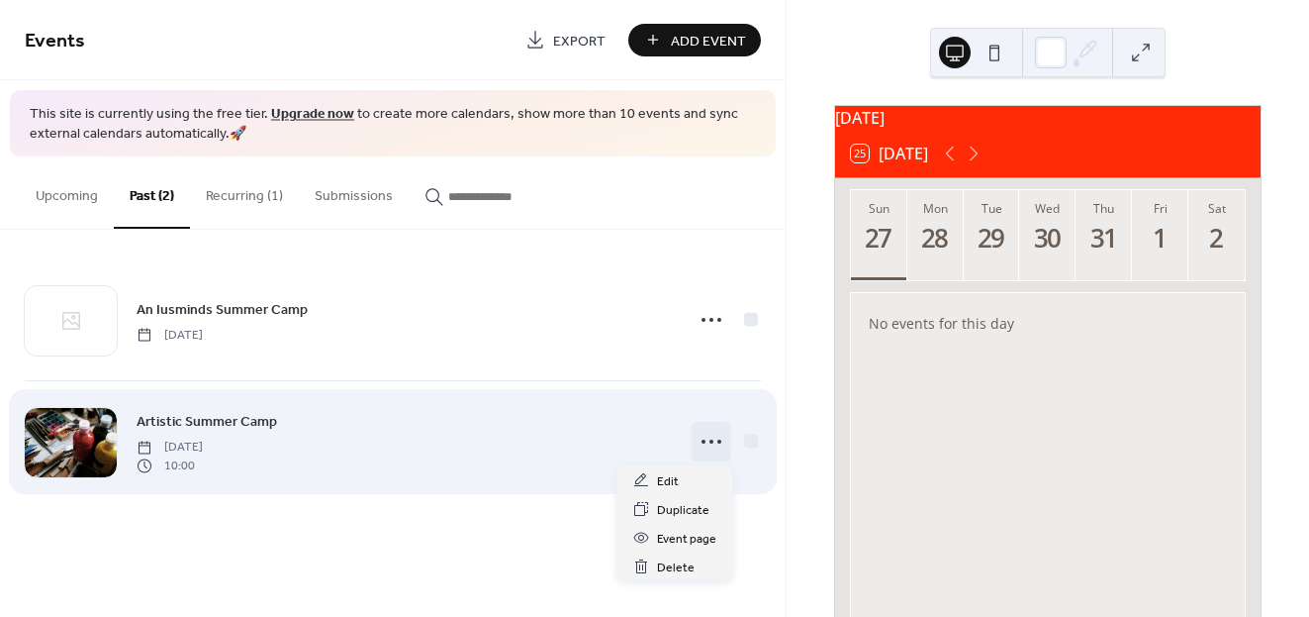
click at [710, 433] on icon at bounding box center [712, 442] width 32 height 32
click at [752, 445] on div at bounding box center [751, 442] width 14 height 14
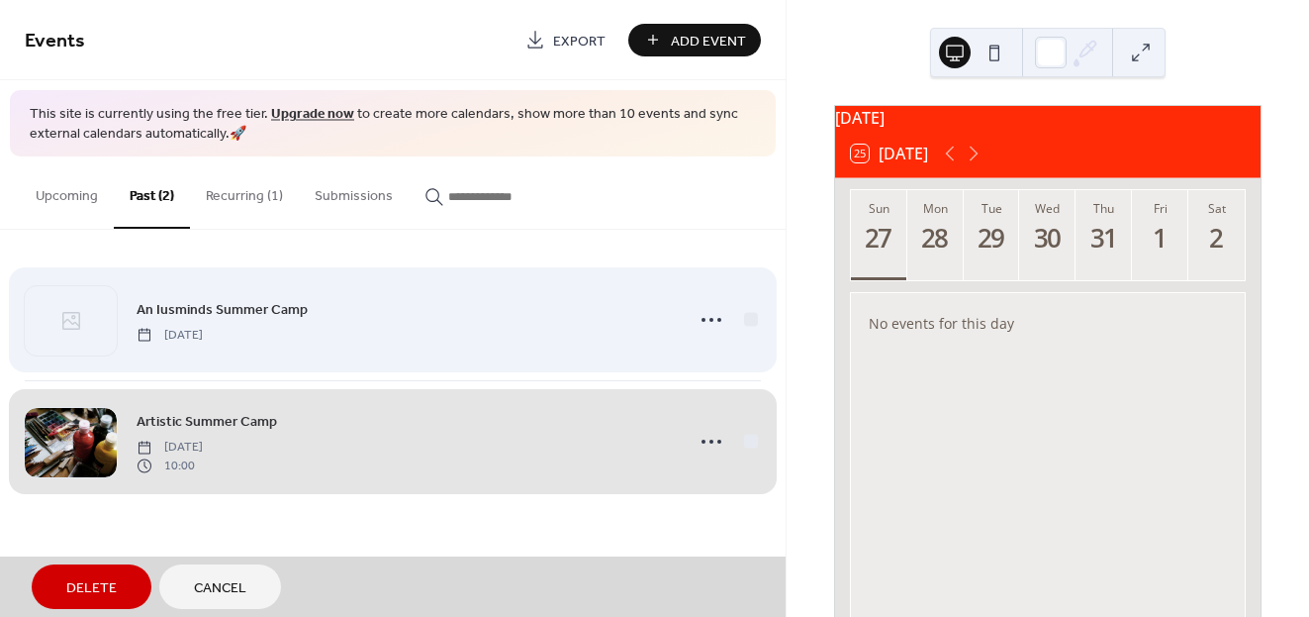
click at [750, 322] on div "An Iusminds Summer Camp Monday, May 12, 2025" at bounding box center [393, 319] width 736 height 121
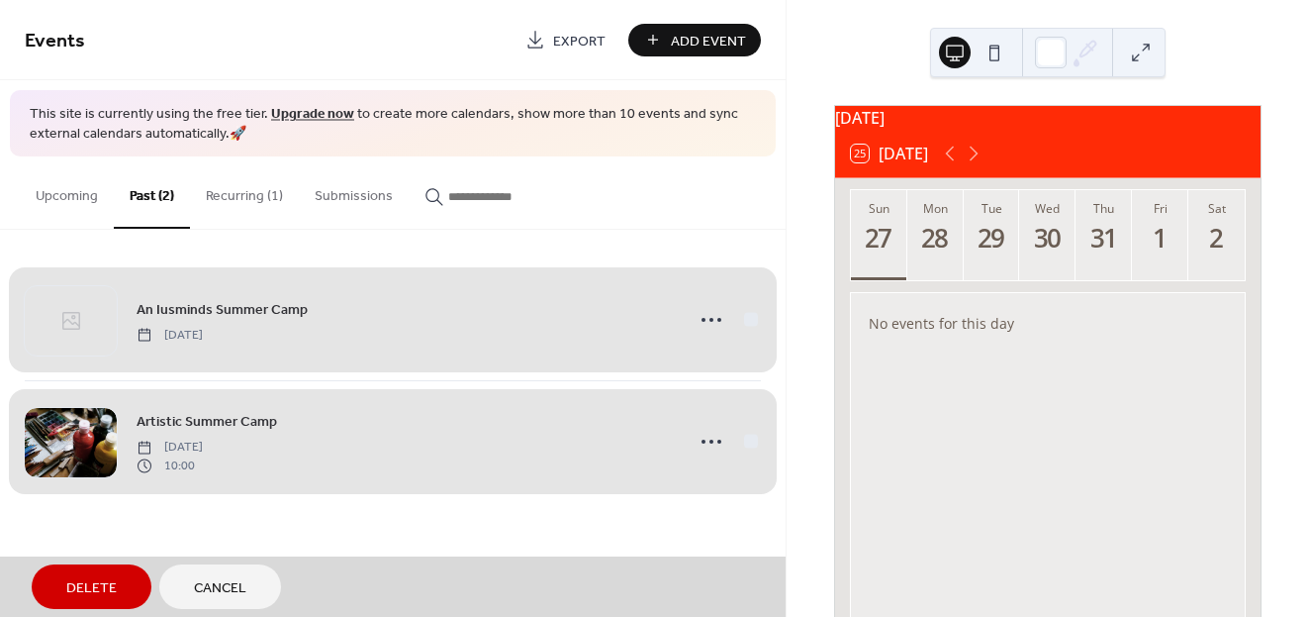
click at [112, 582] on span "Delete" at bounding box center [91, 588] width 50 height 21
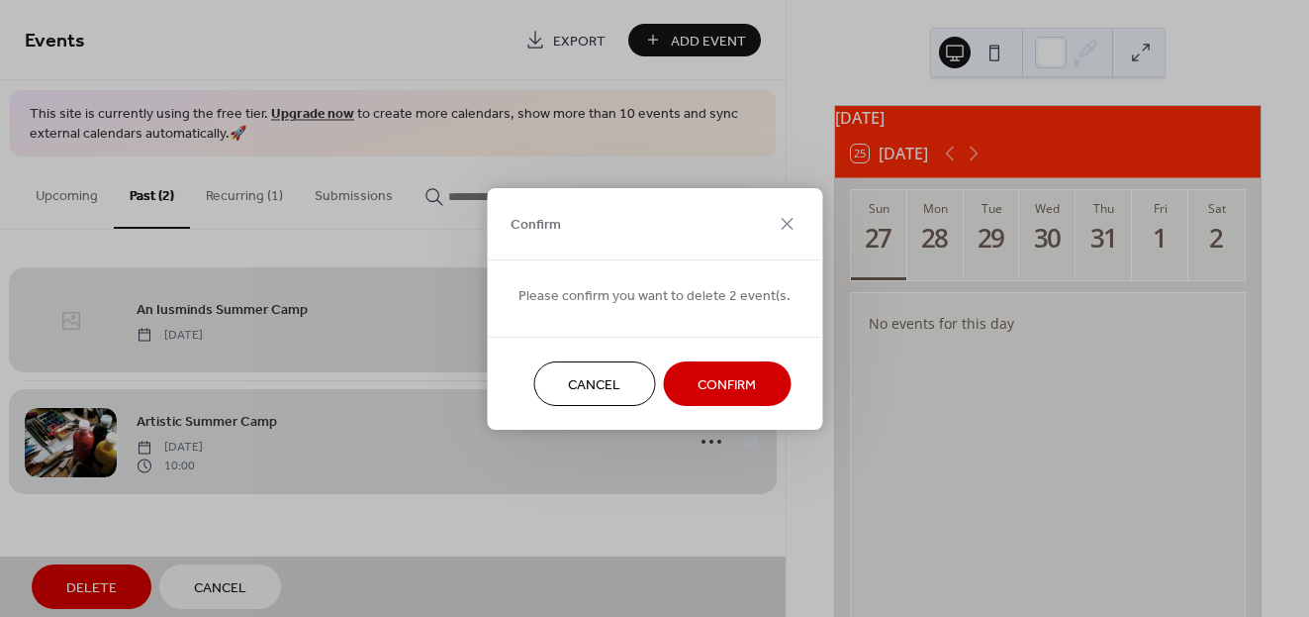
click at [713, 383] on span "Confirm" at bounding box center [727, 384] width 58 height 21
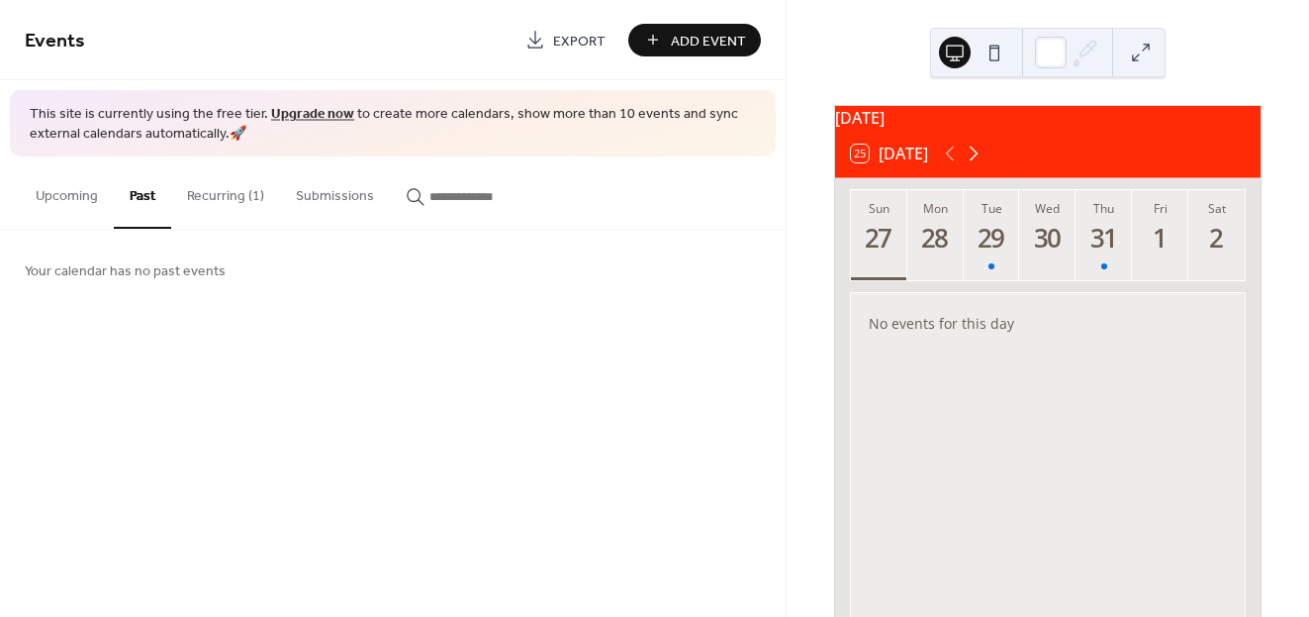
click at [973, 165] on icon at bounding box center [974, 154] width 24 height 24
click at [946, 165] on icon at bounding box center [950, 154] width 24 height 24
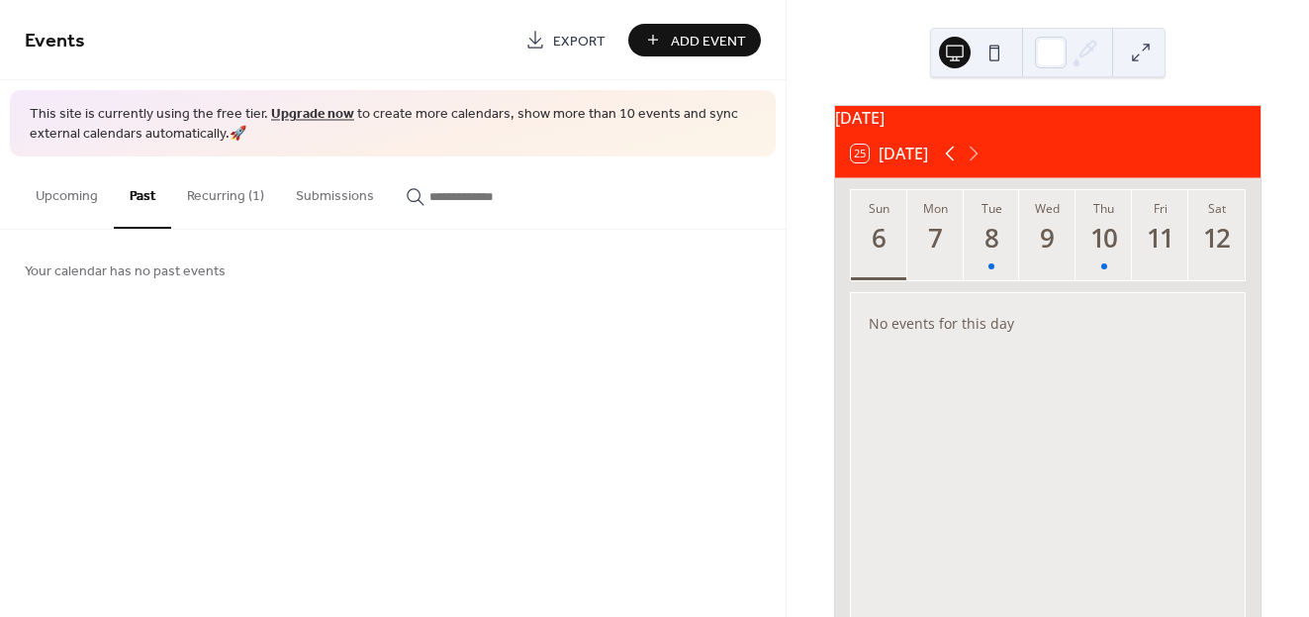
click at [946, 165] on icon at bounding box center [950, 154] width 24 height 24
click at [975, 165] on icon at bounding box center [974, 154] width 24 height 24
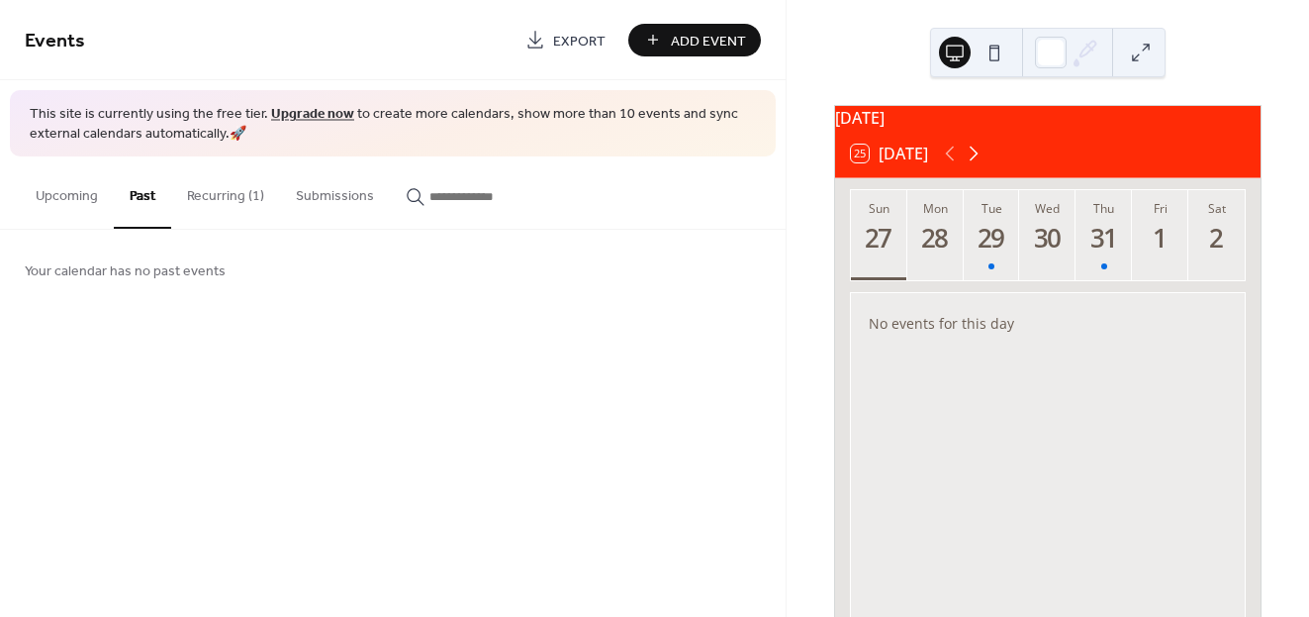
click at [975, 165] on icon at bounding box center [974, 154] width 24 height 24
click at [942, 165] on icon at bounding box center [950, 154] width 24 height 24
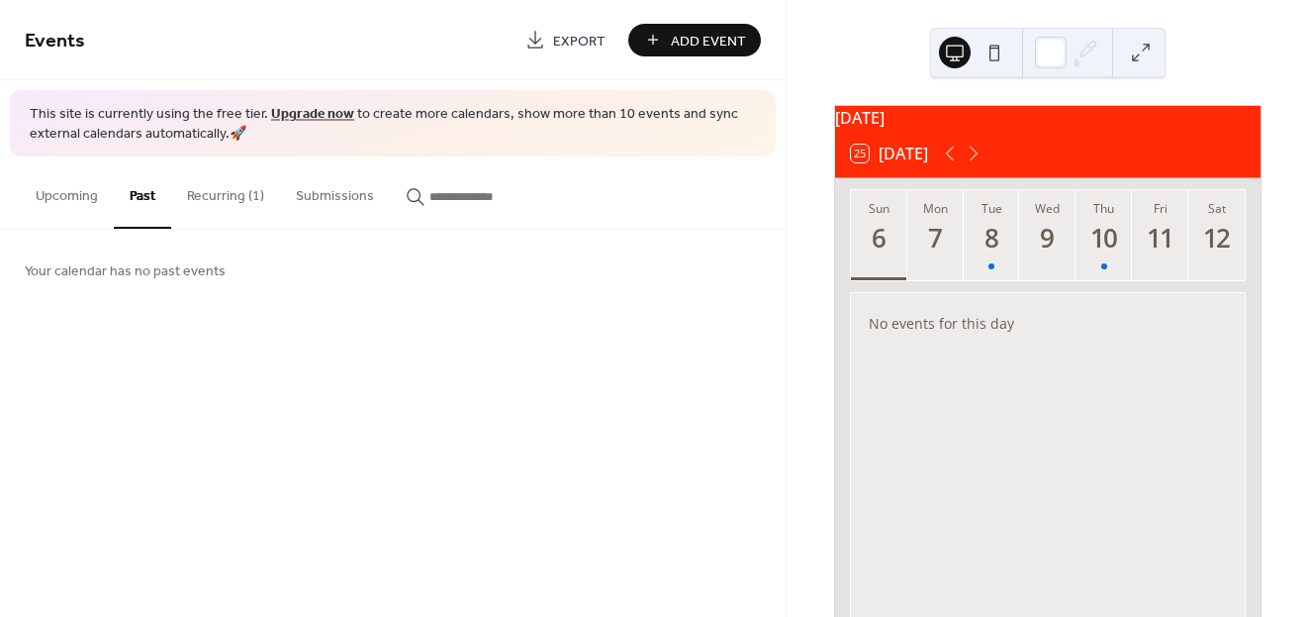
click at [286, 110] on link "Upgrade now" at bounding box center [312, 114] width 83 height 27
click at [226, 214] on button "Recurring (1)" at bounding box center [225, 191] width 109 height 70
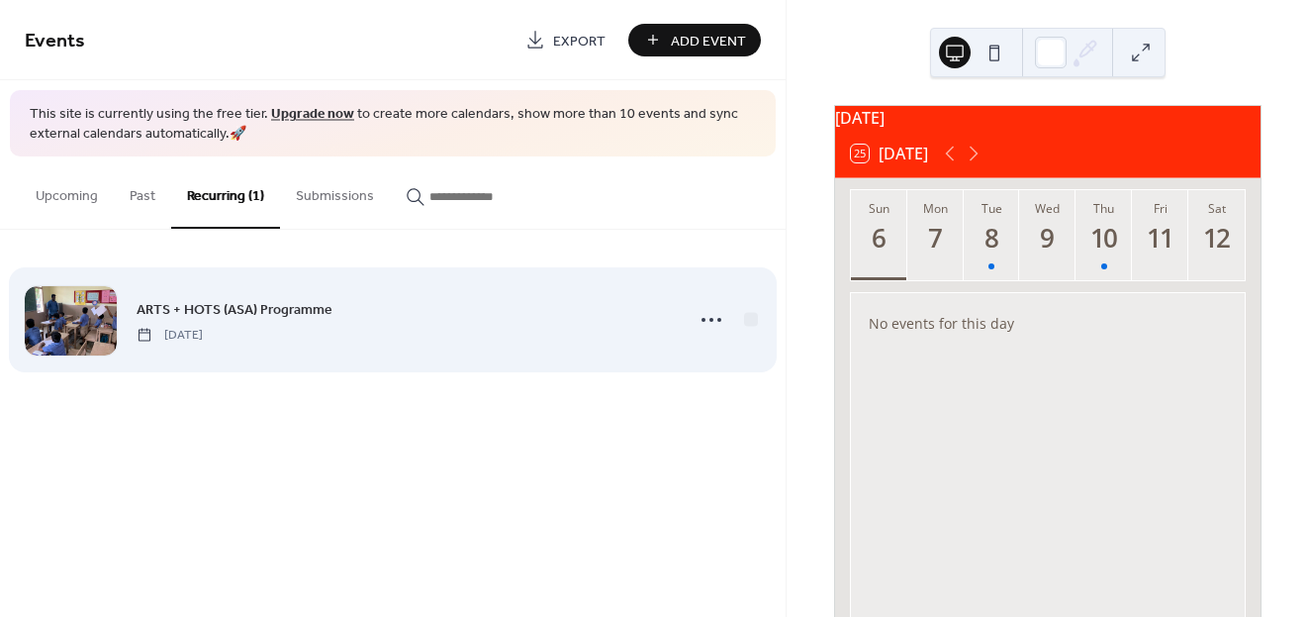
click at [676, 322] on div "ARTS + HOTS (ASA) Programme Tuesday, July 1, 2025" at bounding box center [393, 319] width 736 height 121
click at [219, 309] on span "ARTS + HOTS (ASA) Programme" at bounding box center [235, 309] width 196 height 21
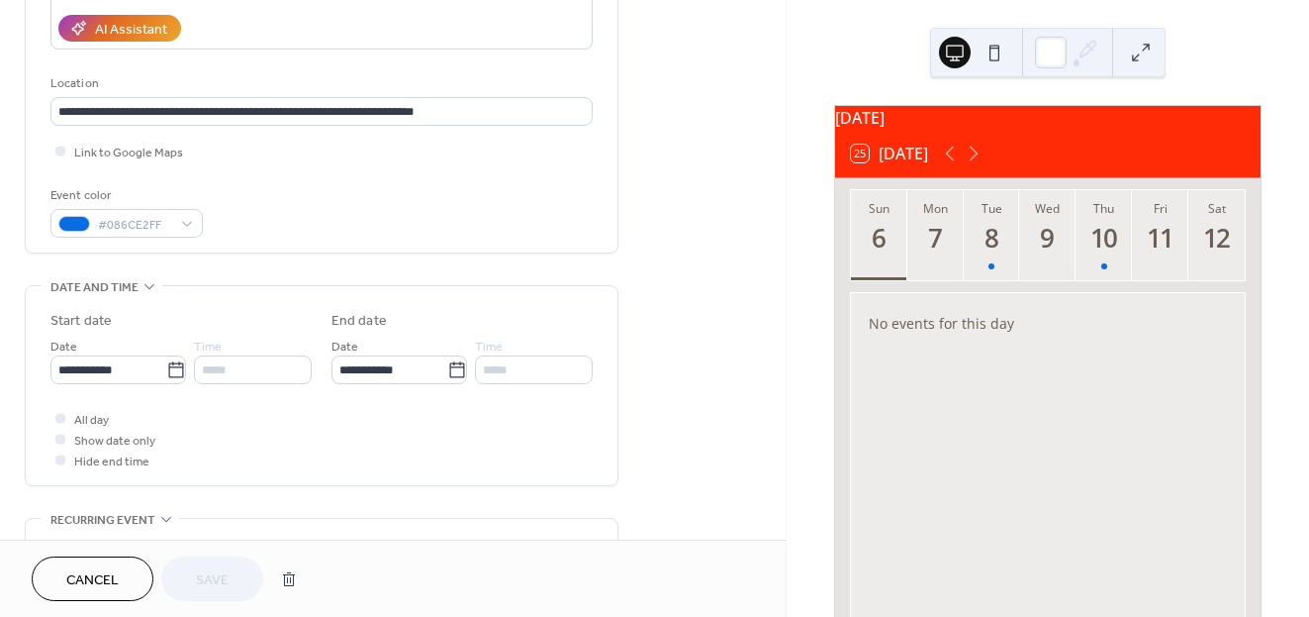
scroll to position [382, 0]
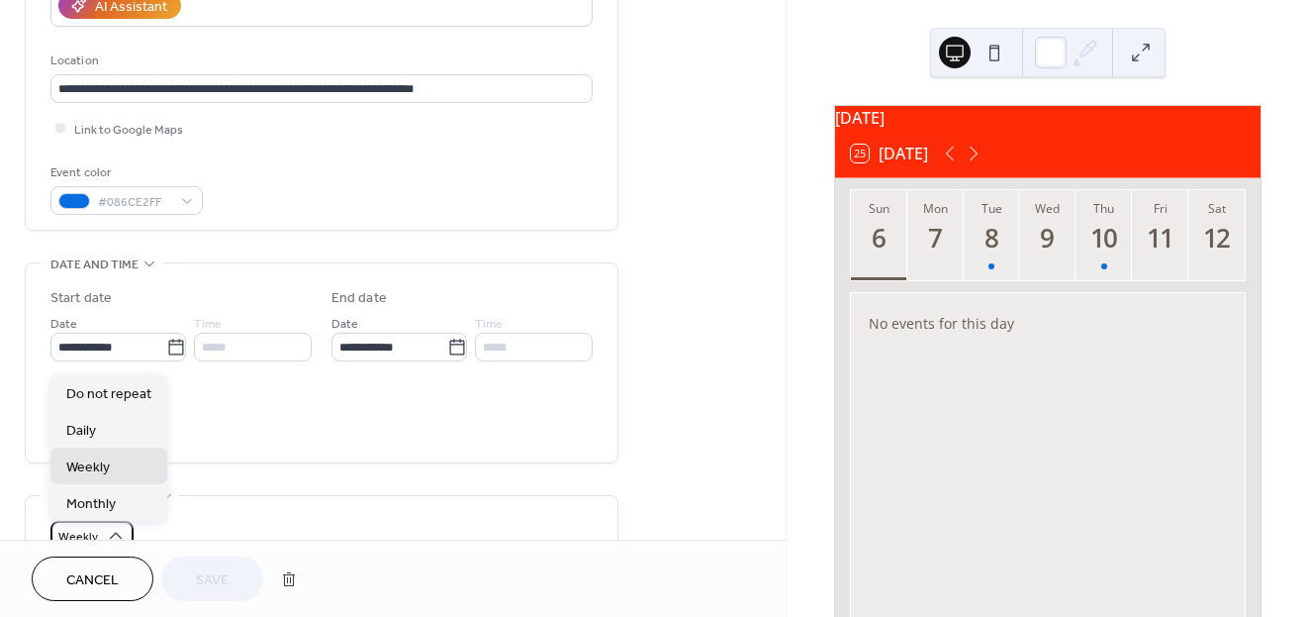
click at [103, 530] on div "Weekly" at bounding box center [91, 535] width 83 height 29
click at [111, 395] on span "Do not repeat" at bounding box center [108, 394] width 85 height 21
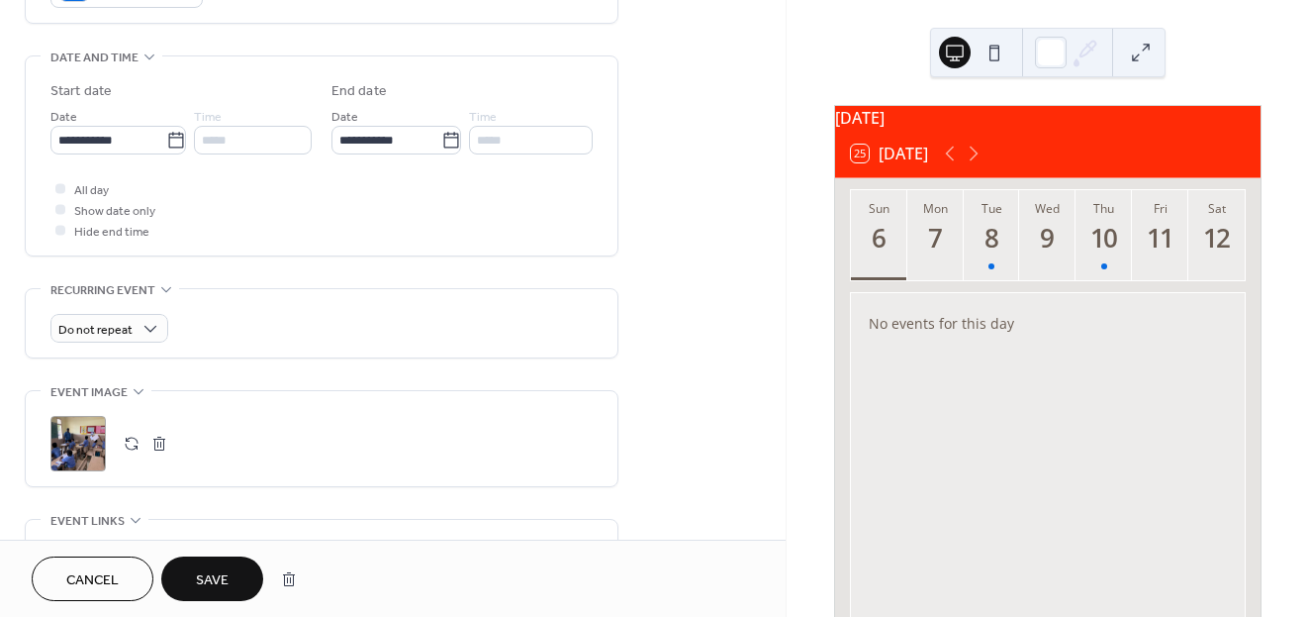
scroll to position [588, 0]
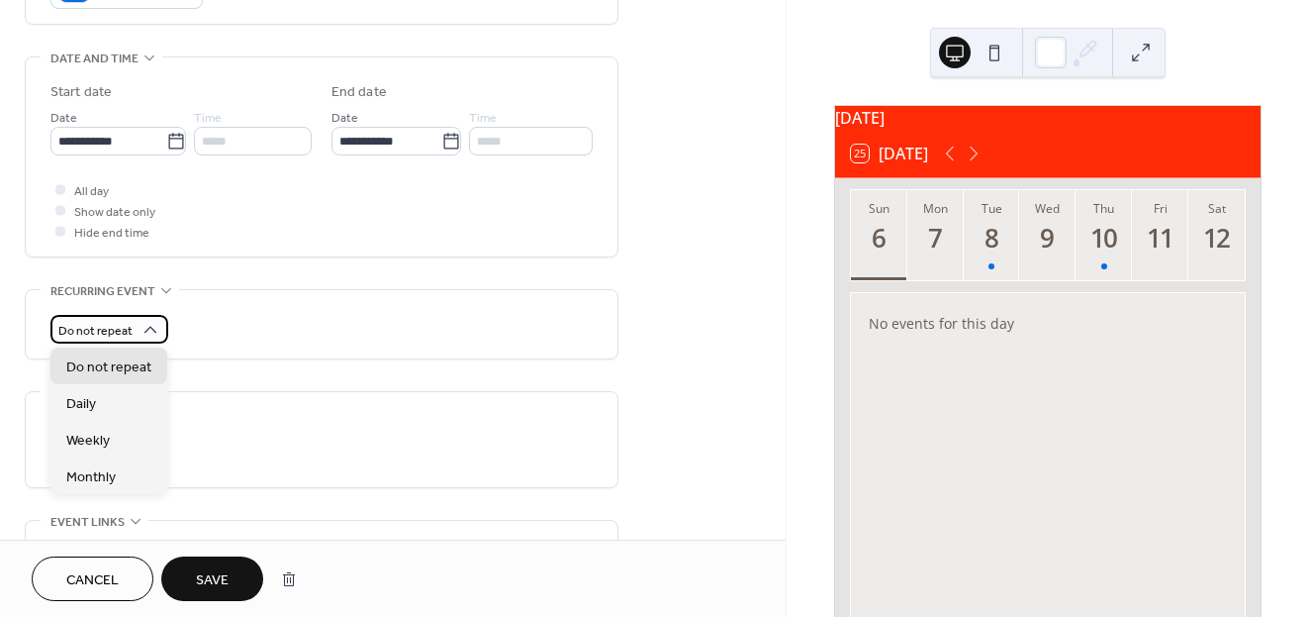
click at [138, 341] on div "Do not repeat" at bounding box center [109, 329] width 118 height 29
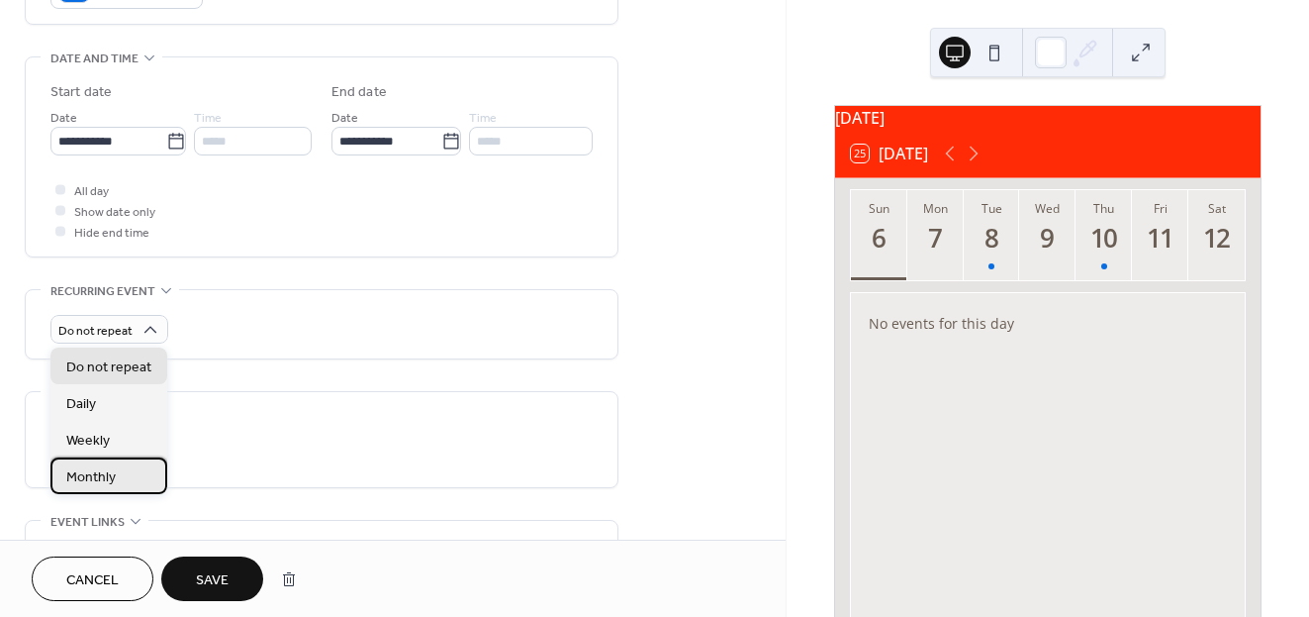
click at [116, 473] on div "Monthly" at bounding box center [108, 475] width 117 height 37
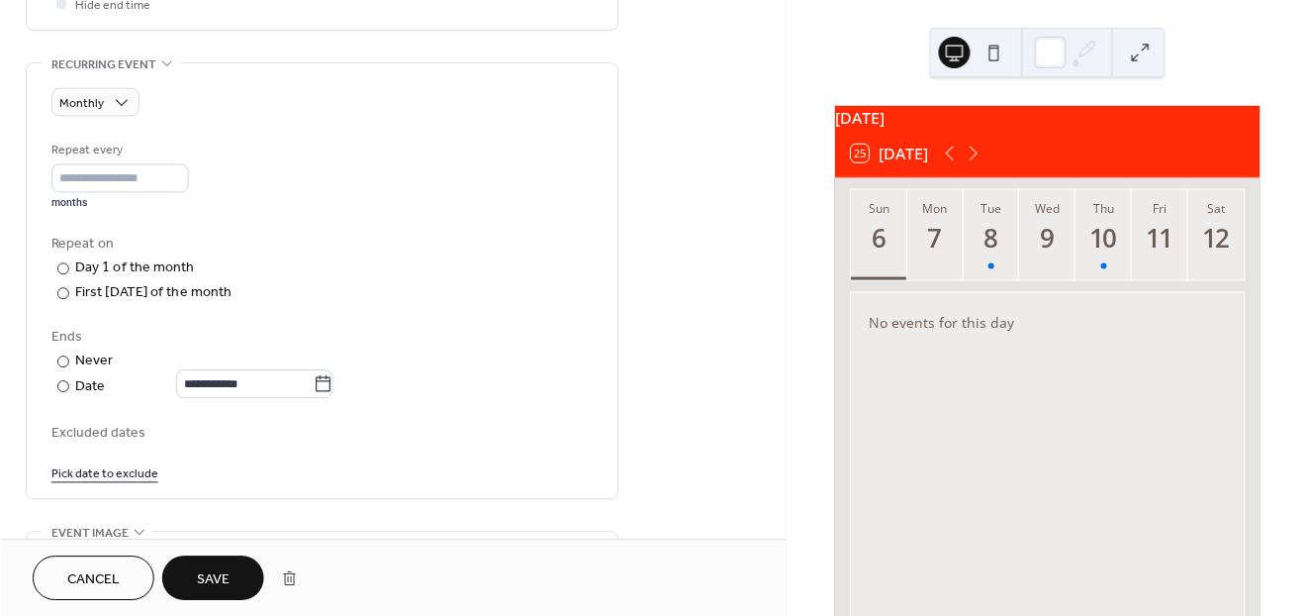
scroll to position [1, 0]
